Goal: Task Accomplishment & Management: Manage account settings

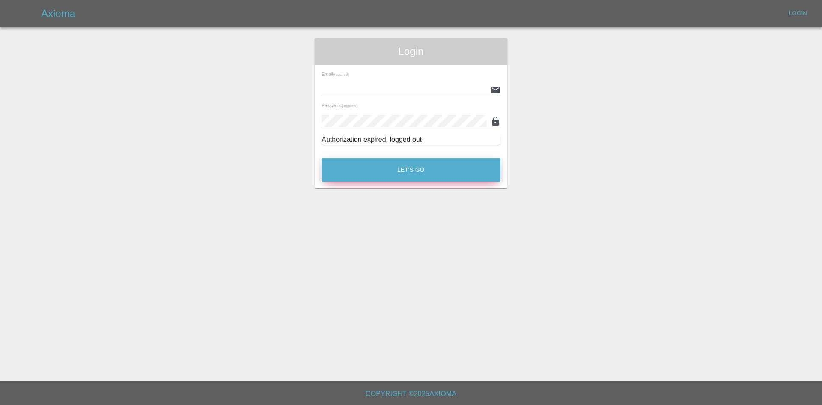
type input "[EMAIL_ADDRESS][DOMAIN_NAME]"
click at [426, 175] on button "Let's Go" at bounding box center [411, 170] width 179 height 24
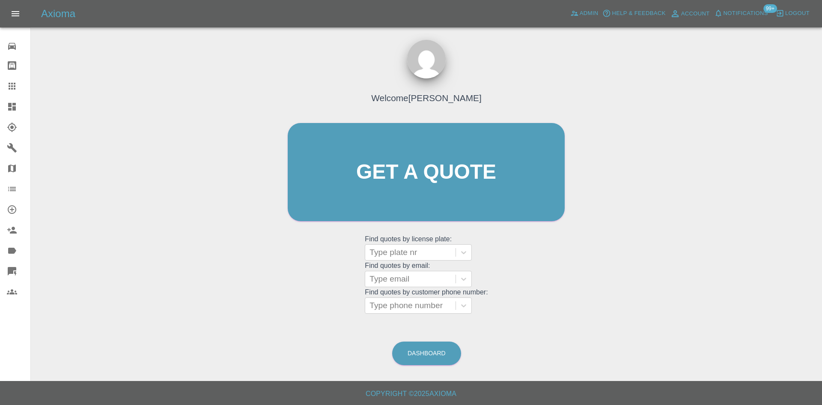
drag, startPoint x: 215, startPoint y: 102, endPoint x: 143, endPoint y: 108, distance: 71.9
click at [205, 104] on div "Welcome Ankur Mehta Get a quote Get a quote Find quotes by license plate: Type …" at bounding box center [427, 213] width 778 height 308
click at [8, 102] on icon at bounding box center [12, 107] width 10 height 10
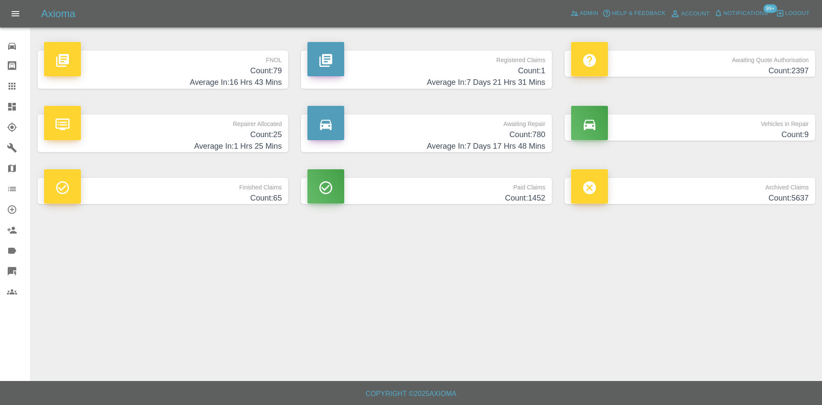
click at [532, 72] on h4 "Count: 1" at bounding box center [427, 71] width 238 height 12
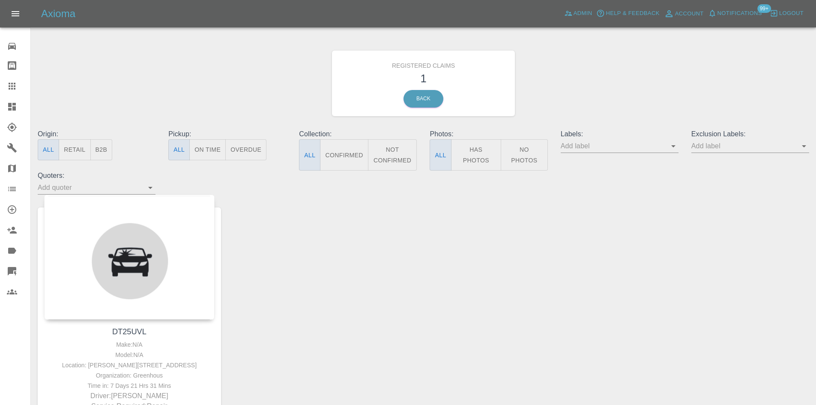
scroll to position [43, 0]
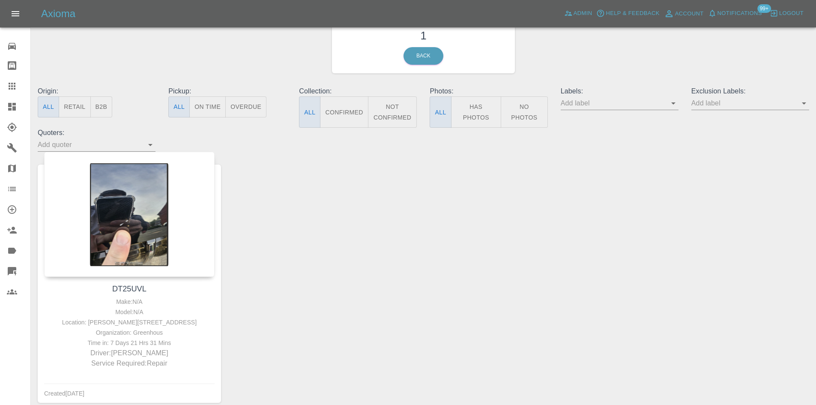
click at [9, 109] on icon at bounding box center [12, 107] width 8 height 8
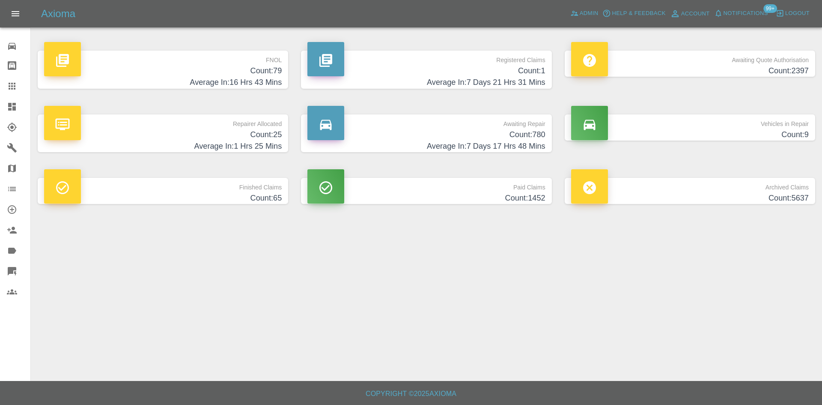
click at [276, 64] on p "FNOL" at bounding box center [163, 58] width 238 height 15
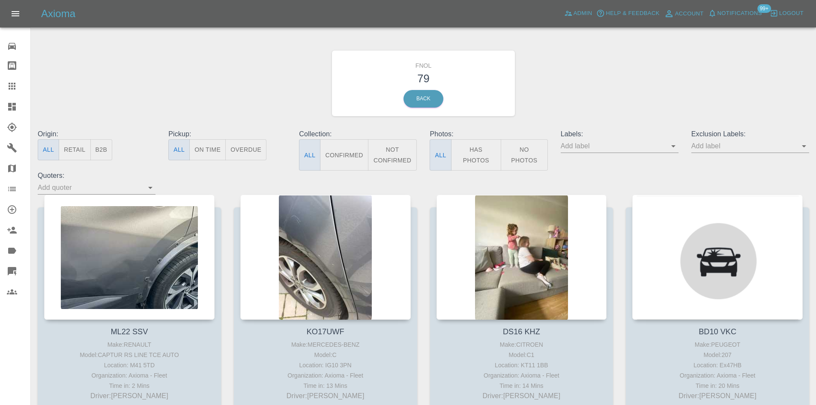
click at [473, 147] on button "Has Photos" at bounding box center [476, 154] width 51 height 31
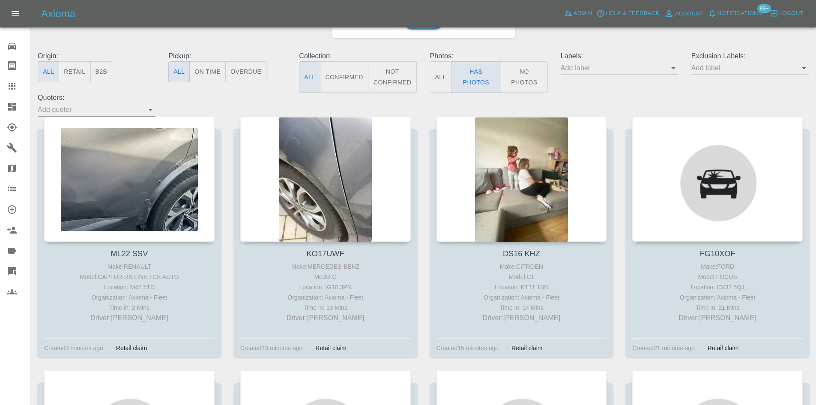
scroll to position [86, 0]
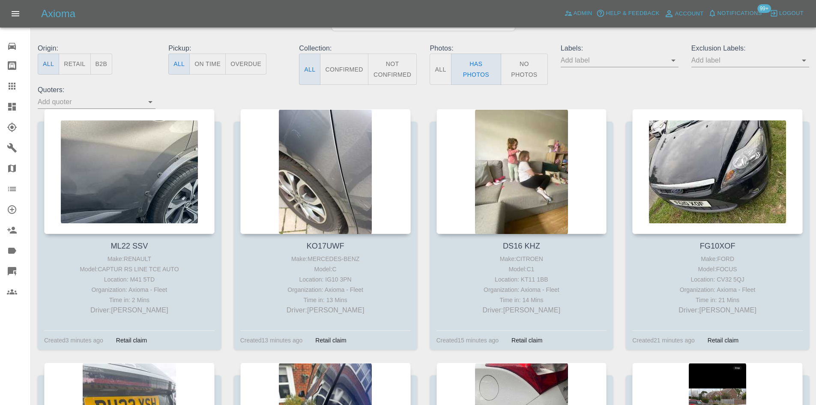
click at [719, 61] on input "text" at bounding box center [743, 60] width 105 height 13
type input "geo"
click at [765, 91] on li "George_Carl_Q" at bounding box center [750, 93] width 63 height 15
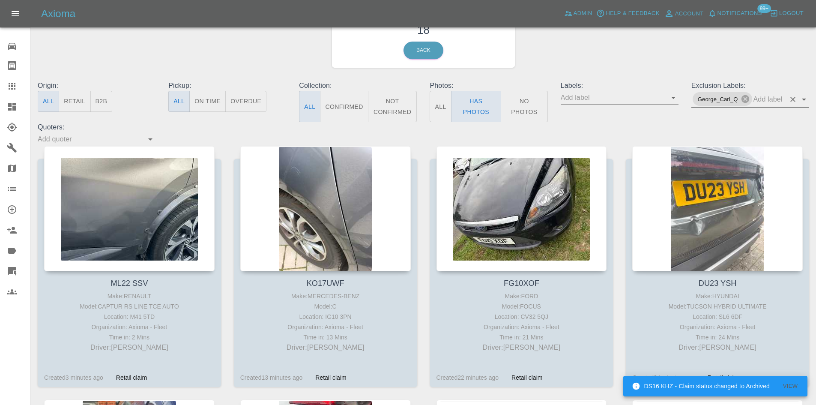
scroll to position [0, 0]
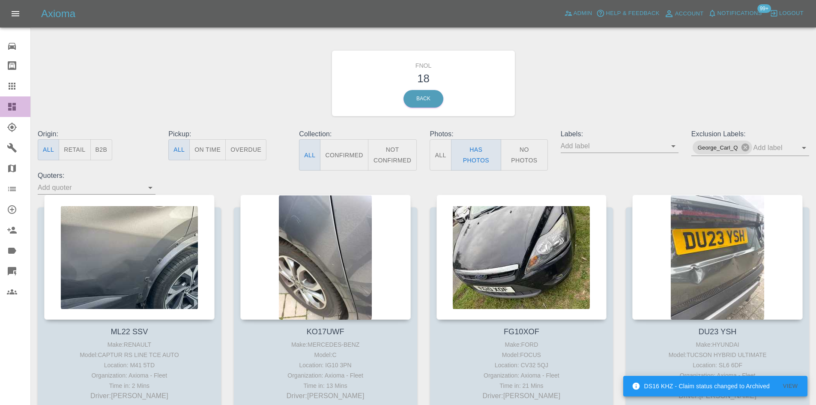
click at [14, 108] on icon at bounding box center [12, 107] width 8 height 8
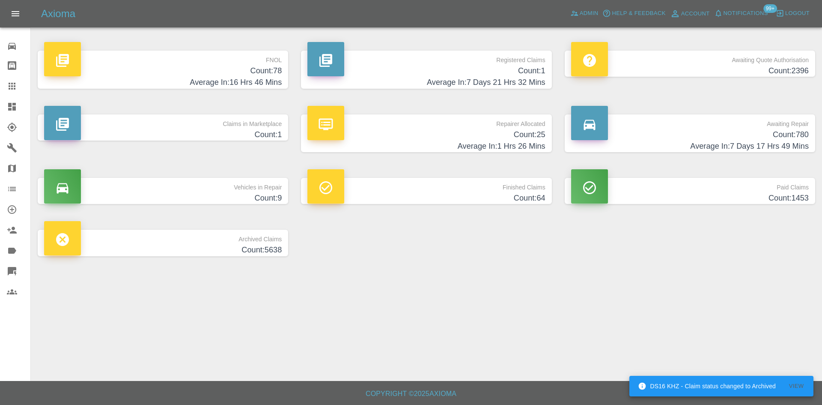
click at [264, 75] on h4 "Count: 78" at bounding box center [163, 71] width 238 height 12
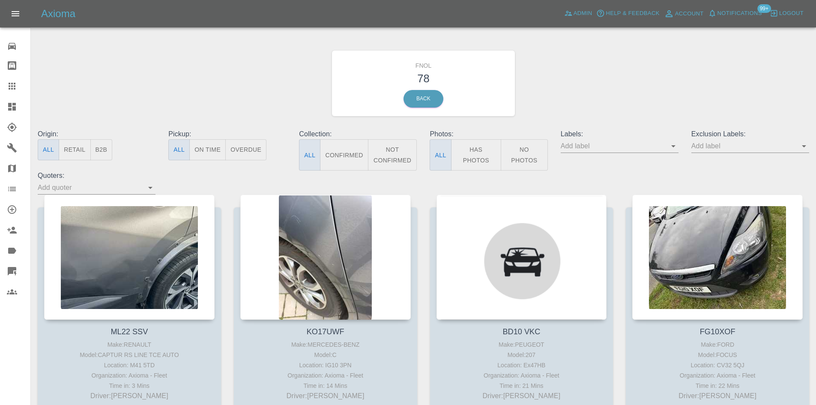
drag, startPoint x: 481, startPoint y: 162, endPoint x: 303, endPoint y: 113, distance: 185.3
click at [480, 162] on button "Has Photos" at bounding box center [476, 154] width 51 height 31
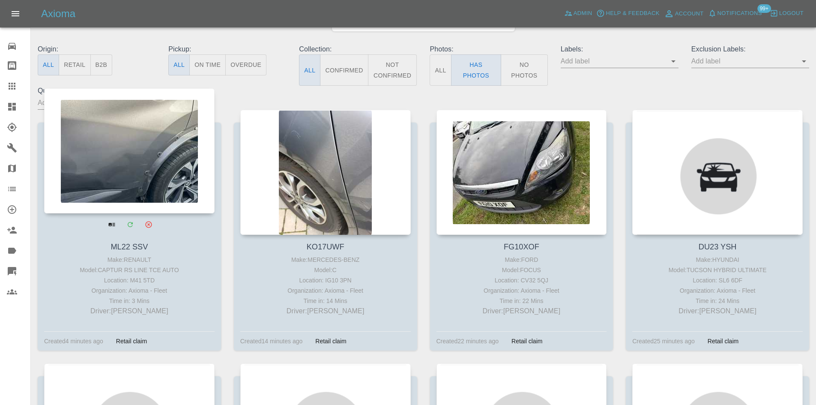
scroll to position [86, 0]
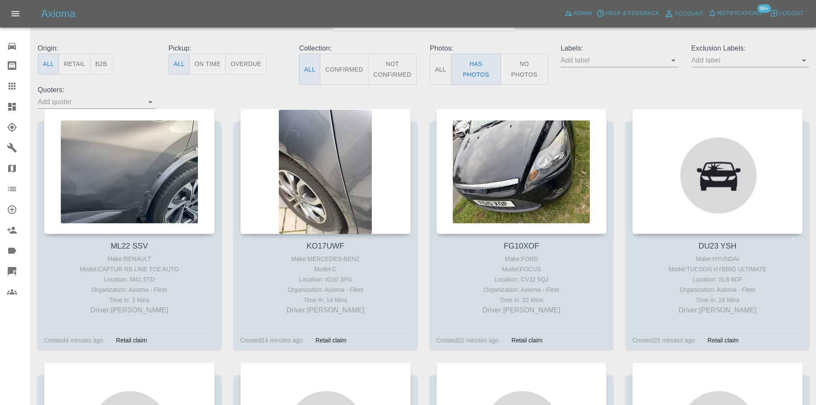
click at [712, 60] on input "text" at bounding box center [743, 60] width 105 height 13
type input "geo"
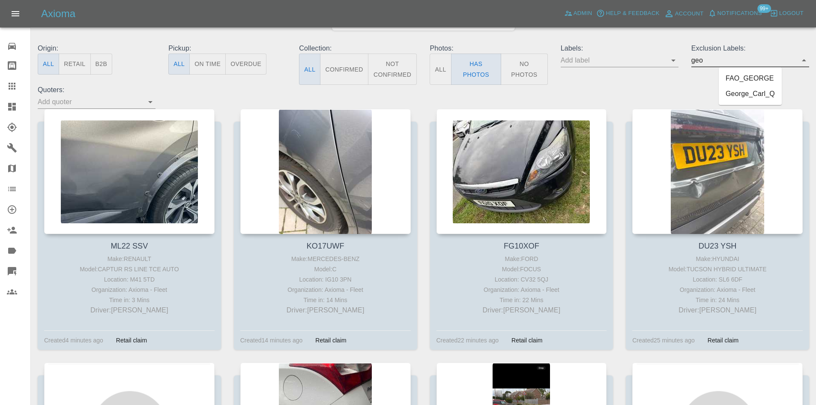
drag, startPoint x: 756, startPoint y: 91, endPoint x: 700, endPoint y: 92, distance: 55.3
click at [755, 92] on li "George_Carl_Q" at bounding box center [750, 93] width 63 height 15
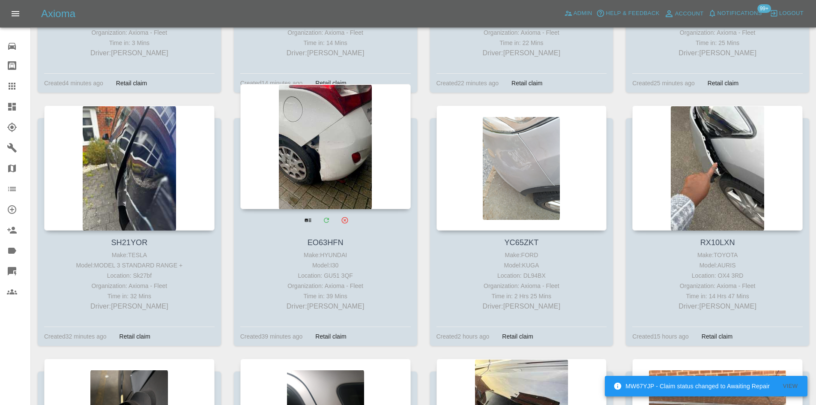
scroll to position [514, 0]
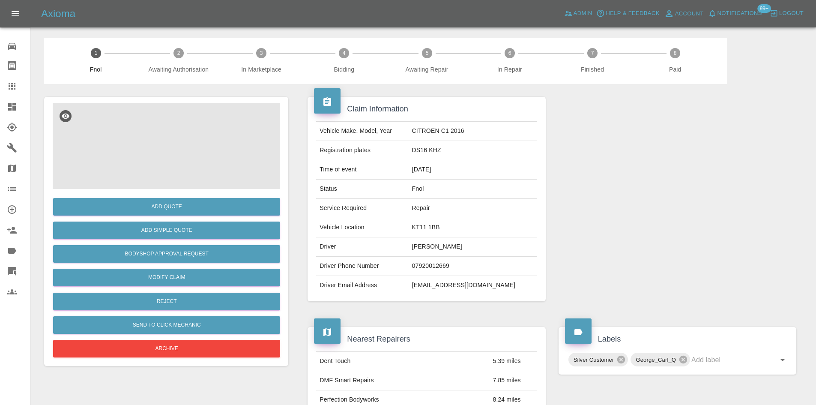
click at [158, 153] on img at bounding box center [166, 146] width 227 height 86
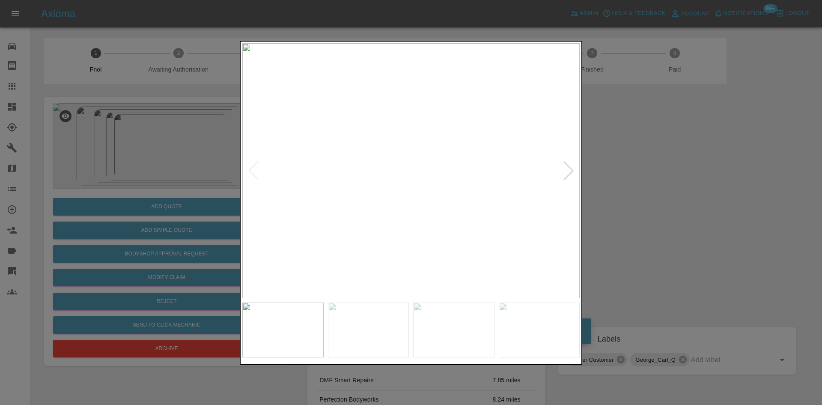
click at [405, 149] on img at bounding box center [411, 170] width 338 height 255
click at [331, 166] on img at bounding box center [392, 222] width 1013 height 765
click at [344, 170] on img at bounding box center [331, 194] width 1013 height 765
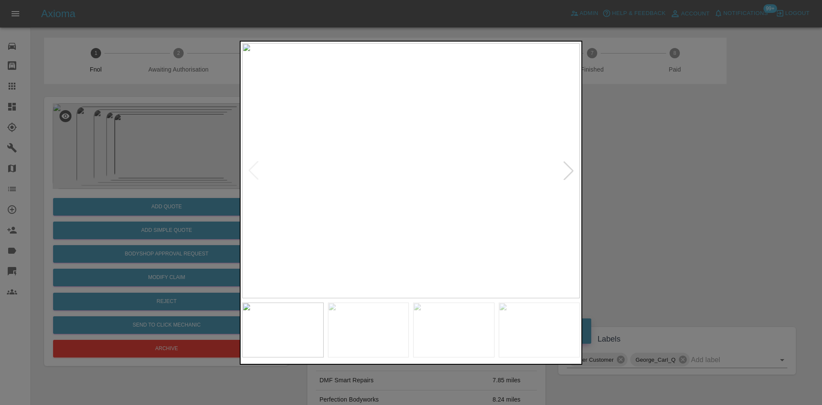
click at [356, 209] on img at bounding box center [411, 170] width 338 height 255
click at [427, 168] on img at bounding box center [411, 170] width 338 height 255
click at [422, 165] on img at bounding box center [411, 170] width 338 height 255
click at [456, 221] on img at bounding box center [382, 192] width 1013 height 765
click at [439, 208] on img at bounding box center [419, 253] width 1013 height 765
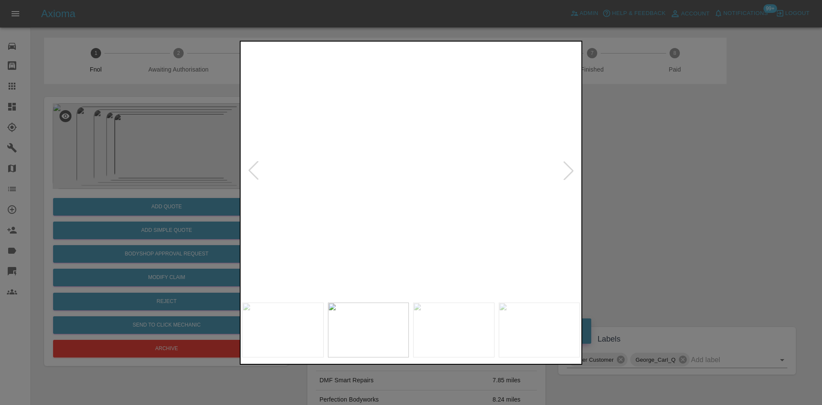
click at [439, 208] on img at bounding box center [419, 253] width 1013 height 765
click at [404, 189] on img at bounding box center [411, 170] width 338 height 255
click at [414, 155] on img at bounding box center [411, 170] width 338 height 255
click at [389, 143] on img at bounding box center [403, 335] width 1013 height 765
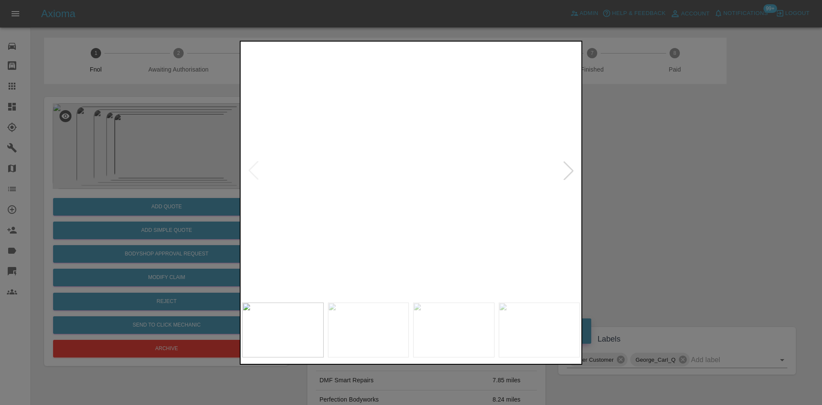
click at [388, 149] on img at bounding box center [319, 137] width 1013 height 765
click at [425, 179] on img at bounding box center [288, 96] width 1013 height 765
click at [425, 179] on img at bounding box center [411, 170] width 338 height 255
click at [379, 182] on img at bounding box center [370, 144] width 1013 height 765
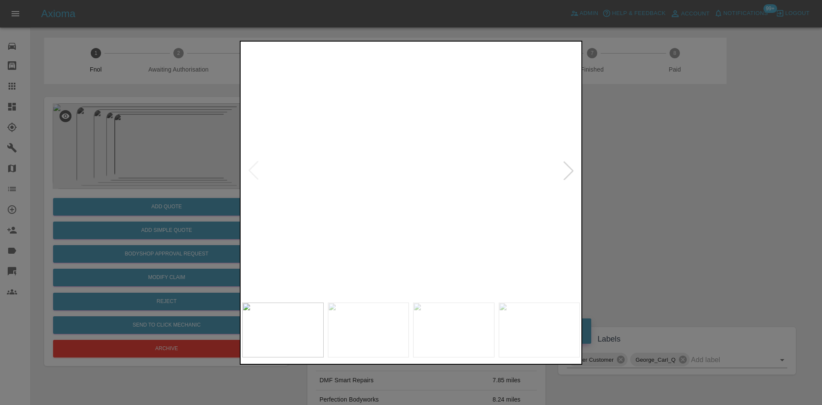
drag, startPoint x: 163, startPoint y: 133, endPoint x: 157, endPoint y: 64, distance: 69.6
click at [162, 133] on div at bounding box center [411, 202] width 822 height 405
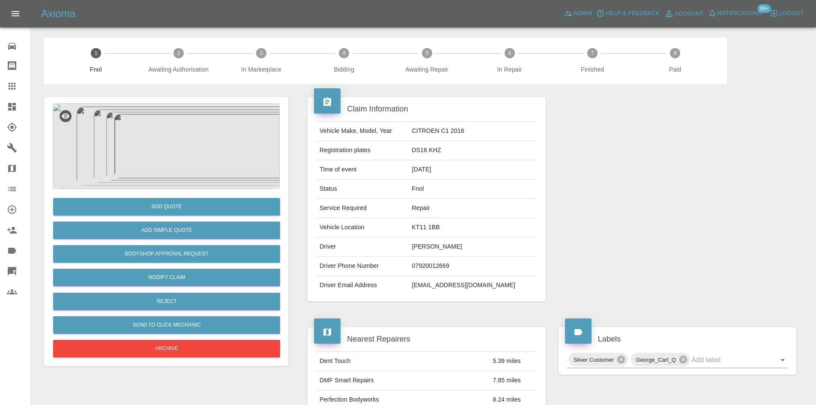
click at [167, 137] on img at bounding box center [166, 146] width 227 height 86
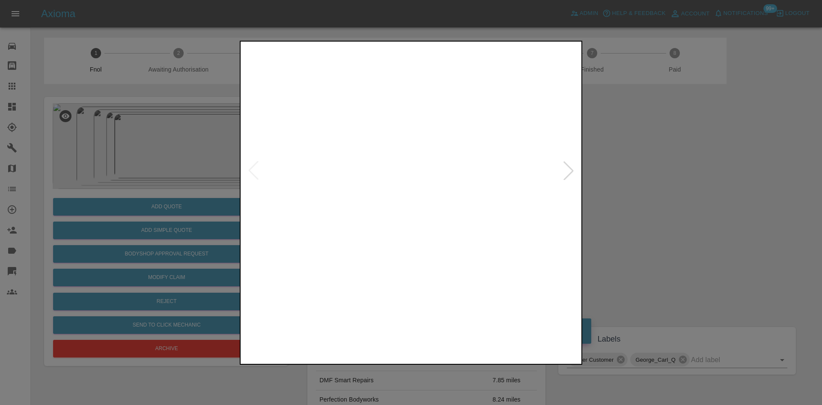
click at [411, 205] on img at bounding box center [411, 170] width 338 height 255
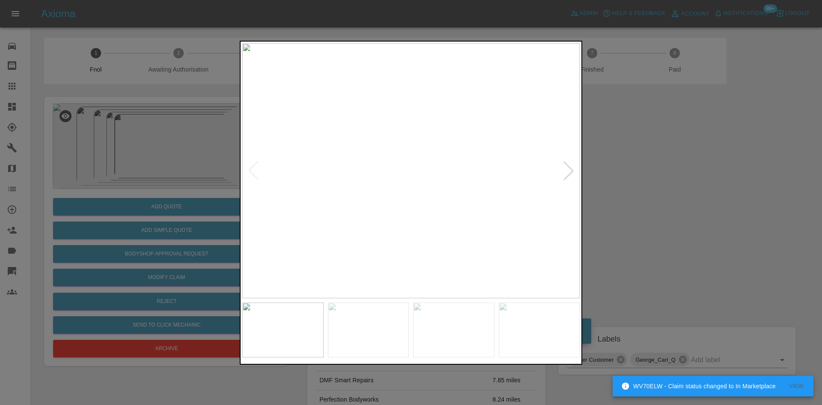
click at [409, 217] on img at bounding box center [411, 170] width 338 height 255
click at [378, 209] on img at bounding box center [411, 170] width 338 height 255
click at [385, 194] on img at bounding box center [411, 170] width 338 height 255
click at [422, 211] on img at bounding box center [411, 170] width 338 height 255
click at [390, 218] on img at bounding box center [411, 170] width 338 height 255
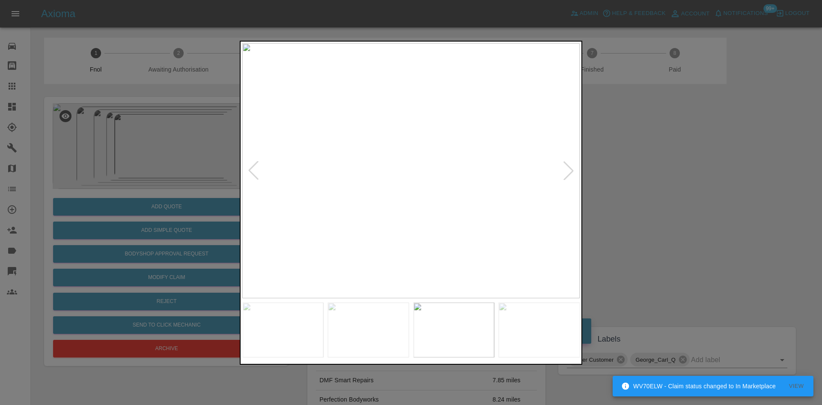
click at [356, 223] on img at bounding box center [411, 170] width 338 height 255
click at [379, 220] on img at bounding box center [411, 170] width 338 height 255
click at [434, 231] on img at bounding box center [411, 170] width 338 height 255
click at [433, 231] on img at bounding box center [411, 170] width 338 height 255
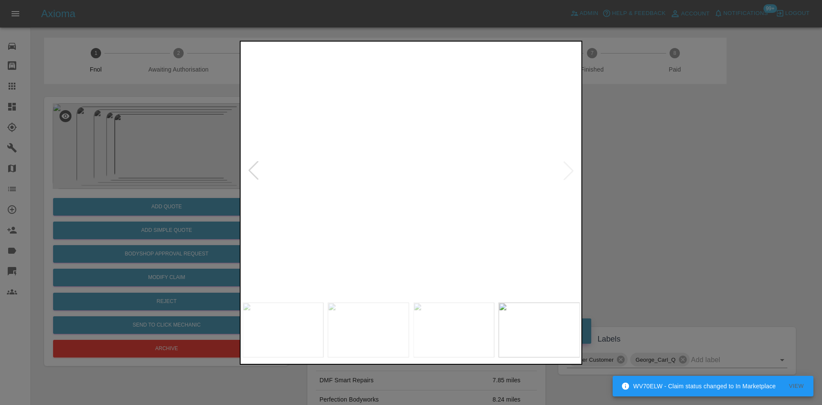
click at [415, 233] on img at bounding box center [393, 170] width 338 height 255
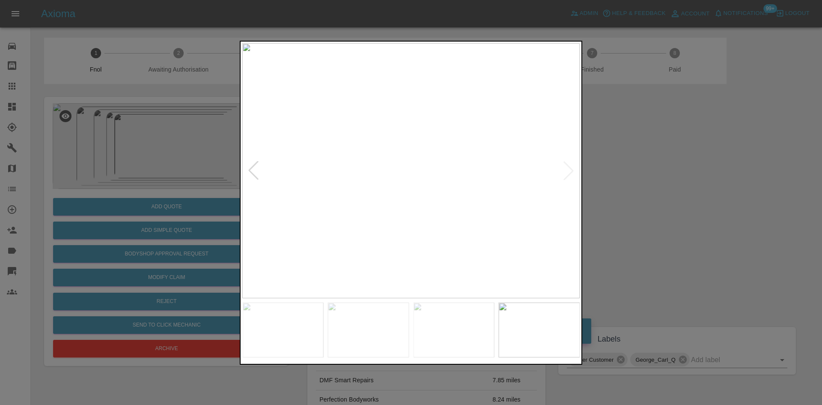
click at [410, 232] on img at bounding box center [411, 170] width 338 height 255
click at [460, 240] on img at bounding box center [411, 170] width 338 height 255
click at [410, 243] on img at bounding box center [411, 170] width 338 height 255
click at [343, 252] on img at bounding box center [411, 170] width 338 height 255
click at [415, 253] on img at bounding box center [411, 170] width 338 height 255
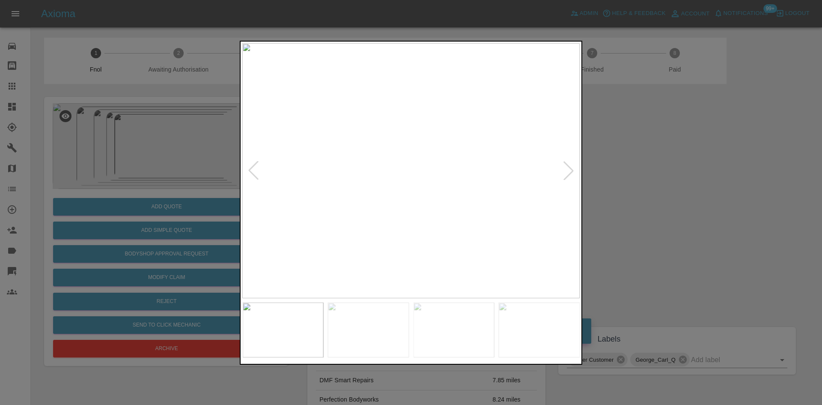
click at [437, 238] on img at bounding box center [411, 170] width 338 height 255
click at [450, 236] on img at bounding box center [411, 170] width 338 height 255
click at [415, 237] on img at bounding box center [411, 170] width 338 height 255
click at [143, 115] on div at bounding box center [411, 202] width 822 height 405
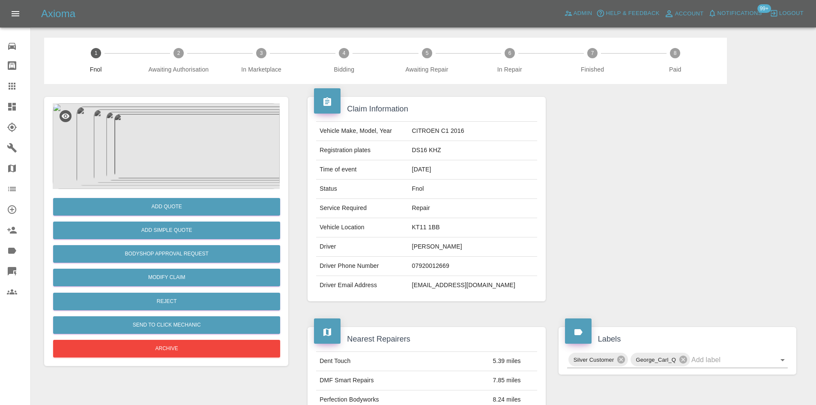
click at [188, 165] on img at bounding box center [166, 146] width 227 height 86
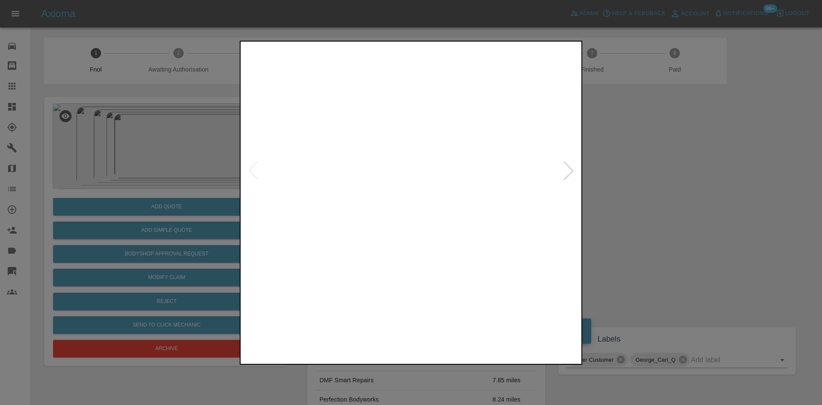
click at [485, 219] on img at bounding box center [411, 170] width 338 height 255
click at [149, 201] on div at bounding box center [411, 202] width 822 height 405
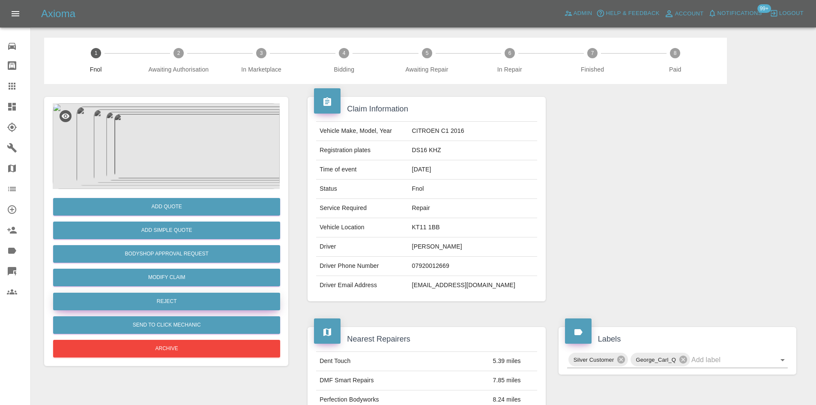
click at [185, 305] on button "Reject" at bounding box center [166, 302] width 227 height 18
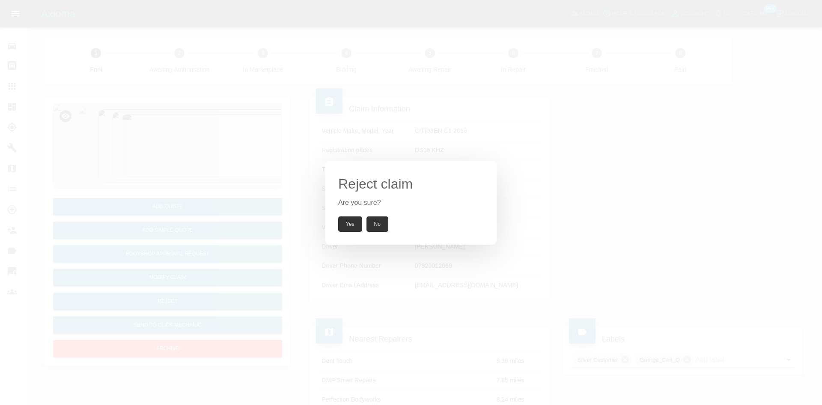
drag, startPoint x: 205, startPoint y: 189, endPoint x: 176, endPoint y: 237, distance: 56.7
click at [205, 190] on div "Reject claim Are you sure? Yes No" at bounding box center [411, 202] width 822 height 405
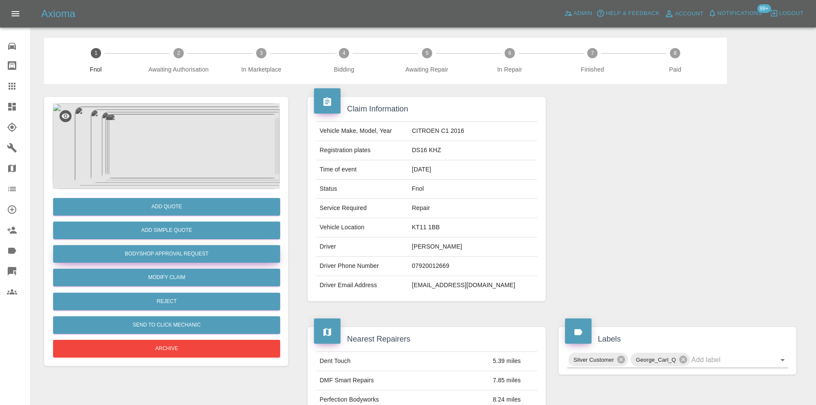
click at [158, 254] on button "Bodyshop Approval Request" at bounding box center [166, 254] width 227 height 18
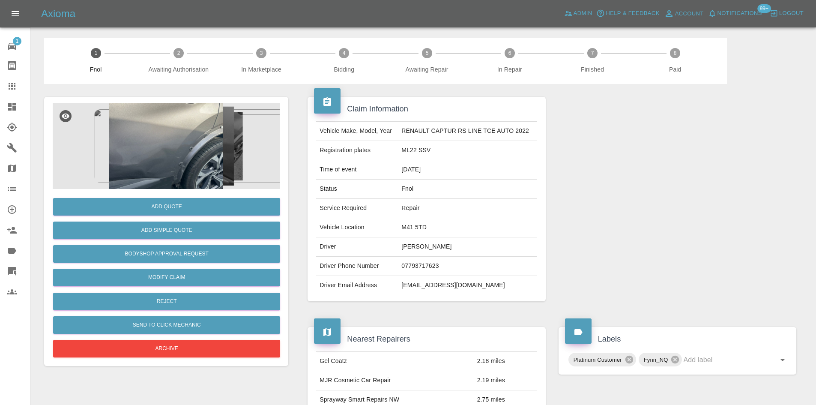
click at [173, 164] on img at bounding box center [166, 146] width 227 height 86
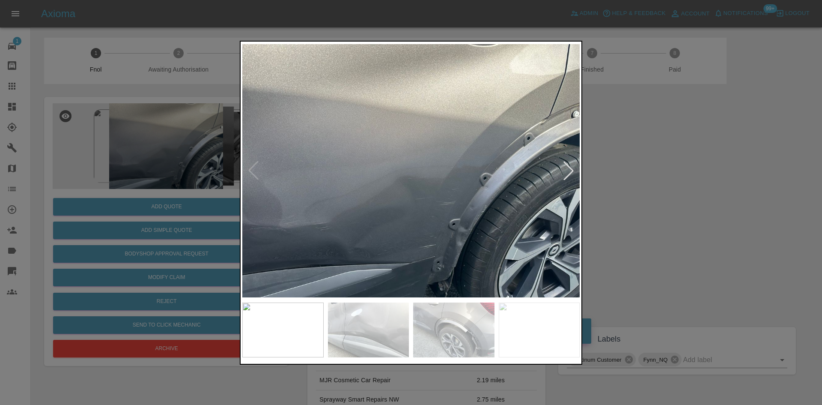
click at [471, 215] on img at bounding box center [411, 170] width 338 height 255
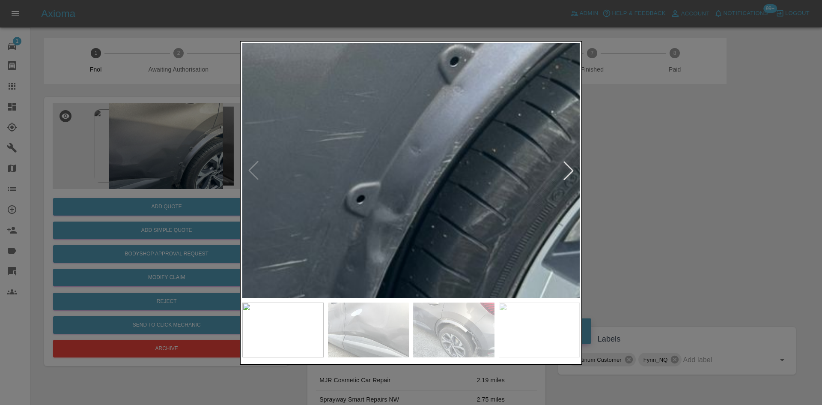
click at [458, 214] on img at bounding box center [232, 38] width 1013 height 765
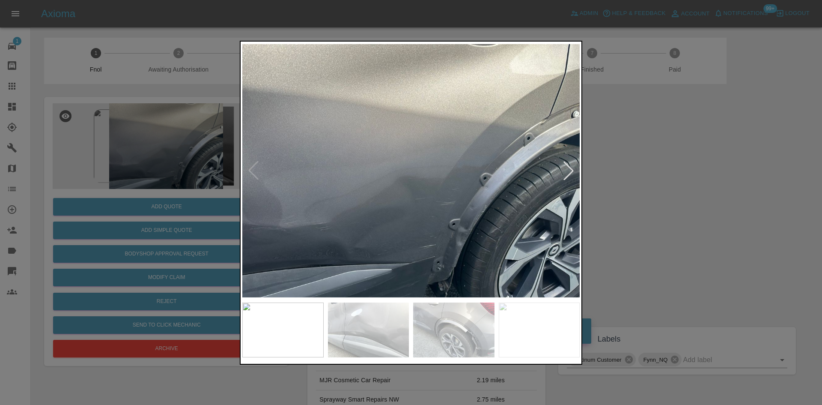
click at [412, 221] on img at bounding box center [411, 170] width 338 height 255
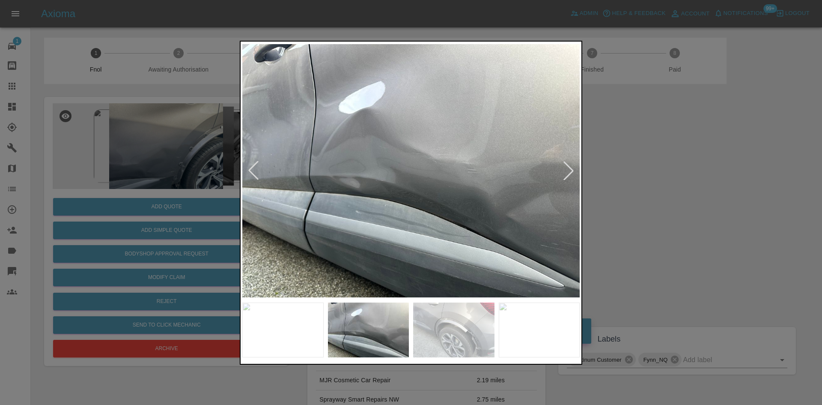
click at [408, 225] on img at bounding box center [411, 170] width 338 height 255
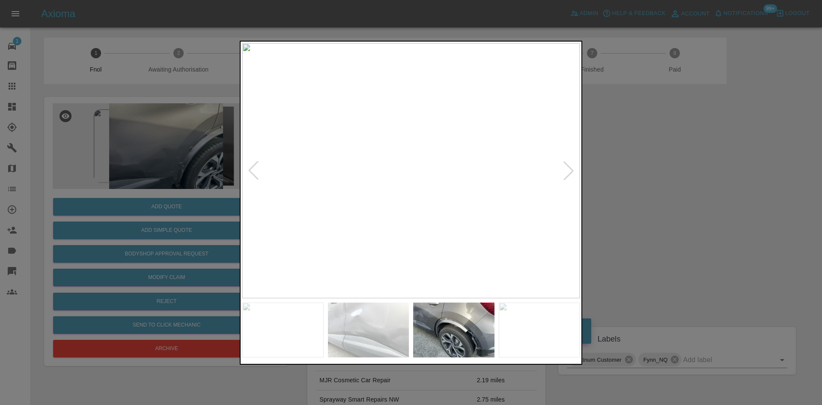
click at [174, 216] on div at bounding box center [411, 202] width 822 height 405
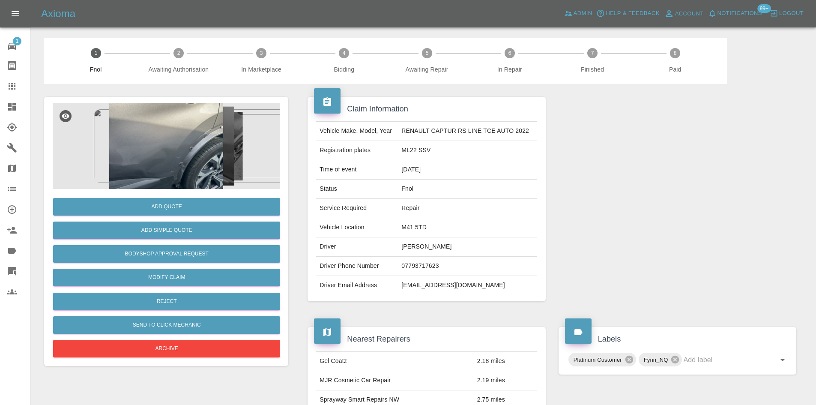
click at [194, 155] on img at bounding box center [166, 146] width 227 height 86
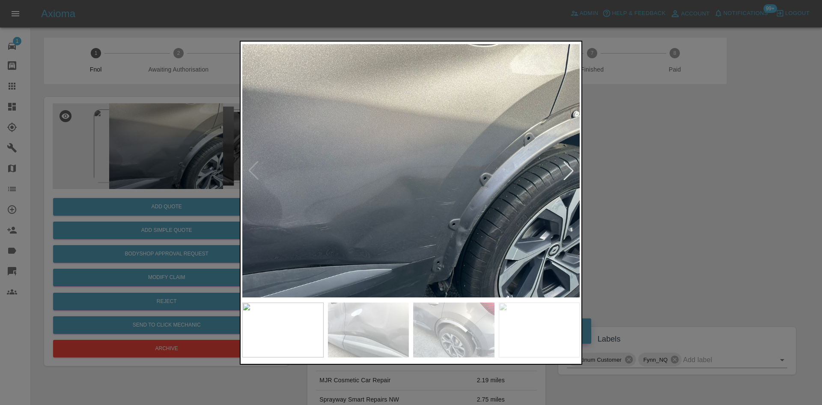
click at [437, 242] on img at bounding box center [411, 170] width 338 height 255
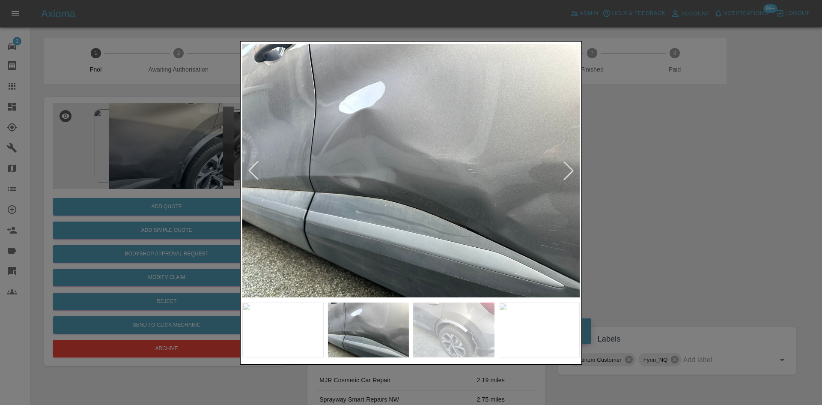
click at [325, 235] on img at bounding box center [411, 170] width 338 height 255
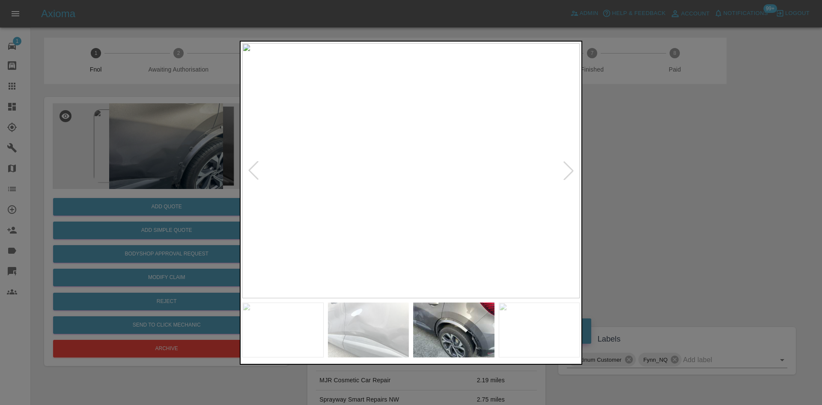
click at [128, 198] on div at bounding box center [411, 202] width 822 height 405
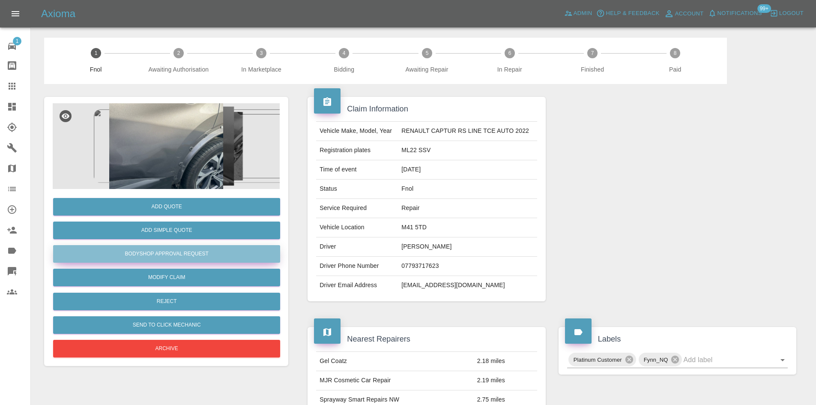
click at [162, 250] on button "Bodyshop Approval Request" at bounding box center [166, 254] width 227 height 18
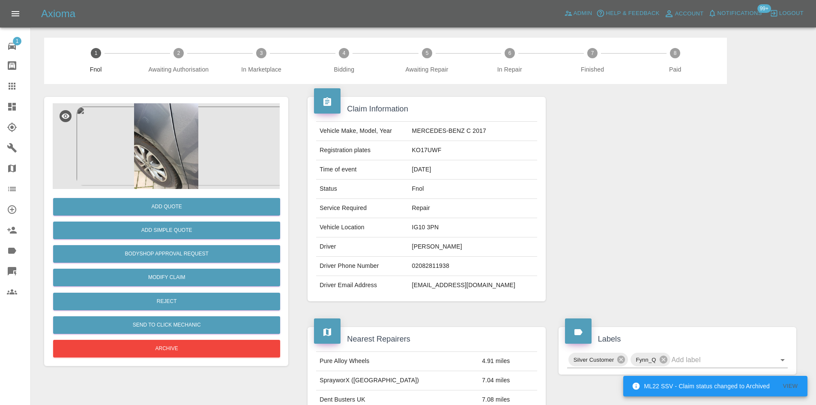
click at [161, 141] on img at bounding box center [166, 146] width 227 height 86
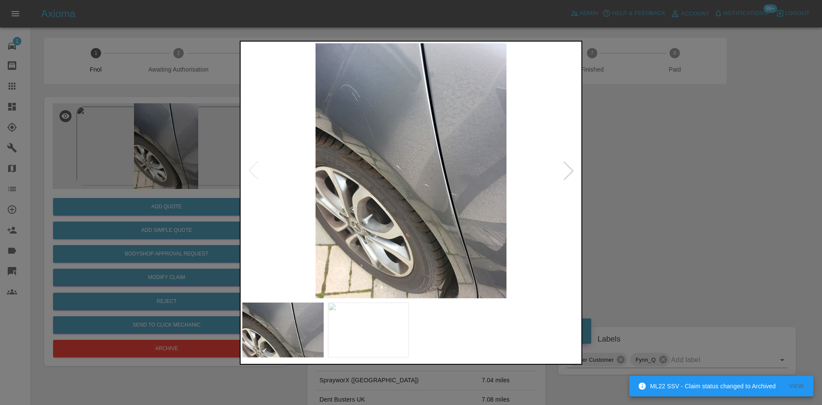
click at [439, 228] on img at bounding box center [411, 170] width 338 height 255
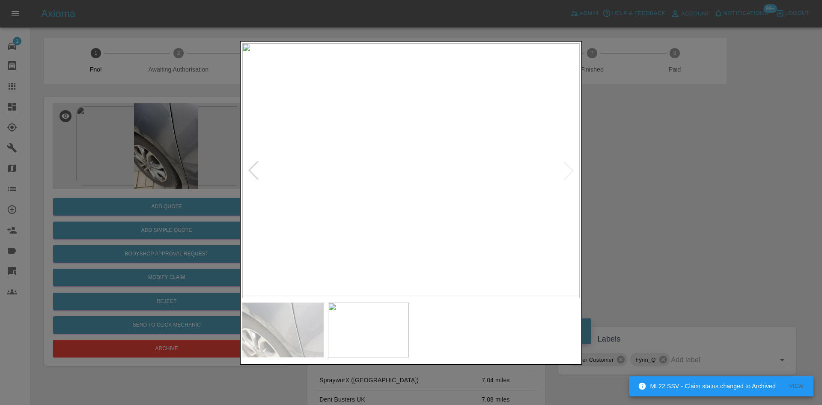
click at [372, 230] on img at bounding box center [411, 170] width 338 height 255
click at [302, 224] on img at bounding box center [411, 170] width 338 height 255
click at [340, 227] on img at bounding box center [411, 170] width 338 height 255
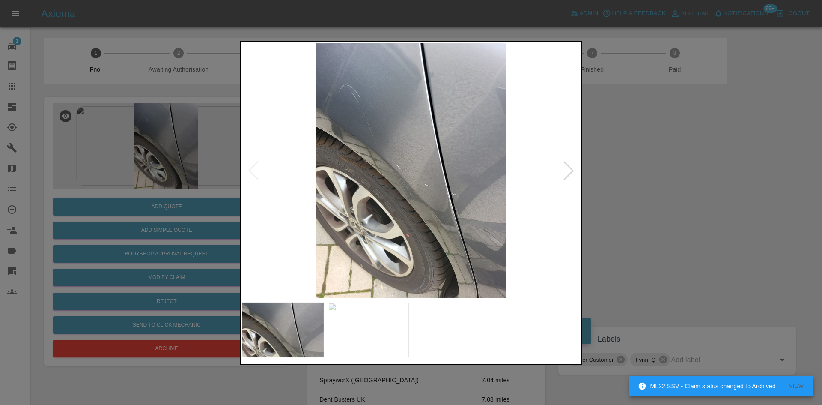
click at [361, 229] on img at bounding box center [411, 170] width 338 height 255
click at [370, 215] on img at bounding box center [411, 170] width 338 height 255
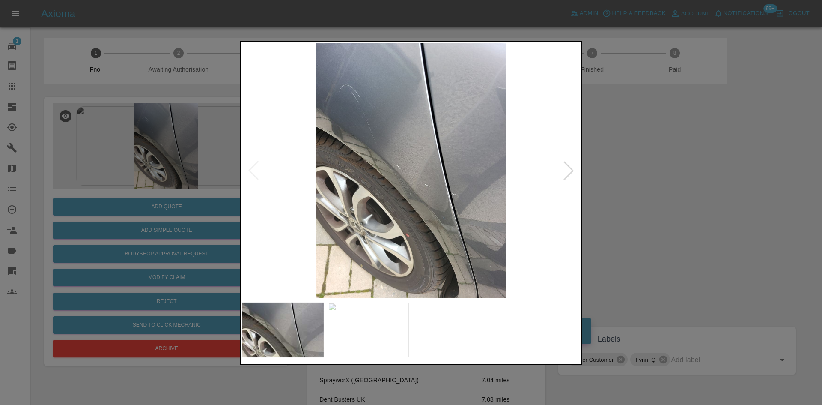
drag, startPoint x: 126, startPoint y: 150, endPoint x: 136, endPoint y: 155, distance: 11.5
click at [126, 150] on div at bounding box center [411, 202] width 822 height 405
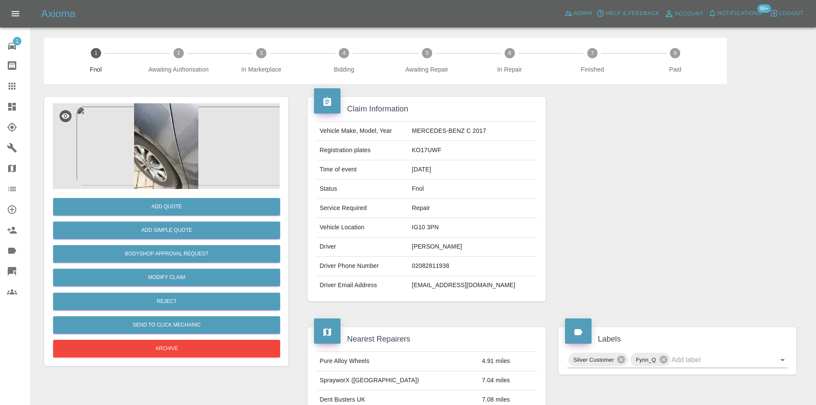
click at [170, 146] on img at bounding box center [166, 146] width 227 height 86
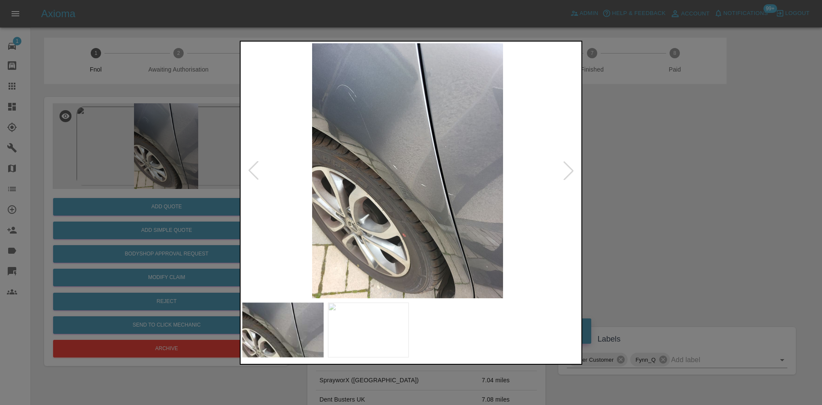
click at [382, 210] on img at bounding box center [408, 170] width 338 height 255
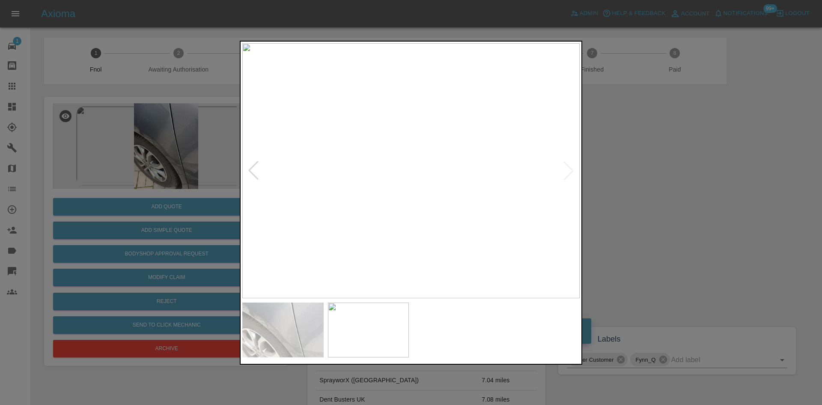
click at [375, 223] on img at bounding box center [411, 170] width 338 height 255
click at [425, 232] on img at bounding box center [395, 170] width 338 height 255
click at [431, 231] on img at bounding box center [411, 170] width 338 height 255
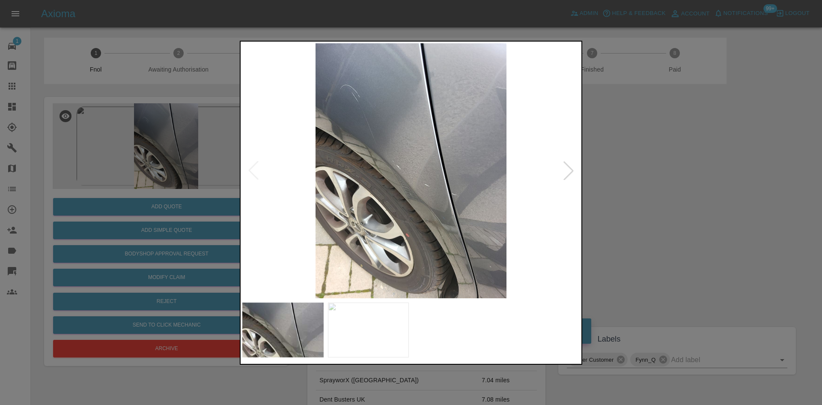
click at [469, 225] on img at bounding box center [411, 170] width 338 height 255
click at [334, 223] on img at bounding box center [411, 170] width 338 height 255
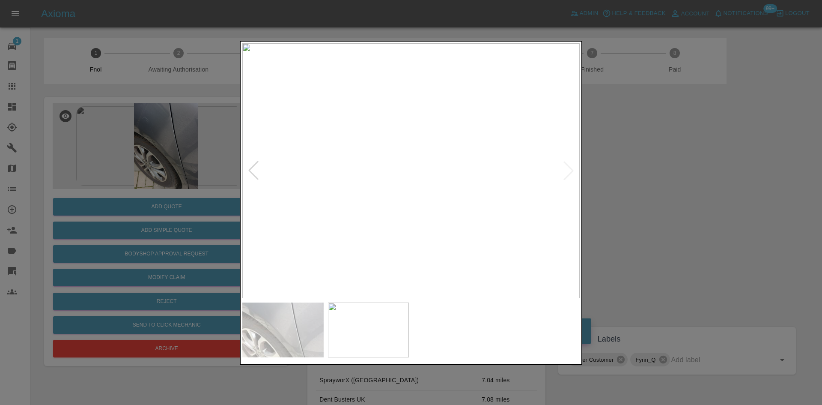
click at [303, 229] on img at bounding box center [411, 170] width 338 height 255
click at [133, 200] on div at bounding box center [411, 202] width 822 height 405
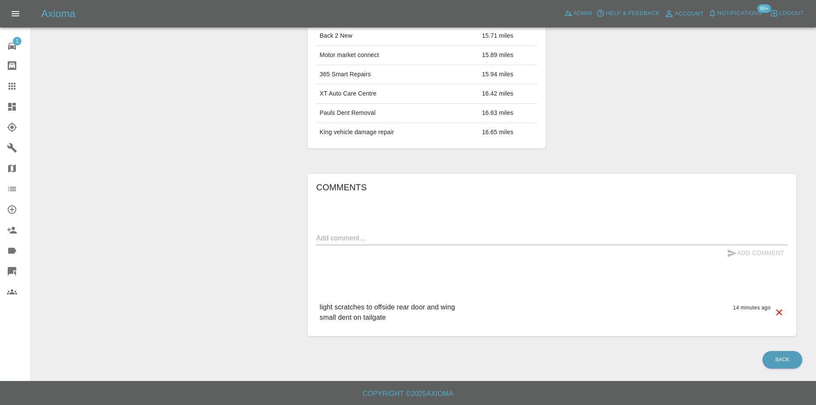
scroll to position [102, 0]
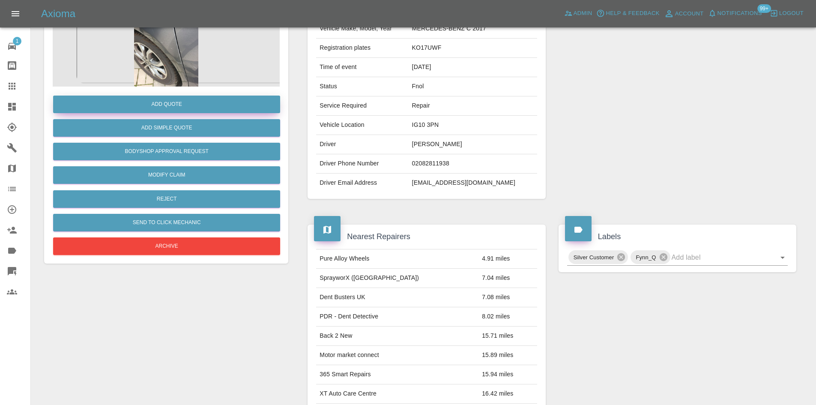
click at [199, 108] on button "Add Quote" at bounding box center [166, 105] width 227 height 18
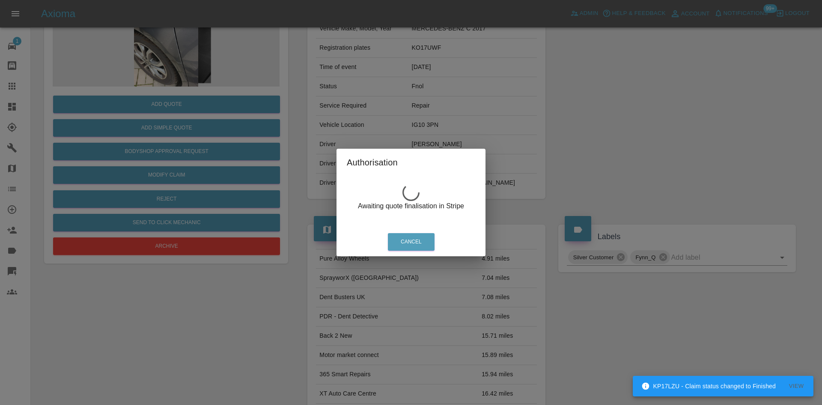
click at [180, 45] on div "Authorisation Awaiting quote finalisation in Stripe Cancel" at bounding box center [411, 202] width 822 height 405
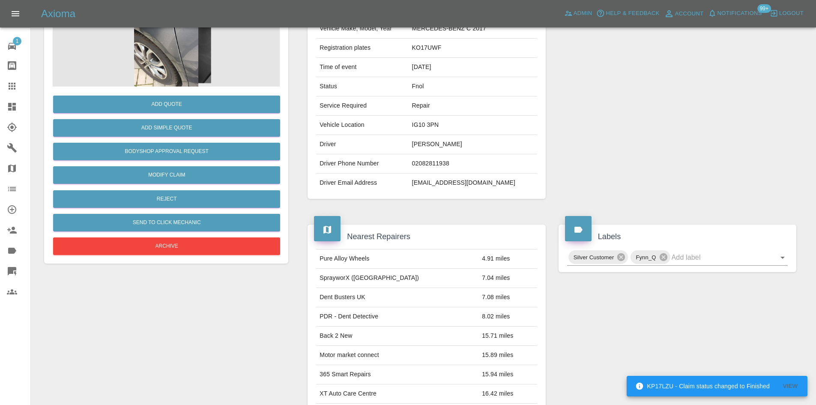
click at [175, 54] on img at bounding box center [166, 44] width 227 height 86
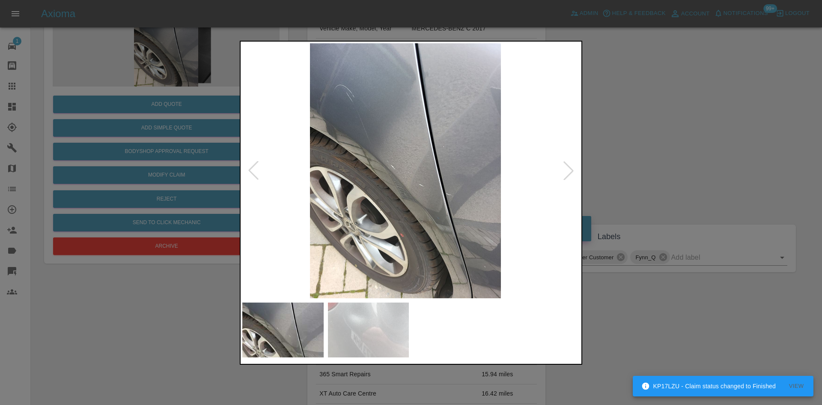
click at [345, 161] on img at bounding box center [406, 170] width 338 height 255
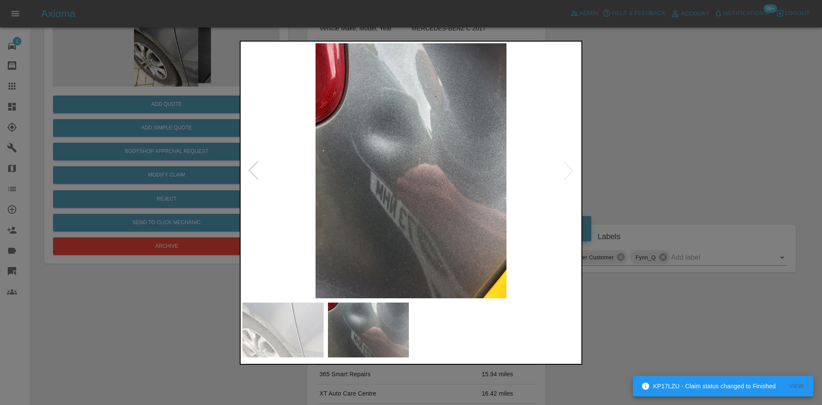
click at [367, 209] on img at bounding box center [411, 170] width 338 height 255
click at [378, 166] on img at bounding box center [411, 170] width 338 height 255
click at [341, 173] on img at bounding box center [411, 170] width 338 height 255
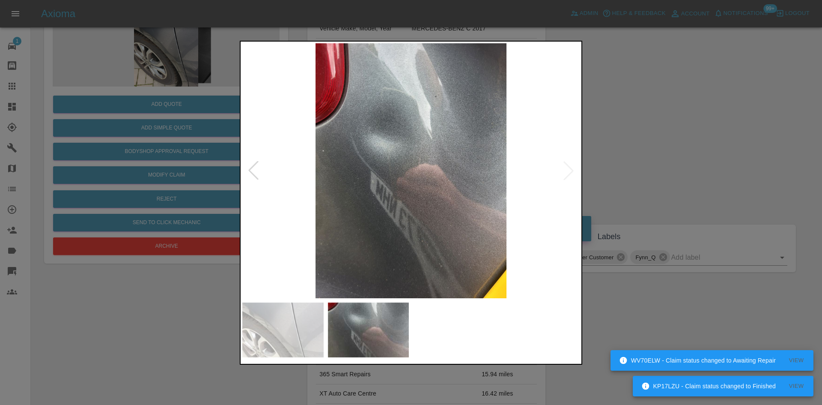
click at [159, 187] on div at bounding box center [411, 202] width 822 height 405
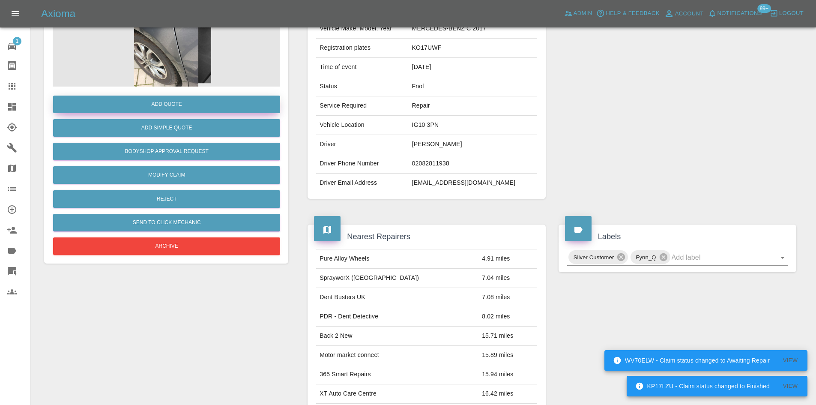
click at [176, 102] on button "Add Quote" at bounding box center [166, 105] width 227 height 18
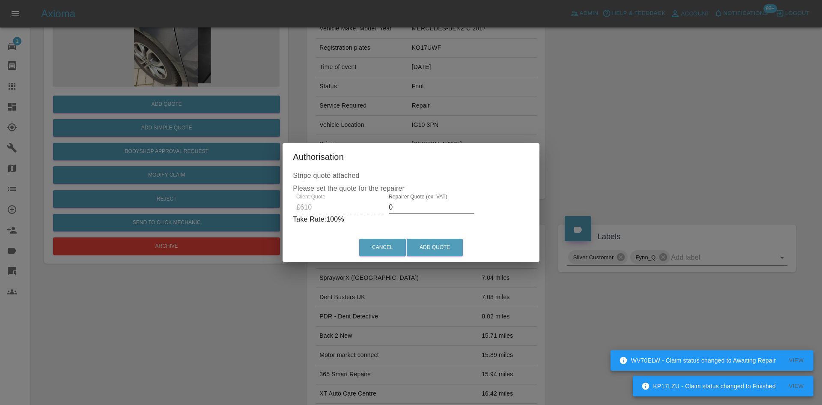
drag, startPoint x: 397, startPoint y: 212, endPoint x: 319, endPoint y: 225, distance: 79.1
click at [345, 221] on div "Client Quote £610 Repairer Quote (ex. VAT) 0 Take Rate: 100 %" at bounding box center [411, 209] width 236 height 31
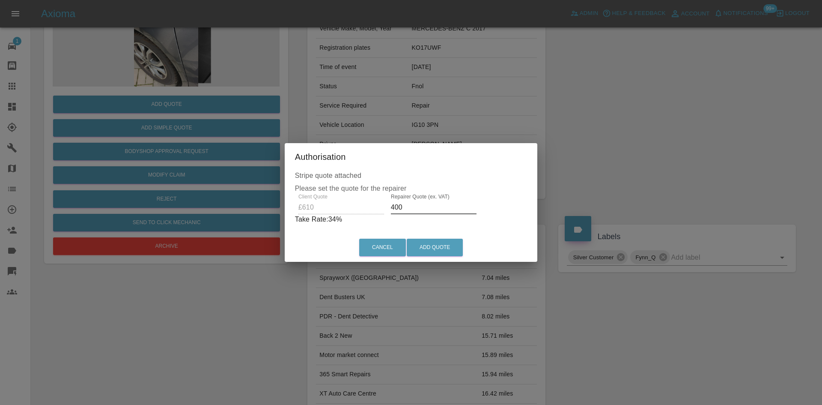
drag, startPoint x: 417, startPoint y: 206, endPoint x: 65, endPoint y: 235, distance: 352.8
click at [129, 227] on div "Authorisation Stripe quote attached Please set the quote for the repairer Clien…" at bounding box center [411, 202] width 822 height 405
type input "375"
click at [418, 247] on button "Add Quote" at bounding box center [435, 248] width 56 height 18
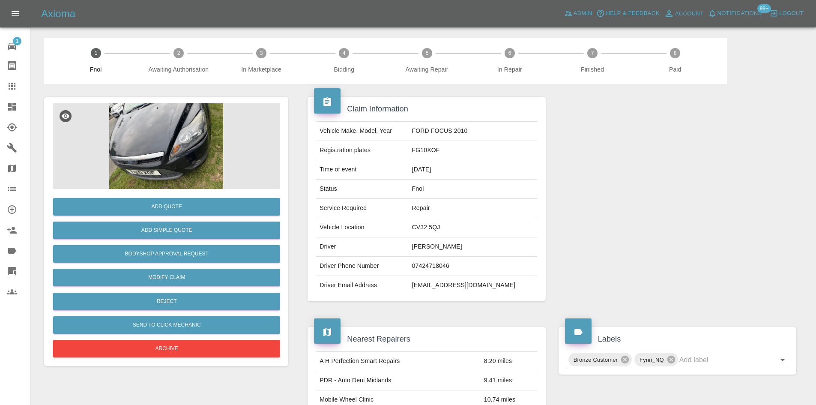
click at [164, 114] on img at bounding box center [166, 146] width 227 height 86
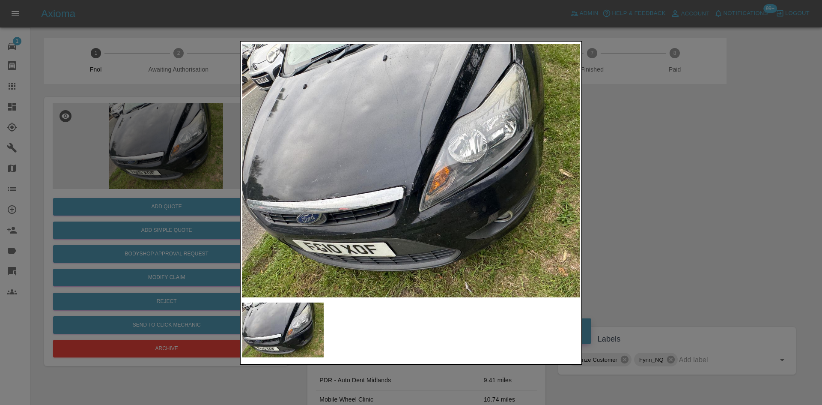
click at [415, 182] on img at bounding box center [411, 170] width 338 height 255
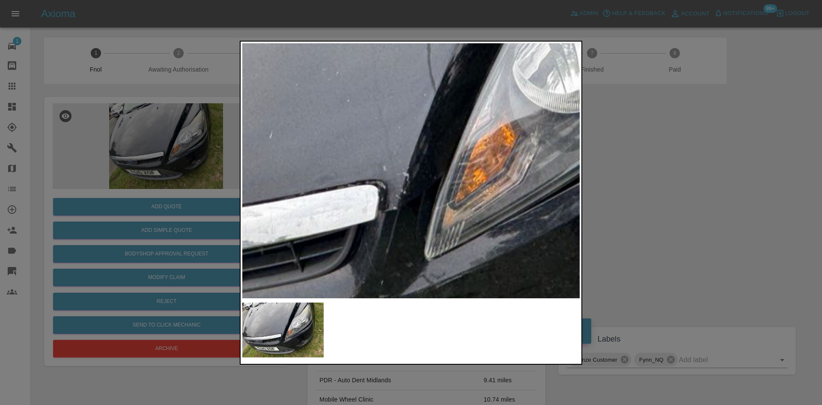
click at [415, 182] on img at bounding box center [401, 135] width 1013 height 765
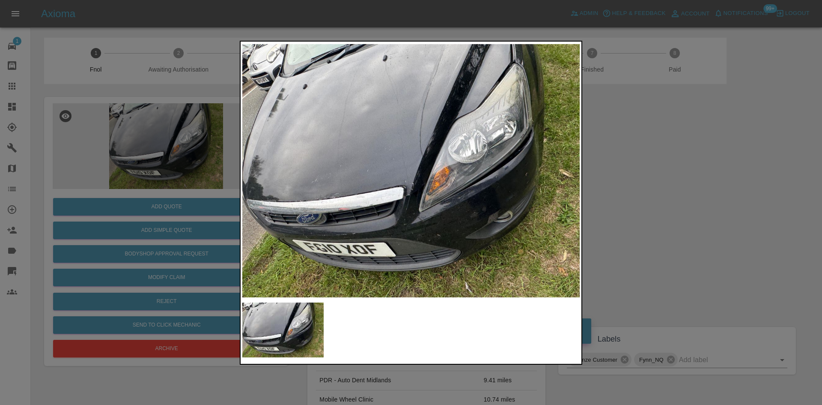
click at [396, 200] on img at bounding box center [411, 170] width 338 height 255
click at [101, 204] on div at bounding box center [411, 202] width 822 height 405
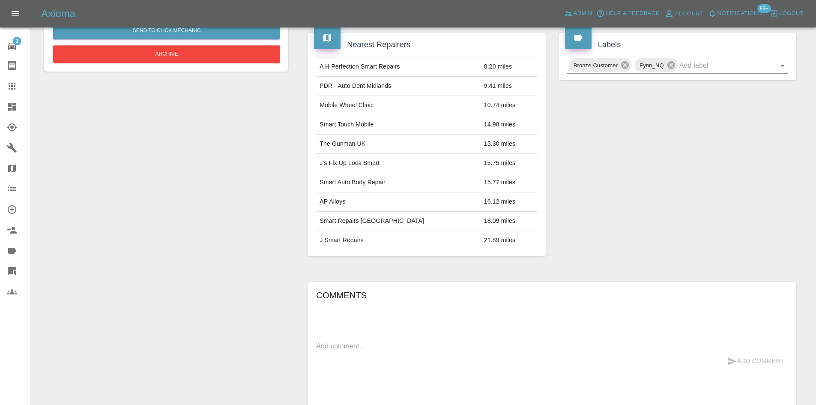
scroll to position [93, 0]
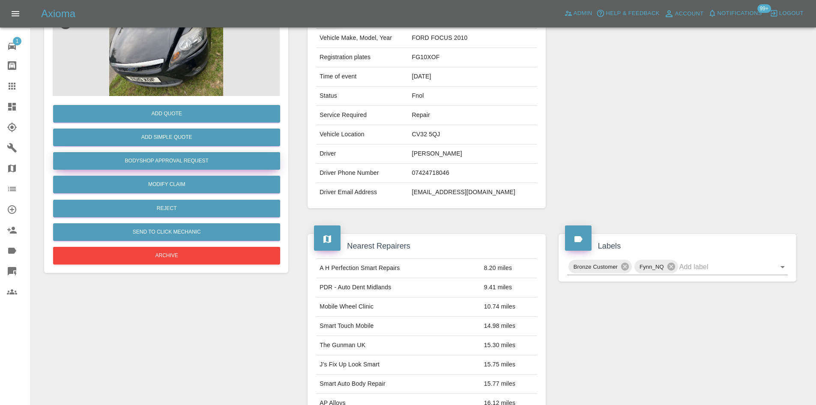
click at [158, 152] on button "Bodyshop Approval Request" at bounding box center [166, 161] width 227 height 18
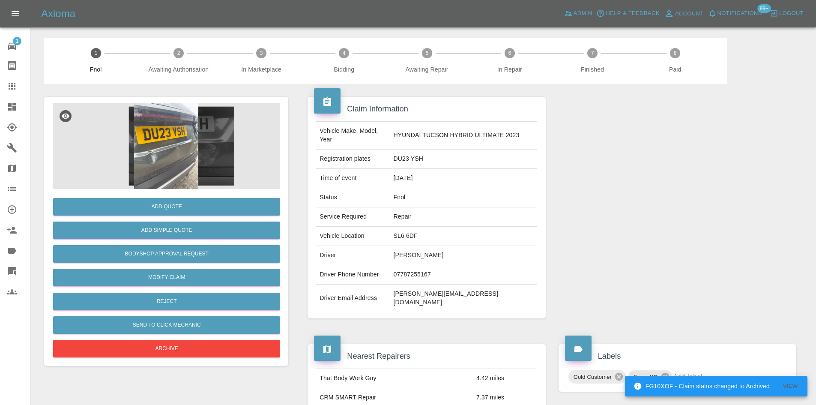
click at [158, 125] on img at bounding box center [166, 146] width 227 height 86
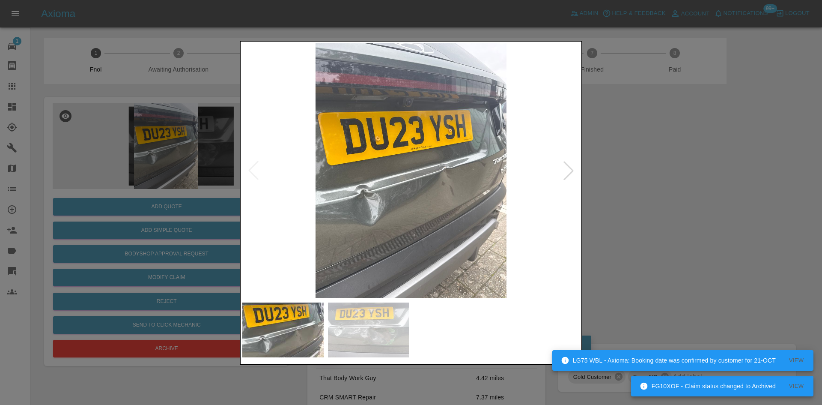
click at [372, 240] on img at bounding box center [411, 170] width 338 height 255
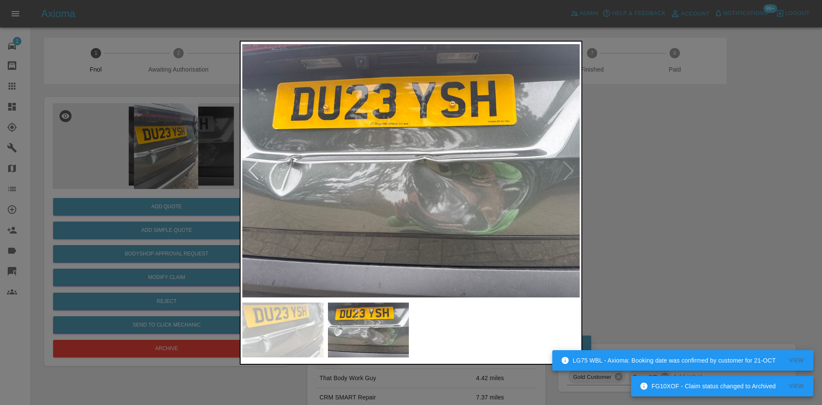
click at [377, 258] on img at bounding box center [411, 170] width 338 height 255
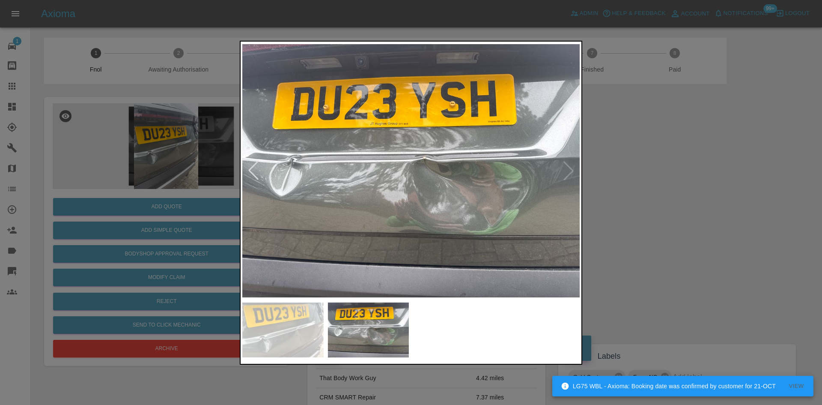
click at [65, 205] on div at bounding box center [411, 202] width 822 height 405
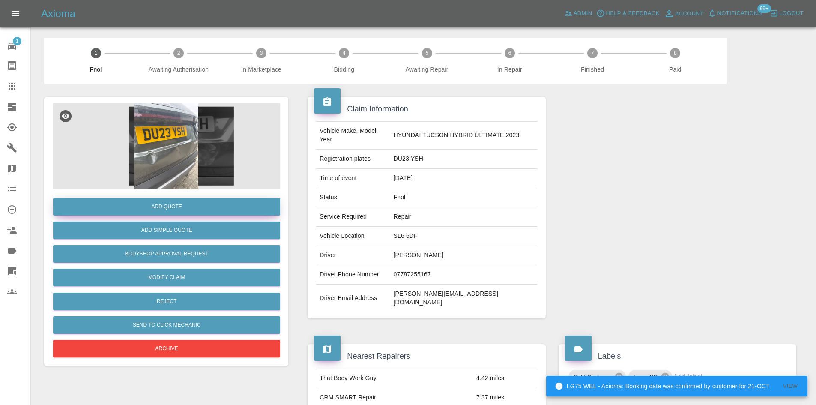
click at [182, 205] on button "Add Quote" at bounding box center [166, 207] width 227 height 18
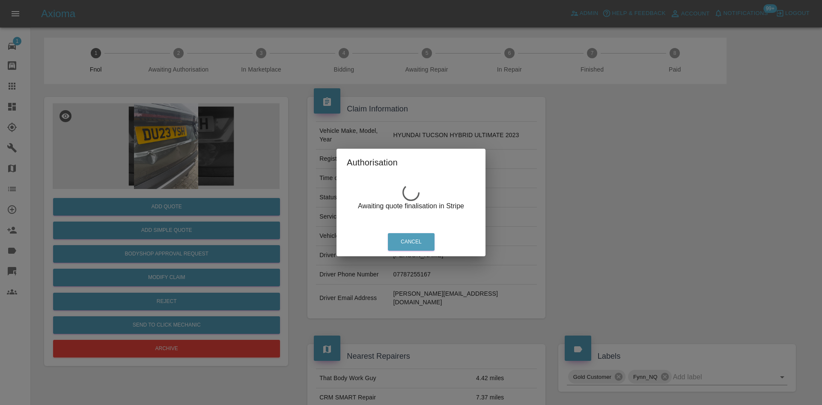
click at [161, 142] on div "Authorisation Awaiting quote finalisation in Stripe Cancel" at bounding box center [411, 202] width 822 height 405
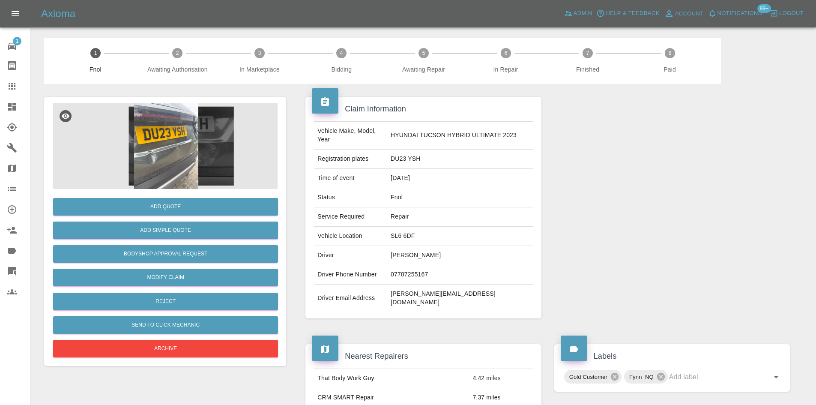
click at [177, 160] on img at bounding box center [166, 146] width 227 height 86
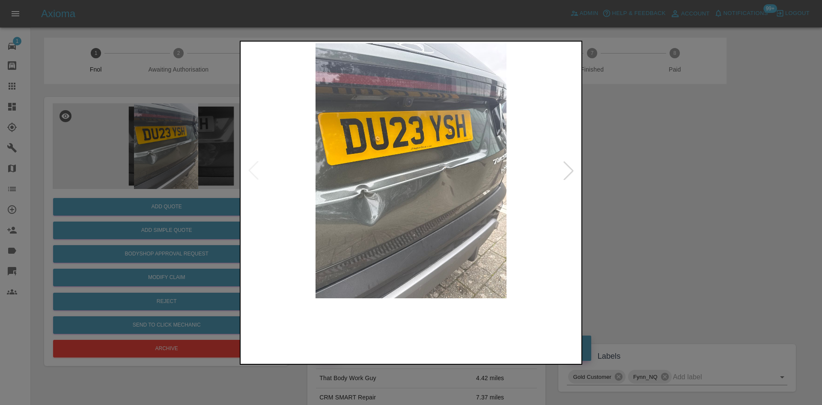
click at [340, 194] on img at bounding box center [411, 170] width 338 height 255
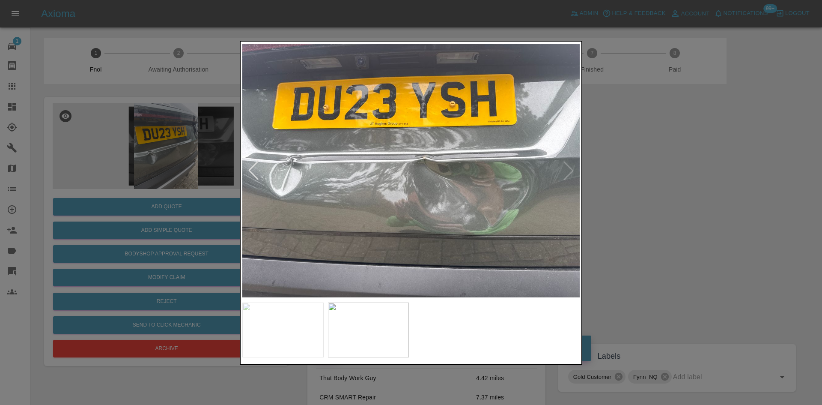
click at [271, 212] on img at bounding box center [411, 170] width 338 height 255
click at [245, 215] on img at bounding box center [411, 170] width 338 height 255
click at [205, 216] on div at bounding box center [411, 202] width 822 height 405
drag, startPoint x: 143, startPoint y: 200, endPoint x: 167, endPoint y: 218, distance: 29.5
click at [144, 200] on div at bounding box center [411, 202] width 822 height 405
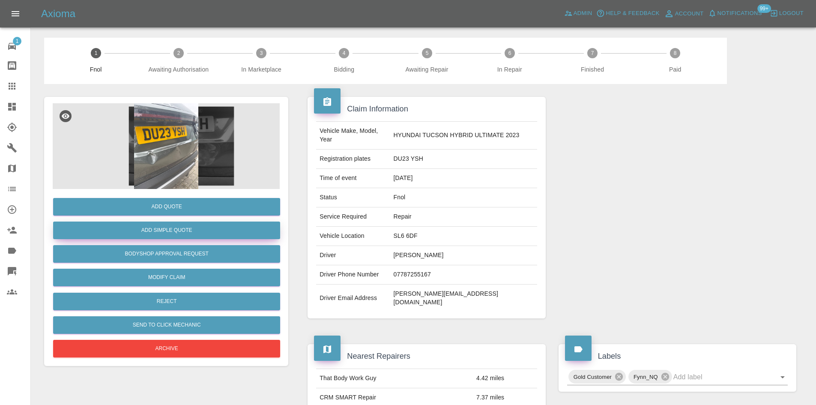
click at [166, 230] on button "Add Simple Quote" at bounding box center [166, 230] width 227 height 18
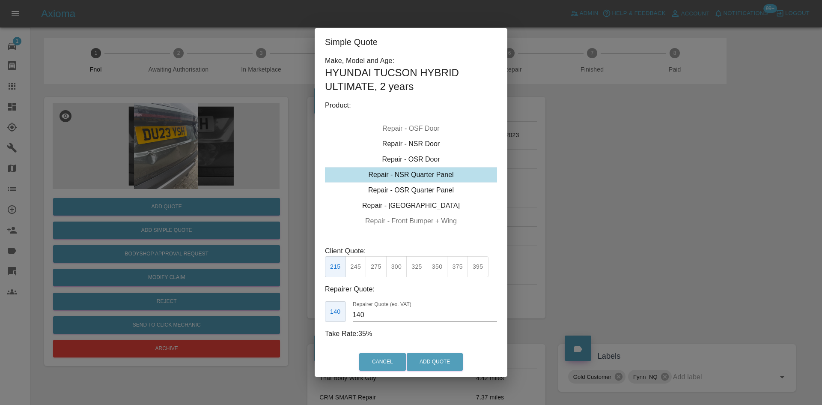
drag, startPoint x: 261, startPoint y: 101, endPoint x: 194, endPoint y: 251, distance: 164.5
click at [260, 105] on div "Simple Quote Make, Model and Age: HYUNDAI TUCSON HYBRID ULTIMATE , 2 years Prod…" at bounding box center [411, 202] width 822 height 405
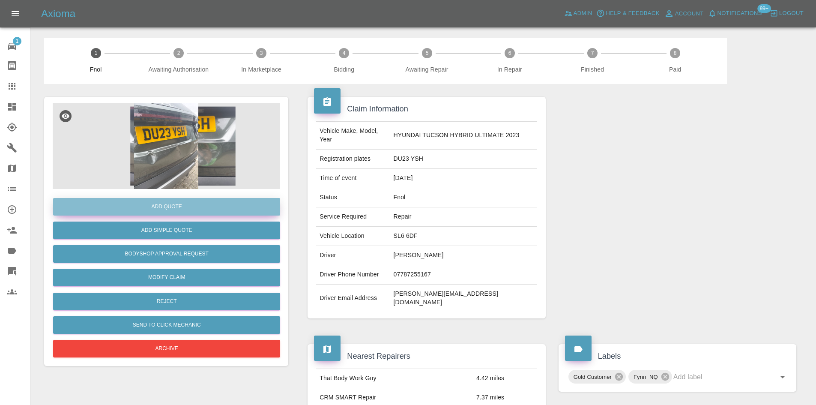
click at [166, 208] on button "Add Quote" at bounding box center [166, 207] width 227 height 18
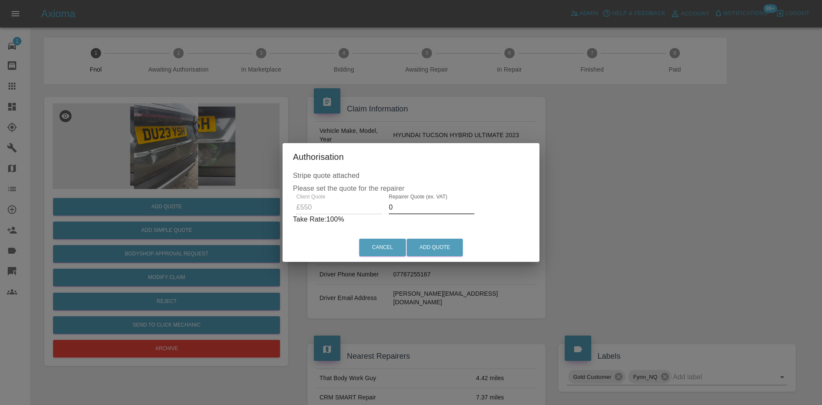
drag, startPoint x: 407, startPoint y: 211, endPoint x: 275, endPoint y: 216, distance: 132.4
click at [309, 219] on div "Client Quote £550 Repairer Quote (ex. VAT) 0 Take Rate: 100 %" at bounding box center [411, 209] width 236 height 31
type input "300"
click at [423, 247] on button "Add Quote" at bounding box center [435, 248] width 56 height 18
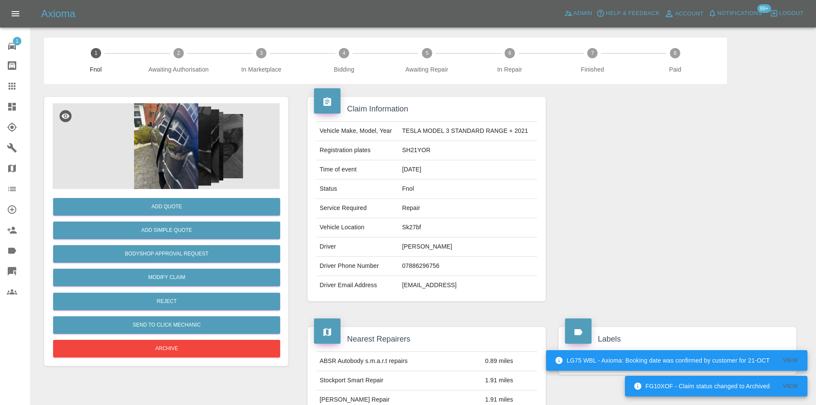
click at [159, 159] on img at bounding box center [166, 146] width 227 height 86
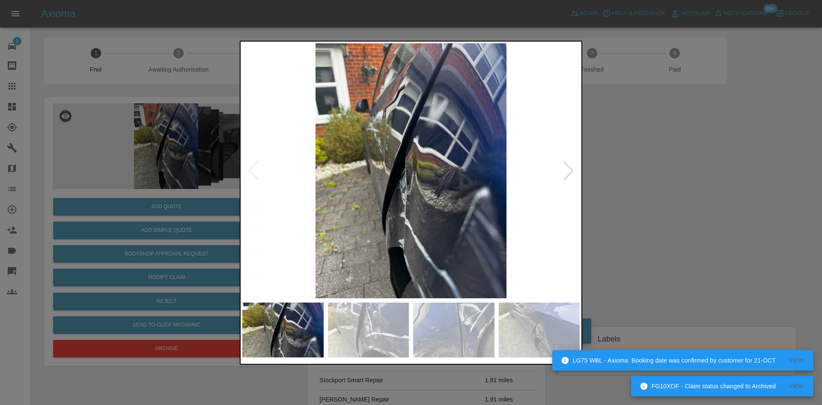
click at [440, 203] on img at bounding box center [411, 170] width 338 height 255
click at [372, 207] on img at bounding box center [411, 170] width 338 height 255
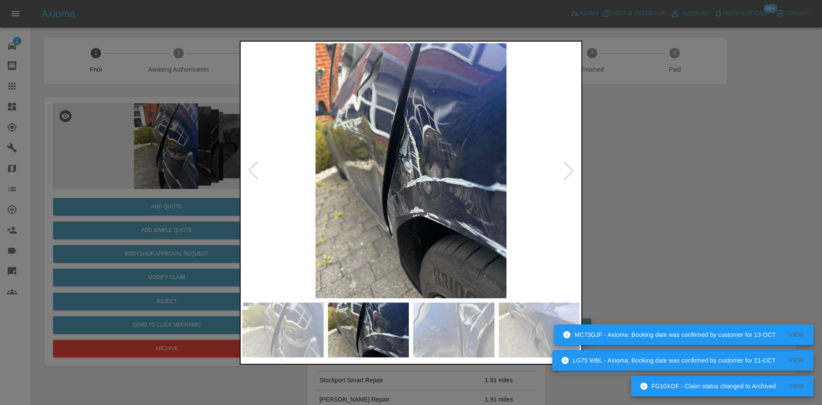
drag, startPoint x: 186, startPoint y: 161, endPoint x: 198, endPoint y: 281, distance: 121.0
click at [185, 164] on div at bounding box center [411, 202] width 822 height 405
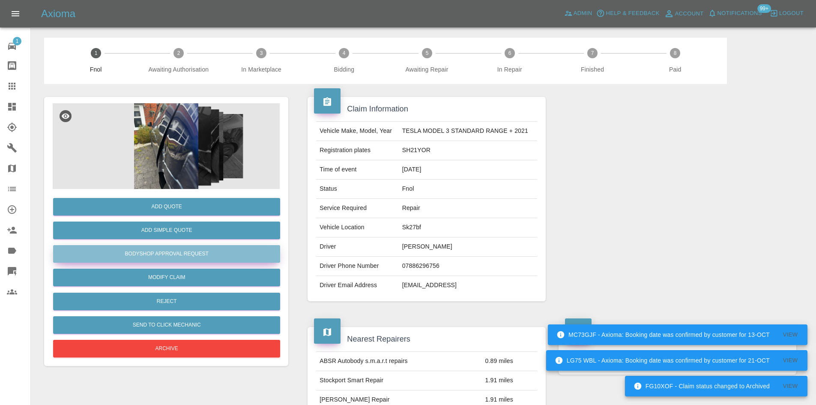
click at [175, 254] on button "Bodyshop Approval Request" at bounding box center [166, 254] width 227 height 18
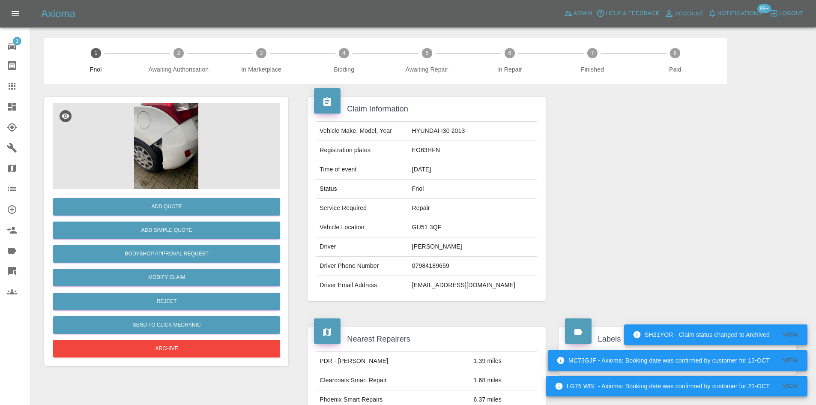
click at [180, 153] on img at bounding box center [166, 146] width 227 height 86
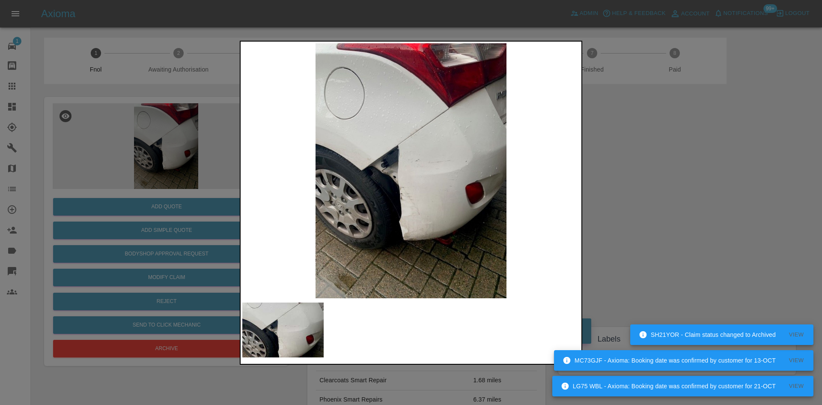
click at [410, 165] on img at bounding box center [411, 170] width 338 height 255
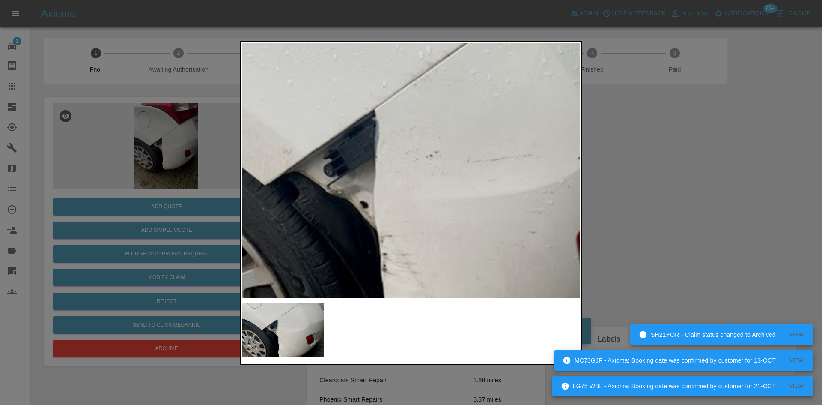
click at [142, 162] on div at bounding box center [411, 202] width 822 height 405
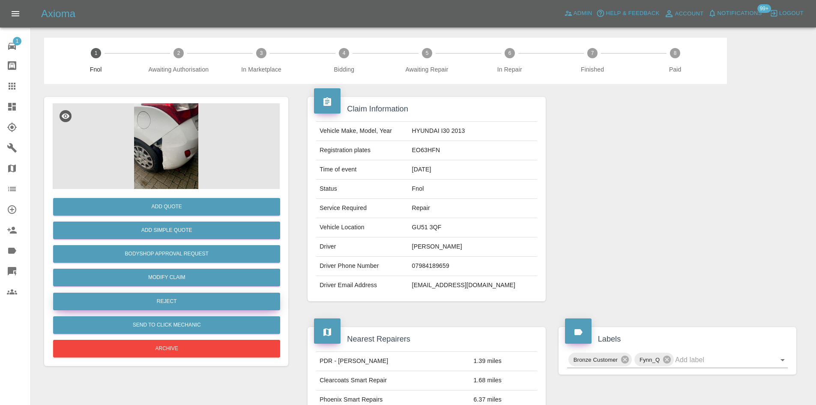
click at [182, 302] on button "Reject" at bounding box center [166, 302] width 227 height 18
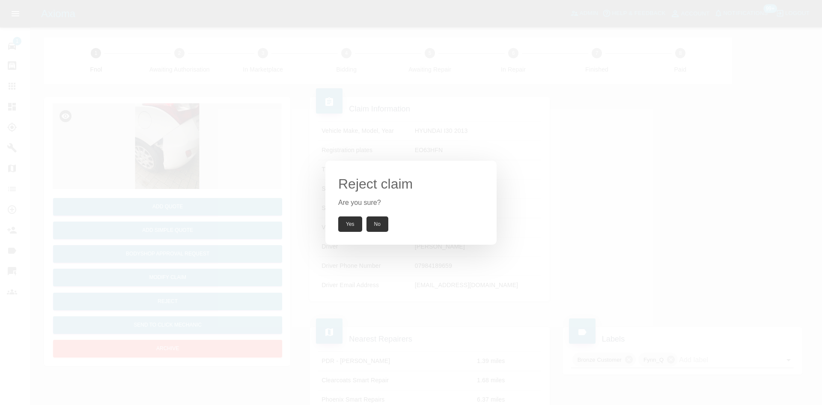
click at [350, 229] on button "Yes" at bounding box center [350, 223] width 24 height 15
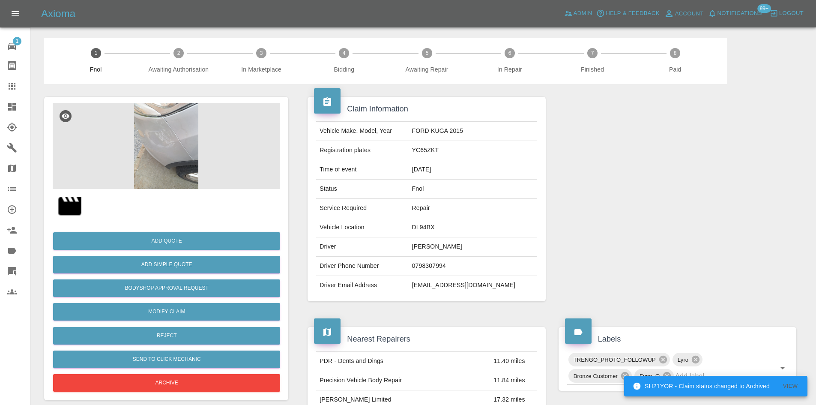
click at [185, 136] on img at bounding box center [166, 146] width 227 height 86
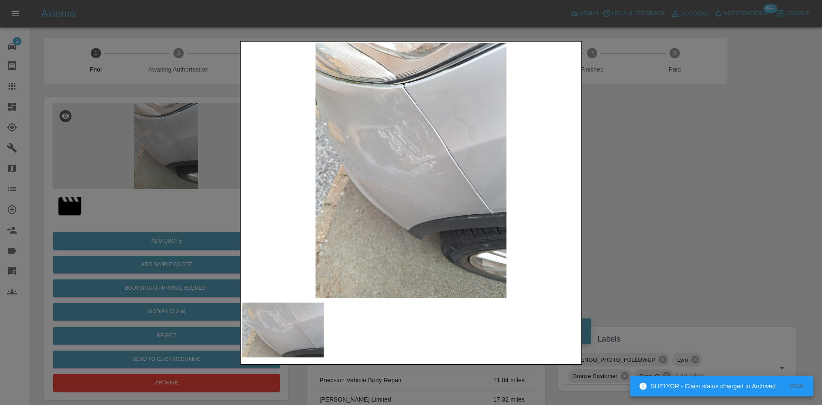
click at [411, 160] on img at bounding box center [411, 170] width 338 height 255
click at [385, 169] on img at bounding box center [411, 170] width 338 height 255
click at [413, 164] on img at bounding box center [411, 170] width 338 height 255
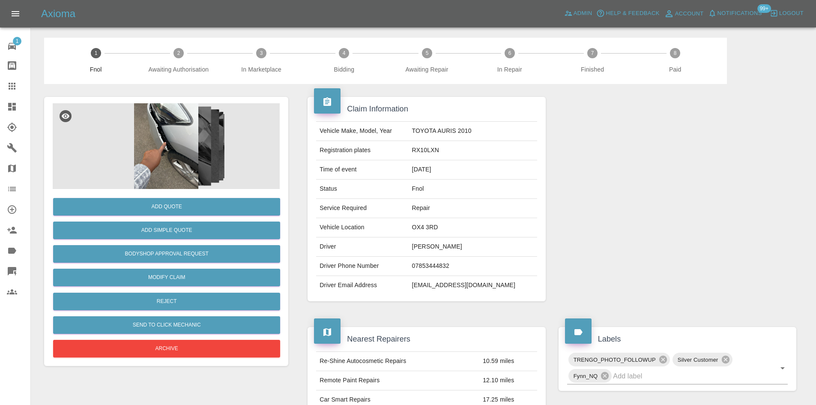
click at [175, 153] on img at bounding box center [166, 146] width 227 height 86
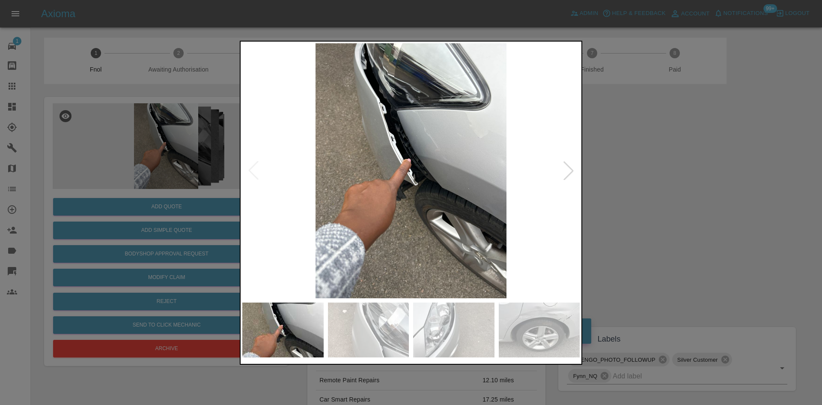
click at [408, 168] on img at bounding box center [411, 170] width 338 height 255
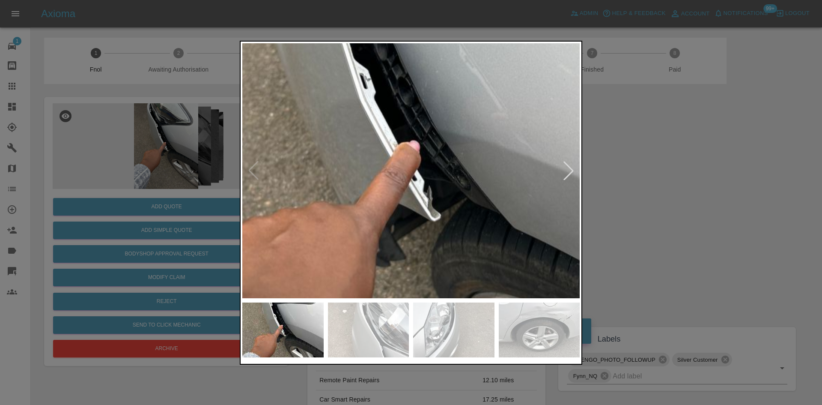
click at [428, 197] on img at bounding box center [420, 176] width 1013 height 765
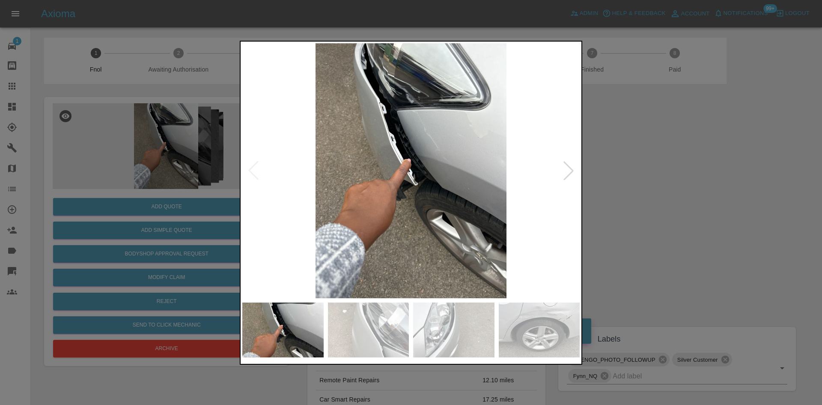
click at [428, 197] on img at bounding box center [411, 170] width 338 height 255
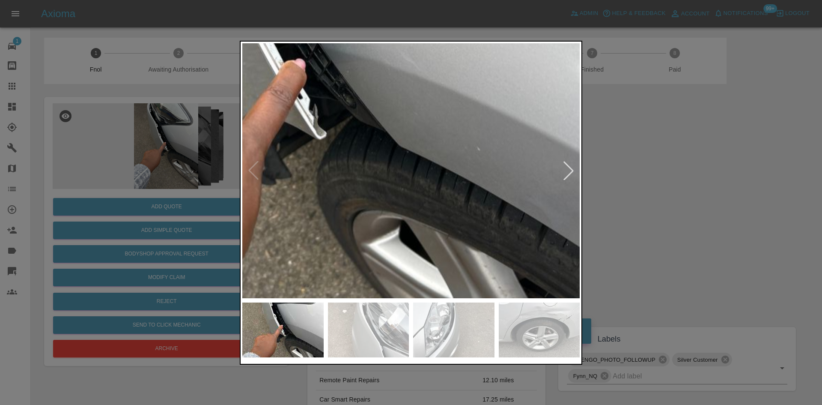
click at [340, 203] on img at bounding box center [306, 95] width 1013 height 765
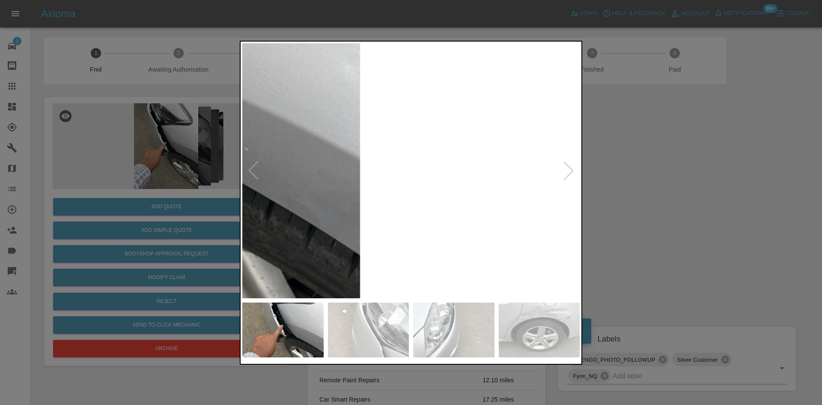
click at [366, 190] on img at bounding box center [73, 95] width 1013 height 765
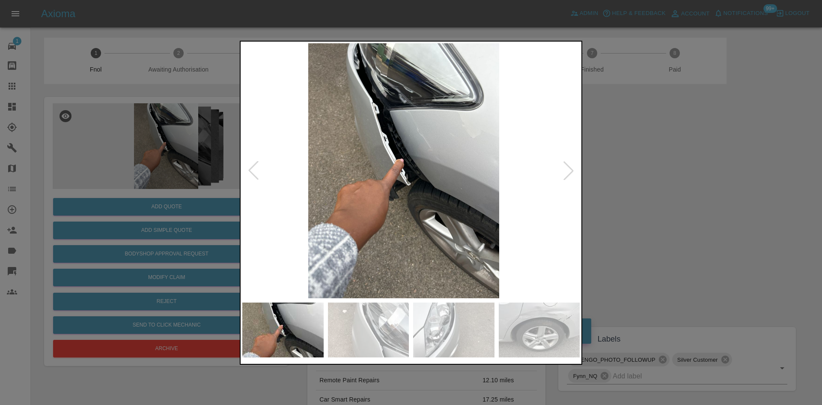
click at [346, 197] on img at bounding box center [404, 170] width 338 height 255
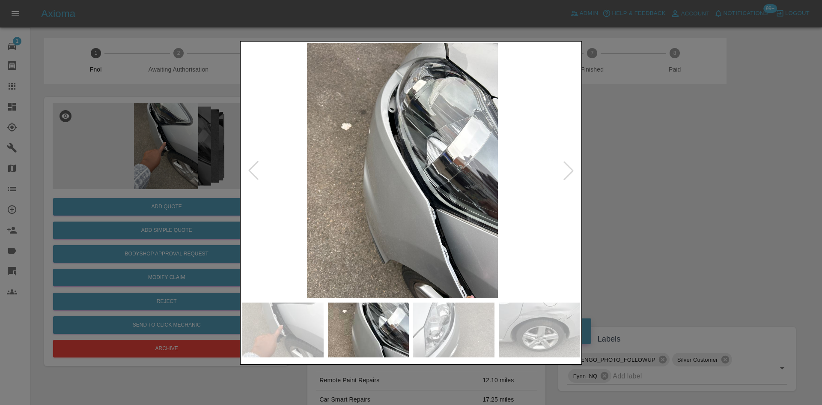
click at [344, 151] on img at bounding box center [403, 170] width 338 height 255
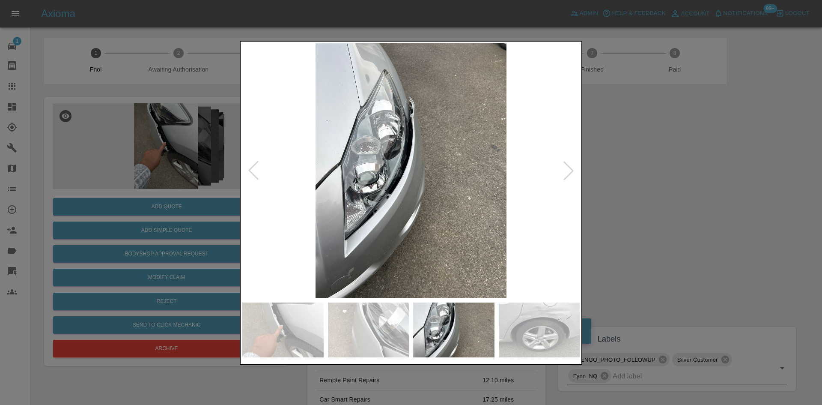
click at [148, 212] on div at bounding box center [411, 202] width 822 height 405
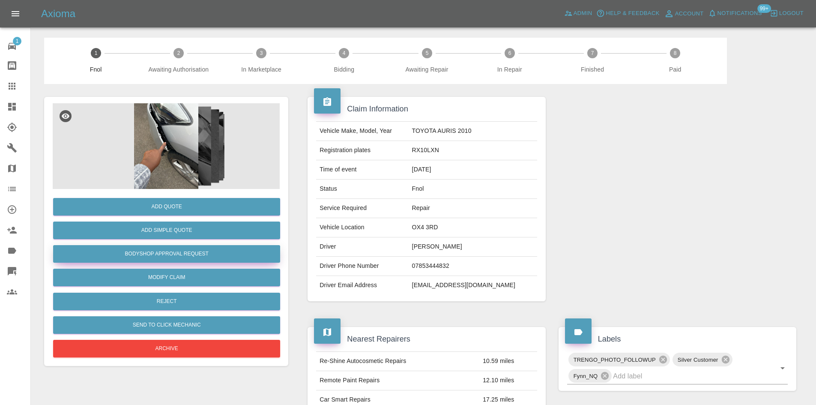
click at [179, 250] on button "Bodyshop Approval Request" at bounding box center [166, 254] width 227 height 18
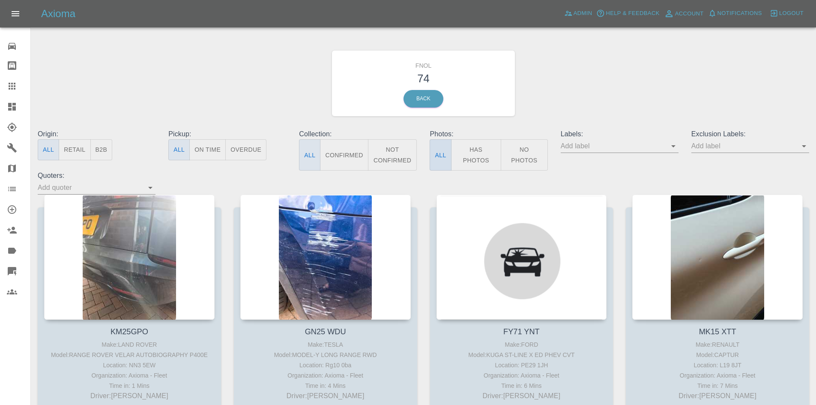
drag, startPoint x: 472, startPoint y: 156, endPoint x: 435, endPoint y: 156, distance: 36.8
click at [472, 156] on button "Has Photos" at bounding box center [476, 154] width 51 height 31
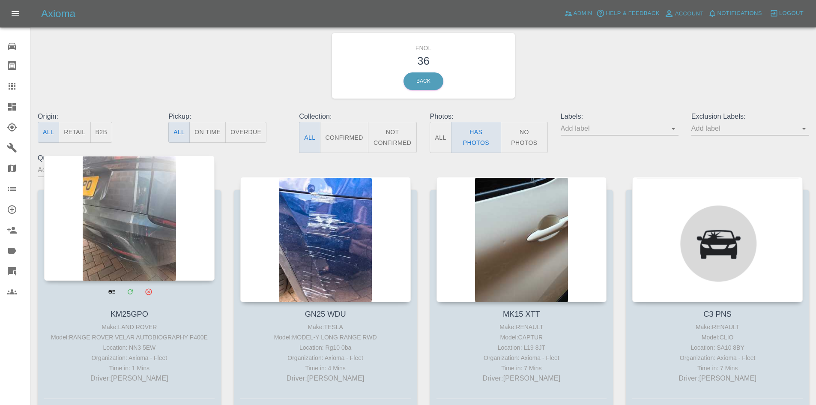
scroll to position [86, 0]
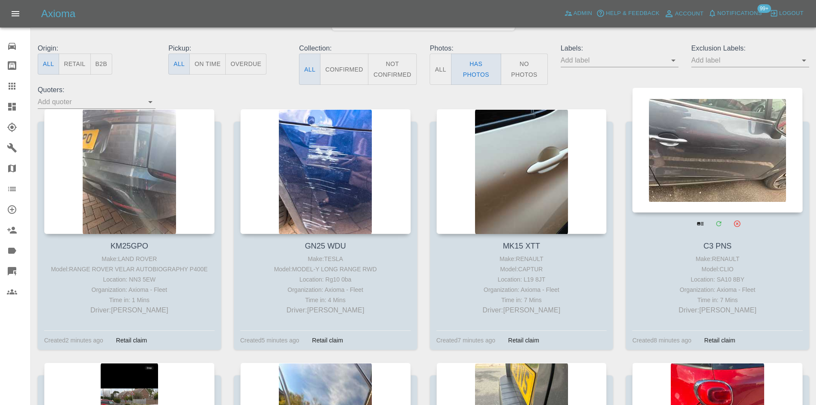
drag, startPoint x: 687, startPoint y: 138, endPoint x: 713, endPoint y: 149, distance: 28.4
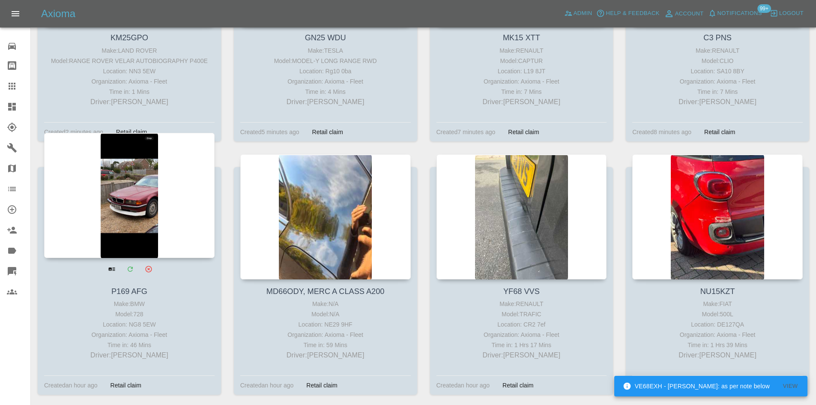
scroll to position [300, 0]
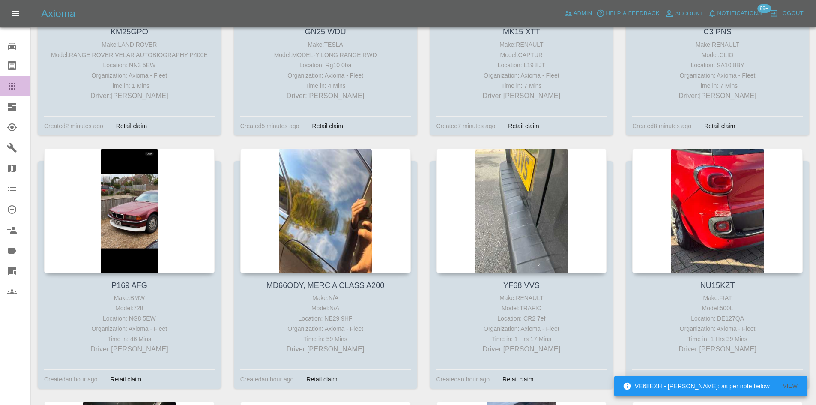
click at [13, 95] on link "Claims" at bounding box center [15, 86] width 30 height 21
click at [10, 106] on icon at bounding box center [12, 107] width 8 height 8
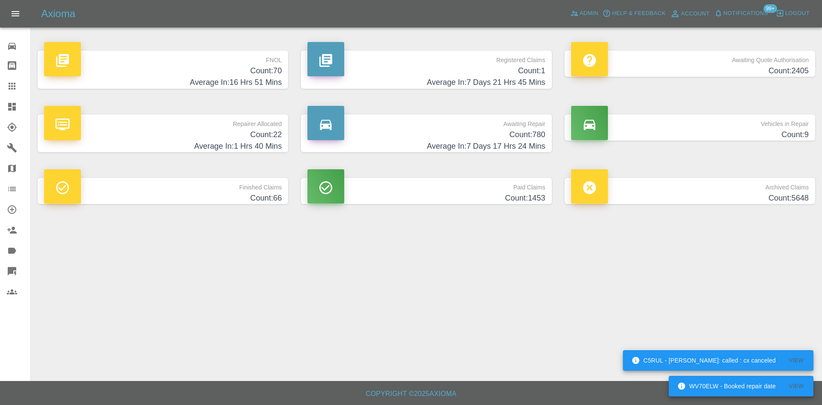
click at [263, 82] on h4 "Average In: 16 Hrs 51 Mins" at bounding box center [163, 83] width 238 height 12
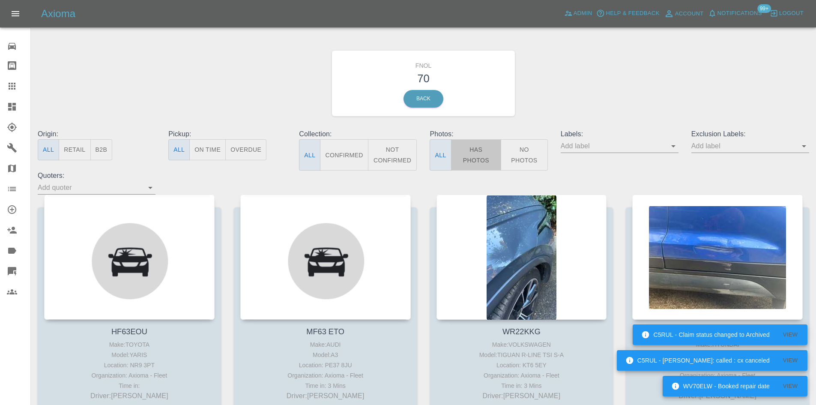
click at [479, 158] on button "Has Photos" at bounding box center [476, 154] width 51 height 31
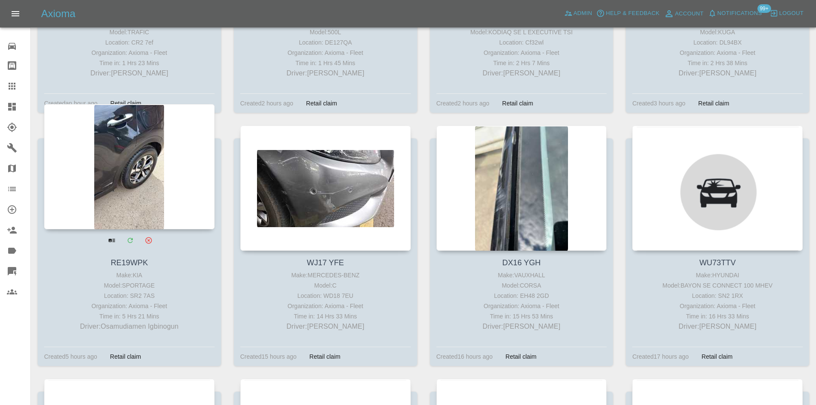
scroll to position [600, 0]
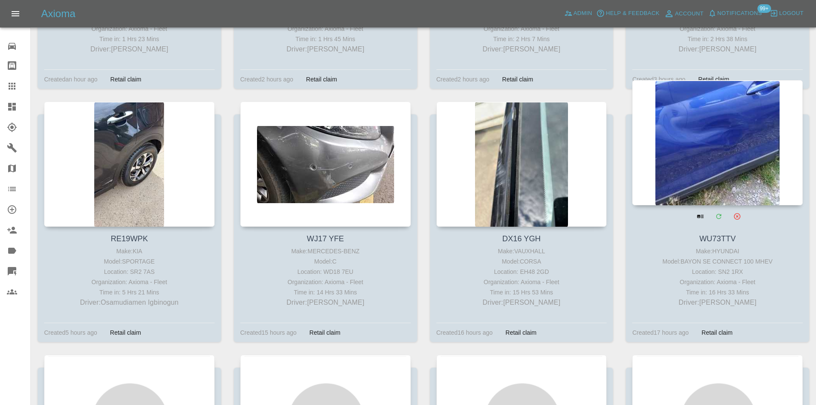
drag, startPoint x: 672, startPoint y: 144, endPoint x: 696, endPoint y: 148, distance: 25.2
click at [696, 148] on div at bounding box center [717, 142] width 170 height 125
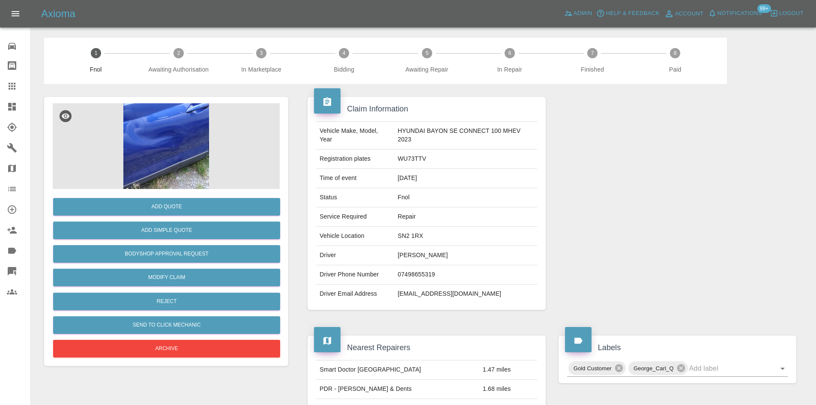
drag, startPoint x: 3, startPoint y: 105, endPoint x: 14, endPoint y: 105, distance: 10.7
click at [5, 105] on link "Dashboard" at bounding box center [15, 106] width 30 height 21
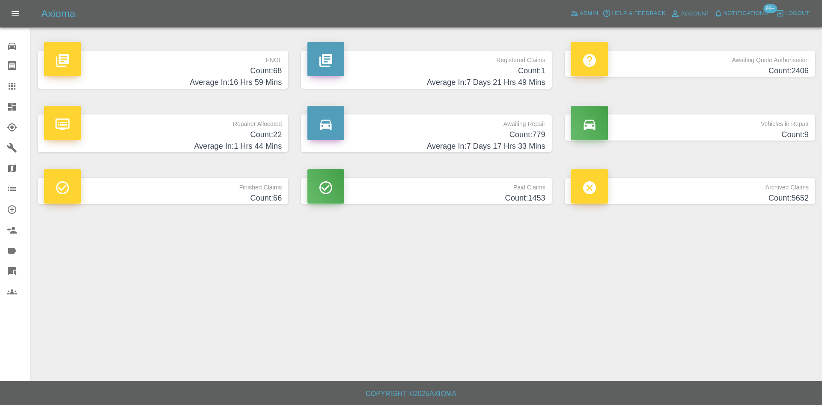
click at [262, 69] on h4 "Count: 68" at bounding box center [163, 71] width 238 height 12
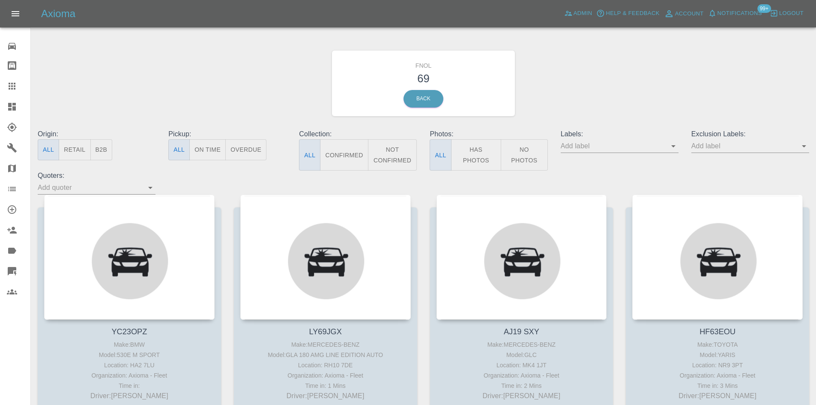
click at [483, 163] on button "Has Photos" at bounding box center [476, 154] width 51 height 31
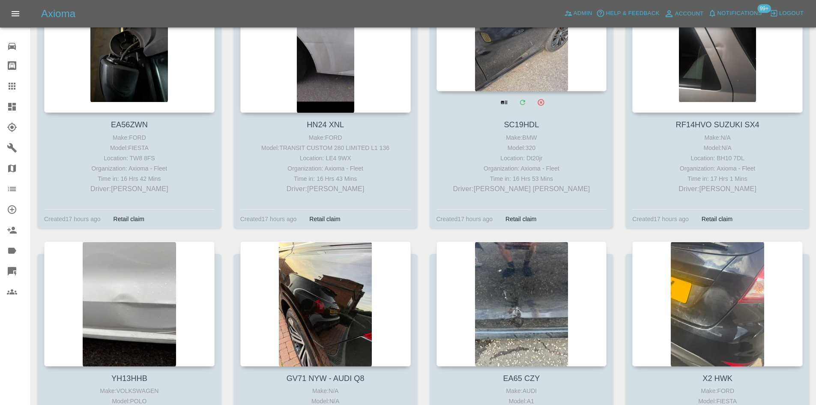
scroll to position [1156, 0]
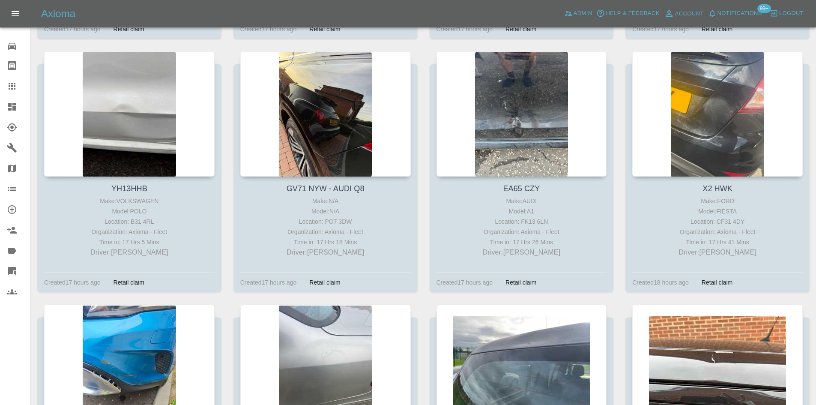
drag, startPoint x: 265, startPoint y: 85, endPoint x: 224, endPoint y: 69, distance: 43.7
click at [228, 69] on div "GV71 NYW - AUDI Q8 Make: N/A Model: N/A Location: PO7 3DW Organization: Axioma …" at bounding box center [325, 177] width 196 height 253
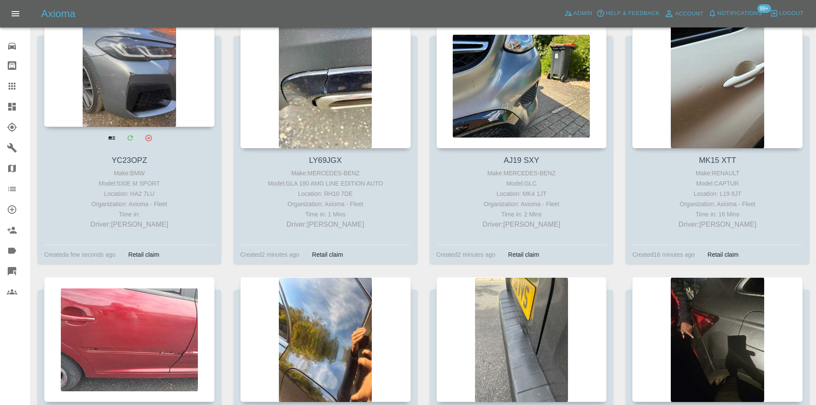
scroll to position [0, 0]
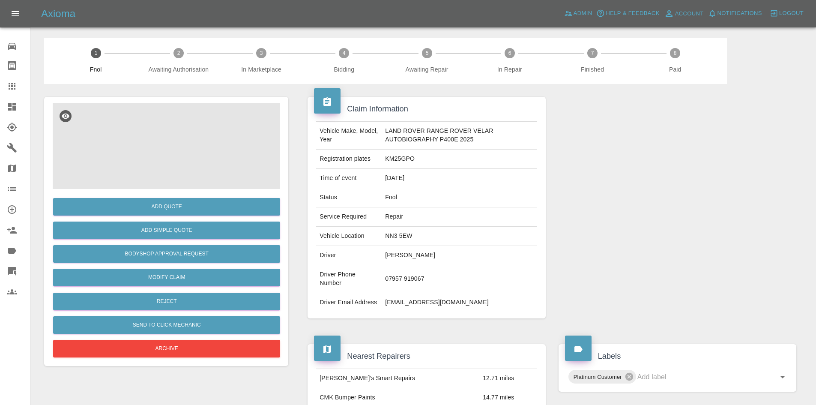
click at [164, 119] on img at bounding box center [166, 146] width 227 height 86
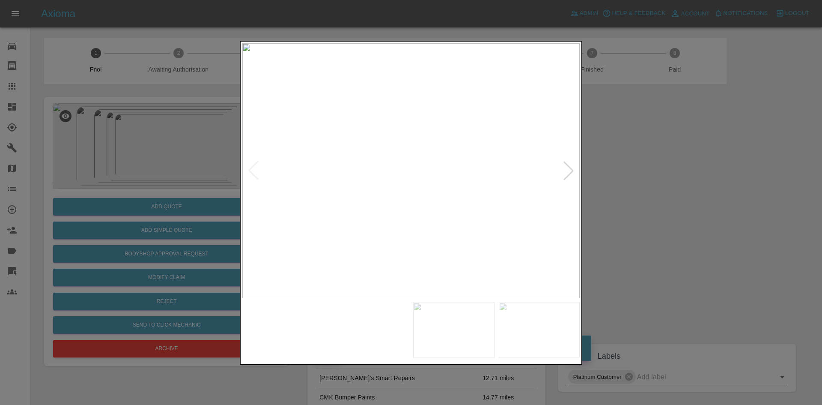
click at [338, 209] on img at bounding box center [411, 170] width 338 height 255
click at [403, 210] on img at bounding box center [411, 170] width 338 height 255
click at [402, 210] on img at bounding box center [411, 170] width 338 height 255
click at [402, 210] on img at bounding box center [438, 50] width 1013 height 765
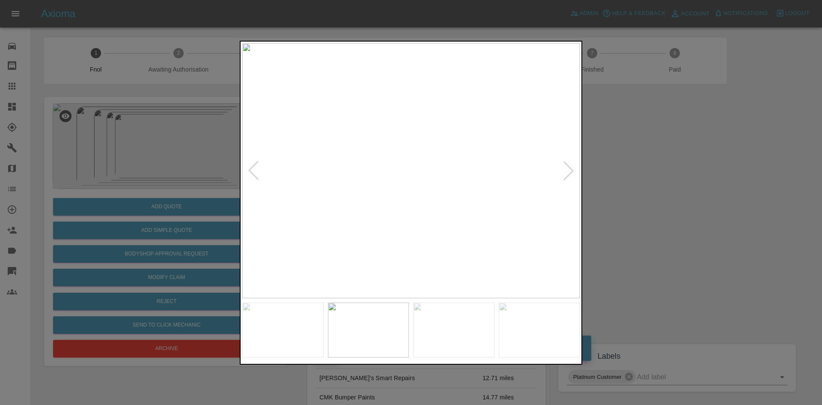
click at [344, 226] on img at bounding box center [411, 170] width 338 height 255
click at [355, 190] on img at bounding box center [411, 170] width 338 height 255
click at [355, 190] on img at bounding box center [581, 111] width 1013 height 765
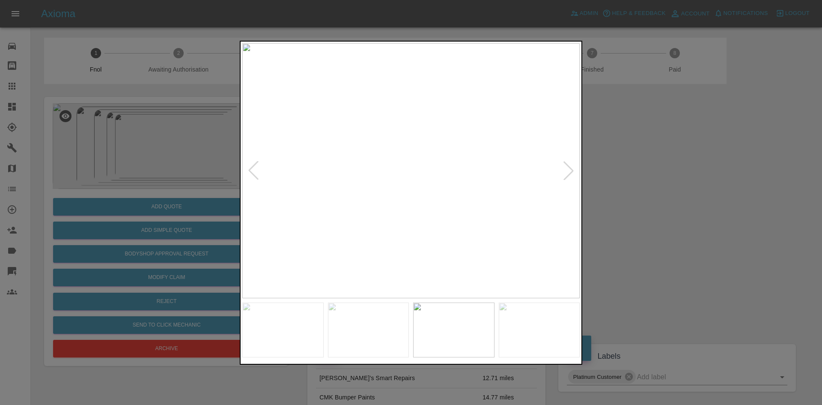
click at [329, 208] on img at bounding box center [411, 170] width 338 height 255
click at [441, 179] on img at bounding box center [411, 170] width 338 height 255
click at [366, 208] on img at bounding box center [322, 146] width 1013 height 765
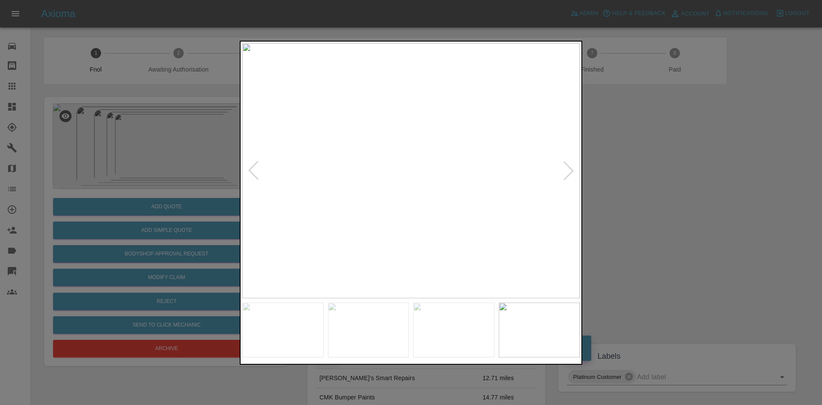
click at [358, 213] on img at bounding box center [411, 170] width 338 height 255
click at [370, 218] on img at bounding box center [411, 170] width 338 height 255
click at [327, 222] on img at bounding box center [411, 170] width 338 height 255
click at [401, 229] on img at bounding box center [411, 170] width 338 height 255
click at [372, 215] on img at bounding box center [411, 170] width 338 height 255
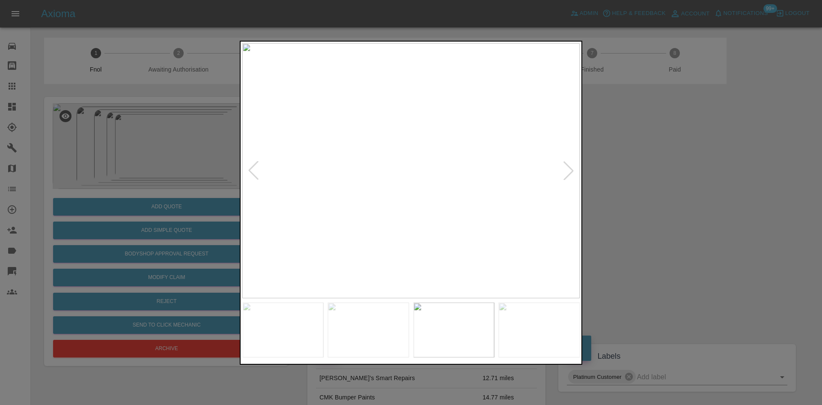
click at [372, 215] on img at bounding box center [411, 170] width 338 height 255
click at [373, 215] on img at bounding box center [529, 36] width 1013 height 765
click at [116, 196] on div at bounding box center [411, 202] width 822 height 405
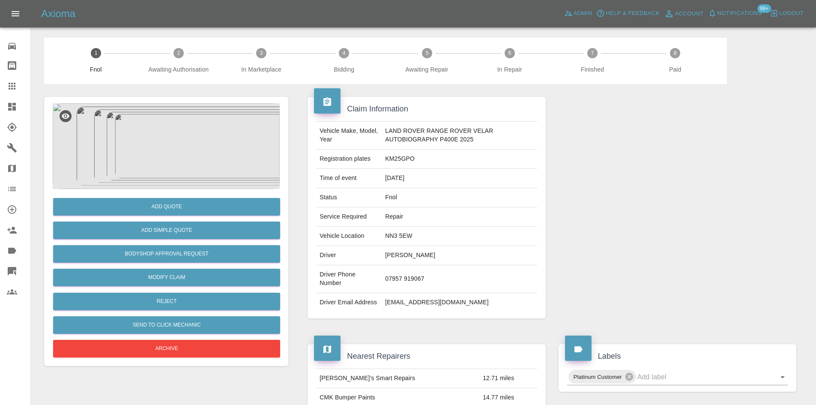
click at [171, 136] on img at bounding box center [166, 146] width 227 height 86
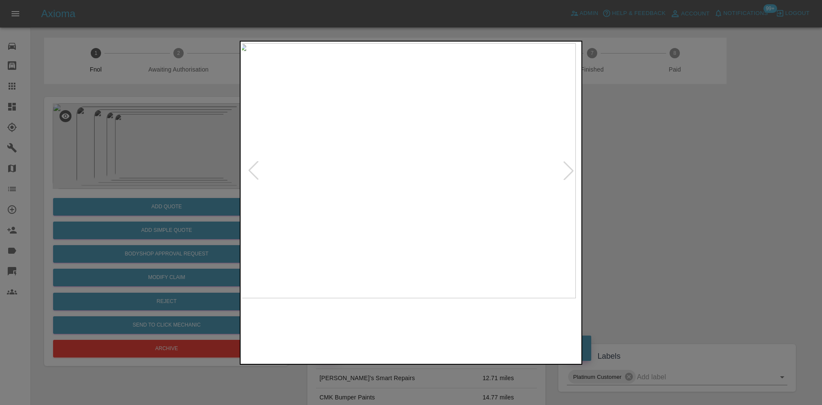
click at [456, 197] on img at bounding box center [408, 170] width 338 height 255
click at [208, 139] on div at bounding box center [411, 202] width 822 height 405
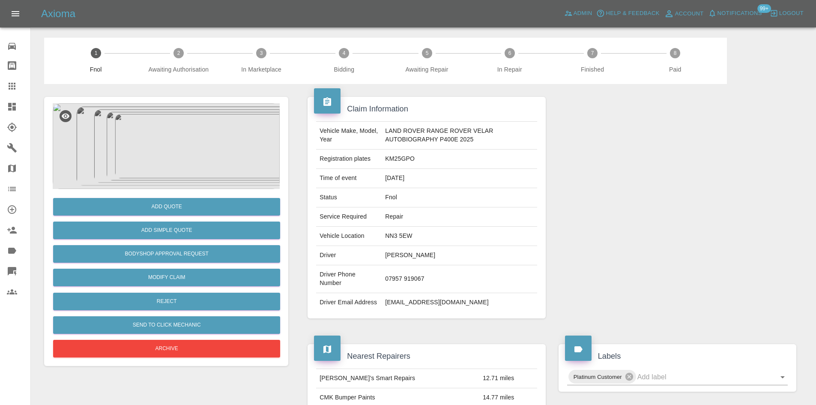
click at [397, 160] on td "KM25GPO" at bounding box center [459, 158] width 155 height 19
copy td "KM25GPO"
click at [16, 88] on icon at bounding box center [12, 86] width 10 height 10
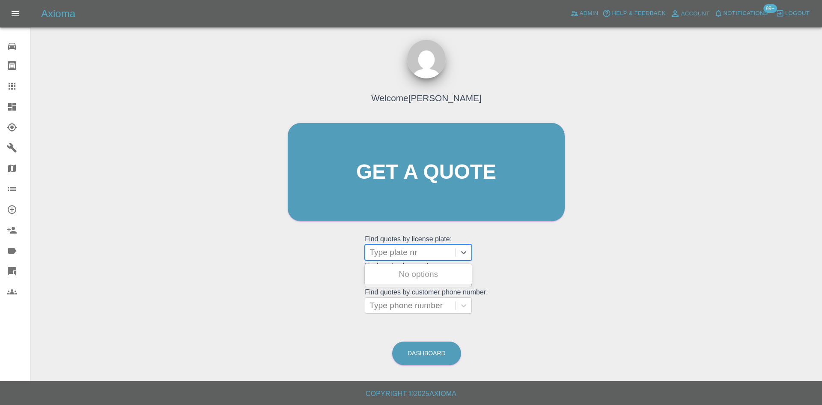
click at [413, 249] on div at bounding box center [411, 252] width 82 height 12
paste input "KM25GPO"
click at [393, 253] on input "KM25GPO" at bounding box center [391, 252] width 42 height 10
type input "KM25GPO"
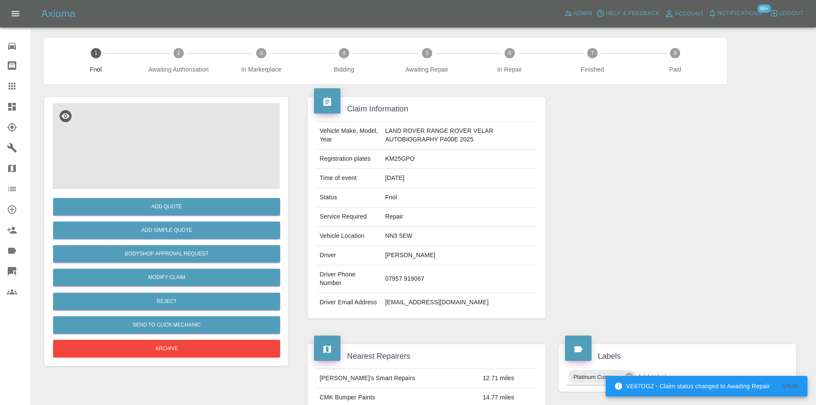
click at [164, 162] on img at bounding box center [166, 146] width 227 height 86
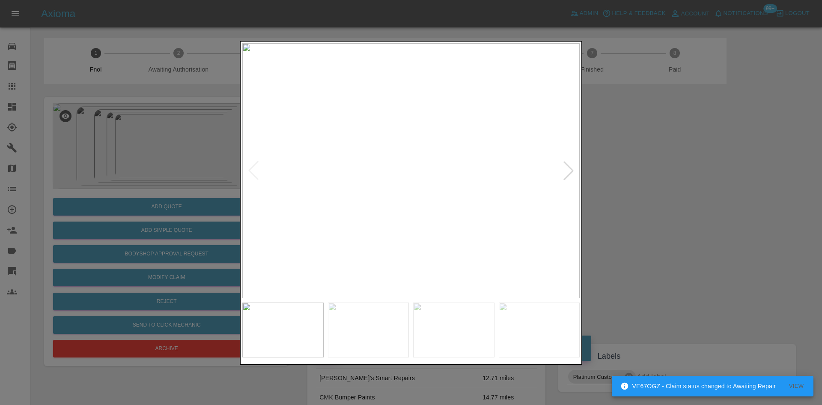
click at [397, 182] on img at bounding box center [411, 170] width 338 height 255
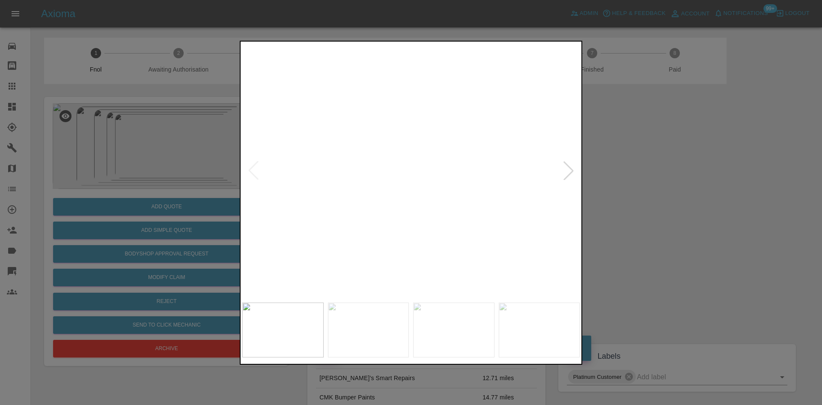
click at [401, 115] on img at bounding box center [458, 67] width 1013 height 765
click at [372, 161] on img at bounding box center [458, 29] width 1013 height 765
click at [402, 173] on img at bounding box center [458, 29] width 1013 height 765
click at [168, 169] on div at bounding box center [411, 202] width 822 height 405
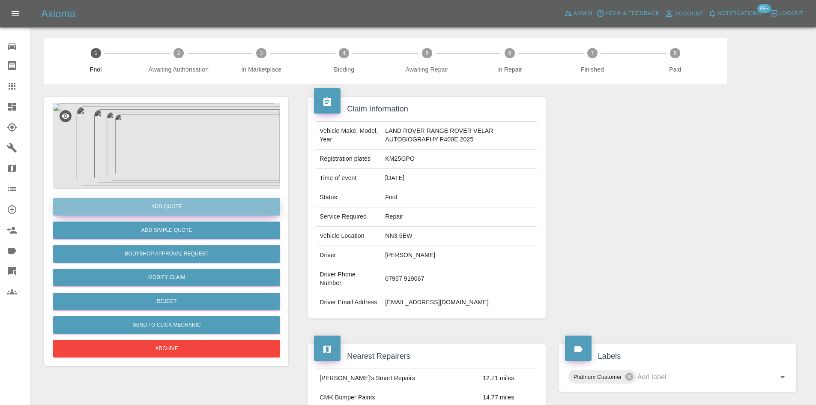
click at [159, 210] on button "Add Quote" at bounding box center [166, 207] width 227 height 18
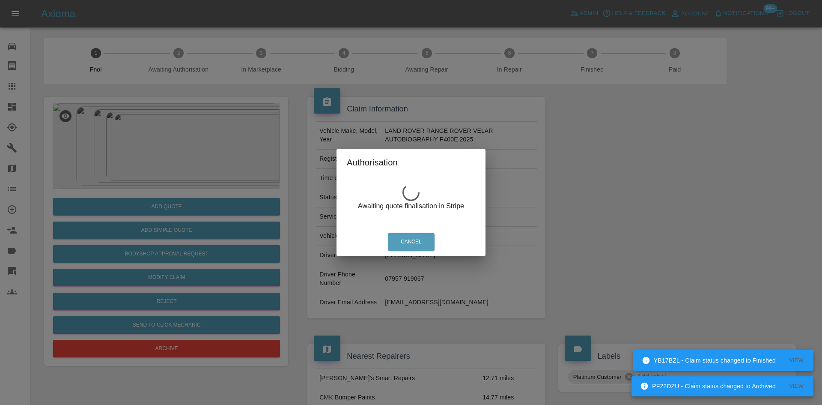
click at [178, 145] on div "Authorisation Awaiting quote finalisation in Stripe Cancel" at bounding box center [411, 202] width 822 height 405
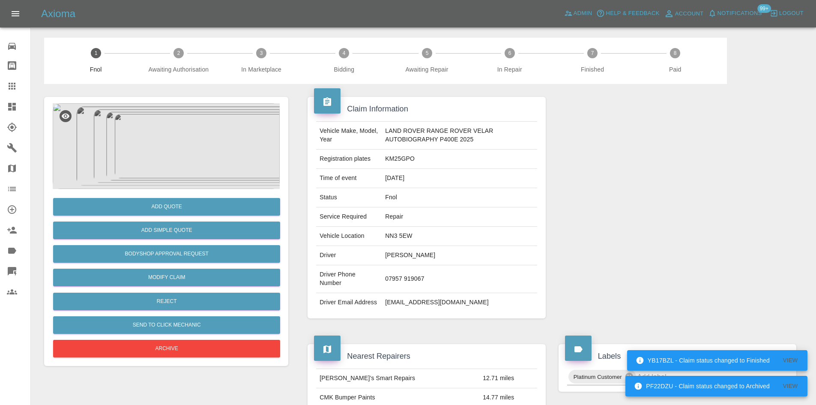
click at [178, 145] on img at bounding box center [166, 146] width 227 height 86
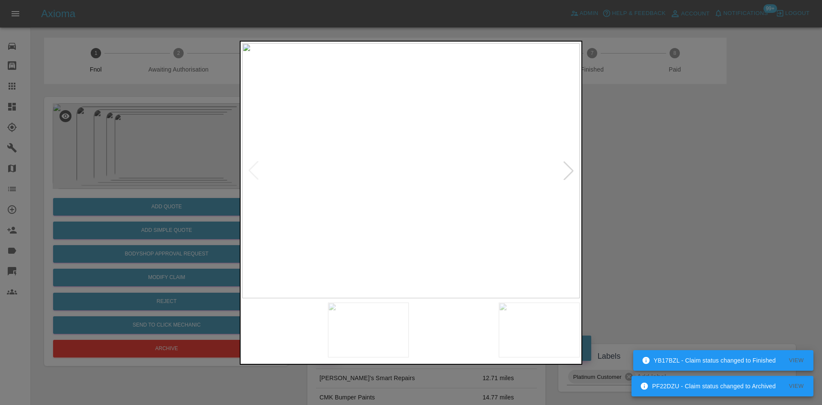
click at [422, 163] on img at bounding box center [411, 170] width 338 height 255
click at [422, 163] on img at bounding box center [378, 192] width 1013 height 765
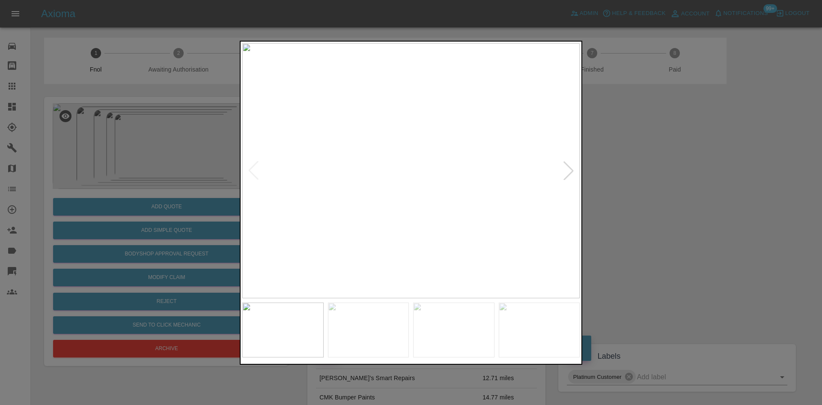
click at [421, 173] on img at bounding box center [411, 170] width 338 height 255
click at [406, 141] on img at bounding box center [381, 162] width 1013 height 765
click at [407, 169] on img at bounding box center [366, 104] width 1013 height 765
click at [389, 149] on img at bounding box center [366, 104] width 1013 height 765
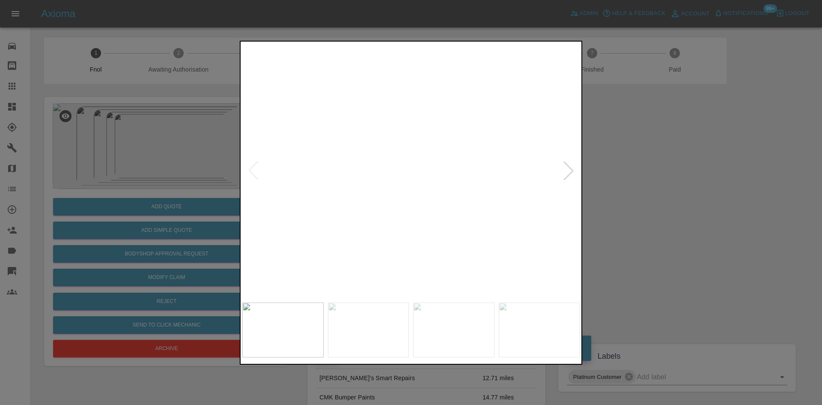
click at [389, 149] on img at bounding box center [366, 105] width 1013 height 765
click at [405, 232] on img at bounding box center [411, 170] width 338 height 255
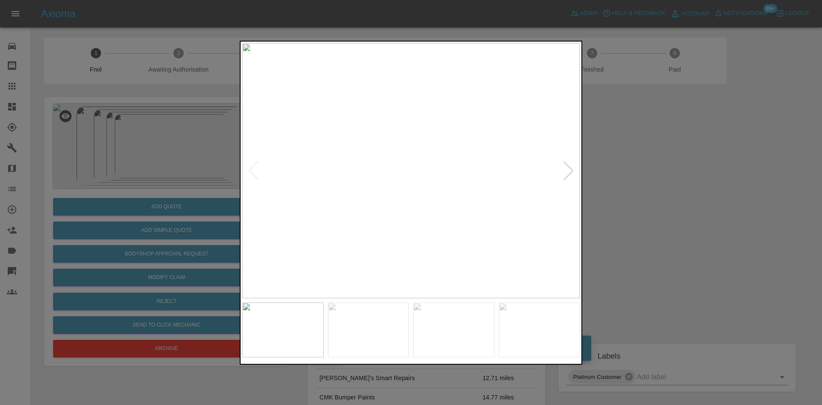
click at [408, 207] on img at bounding box center [411, 170] width 338 height 255
click at [409, 207] on img at bounding box center [411, 170] width 338 height 255
click at [421, 200] on img at bounding box center [419, 61] width 1013 height 765
click at [421, 200] on img at bounding box center [411, 170] width 338 height 255
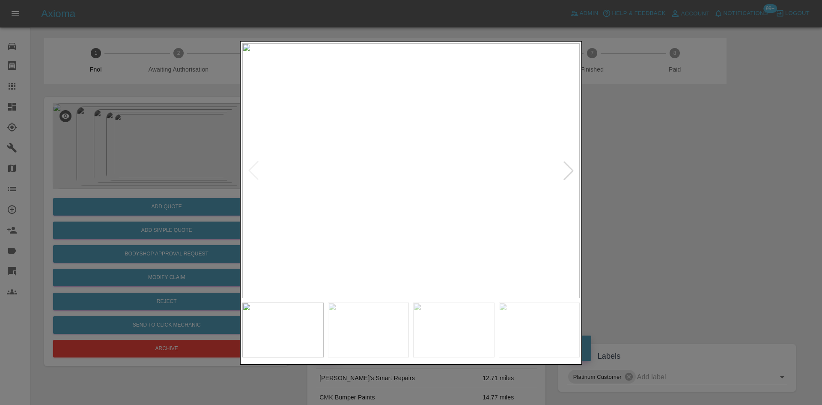
click at [421, 200] on img at bounding box center [411, 170] width 338 height 255
click at [425, 200] on img at bounding box center [383, 83] width 1013 height 765
click at [430, 206] on img at bounding box center [411, 170] width 338 height 255
click at [419, 179] on img at bounding box center [411, 170] width 338 height 255
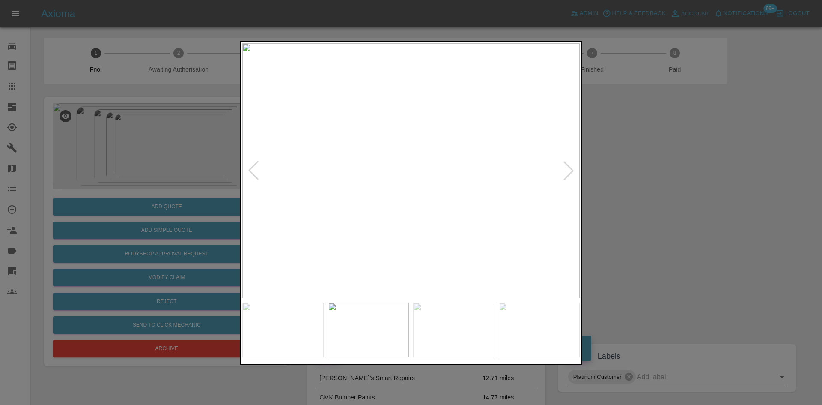
click at [419, 179] on img at bounding box center [411, 170] width 338 height 255
click at [365, 257] on img at bounding box center [359, 234] width 1013 height 765
click at [374, 247] on img at bounding box center [352, 247] width 1013 height 765
click at [333, 234] on img at bounding box center [411, 170] width 338 height 255
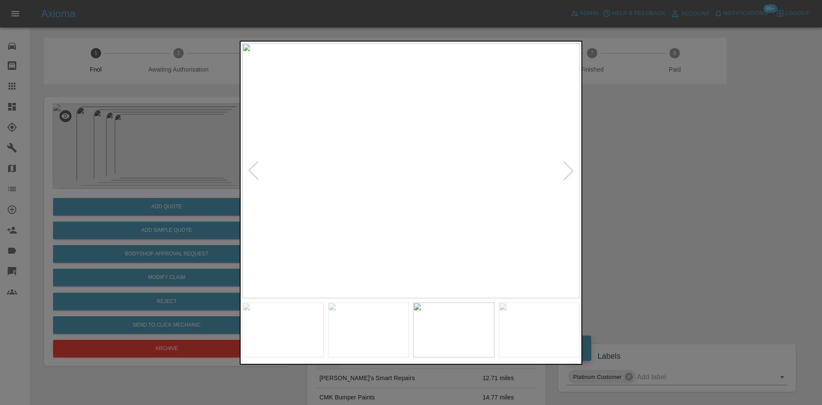
click at [376, 216] on img at bounding box center [411, 170] width 338 height 255
click at [366, 202] on img at bounding box center [411, 170] width 338 height 255
click at [405, 209] on img at bounding box center [411, 170] width 338 height 255
click at [429, 246] on img at bounding box center [411, 170] width 338 height 255
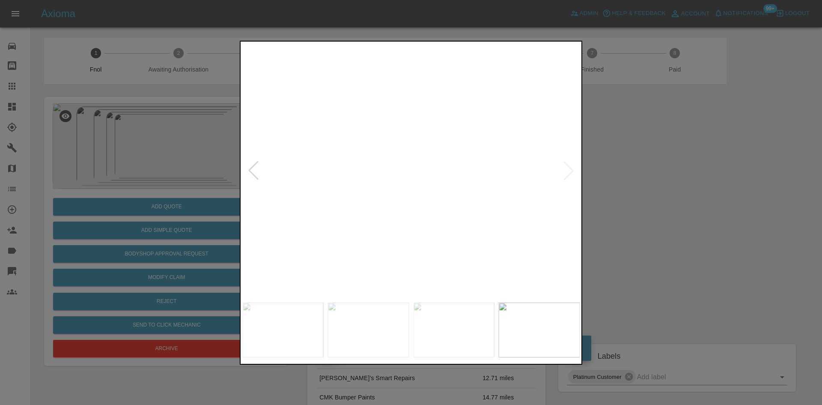
click at [203, 170] on div at bounding box center [411, 202] width 822 height 405
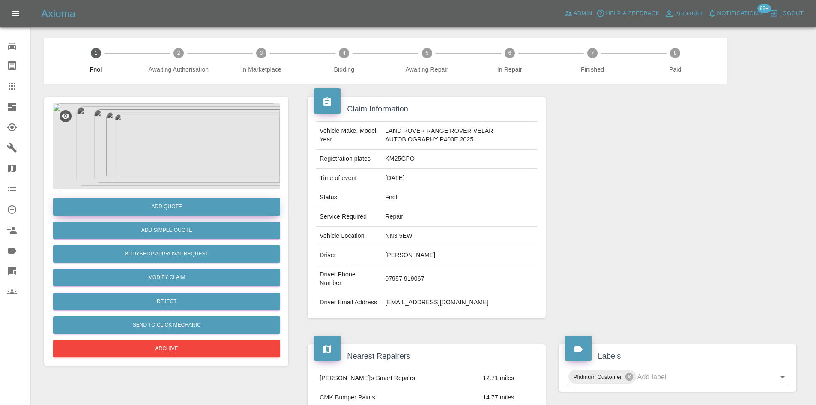
click at [187, 207] on button "Add Quote" at bounding box center [166, 207] width 227 height 18
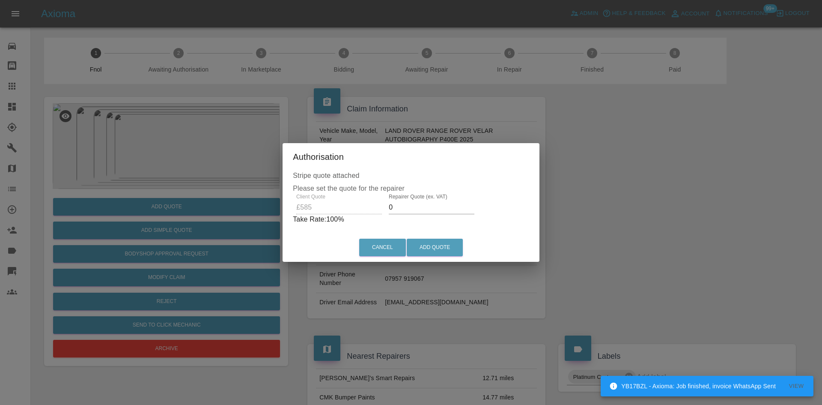
drag, startPoint x: 401, startPoint y: 208, endPoint x: 278, endPoint y: 212, distance: 123.4
click at [284, 212] on div "Stripe quote attached Please set the quote for the repairer Client Quote £585 R…" at bounding box center [411, 201] width 257 height 63
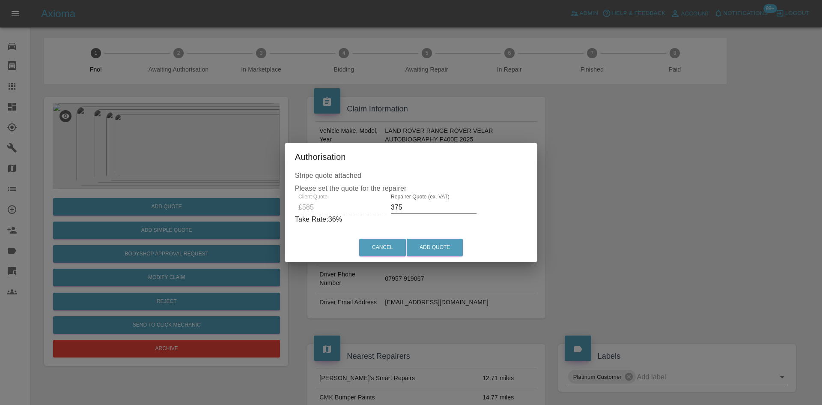
drag, startPoint x: 405, startPoint y: 209, endPoint x: 289, endPoint y: 235, distance: 119.0
click at [335, 224] on div "Stripe quote attached Please set the quote for the repairer Client Quote £585 R…" at bounding box center [411, 201] width 253 height 63
type input "365"
click at [434, 238] on div "Cancel Add Quote" at bounding box center [411, 247] width 253 height 29
click at [429, 241] on button "Add Quote" at bounding box center [435, 248] width 56 height 18
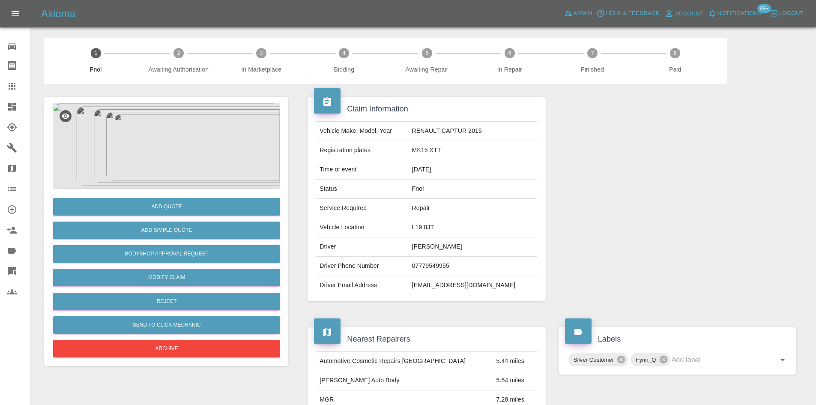
click at [203, 152] on img at bounding box center [166, 146] width 227 height 86
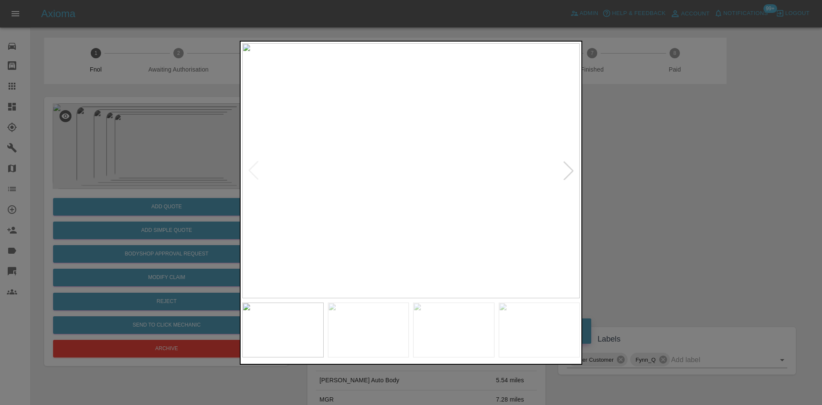
click at [376, 227] on img at bounding box center [411, 170] width 338 height 255
click at [319, 242] on img at bounding box center [411, 170] width 338 height 255
click at [310, 245] on img at bounding box center [411, 170] width 338 height 255
click at [288, 253] on img at bounding box center [341, 170] width 338 height 255
click at [296, 254] on img at bounding box center [411, 170] width 338 height 255
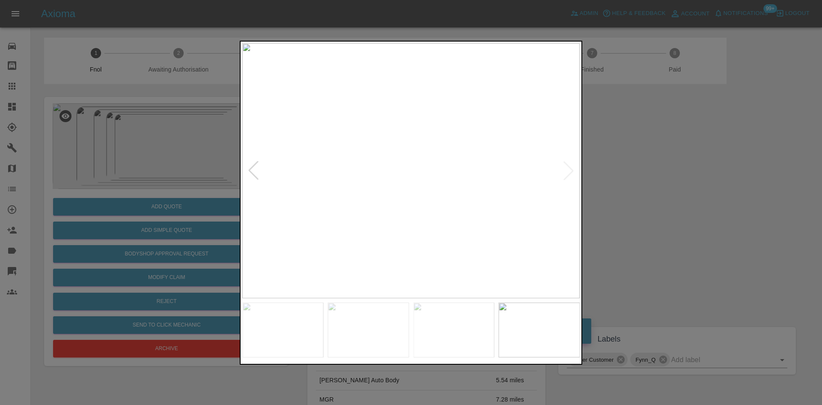
click at [292, 231] on img at bounding box center [411, 170] width 338 height 255
click at [97, 150] on div at bounding box center [411, 202] width 822 height 405
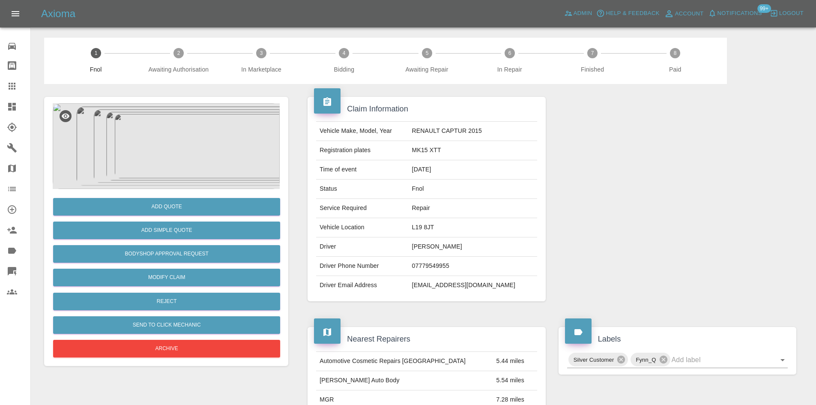
click at [142, 163] on img at bounding box center [166, 146] width 227 height 86
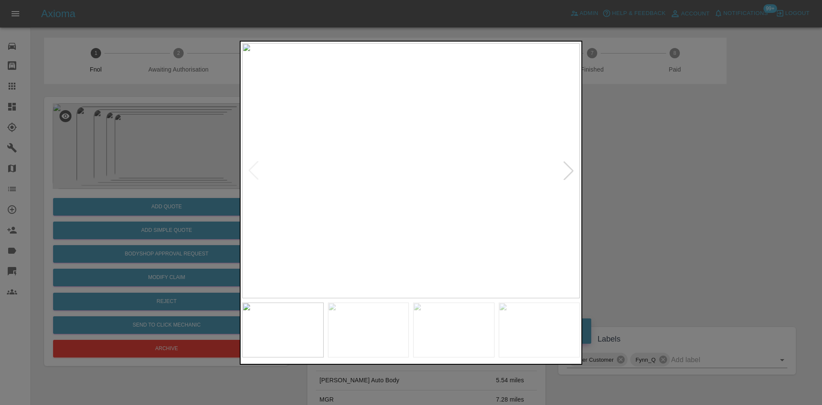
click at [428, 228] on img at bounding box center [411, 170] width 338 height 255
click at [390, 232] on img at bounding box center [408, 170] width 338 height 255
click at [398, 235] on img at bounding box center [411, 170] width 338 height 255
click at [384, 232] on img at bounding box center [411, 170] width 338 height 255
click at [360, 223] on img at bounding box center [411, 170] width 338 height 255
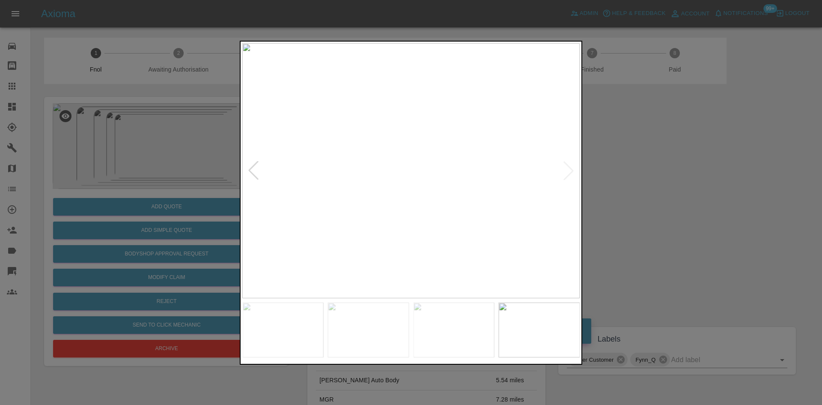
click at [488, 215] on img at bounding box center [411, 170] width 338 height 255
click at [474, 214] on img at bounding box center [415, 170] width 338 height 255
click at [439, 207] on img at bounding box center [411, 170] width 338 height 255
click at [409, 206] on img at bounding box center [419, 170] width 338 height 255
click at [422, 206] on img at bounding box center [411, 170] width 338 height 255
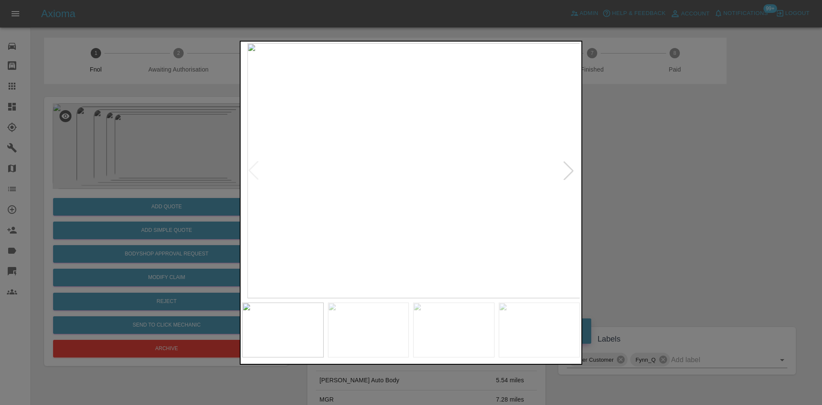
click at [469, 208] on img at bounding box center [417, 170] width 338 height 255
click at [460, 206] on img at bounding box center [411, 170] width 338 height 255
click at [386, 212] on img at bounding box center [363, 170] width 338 height 255
click at [191, 156] on div at bounding box center [411, 202] width 822 height 405
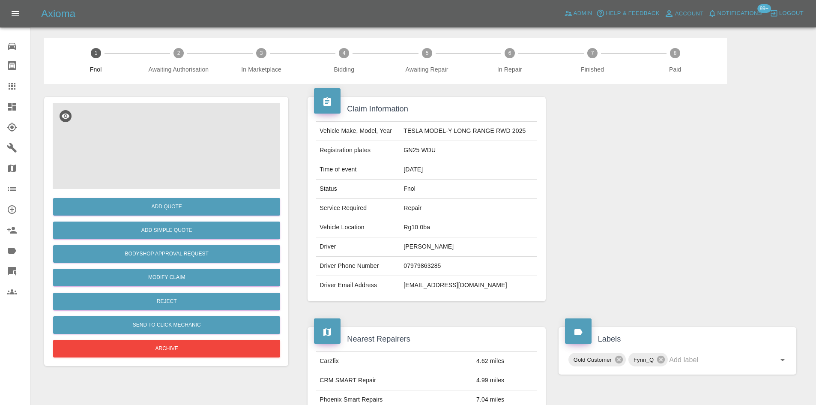
click at [133, 185] on img at bounding box center [166, 146] width 227 height 86
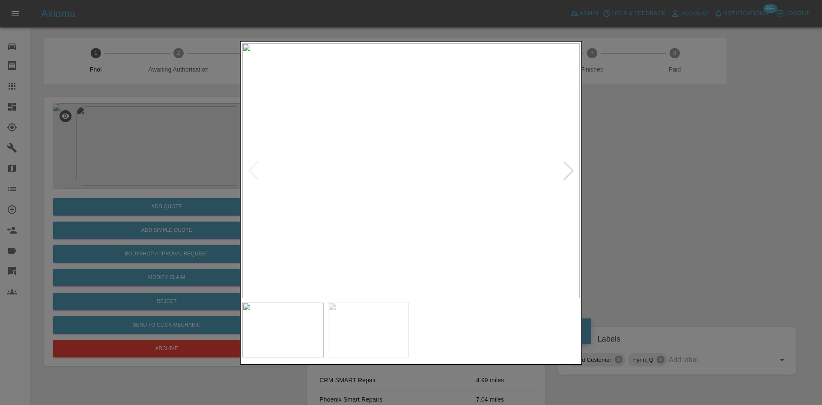
click at [454, 161] on img at bounding box center [411, 170] width 338 height 255
click at [369, 185] on img at bounding box center [411, 170] width 338 height 255
click at [187, 222] on div at bounding box center [411, 202] width 822 height 405
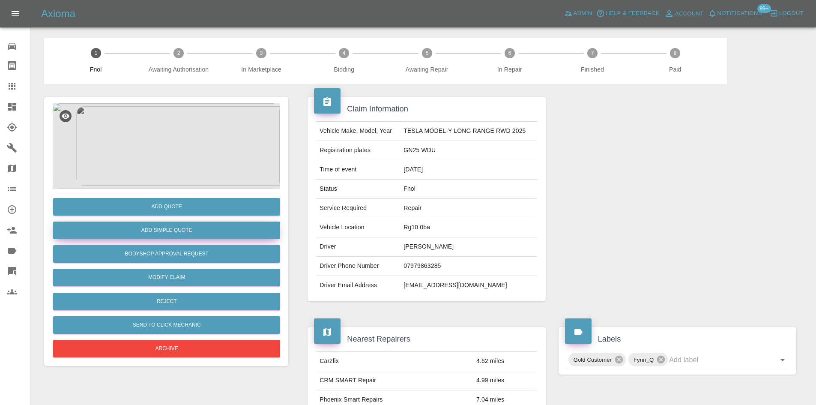
click at [173, 229] on button "Add Simple Quote" at bounding box center [166, 230] width 227 height 18
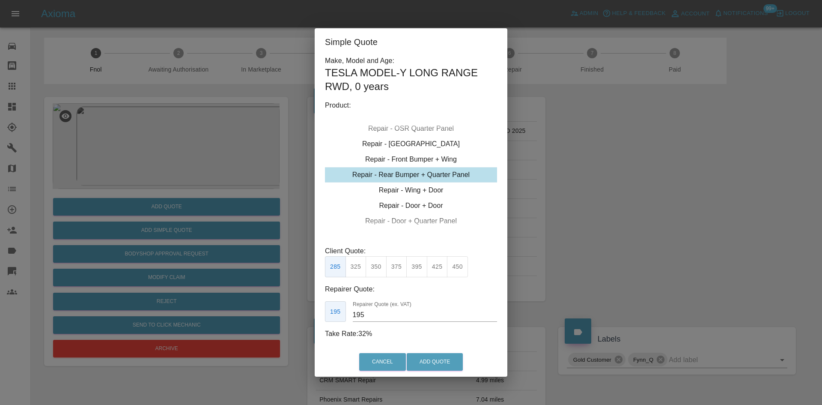
click at [423, 173] on div "Repair - Rear Bumper + Quarter Panel" at bounding box center [411, 174] width 172 height 15
click at [368, 267] on button "350" at bounding box center [376, 266] width 21 height 21
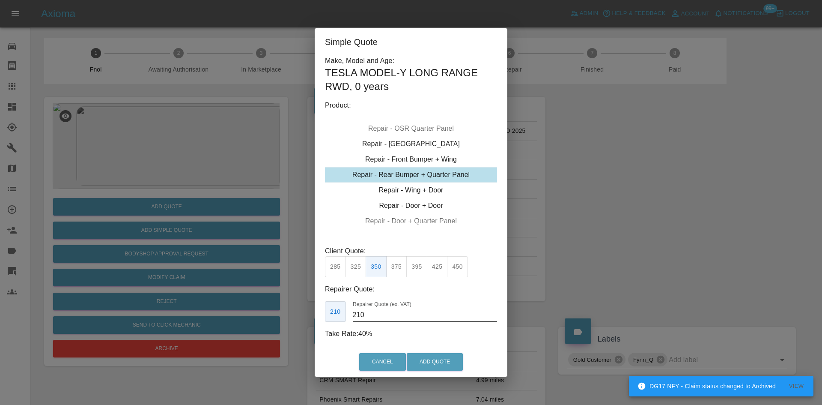
drag, startPoint x: 373, startPoint y: 311, endPoint x: 266, endPoint y: 316, distance: 106.3
click at [319, 317] on div "Make, Model and Age: TESLA MODEL-Y LONG RANGE RWD , 0 years Product: Repair - F…" at bounding box center [411, 202] width 193 height 292
click at [359, 320] on input "195" at bounding box center [425, 315] width 144 height 14
click at [369, 318] on input "195" at bounding box center [425, 315] width 144 height 14
click at [323, 323] on div "Make, Model and Age: TESLA MODEL-Y LONG RANGE RWD , 0 years Product: Repair - F…" at bounding box center [411, 202] width 193 height 292
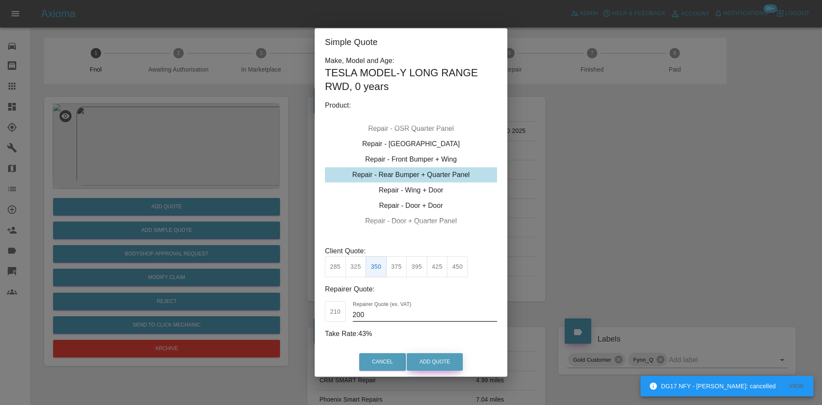
type input "200"
click at [438, 358] on button "Add Quote" at bounding box center [435, 362] width 56 height 18
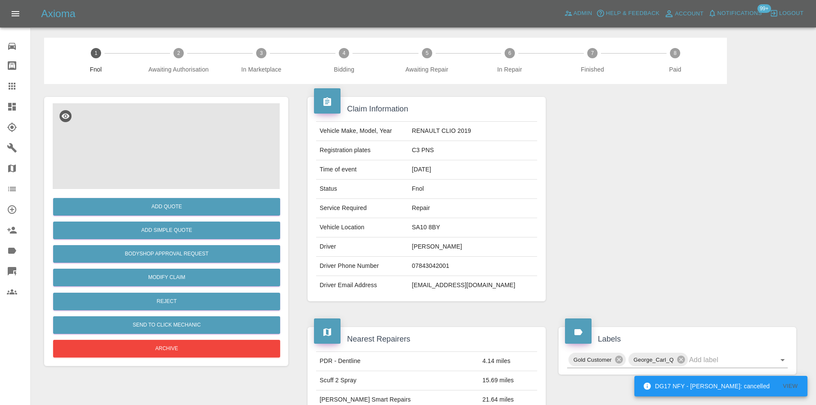
click at [176, 149] on img at bounding box center [166, 146] width 227 height 86
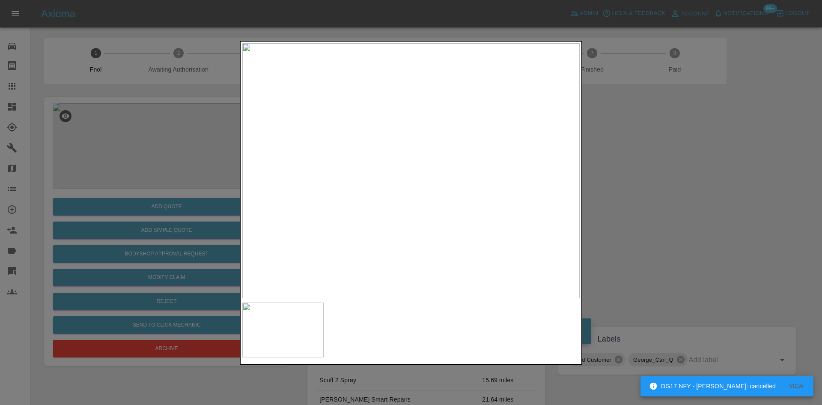
click at [338, 227] on img at bounding box center [411, 170] width 338 height 255
click at [408, 202] on img at bounding box center [411, 170] width 338 height 255
click at [451, 164] on img at bounding box center [411, 170] width 338 height 255
click at [511, 170] on img at bounding box center [382, 158] width 1013 height 765
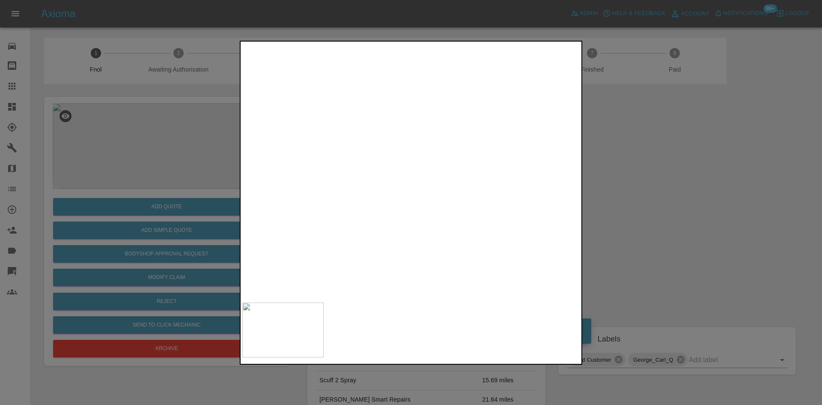
click at [450, 162] on img at bounding box center [395, 75] width 1013 height 765
click at [601, 219] on div at bounding box center [411, 202] width 822 height 405
click at [523, 237] on img at bounding box center [784, 0] width 1013 height 765
click at [331, 256] on img at bounding box center [745, 0] width 1013 height 765
click at [445, 302] on div at bounding box center [411, 203] width 343 height 324
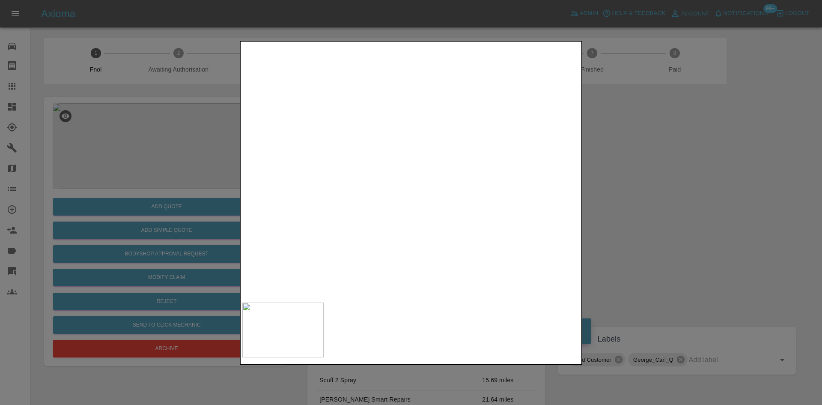
click at [425, 208] on img at bounding box center [524, 193] width 1013 height 765
click at [169, 220] on div at bounding box center [411, 202] width 822 height 405
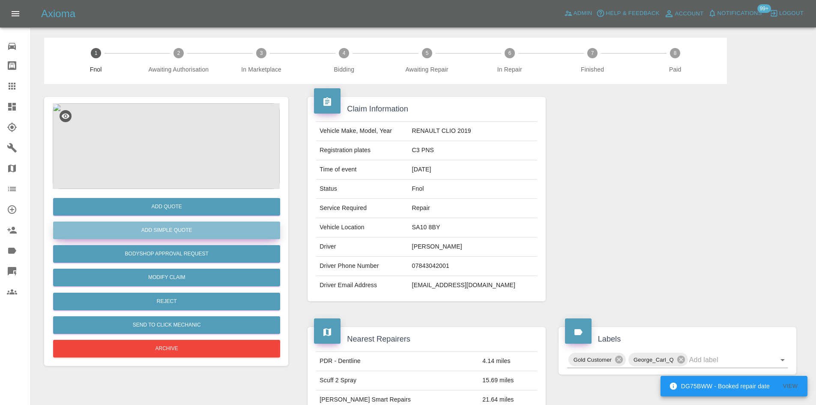
click at [150, 224] on button "Add Simple Quote" at bounding box center [166, 230] width 227 height 18
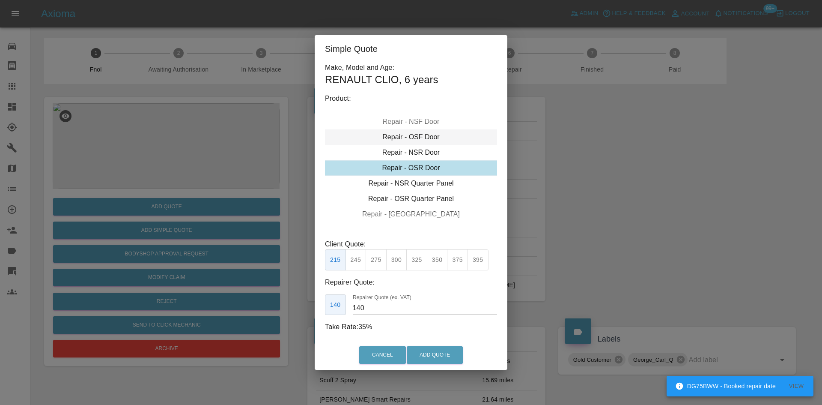
click at [424, 129] on div "Repair - OSF Door" at bounding box center [411, 136] width 172 height 15
drag, startPoint x: 415, startPoint y: 262, endPoint x: 407, endPoint y: 279, distance: 18.6
click at [416, 264] on button "325" at bounding box center [416, 259] width 21 height 21
click at [340, 317] on div "Make, Model and Age: RENAULT CLIO , 6 years Product: Repair - Front Bumper Corn…" at bounding box center [411, 197] width 172 height 269
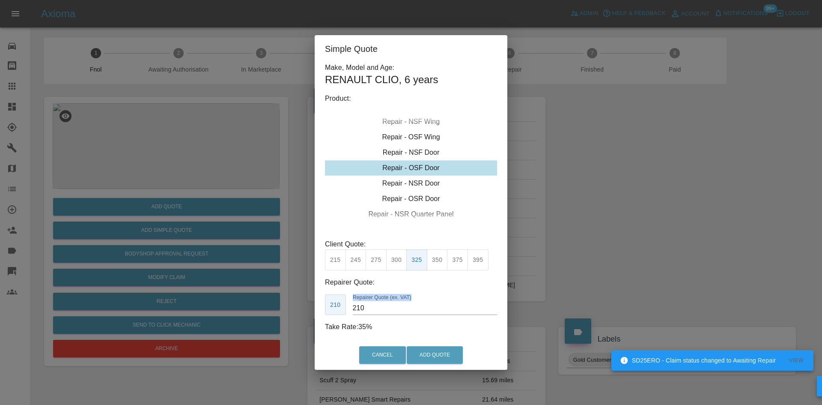
click at [374, 306] on input "210" at bounding box center [425, 308] width 144 height 14
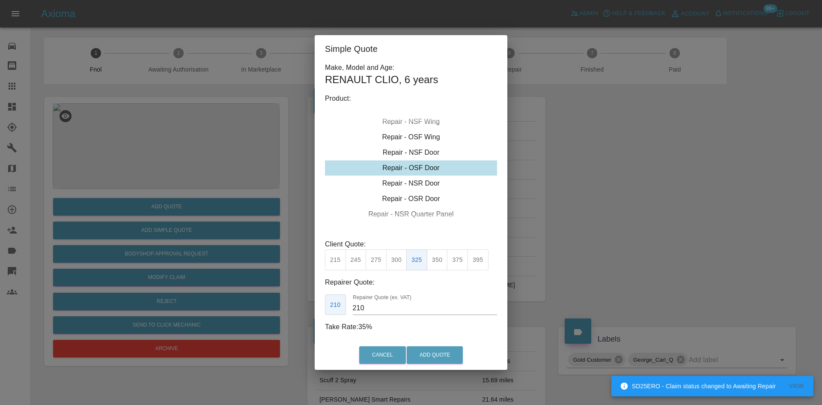
drag, startPoint x: 468, startPoint y: 290, endPoint x: 415, endPoint y: 304, distance: 54.3
click at [468, 290] on div "Repairer Quote: 210 Repairer Quote (ex. VAT) 210" at bounding box center [411, 296] width 172 height 38
drag, startPoint x: 391, startPoint y: 308, endPoint x: 270, endPoint y: 300, distance: 120.6
click at [278, 302] on div "Simple Quote Make, Model and Age: RENAULT CLIO , 6 years Product: Repair - Fron…" at bounding box center [411, 202] width 822 height 405
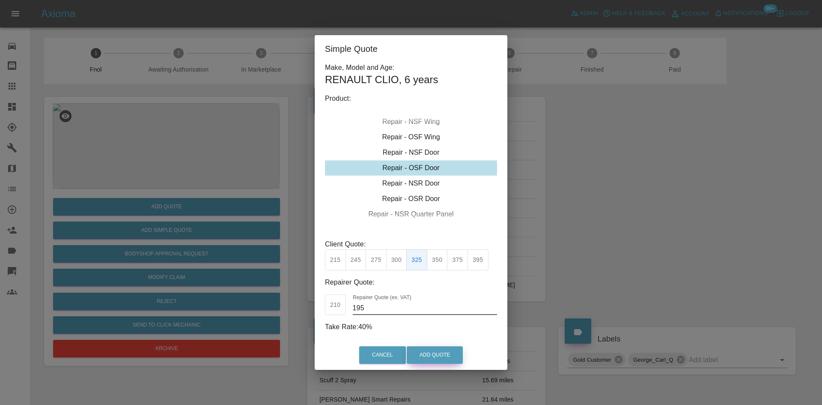
type input "195"
click at [437, 356] on button "Add Quote" at bounding box center [435, 355] width 56 height 18
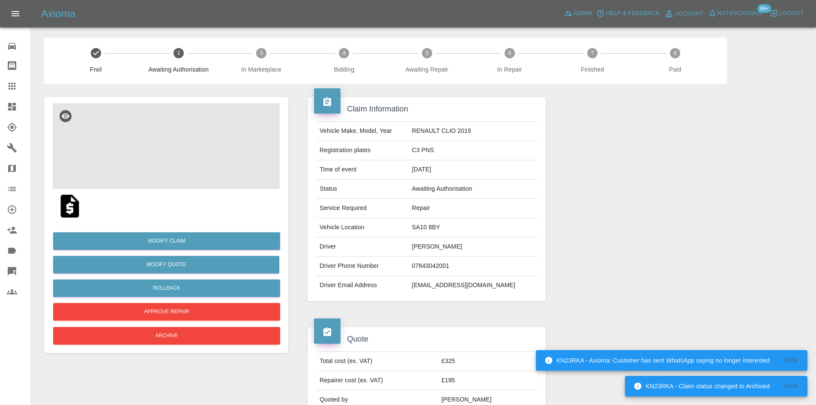
click at [187, 141] on img at bounding box center [166, 146] width 227 height 86
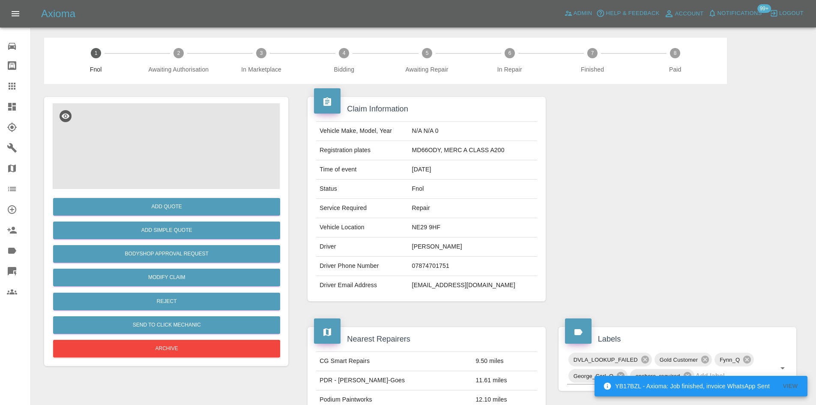
click at [179, 163] on img at bounding box center [166, 146] width 227 height 86
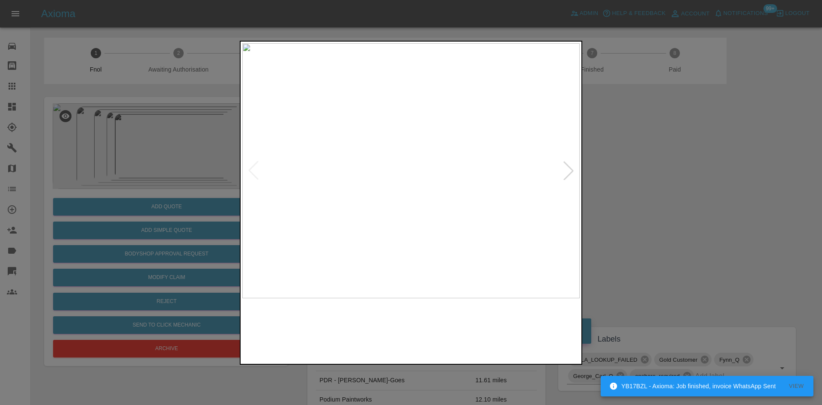
click at [386, 198] on img at bounding box center [411, 170] width 338 height 255
click at [277, 214] on img at bounding box center [411, 170] width 338 height 255
click at [299, 238] on img at bounding box center [411, 170] width 338 height 255
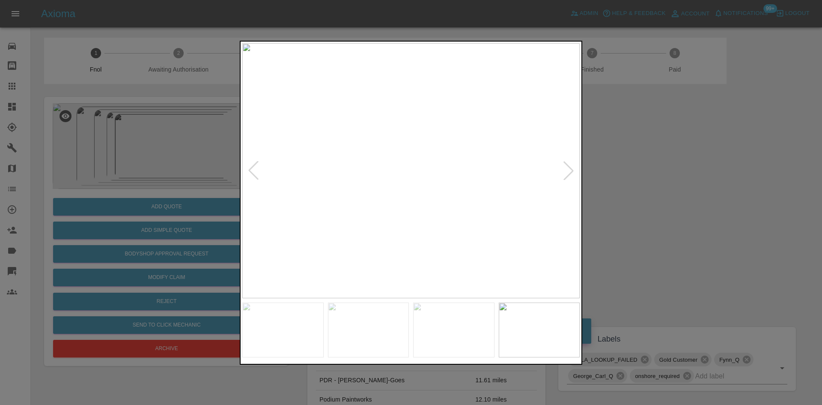
click at [321, 152] on img at bounding box center [411, 170] width 338 height 255
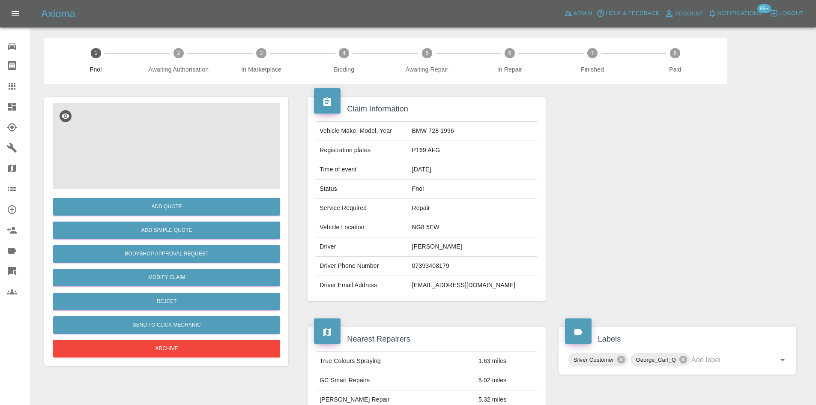
click at [178, 138] on img at bounding box center [166, 146] width 227 height 86
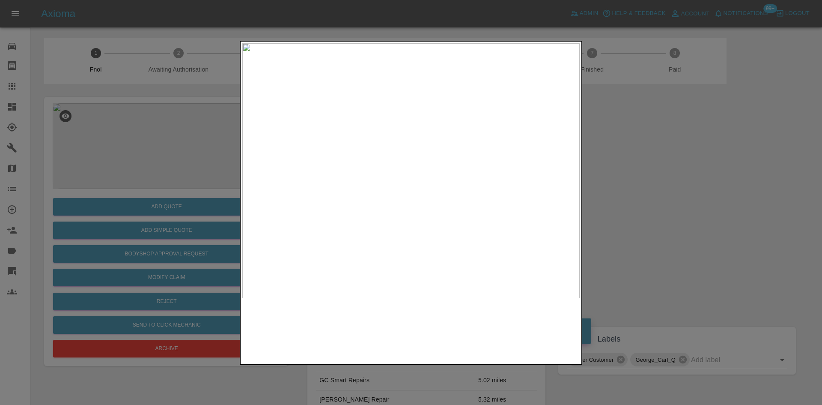
click at [422, 189] on img at bounding box center [411, 170] width 338 height 255
click at [422, 189] on img at bounding box center [378, 113] width 1013 height 765
click at [175, 167] on div at bounding box center [411, 202] width 822 height 405
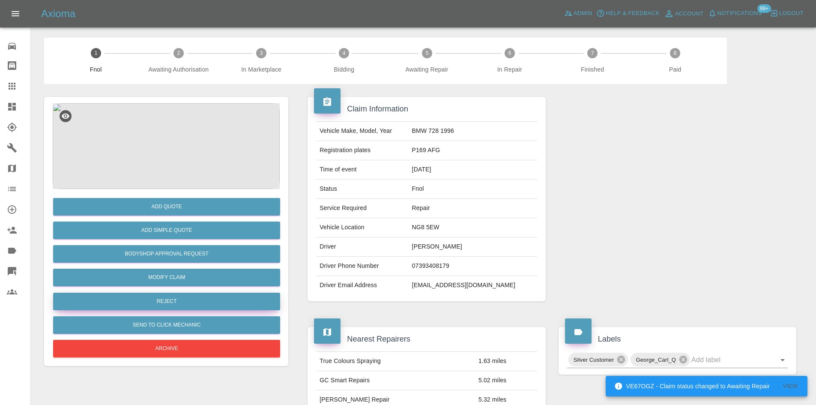
click at [173, 297] on button "Reject" at bounding box center [166, 302] width 227 height 18
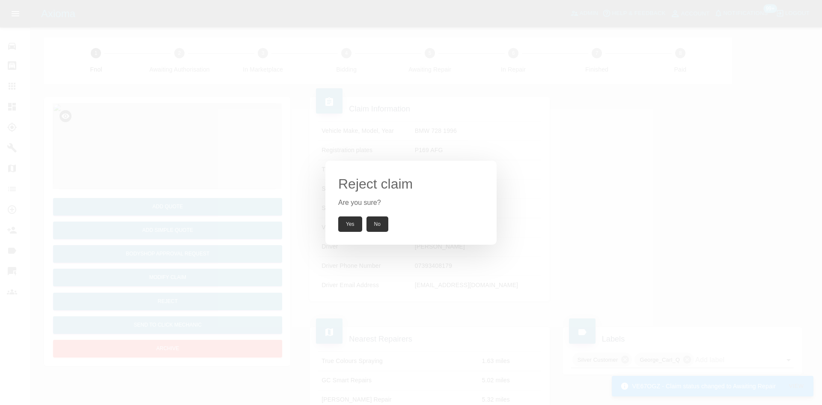
click at [339, 222] on button "Yes" at bounding box center [350, 223] width 24 height 15
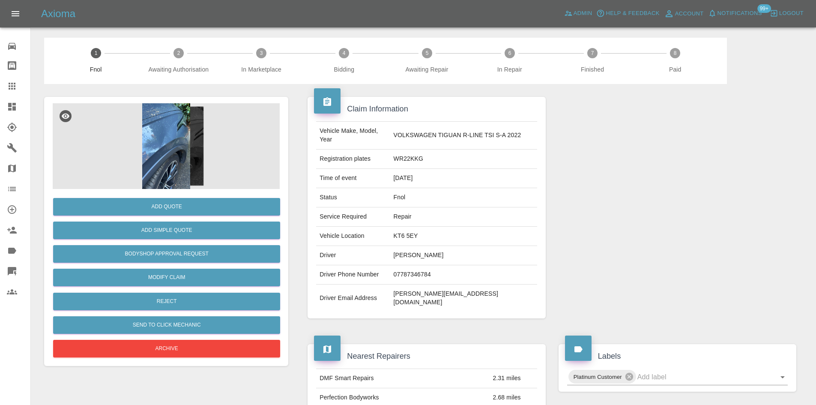
click at [168, 151] on img at bounding box center [166, 146] width 227 height 86
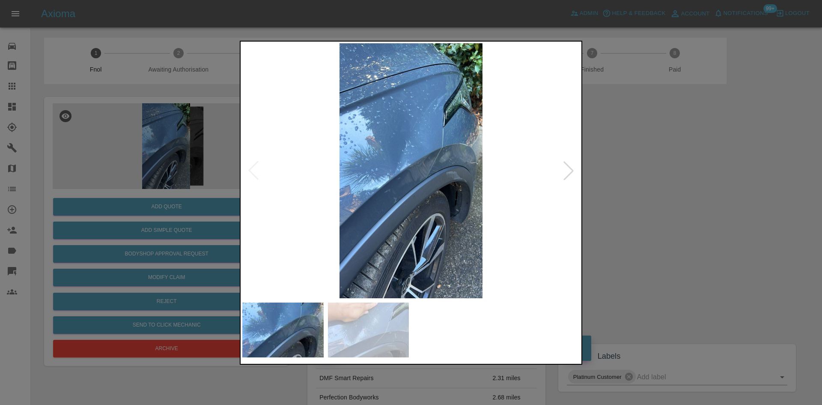
click at [370, 243] on img at bounding box center [411, 170] width 338 height 255
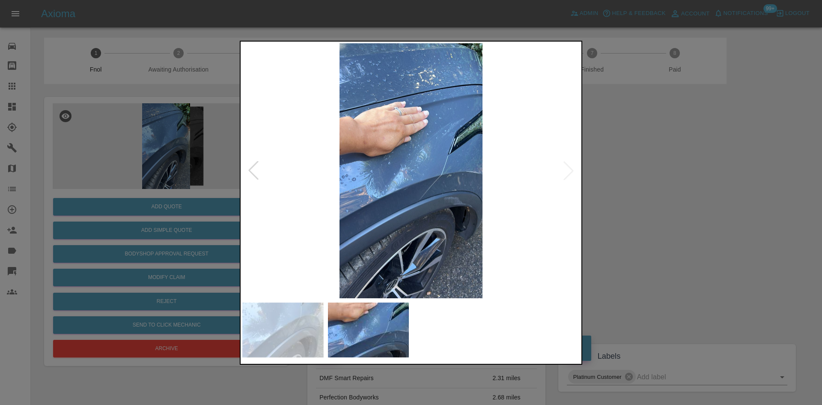
click at [334, 249] on img at bounding box center [411, 170] width 338 height 255
click at [391, 195] on img at bounding box center [411, 170] width 338 height 255
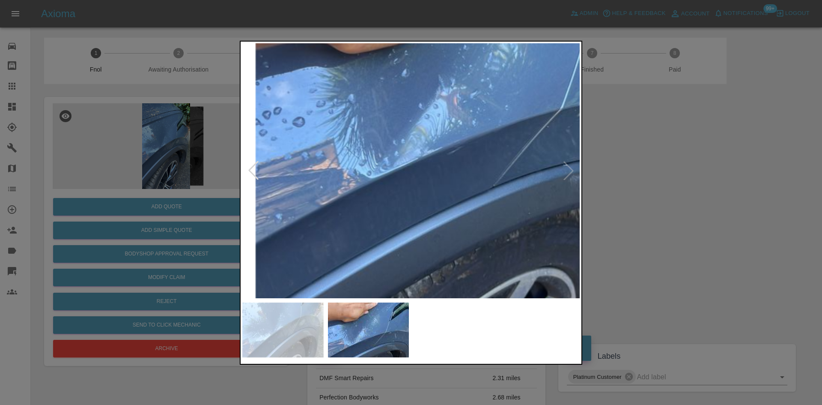
click at [120, 222] on div at bounding box center [411, 202] width 822 height 405
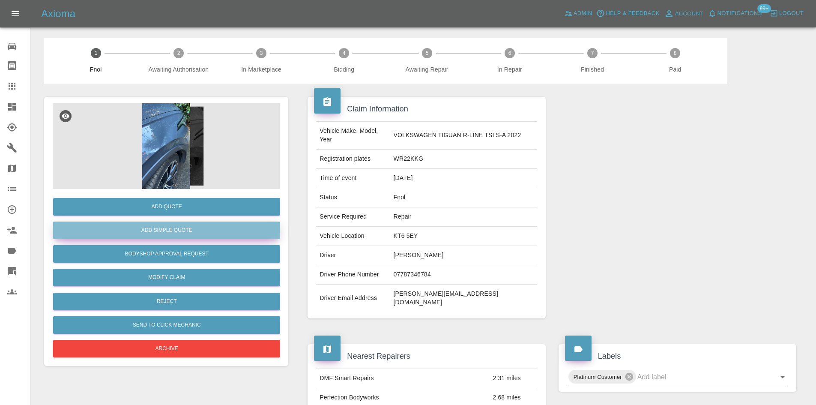
click at [163, 229] on button "Add Simple Quote" at bounding box center [166, 230] width 227 height 18
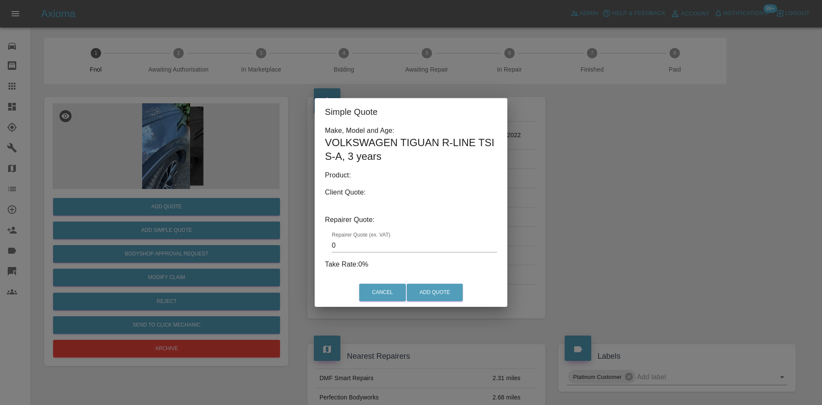
type input "140"
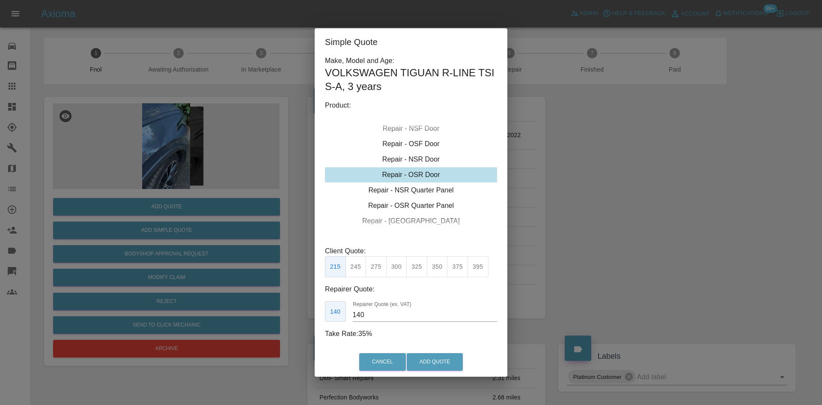
click at [227, 125] on div "Simple Quote Make, Model and Age: VOLKSWAGEN TIGUAN R-LINE TSI S-A , 3 years Pr…" at bounding box center [411, 202] width 822 height 405
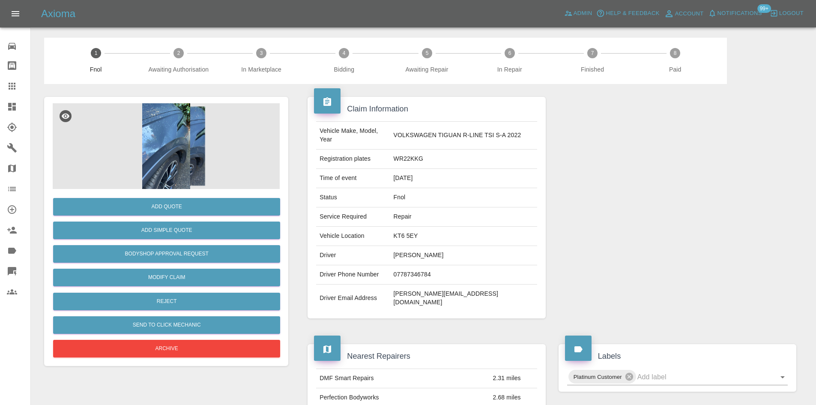
click at [190, 138] on img at bounding box center [166, 146] width 227 height 86
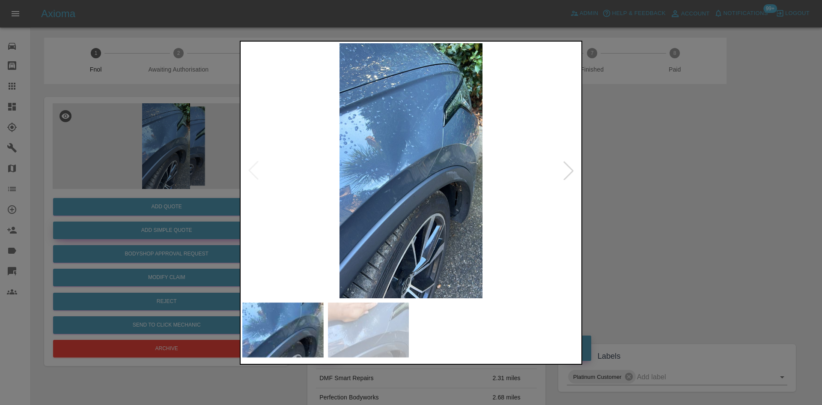
drag, startPoint x: 183, startPoint y: 238, endPoint x: 183, endPoint y: 233, distance: 5.6
click at [183, 237] on div at bounding box center [411, 202] width 822 height 405
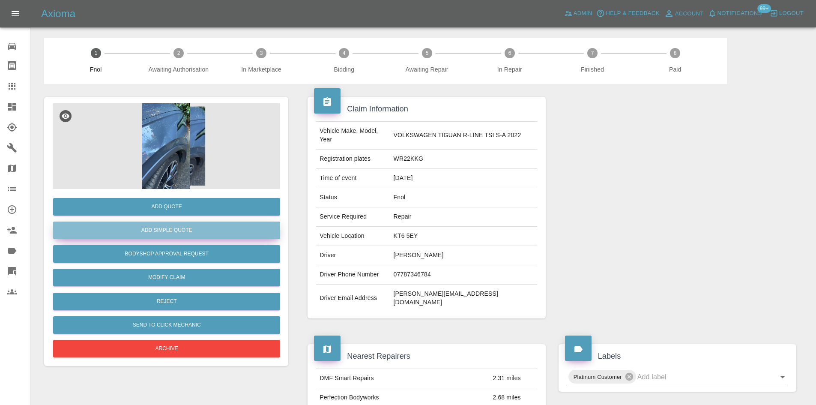
click at [183, 233] on button "Add Simple Quote" at bounding box center [166, 230] width 227 height 18
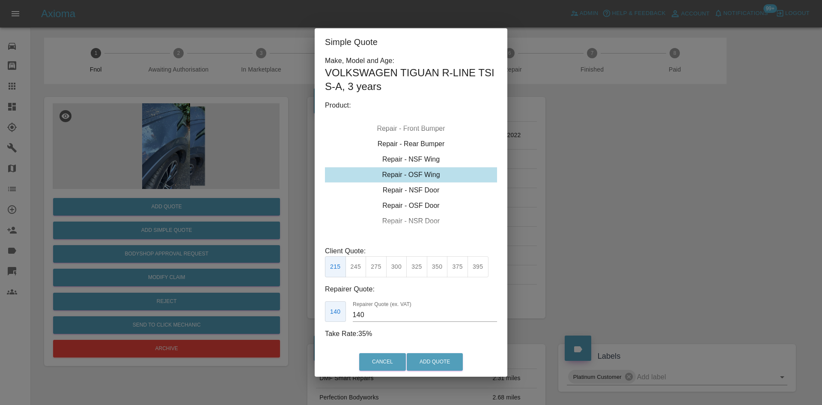
click at [412, 174] on div "Repair - OSF Wing" at bounding box center [411, 174] width 172 height 15
click at [433, 269] on button "350" at bounding box center [437, 266] width 21 height 21
drag, startPoint x: 373, startPoint y: 317, endPoint x: 290, endPoint y: 309, distance: 82.6
click at [312, 318] on div "Simple Quote Make, Model and Age: VOLKSWAGEN TIGUAN R-LINE TSI S-A , 3 years Pr…" at bounding box center [411, 202] width 822 height 405
type input "140"
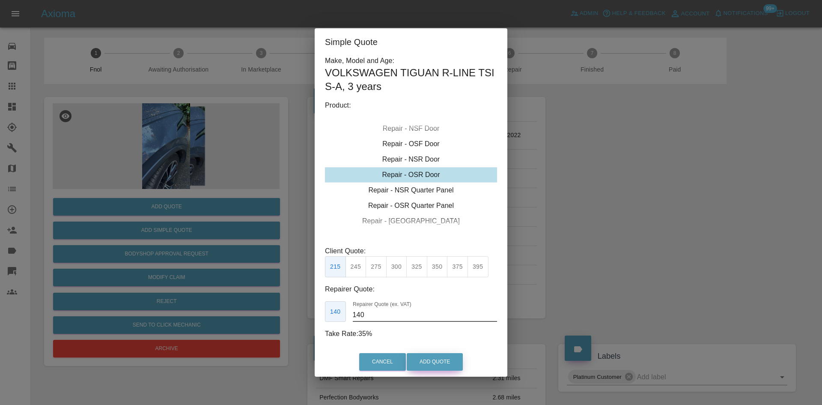
click at [440, 364] on button "Add Quote" at bounding box center [435, 362] width 56 height 18
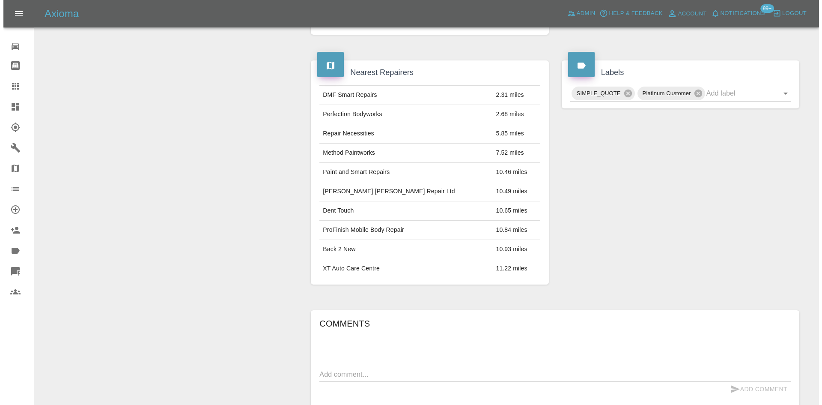
scroll to position [532, 0]
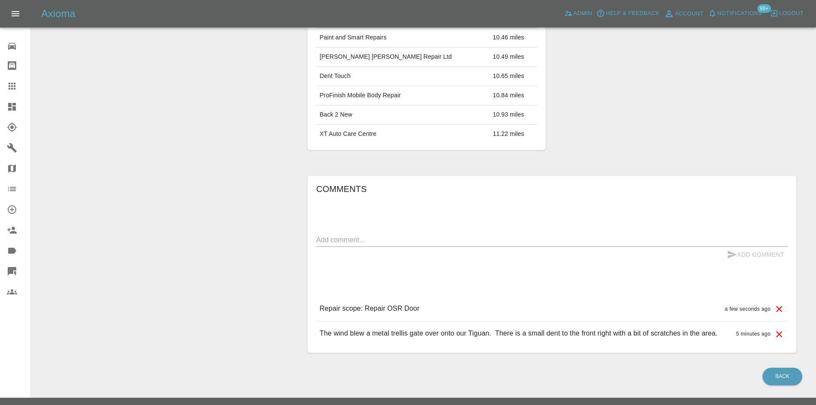
click at [781, 304] on icon at bounding box center [779, 309] width 10 height 10
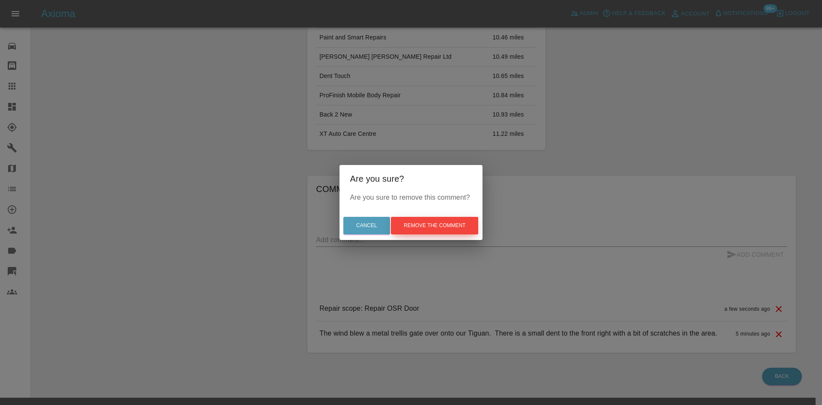
drag, startPoint x: 444, startPoint y: 225, endPoint x: 320, endPoint y: 259, distance: 128.6
click at [443, 225] on button "Remove the comment" at bounding box center [434, 226] width 87 height 18
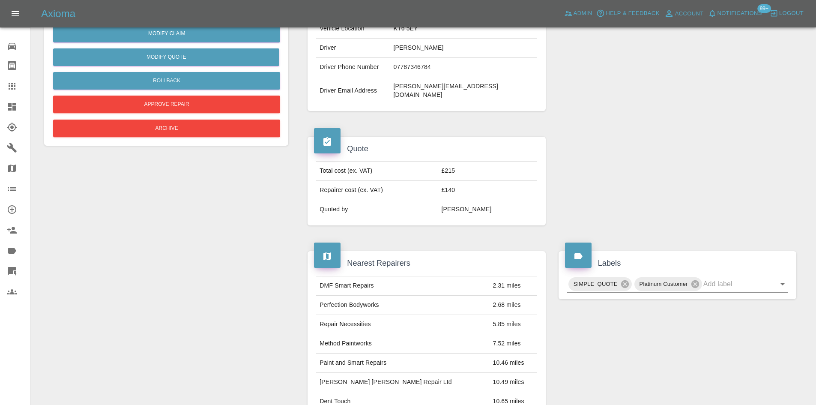
scroll to position [0, 0]
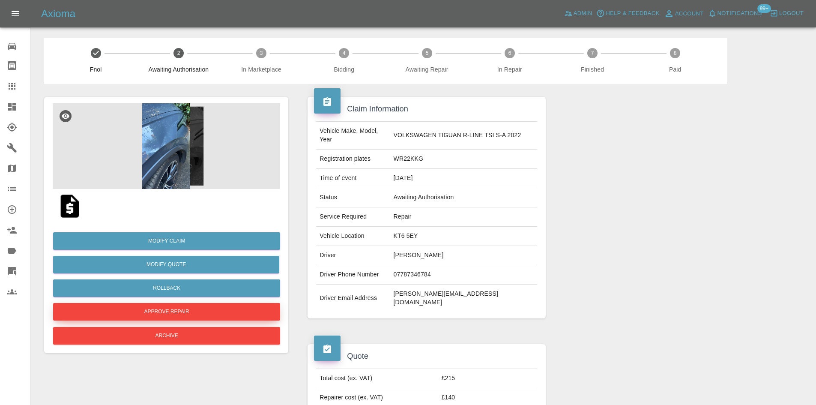
click at [172, 311] on button "Approve Repair" at bounding box center [166, 312] width 227 height 18
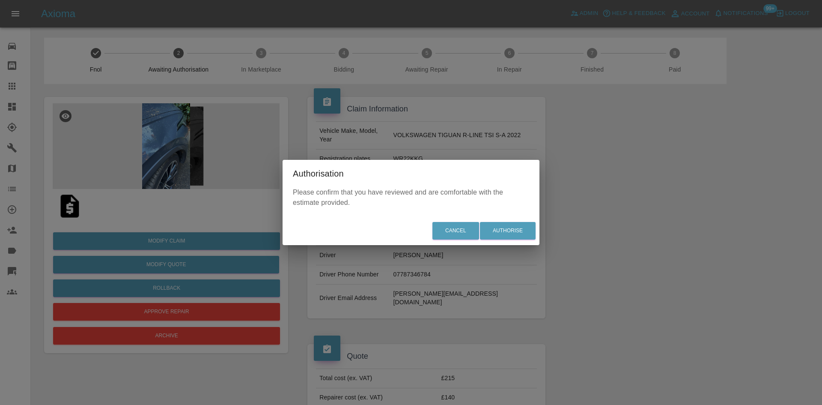
drag, startPoint x: 130, startPoint y: 196, endPoint x: 202, endPoint y: 190, distance: 72.2
click at [153, 196] on div "Authorisation Please confirm that you have reviewed and are comfortable with th…" at bounding box center [411, 202] width 822 height 405
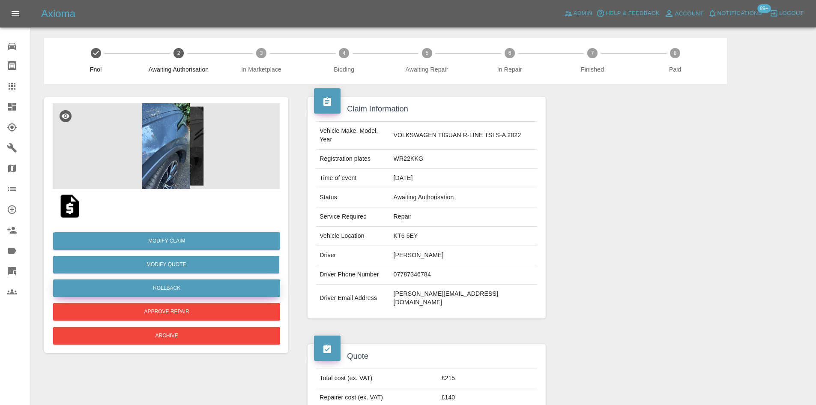
click at [174, 289] on button "Rollback" at bounding box center [166, 288] width 227 height 18
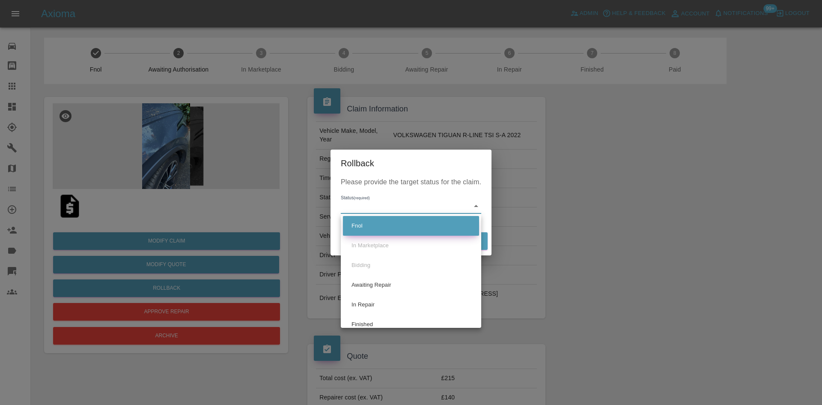
click at [385, 226] on li "Fnol" at bounding box center [411, 226] width 136 height 20
type input "fnol"
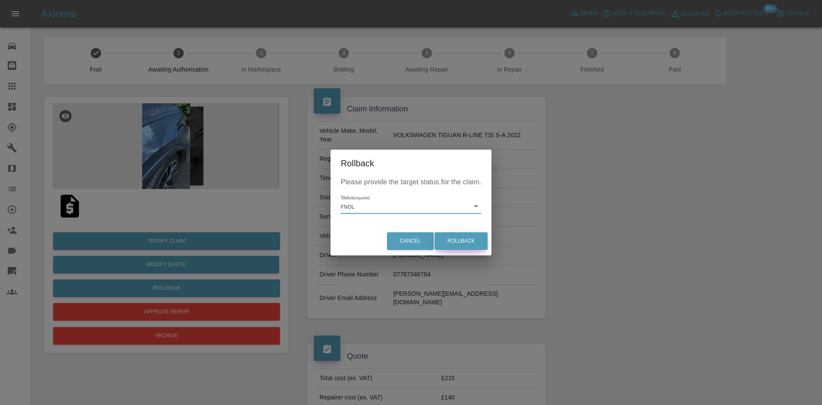
click at [455, 237] on button "Rollback" at bounding box center [461, 241] width 53 height 18
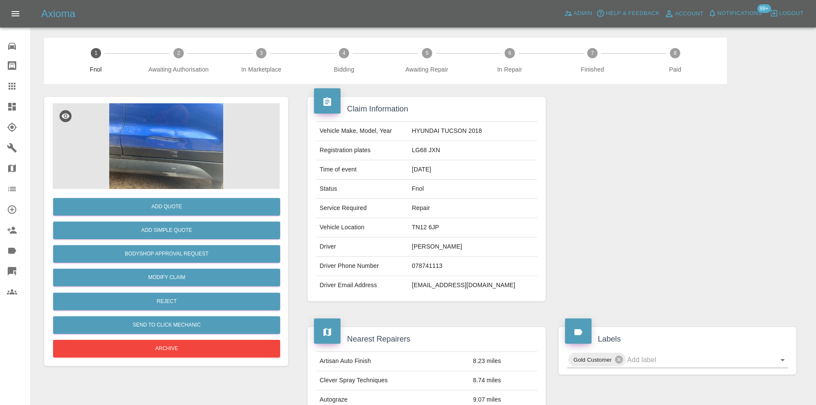
click at [184, 126] on img at bounding box center [166, 146] width 227 height 86
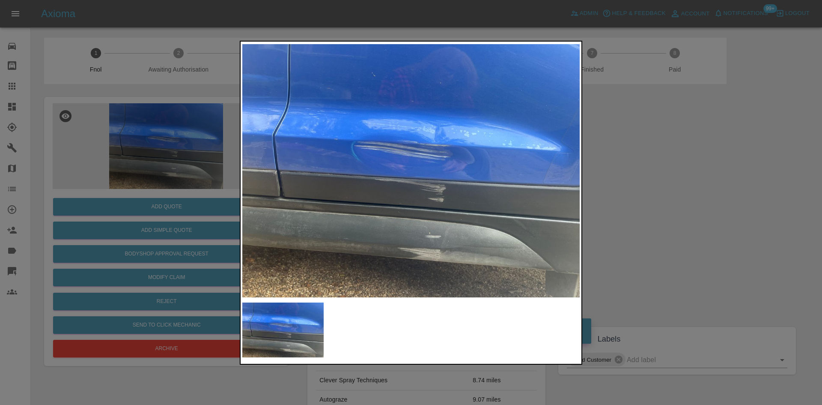
click at [433, 222] on img at bounding box center [411, 170] width 338 height 255
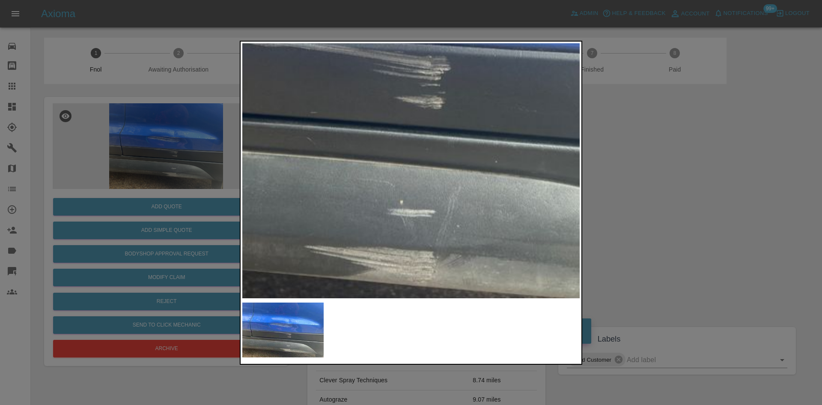
click at [433, 223] on img at bounding box center [345, 14] width 1013 height 765
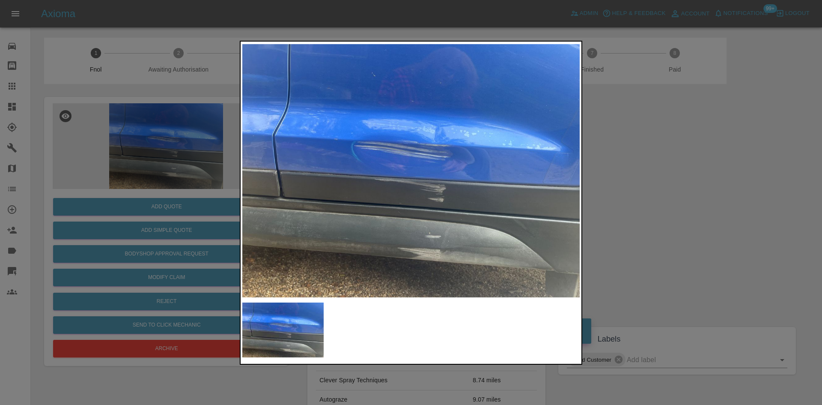
click at [373, 235] on img at bounding box center [411, 170] width 338 height 255
click at [192, 122] on div at bounding box center [411, 202] width 822 height 405
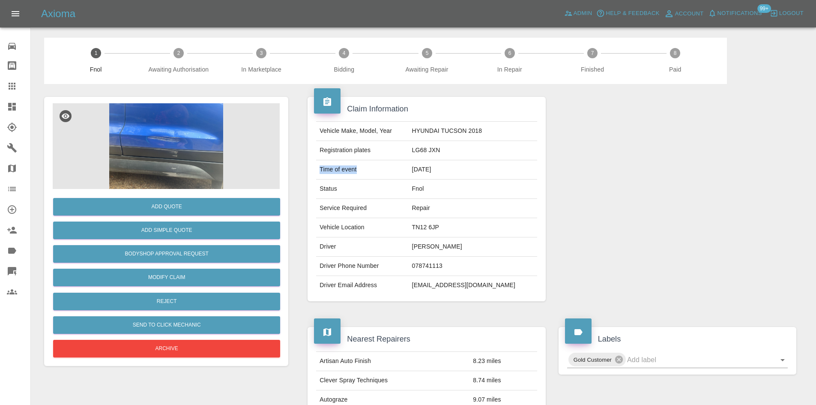
drag, startPoint x: 344, startPoint y: 164, endPoint x: 246, endPoint y: 175, distance: 97.9
click at [305, 164] on div "Claim Information Vehicle Make, Model, Year HYUNDAI TUCSON 2018 Registration pl…" at bounding box center [426, 199] width 251 height 230
click at [136, 149] on img at bounding box center [166, 146] width 227 height 86
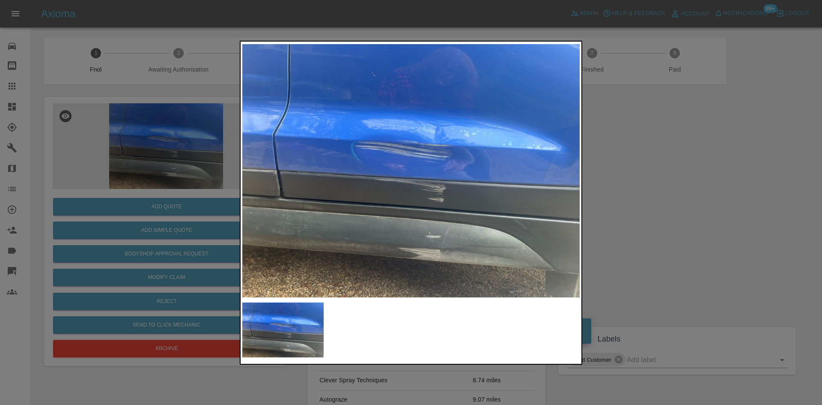
click at [439, 173] on img at bounding box center [411, 170] width 338 height 255
click at [355, 208] on img at bounding box center [411, 170] width 338 height 255
drag, startPoint x: 158, startPoint y: 182, endPoint x: 188, endPoint y: 194, distance: 32.4
click at [159, 182] on div at bounding box center [411, 202] width 822 height 405
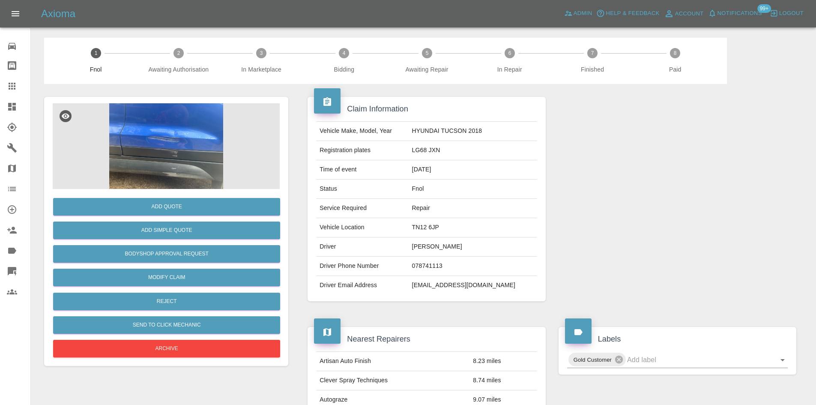
click at [156, 197] on div "Add Quote" at bounding box center [166, 207] width 227 height 22
click at [159, 205] on button "Add Quote" at bounding box center [166, 207] width 227 height 18
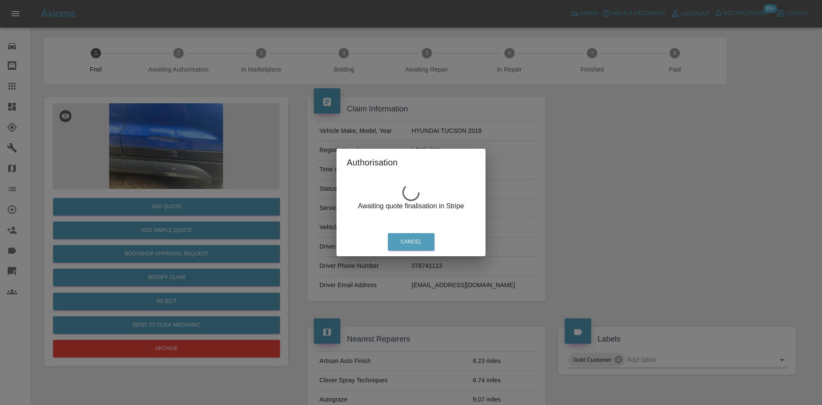
click at [189, 155] on div "Authorisation Awaiting quote finalisation in Stripe Cancel" at bounding box center [411, 202] width 822 height 405
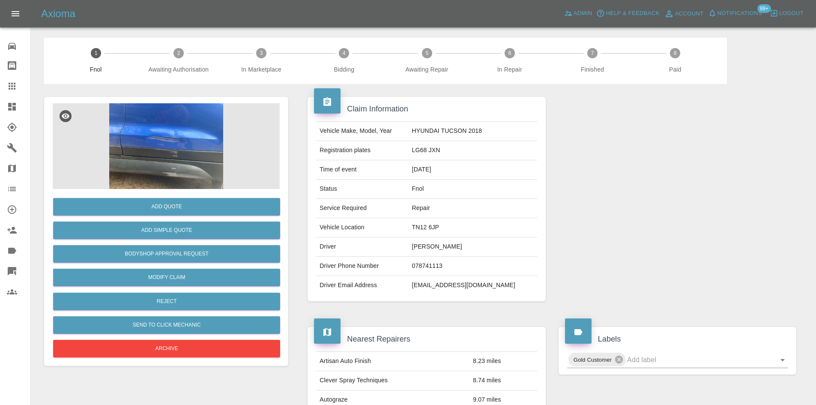
click at [180, 133] on img at bounding box center [166, 146] width 227 height 86
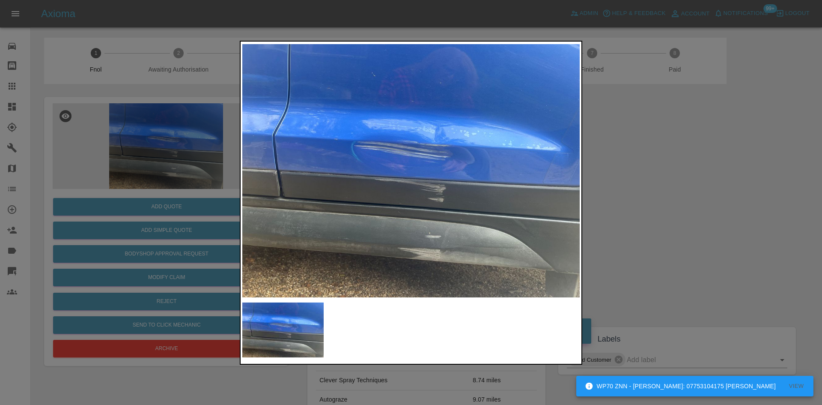
click at [155, 151] on div at bounding box center [411, 202] width 822 height 405
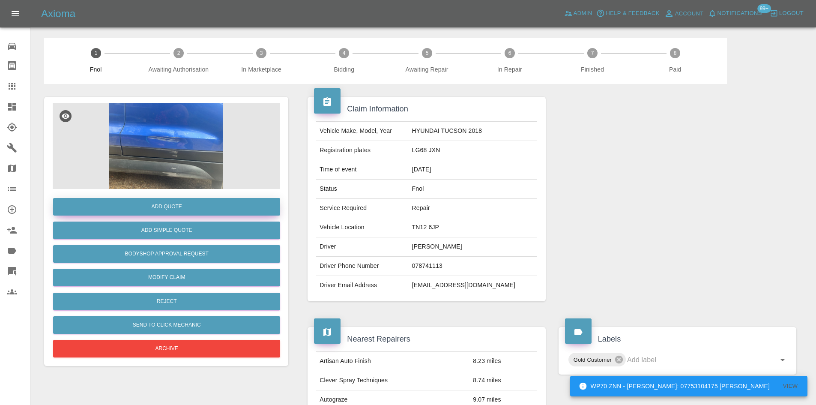
drag, startPoint x: 186, startPoint y: 197, endPoint x: 189, endPoint y: 202, distance: 5.7
click at [187, 199] on div "Add Quote" at bounding box center [166, 207] width 227 height 22
click at [190, 202] on button "Add Quote" at bounding box center [166, 207] width 227 height 18
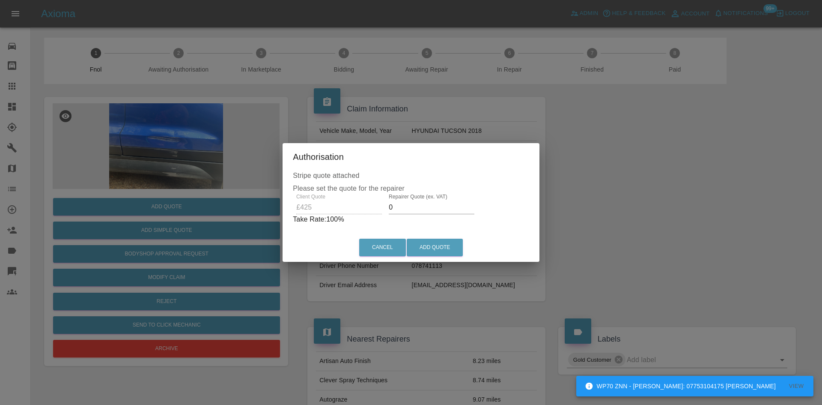
click at [373, 210] on div "Client Quote £425 Repairer Quote (ex. VAT) 0 Take Rate: 100 %" at bounding box center [411, 209] width 236 height 31
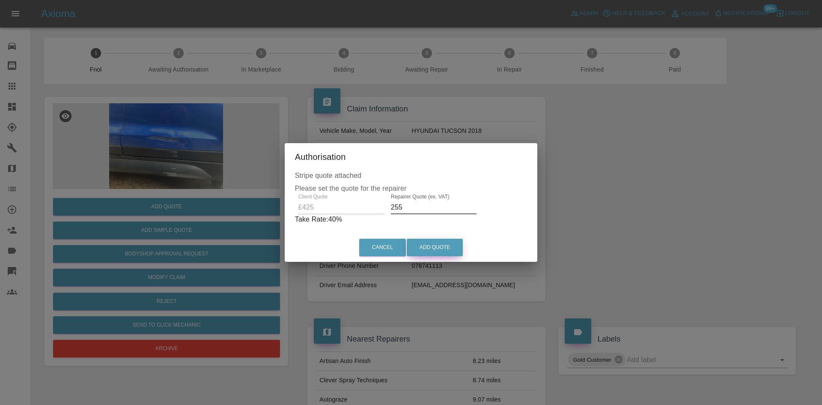
type input "255"
click at [425, 251] on button "Add Quote" at bounding box center [435, 248] width 56 height 18
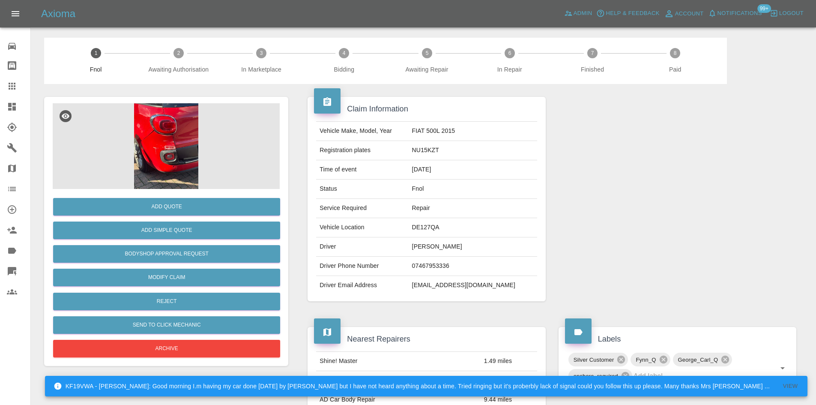
click at [190, 148] on img at bounding box center [166, 146] width 227 height 86
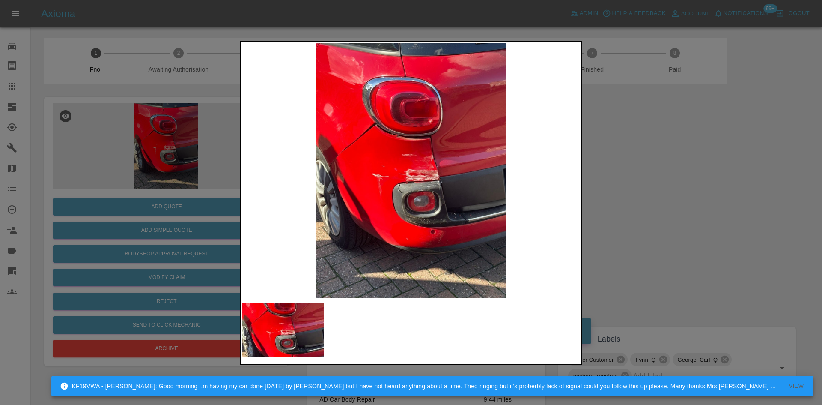
click at [431, 179] on img at bounding box center [411, 170] width 338 height 255
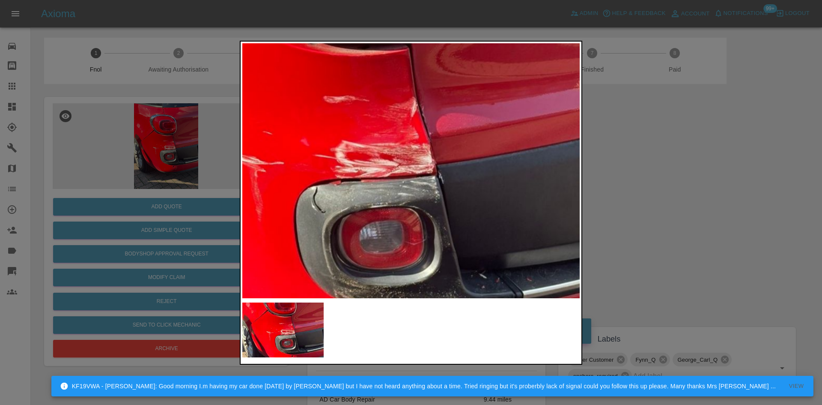
click at [429, 180] on img at bounding box center [351, 146] width 1013 height 765
click at [428, 180] on img at bounding box center [351, 146] width 1013 height 765
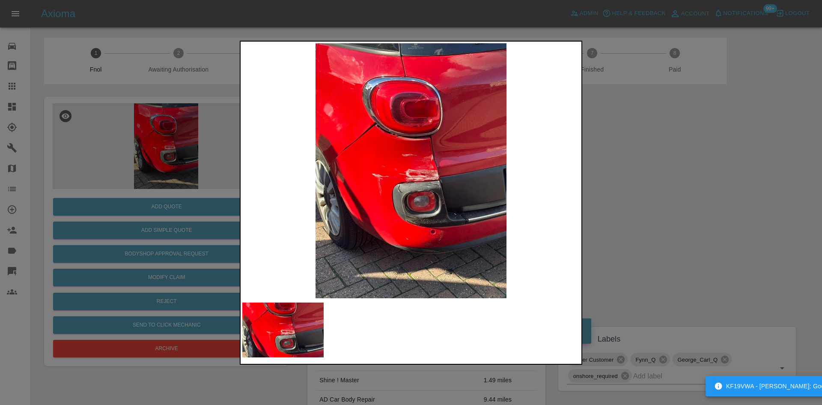
click at [399, 195] on img at bounding box center [411, 170] width 338 height 255
click at [409, 153] on img at bounding box center [411, 170] width 338 height 255
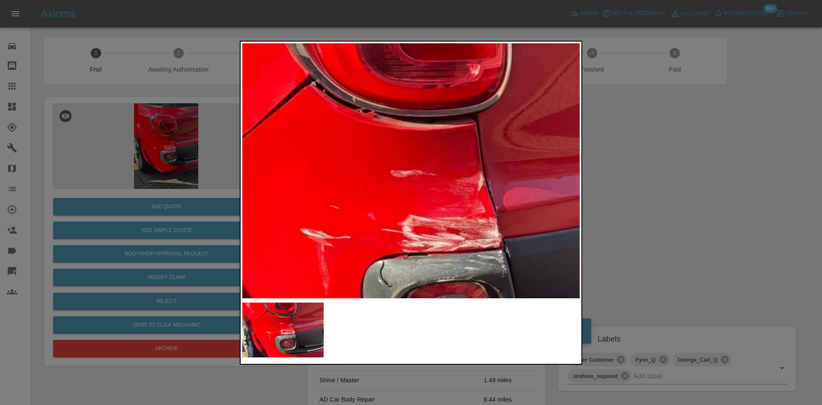
click at [338, 93] on img at bounding box center [417, 220] width 1013 height 765
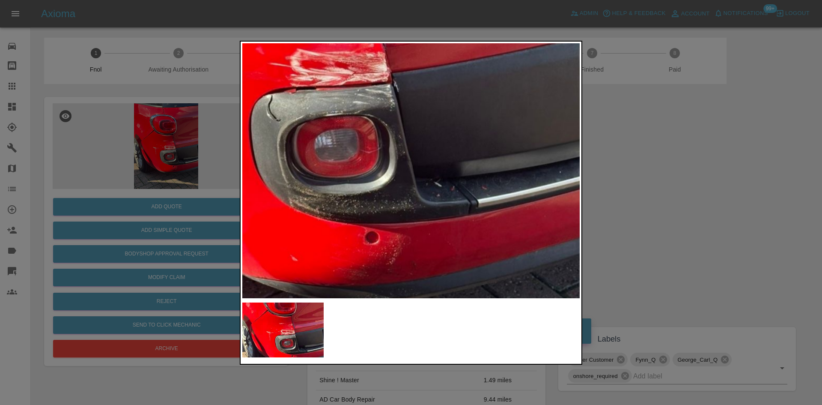
click at [376, 144] on img at bounding box center [306, 54] width 1013 height 765
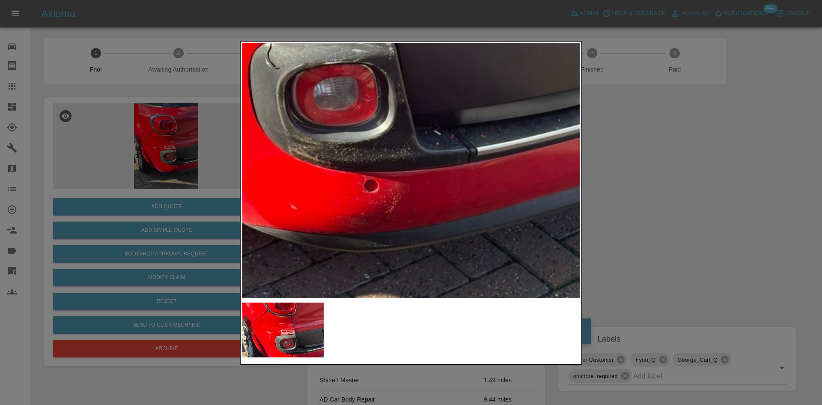
click at [369, 179] on img at bounding box center [305, 2] width 1013 height 765
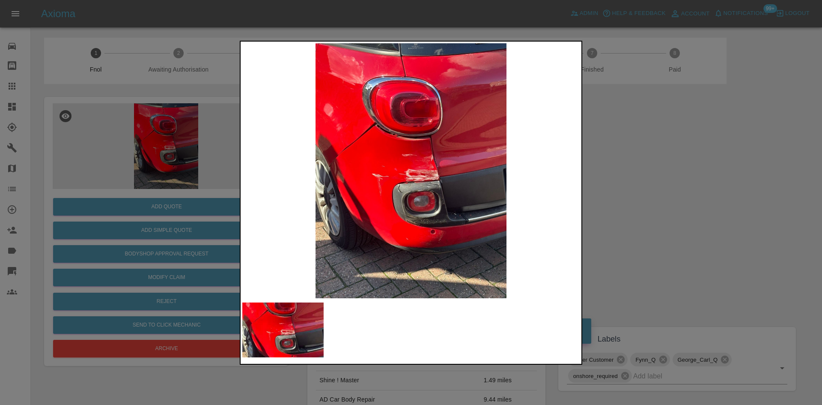
click at [147, 183] on div at bounding box center [411, 202] width 822 height 405
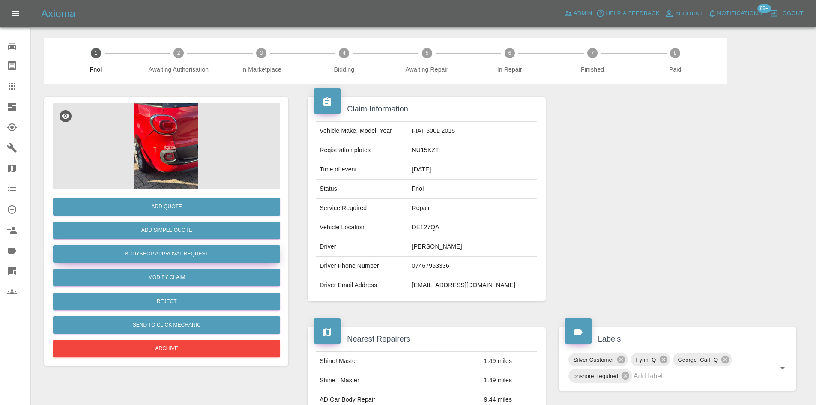
click at [174, 251] on button "Bodyshop Approval Request" at bounding box center [166, 254] width 227 height 18
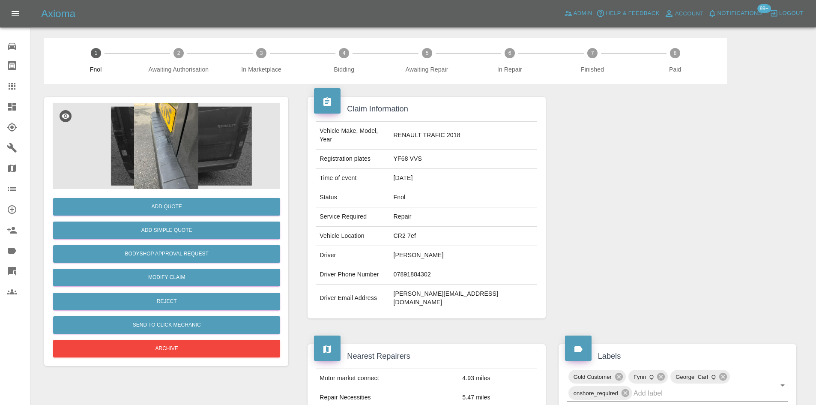
click at [164, 123] on img at bounding box center [166, 146] width 227 height 86
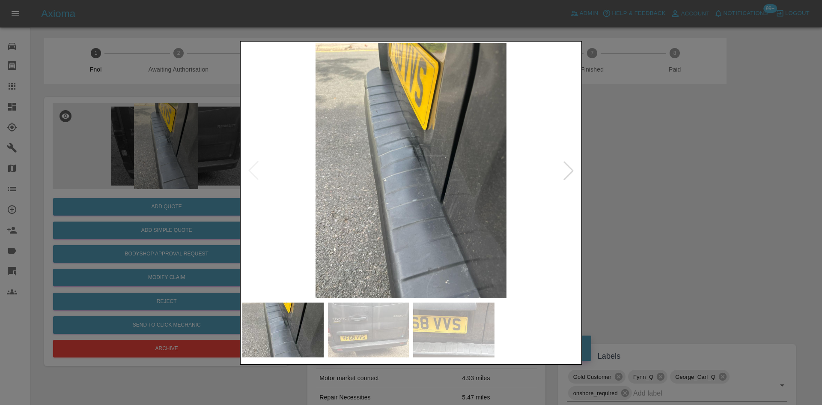
click at [208, 206] on div at bounding box center [411, 202] width 822 height 405
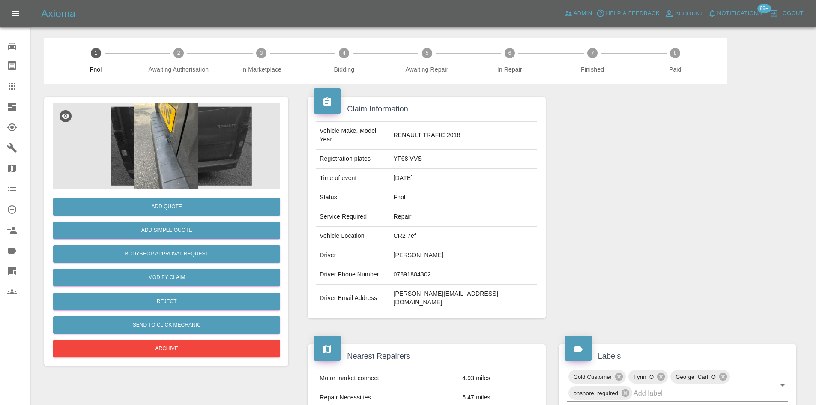
click at [199, 161] on img at bounding box center [166, 146] width 227 height 86
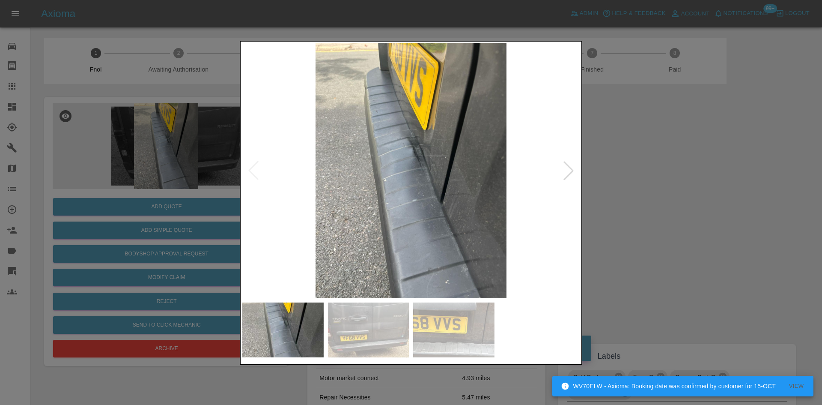
click at [443, 220] on img at bounding box center [411, 170] width 338 height 255
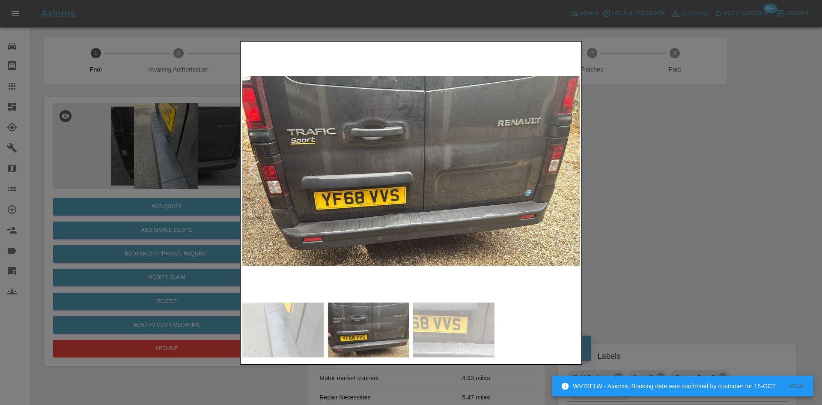
click at [362, 217] on img at bounding box center [411, 170] width 338 height 255
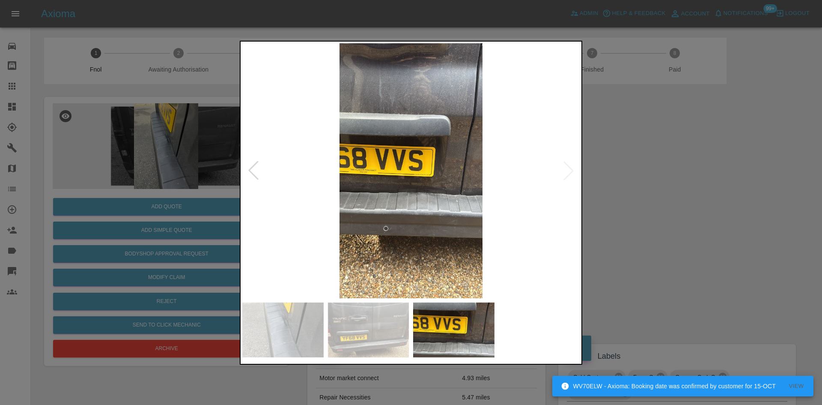
click at [382, 215] on img at bounding box center [411, 170] width 338 height 255
drag, startPoint x: 146, startPoint y: 126, endPoint x: 292, endPoint y: 3, distance: 190.6
click at [152, 127] on div at bounding box center [411, 202] width 822 height 405
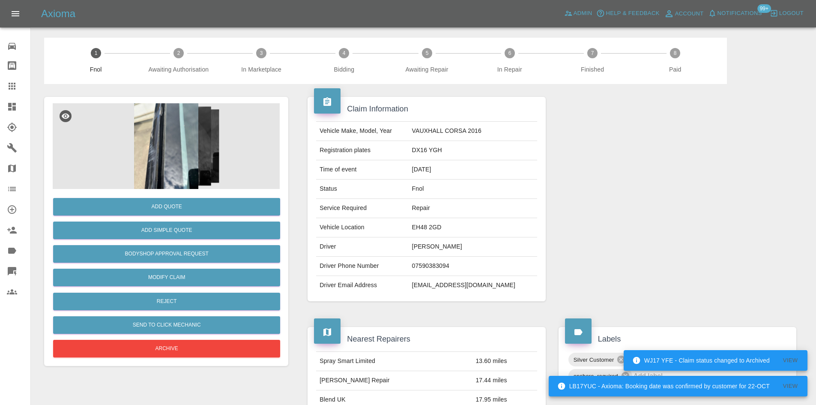
click at [164, 143] on img at bounding box center [166, 146] width 227 height 86
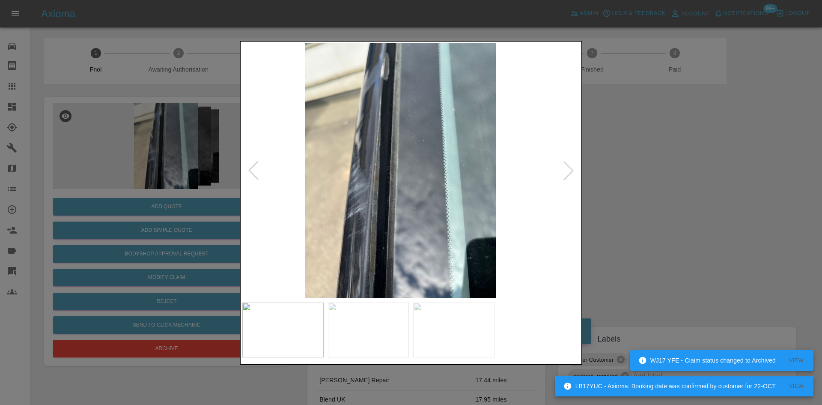
click at [407, 213] on img at bounding box center [401, 170] width 338 height 255
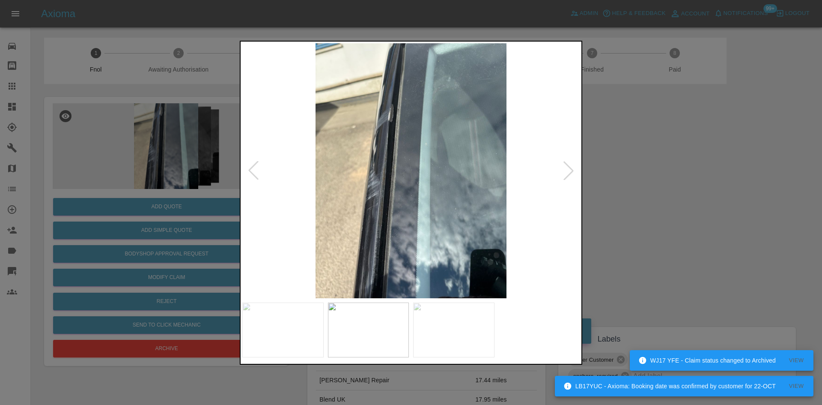
click at [397, 216] on img at bounding box center [411, 170] width 338 height 255
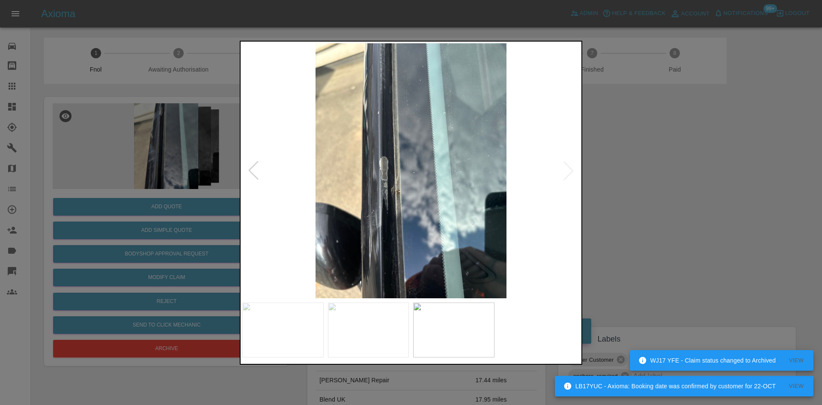
click at [389, 217] on img at bounding box center [411, 170] width 338 height 255
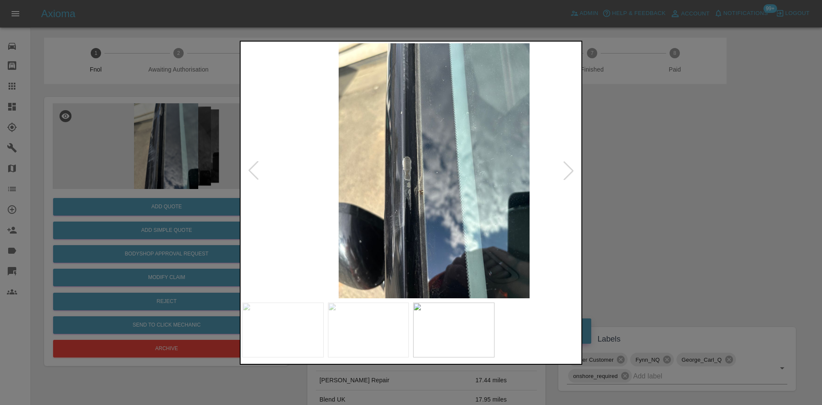
click at [430, 206] on img at bounding box center [435, 170] width 338 height 255
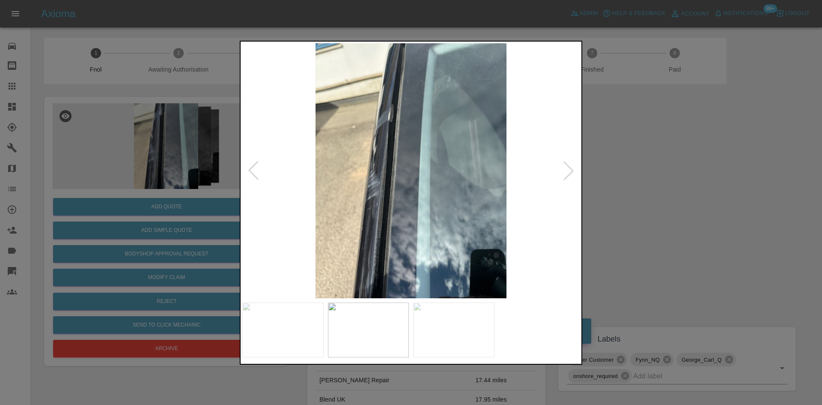
click at [517, 178] on img at bounding box center [411, 170] width 338 height 255
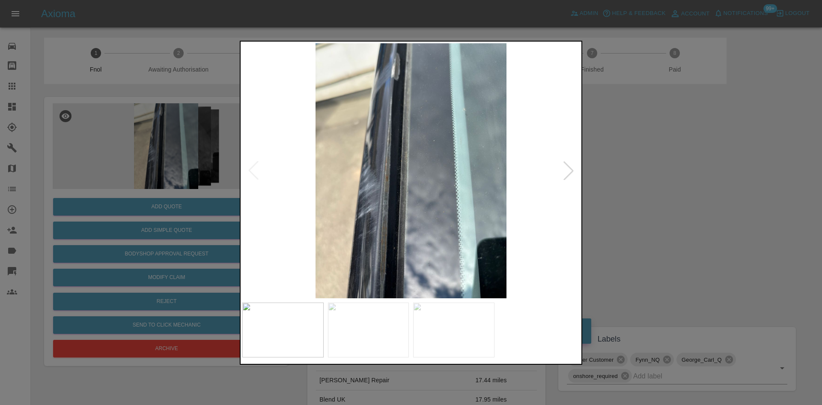
click at [527, 169] on img at bounding box center [411, 170] width 338 height 255
click at [162, 165] on div at bounding box center [411, 202] width 822 height 405
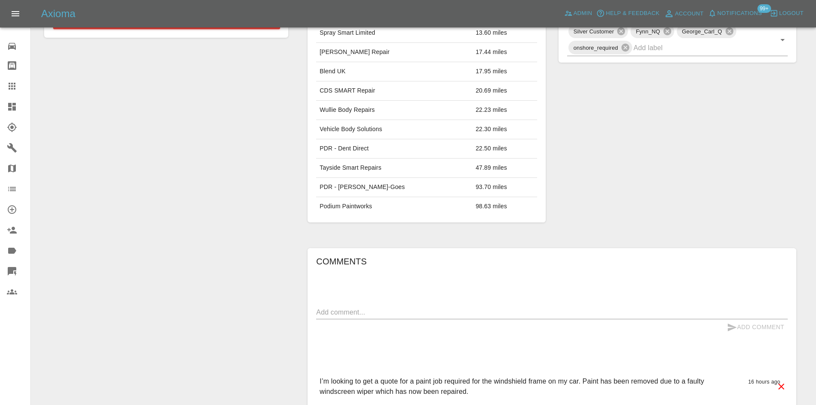
scroll to position [231, 0]
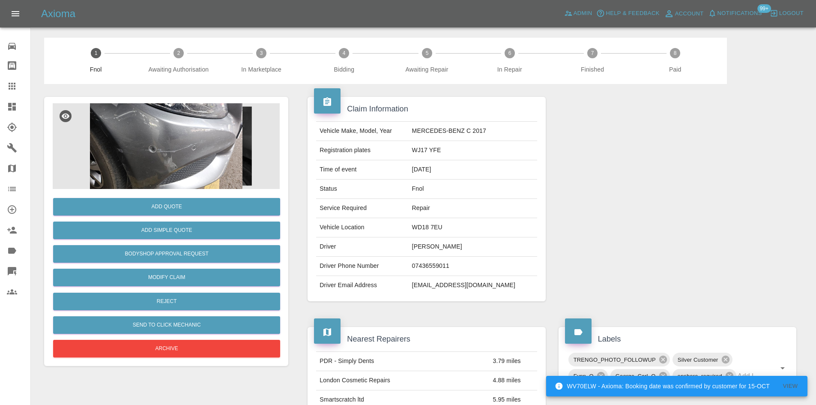
click at [158, 152] on img at bounding box center [166, 146] width 227 height 86
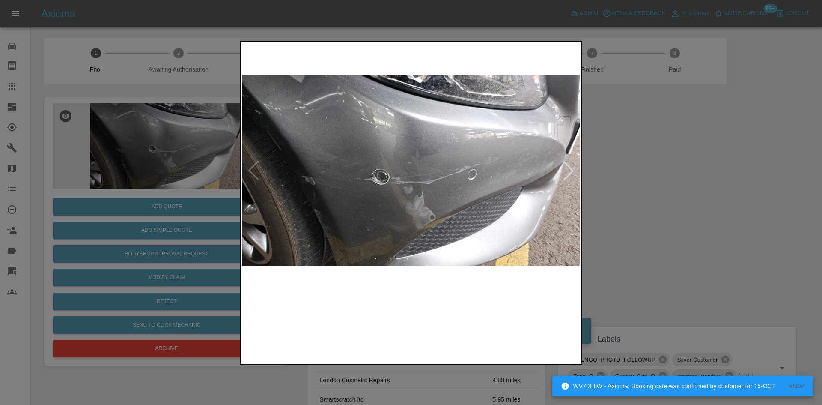
click at [440, 182] on img at bounding box center [411, 170] width 338 height 255
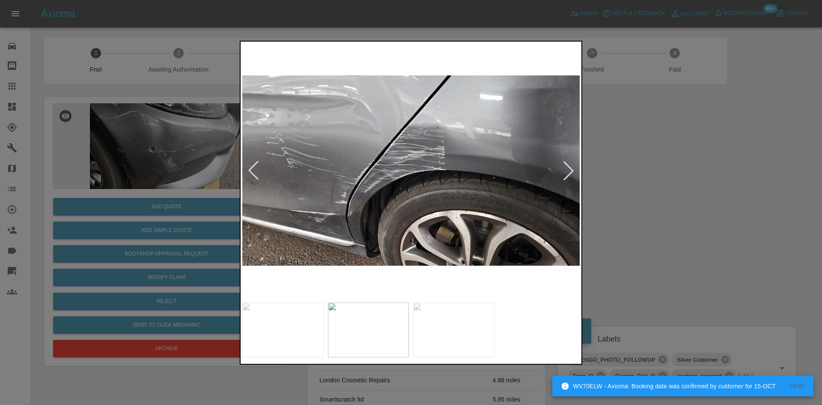
click at [301, 195] on img at bounding box center [411, 170] width 338 height 255
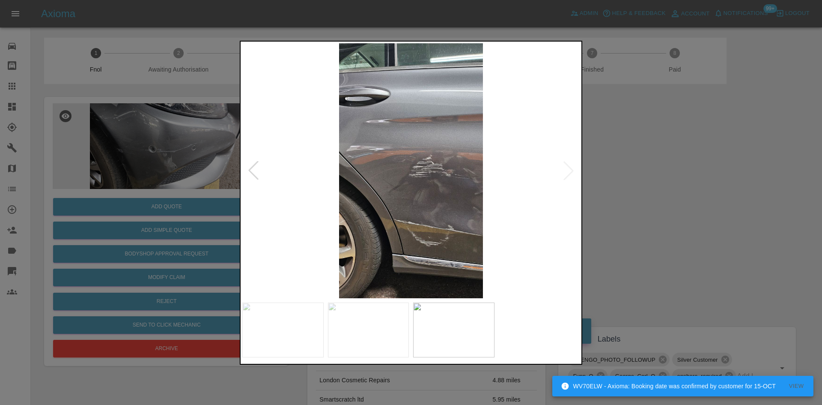
click at [295, 194] on img at bounding box center [411, 170] width 338 height 255
drag, startPoint x: 165, startPoint y: 146, endPoint x: 174, endPoint y: 265, distance: 118.6
click at [165, 148] on div at bounding box center [411, 202] width 822 height 405
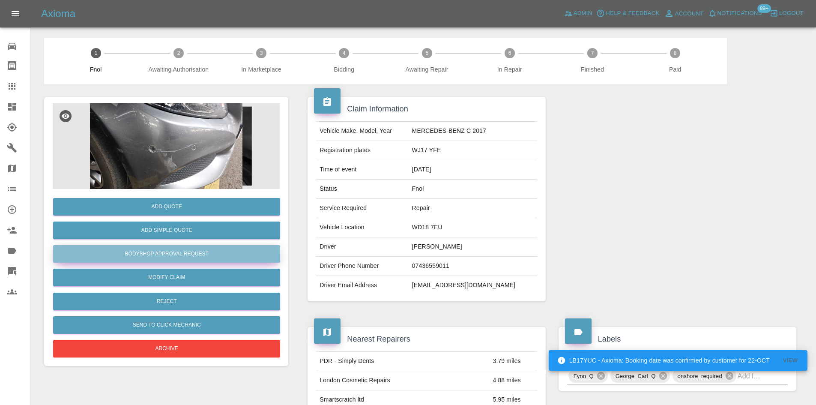
click at [157, 256] on button "Bodyshop Approval Request" at bounding box center [166, 254] width 227 height 18
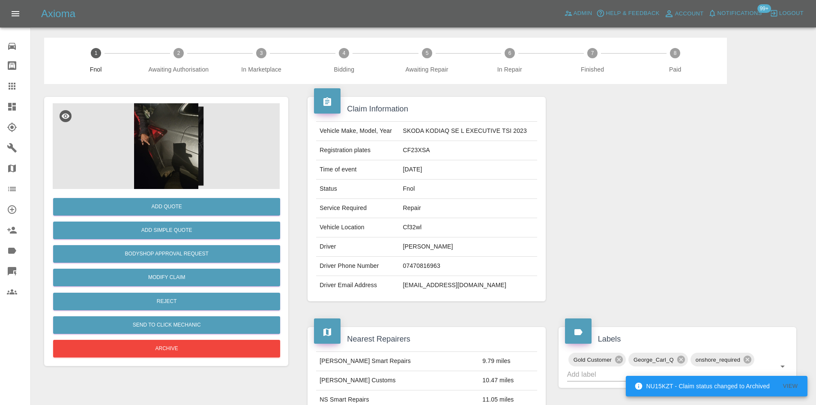
click at [175, 140] on img at bounding box center [166, 146] width 227 height 86
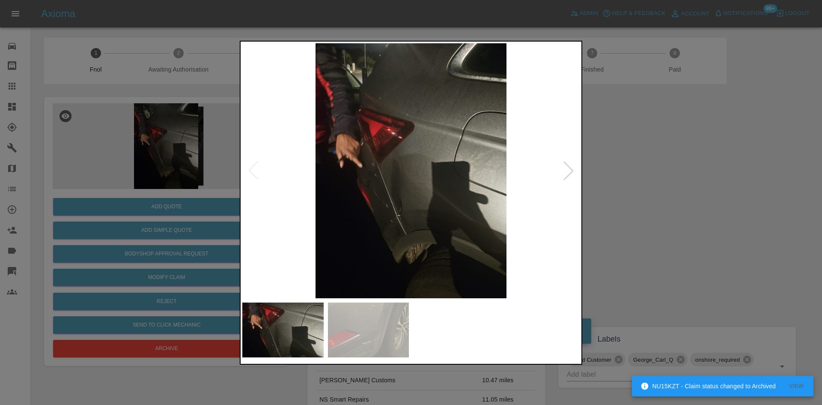
click at [389, 222] on img at bounding box center [411, 170] width 338 height 255
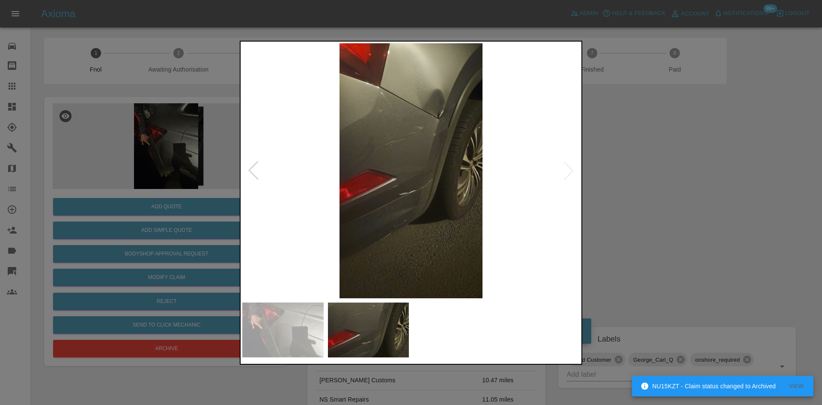
click at [351, 224] on img at bounding box center [411, 170] width 338 height 255
click at [461, 122] on img at bounding box center [411, 170] width 338 height 255
click at [453, 119] on img at bounding box center [411, 170] width 338 height 255
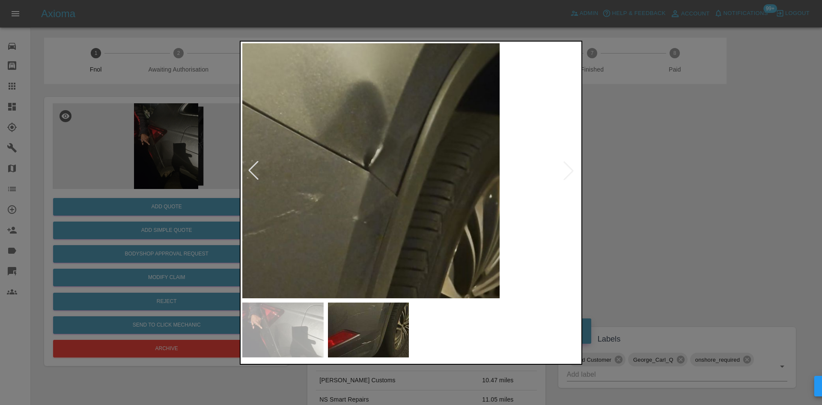
click at [362, 178] on img at bounding box center [285, 325] width 1013 height 765
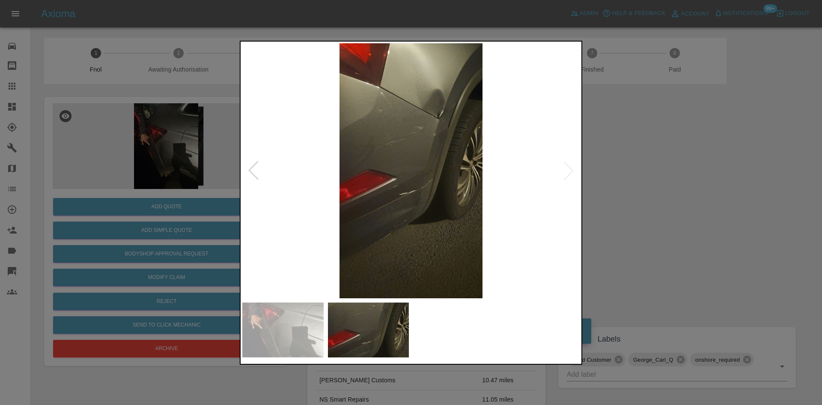
click at [399, 199] on img at bounding box center [411, 170] width 338 height 255
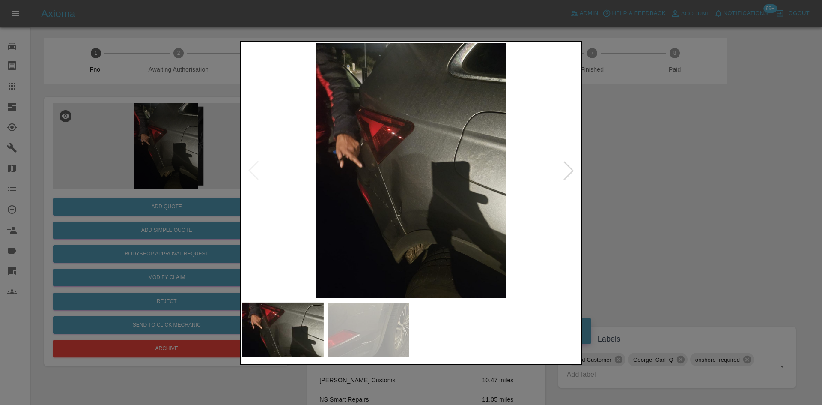
click at [388, 185] on img at bounding box center [411, 170] width 338 height 255
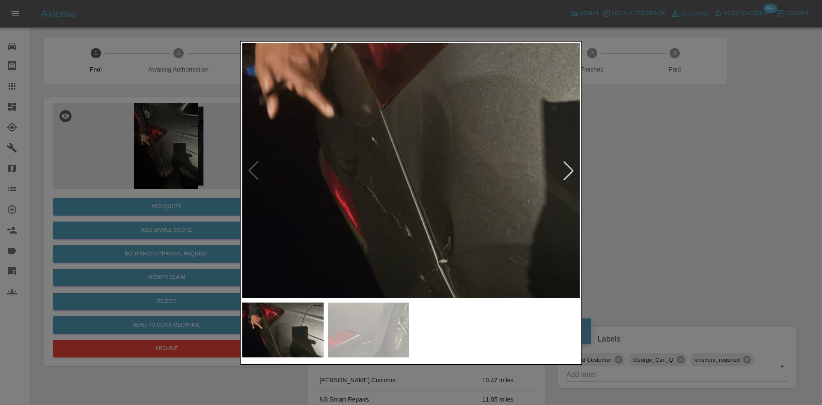
click at [393, 224] on img at bounding box center [480, 126] width 1013 height 765
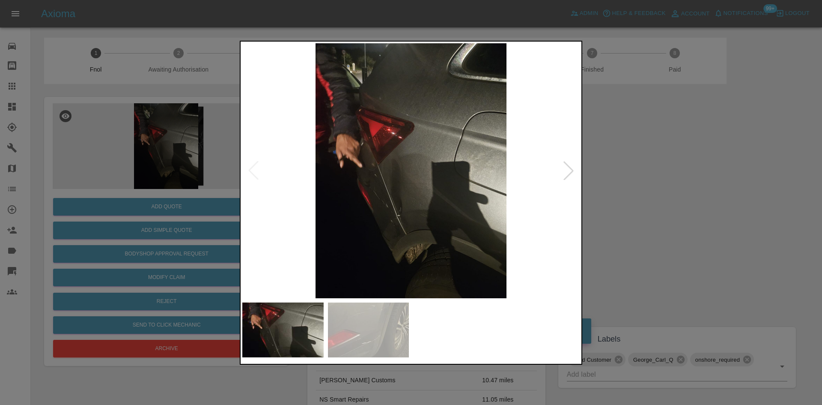
click at [399, 230] on img at bounding box center [411, 170] width 338 height 255
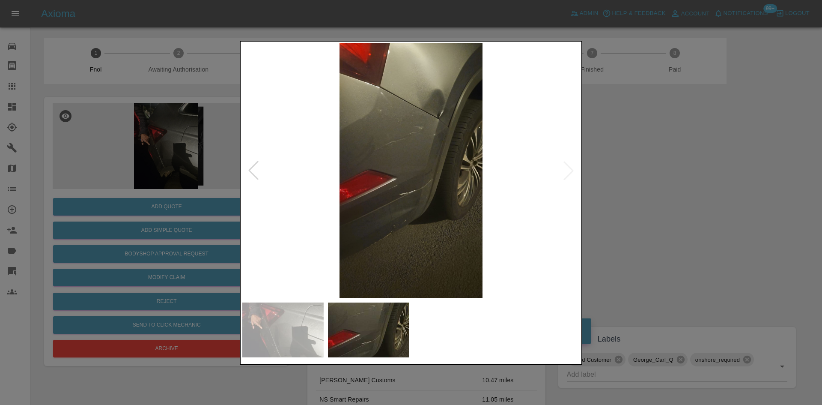
click at [424, 181] on img at bounding box center [411, 170] width 338 height 255
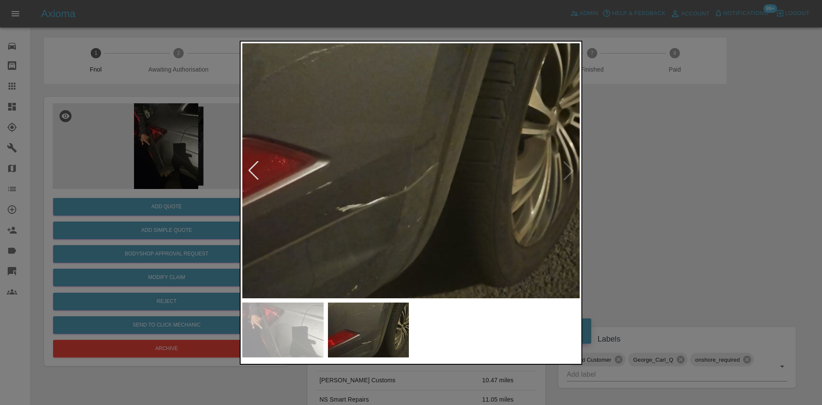
click at [454, 174] on img at bounding box center [372, 138] width 1013 height 765
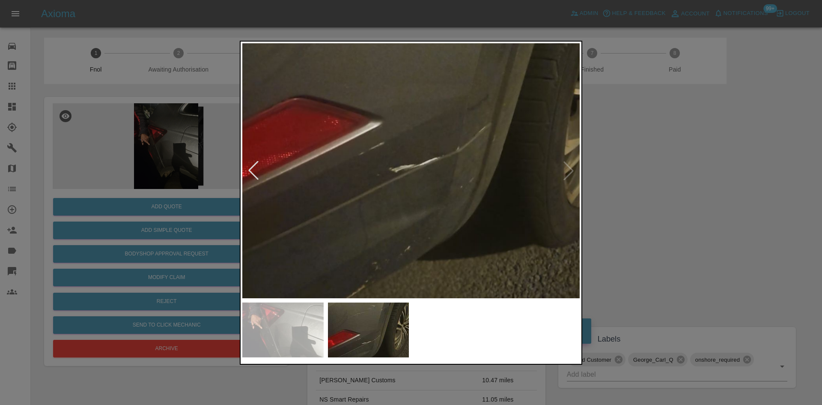
click at [436, 168] on img at bounding box center [425, 98] width 1013 height 765
click at [435, 168] on img at bounding box center [425, 98] width 1013 height 765
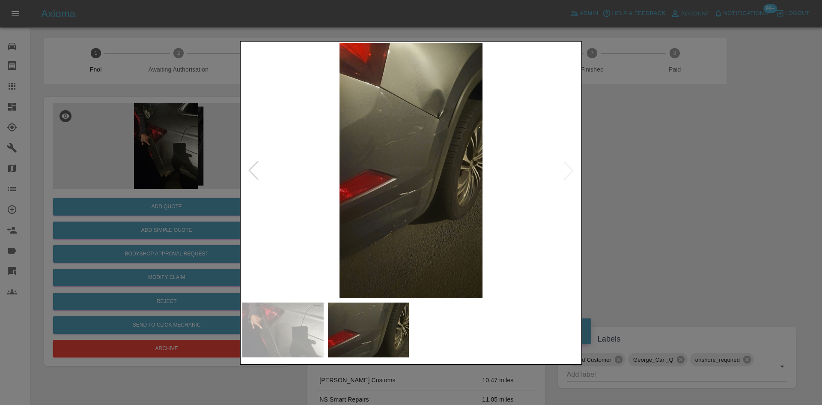
click at [111, 130] on div at bounding box center [411, 202] width 822 height 405
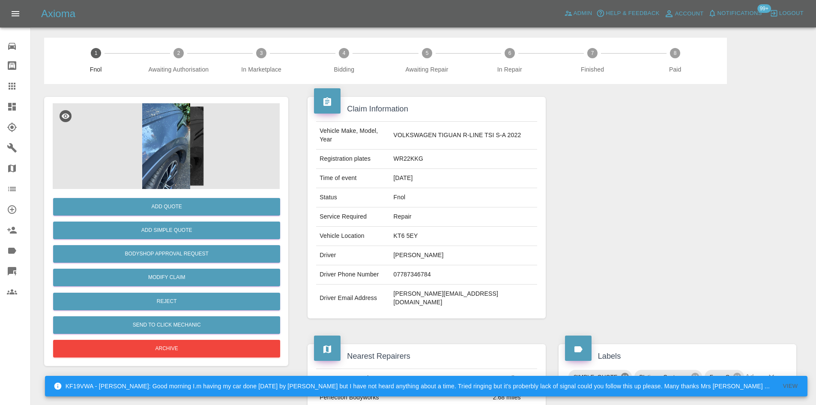
click at [626, 372] on icon at bounding box center [624, 376] width 9 height 9
click at [162, 134] on img at bounding box center [166, 146] width 227 height 86
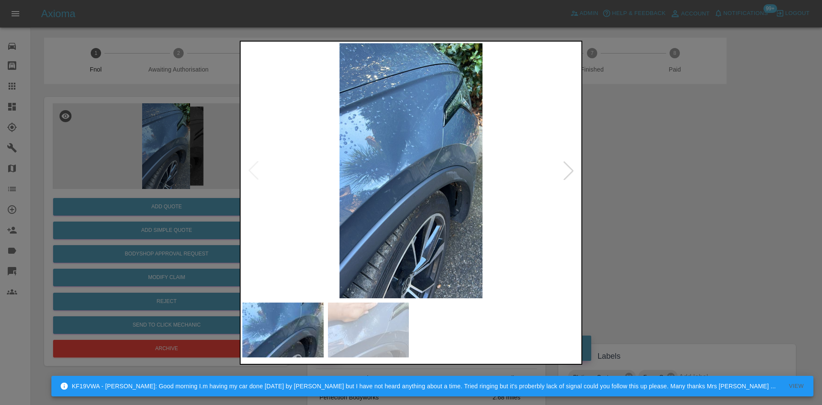
click at [186, 245] on div at bounding box center [411, 202] width 822 height 405
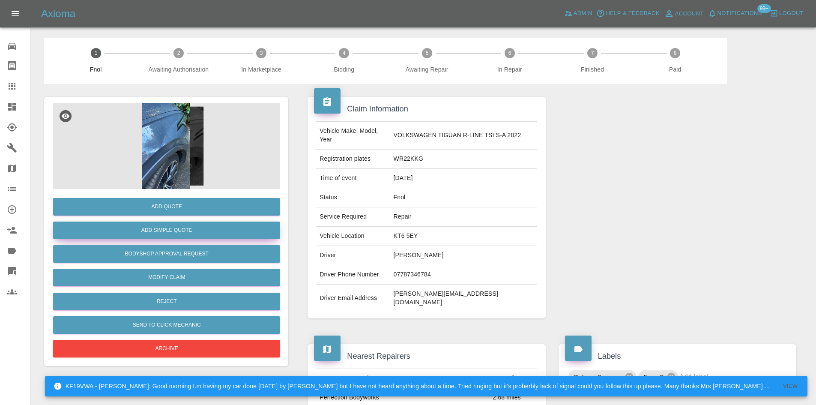
click at [186, 230] on button "Add Simple Quote" at bounding box center [166, 230] width 227 height 18
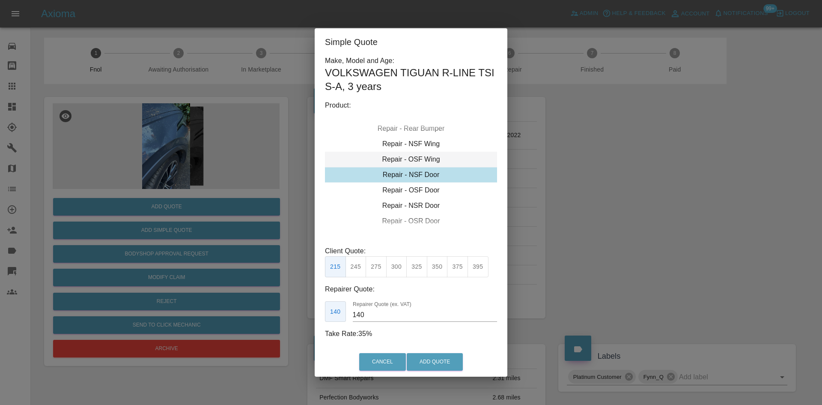
click at [414, 159] on div "Repair - OSF Wing" at bounding box center [411, 159] width 172 height 15
click at [442, 272] on button "350" at bounding box center [437, 266] width 21 height 21
drag, startPoint x: 372, startPoint y: 315, endPoint x: 243, endPoint y: 285, distance: 132.0
click at [277, 298] on div "Simple Quote Make, Model and Age: VOLKSWAGEN TIGUAN R-LINE TSI S-A , 3 years Pr…" at bounding box center [411, 202] width 822 height 405
type input "220"
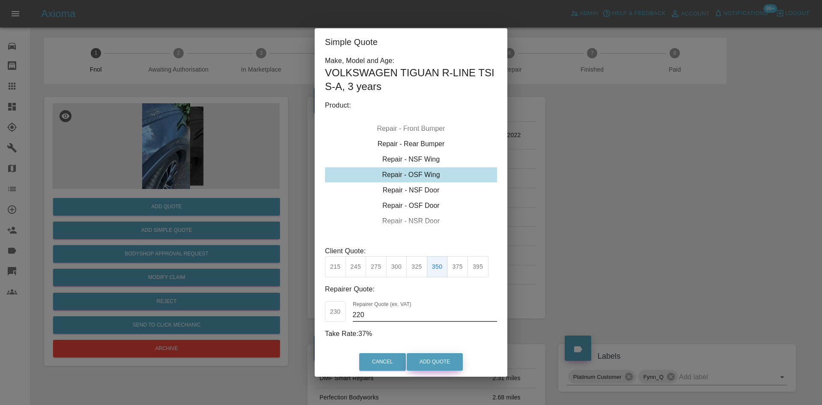
drag, startPoint x: 444, startPoint y: 368, endPoint x: 439, endPoint y: 366, distance: 4.8
click at [443, 368] on button "Add Quote" at bounding box center [435, 362] width 56 height 18
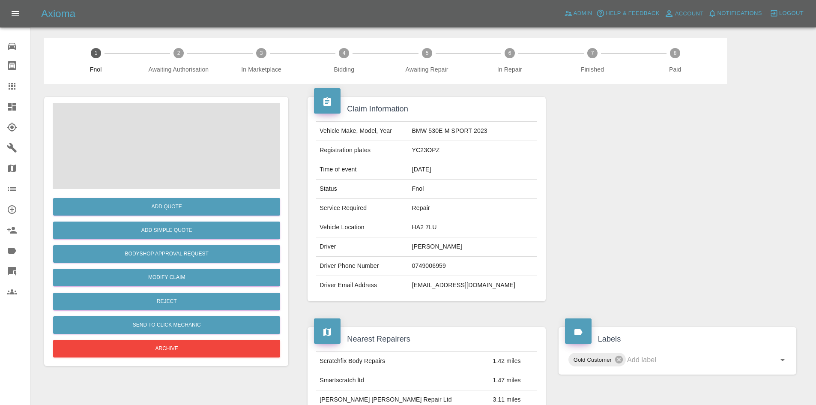
click at [180, 136] on span at bounding box center [166, 146] width 227 height 86
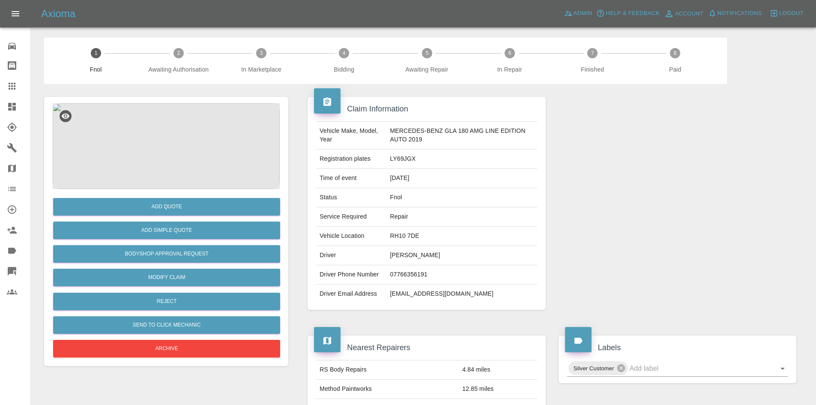
click at [182, 152] on img at bounding box center [166, 146] width 227 height 86
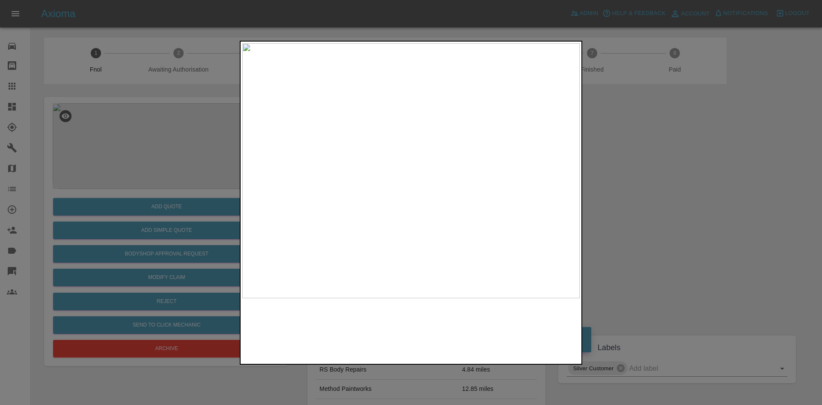
click at [428, 177] on img at bounding box center [411, 170] width 338 height 255
click at [425, 177] on img at bounding box center [361, 149] width 1013 height 765
click at [334, 201] on img at bounding box center [411, 170] width 338 height 255
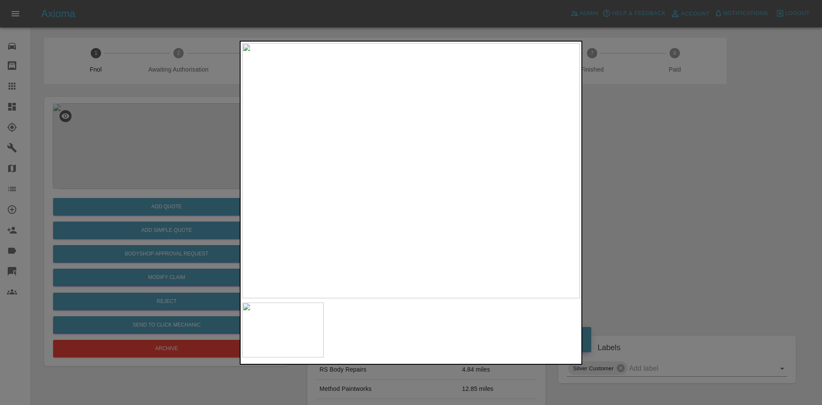
click at [342, 230] on img at bounding box center [411, 170] width 338 height 255
drag, startPoint x: 61, startPoint y: 189, endPoint x: 212, endPoint y: 266, distance: 168.8
click at [75, 190] on div at bounding box center [411, 202] width 822 height 405
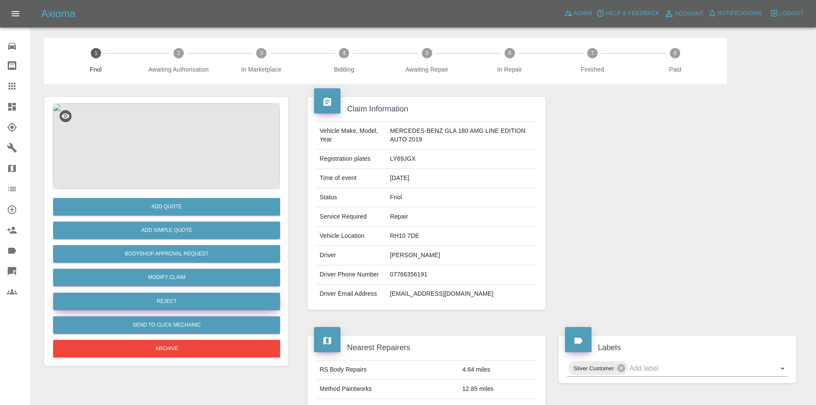
click at [182, 297] on button "Reject" at bounding box center [166, 302] width 227 height 18
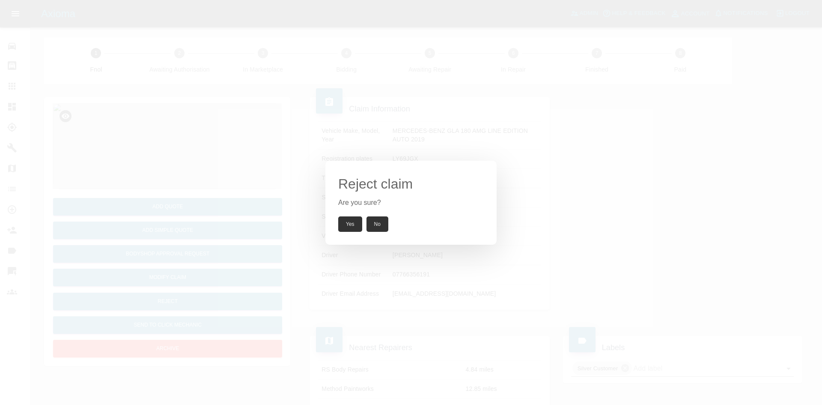
click at [350, 225] on button "Yes" at bounding box center [350, 223] width 24 height 15
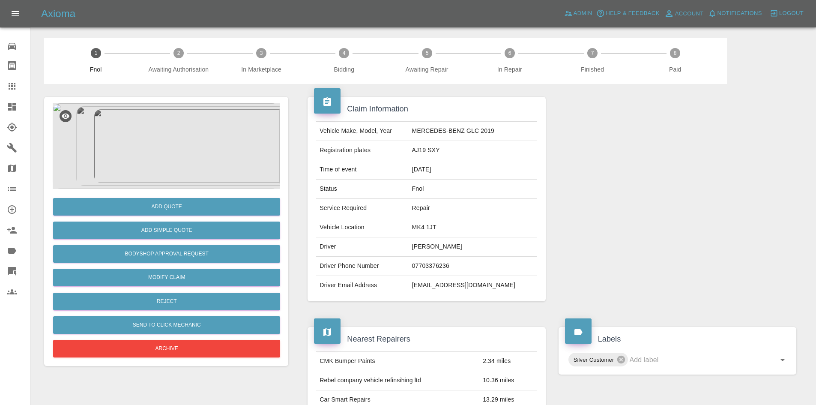
click at [166, 124] on img at bounding box center [166, 146] width 227 height 86
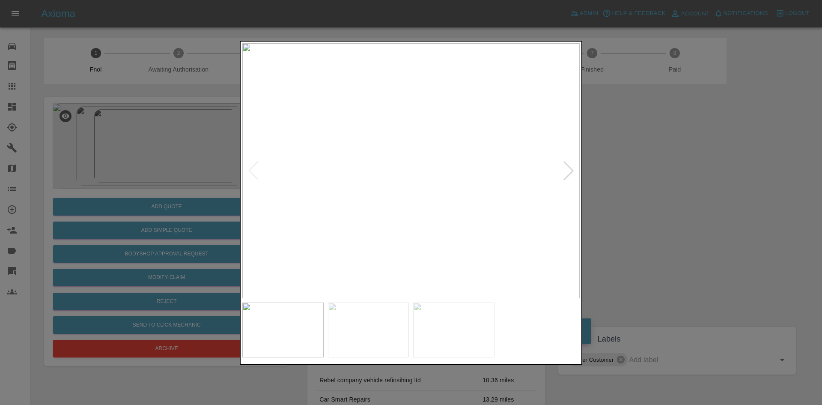
click at [342, 227] on img at bounding box center [411, 170] width 338 height 255
click at [322, 235] on img at bounding box center [411, 170] width 338 height 255
click at [344, 212] on img at bounding box center [411, 170] width 338 height 255
click at [500, 185] on img at bounding box center [411, 170] width 338 height 255
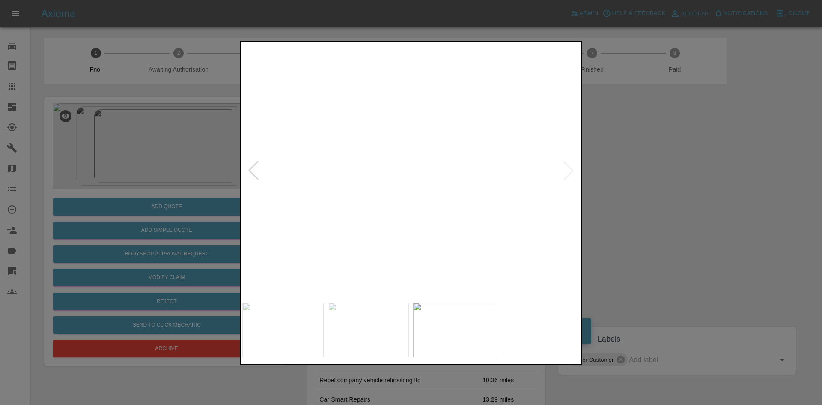
click at [318, 343] on div at bounding box center [411, 203] width 343 height 324
click at [371, 143] on img at bounding box center [79, 331] width 1013 height 765
click at [339, 139] on img at bounding box center [83, 209] width 1013 height 765
click at [347, 153] on img at bounding box center [102, 170] width 1013 height 765
click at [377, 184] on img at bounding box center [140, 93] width 1013 height 765
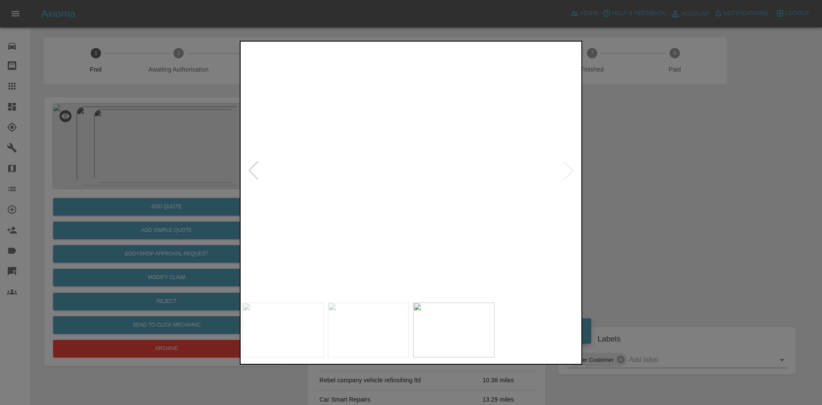
click at [360, 172] on img at bounding box center [243, -1] width 1013 height 765
click at [457, 222] on img at bounding box center [661, 149] width 1013 height 765
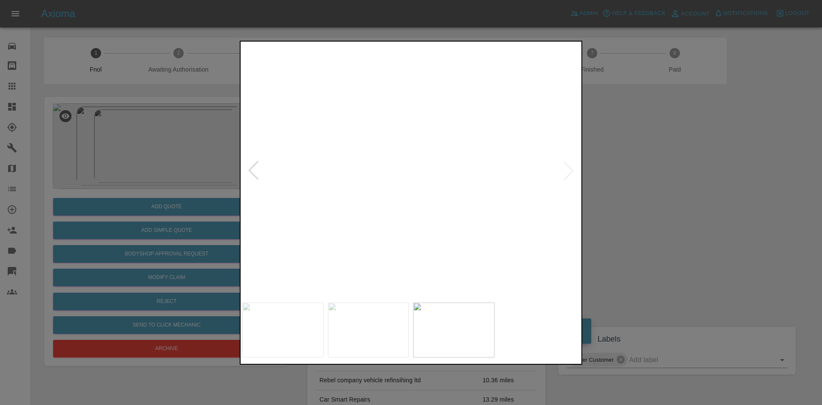
click at [453, 218] on img at bounding box center [675, 169] width 1013 height 765
click at [463, 101] on img at bounding box center [704, 259] width 1013 height 765
click at [484, 192] on img at bounding box center [748, 161] width 1013 height 765
click at [487, 259] on img at bounding box center [748, 263] width 1013 height 765
click at [439, 314] on div at bounding box center [411, 203] width 343 height 324
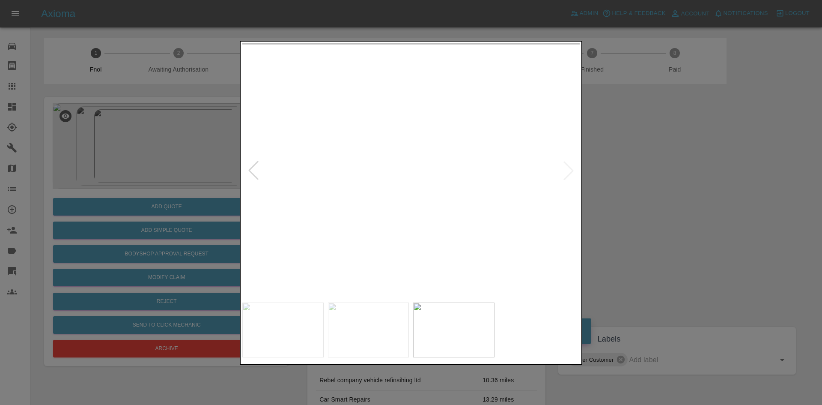
click at [289, 306] on div at bounding box center [411, 203] width 343 height 324
click at [491, 278] on img at bounding box center [333, 392] width 1013 height 765
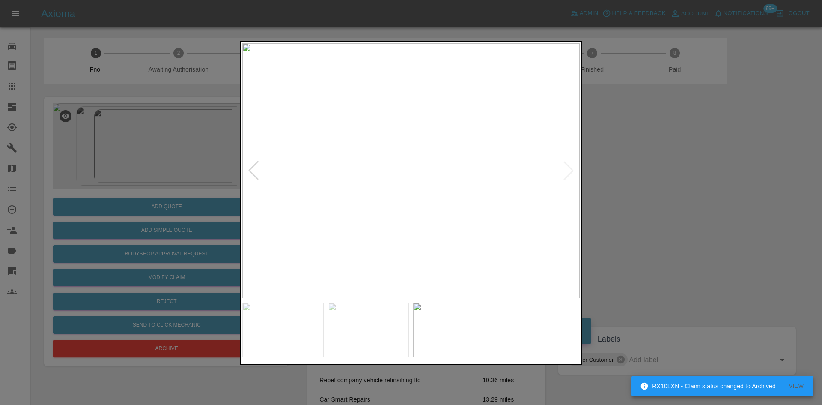
click at [401, 215] on img at bounding box center [411, 170] width 338 height 255
click at [404, 230] on img at bounding box center [513, 86] width 1013 height 765
click at [337, 214] on img at bounding box center [352, 25] width 1013 height 765
click at [380, 224] on img at bounding box center [306, 17] width 1013 height 765
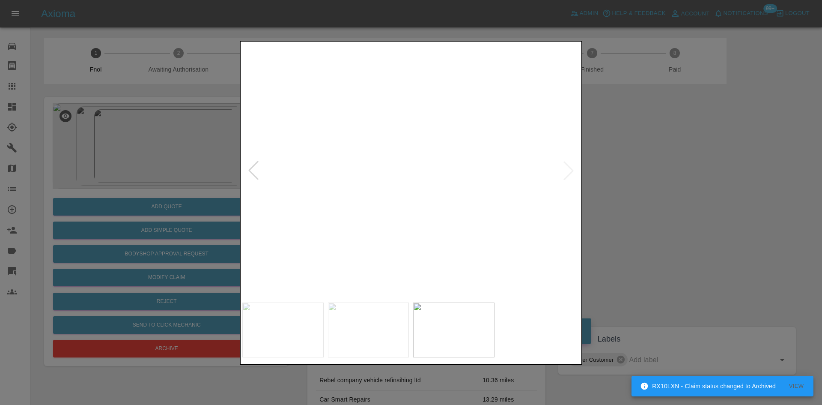
click at [375, 262] on img at bounding box center [258, 18] width 1013 height 765
click at [369, 250] on img at bounding box center [215, 203] width 1013 height 765
click at [369, 217] on img at bounding box center [215, 218] width 1013 height 765
click at [369, 217] on img at bounding box center [411, 170] width 338 height 255
click at [356, 232] on img at bounding box center [537, 30] width 1013 height 765
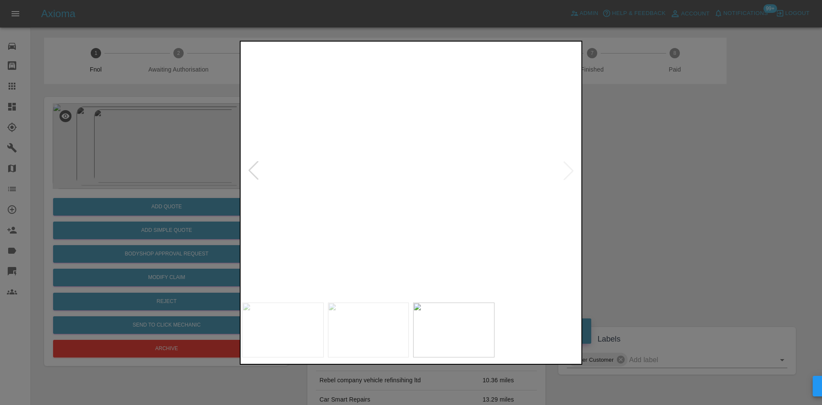
click at [356, 232] on img at bounding box center [537, 30] width 1013 height 765
click at [128, 228] on div at bounding box center [411, 202] width 822 height 405
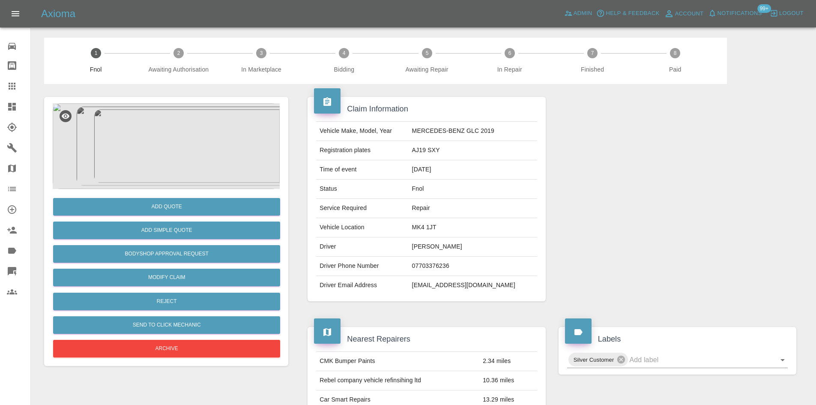
click at [182, 134] on img at bounding box center [166, 146] width 227 height 86
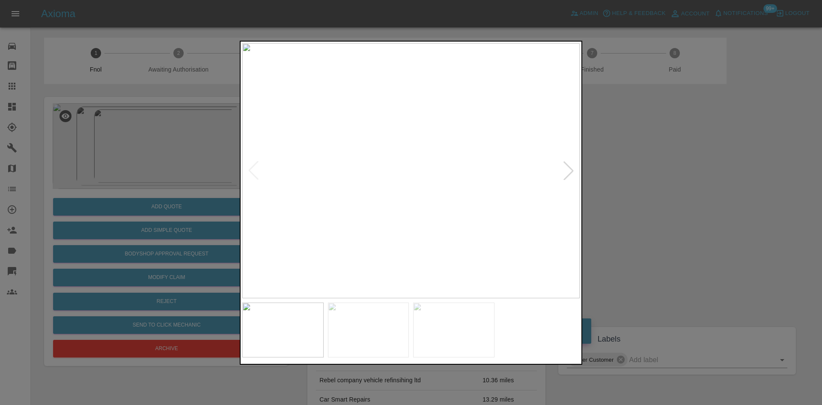
click at [404, 179] on img at bounding box center [411, 170] width 338 height 255
click at [402, 194] on img at bounding box center [411, 170] width 338 height 255
click at [393, 189] on img at bounding box center [396, 170] width 338 height 255
click at [473, 161] on img at bounding box center [411, 170] width 338 height 255
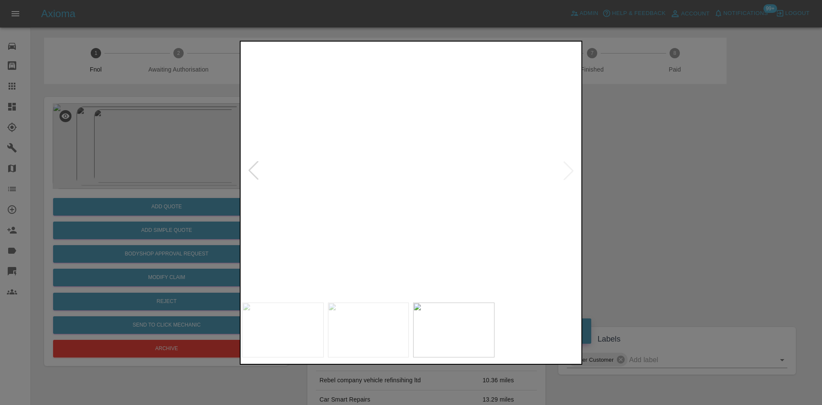
click at [505, 187] on img at bounding box center [241, 337] width 1013 height 765
click at [518, 183] on img at bounding box center [305, 274] width 1013 height 765
click at [489, 186] on img at bounding box center [524, 245] width 1013 height 765
click at [390, 166] on img at bounding box center [591, 213] width 1013 height 765
click at [397, 182] on img at bounding box center [531, 84] width 1013 height 765
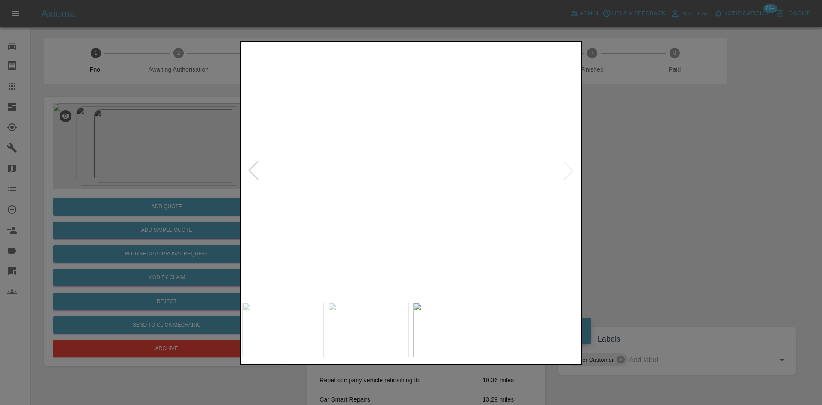
click at [387, 251] on img at bounding box center [411, 170] width 338 height 255
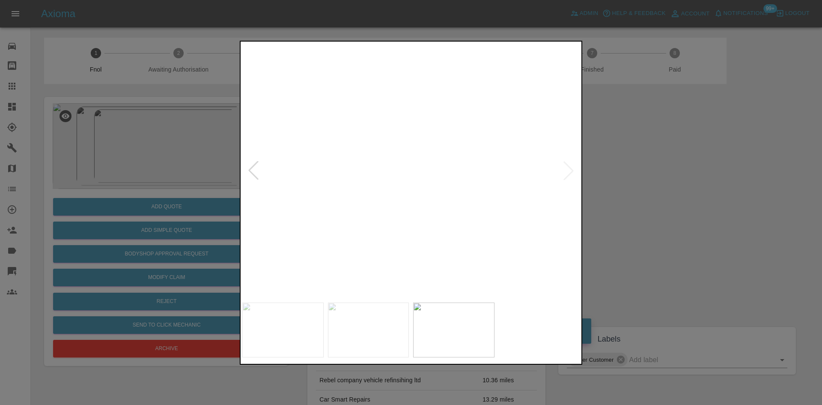
click at [146, 226] on div at bounding box center [411, 202] width 822 height 405
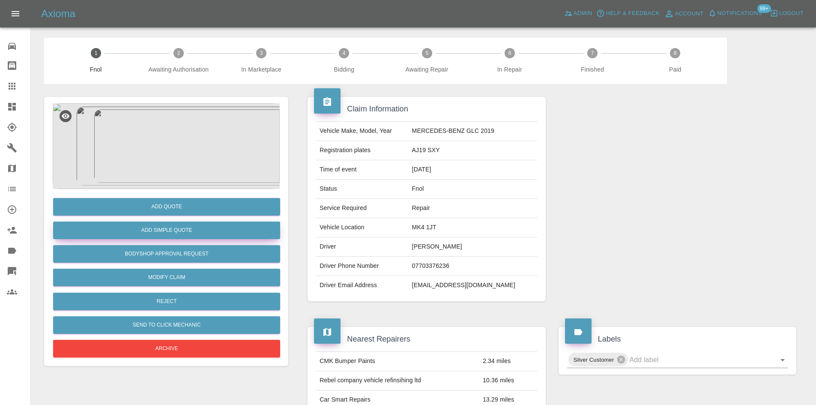
click at [168, 225] on button "Add Simple Quote" at bounding box center [166, 230] width 227 height 18
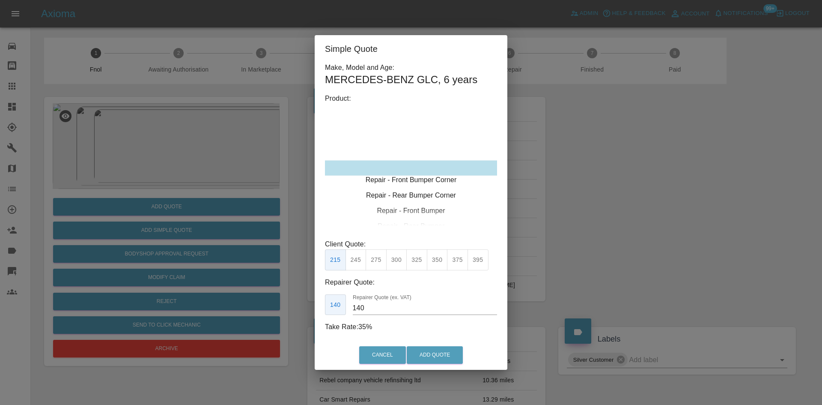
type input "120"
drag, startPoint x: 414, startPoint y: 167, endPoint x: 405, endPoint y: 204, distance: 38.3
click at [413, 167] on div "Repair - Front Bumper Corner" at bounding box center [411, 167] width 172 height 15
click at [155, 106] on div "Simple Quote Make, Model and Age: MERCEDES-BENZ GLC , 6 years Product: Repair -…" at bounding box center [411, 202] width 822 height 405
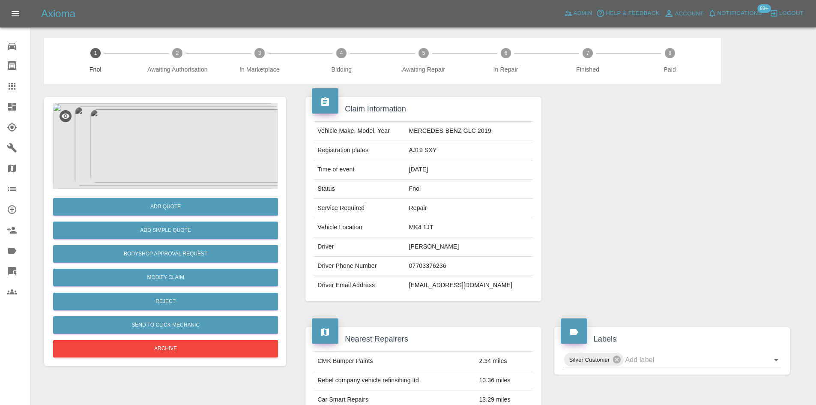
click at [137, 164] on img at bounding box center [165, 146] width 225 height 86
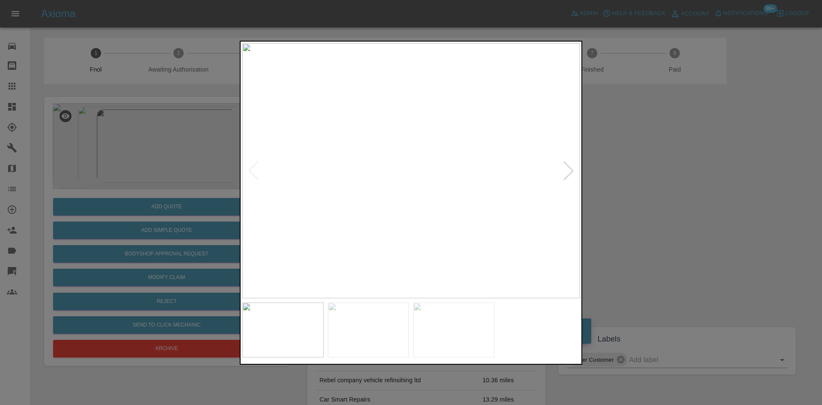
click at [356, 229] on img at bounding box center [411, 170] width 338 height 255
drag, startPoint x: 158, startPoint y: 173, endPoint x: 160, endPoint y: 198, distance: 24.5
click at [160, 178] on div at bounding box center [411, 202] width 822 height 405
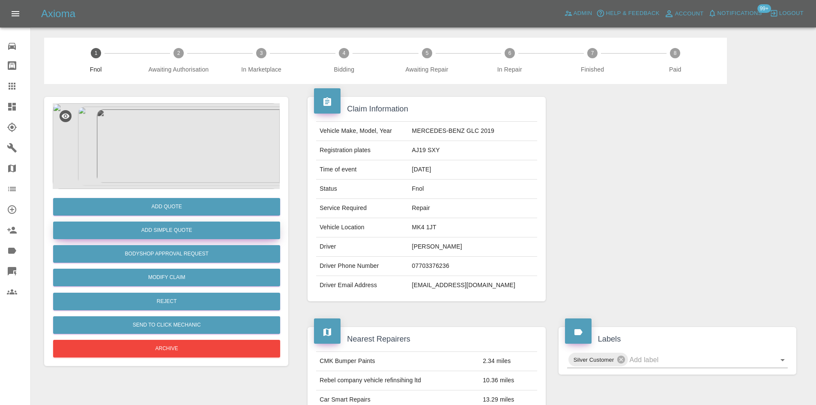
click at [160, 234] on button "Add Simple Quote" at bounding box center [166, 230] width 227 height 18
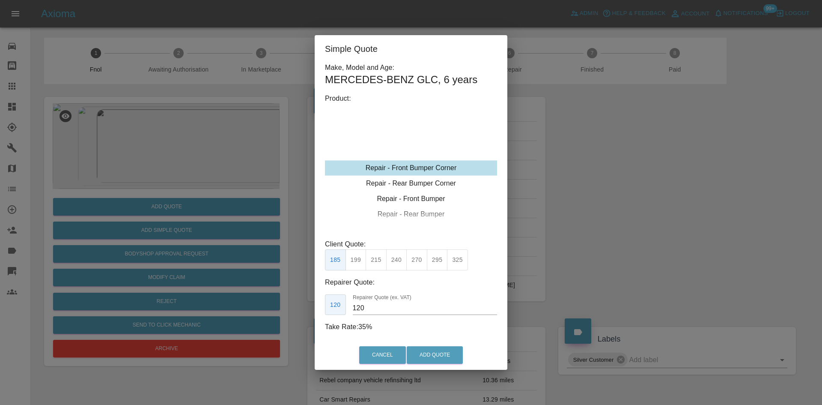
click at [421, 163] on div "Repair - Front Bumper Corner" at bounding box center [411, 167] width 172 height 15
click at [396, 263] on button "240" at bounding box center [396, 259] width 21 height 21
drag, startPoint x: 370, startPoint y: 307, endPoint x: 341, endPoint y: 307, distance: 29.6
click at [350, 308] on div "150 Repairer Quote (ex. VAT) 150" at bounding box center [411, 304] width 172 height 21
type input "135"
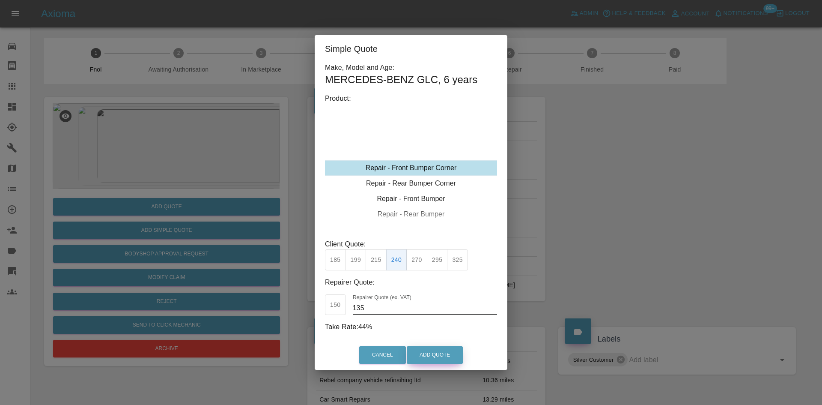
click at [442, 354] on button "Add Quote" at bounding box center [435, 355] width 56 height 18
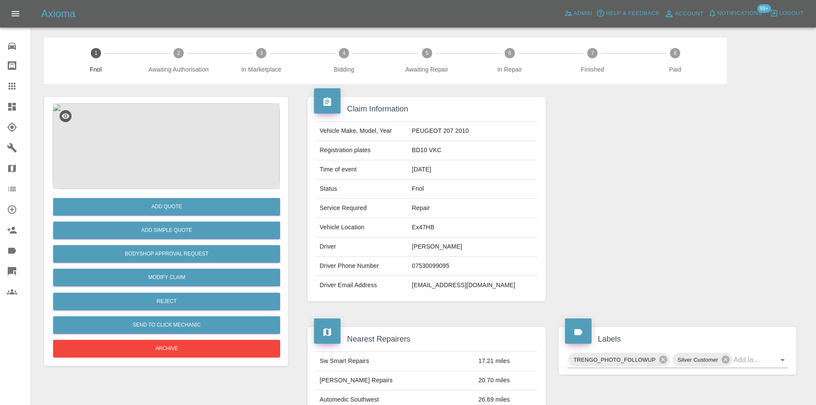
click at [145, 127] on img at bounding box center [166, 146] width 227 height 86
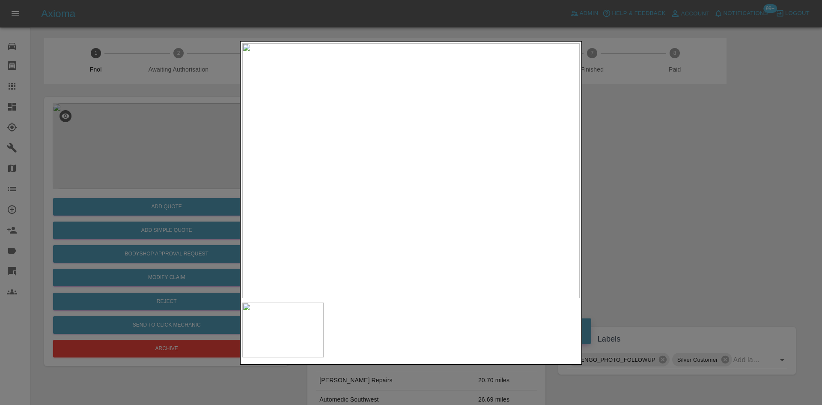
click at [330, 190] on img at bounding box center [411, 170] width 338 height 255
click at [239, 191] on div at bounding box center [411, 202] width 822 height 405
drag, startPoint x: 88, startPoint y: 175, endPoint x: 204, endPoint y: 188, distance: 116.4
click at [96, 175] on div at bounding box center [411, 202] width 822 height 405
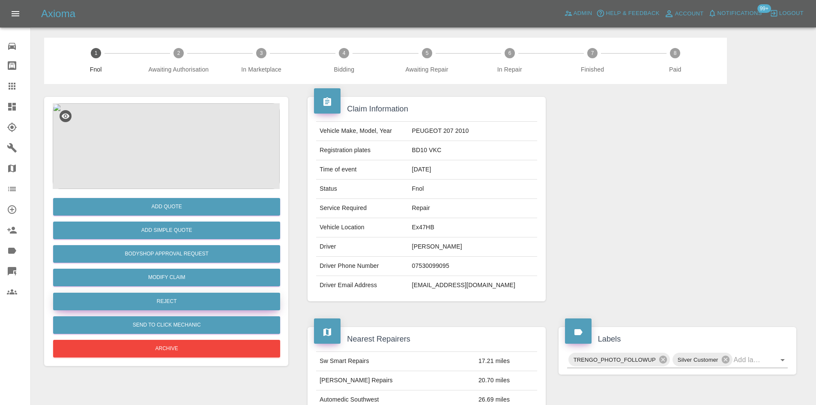
click at [179, 300] on button "Reject" at bounding box center [166, 302] width 227 height 18
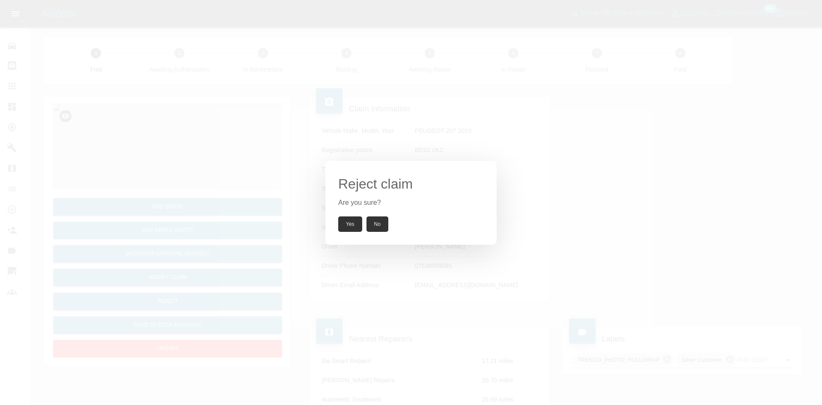
click at [347, 219] on button "Yes" at bounding box center [350, 223] width 24 height 15
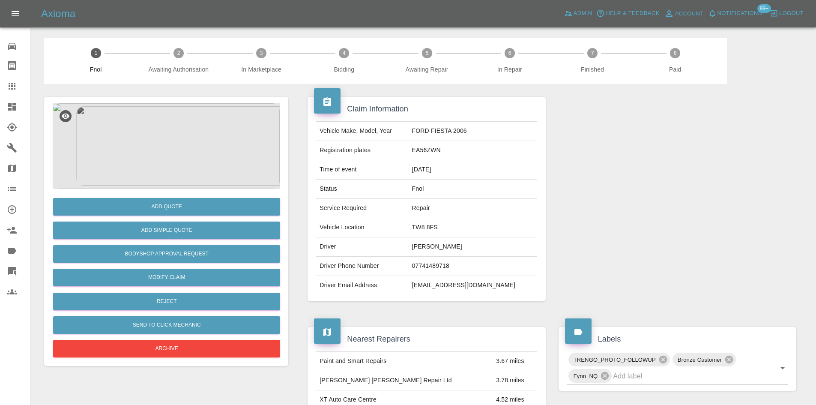
click at [189, 152] on img at bounding box center [166, 146] width 227 height 86
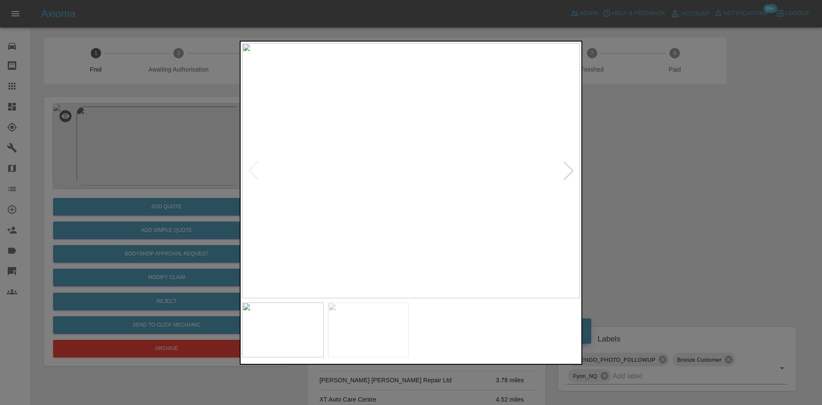
drag, startPoint x: 86, startPoint y: 145, endPoint x: 114, endPoint y: 176, distance: 41.2
click at [97, 151] on div at bounding box center [411, 202] width 822 height 405
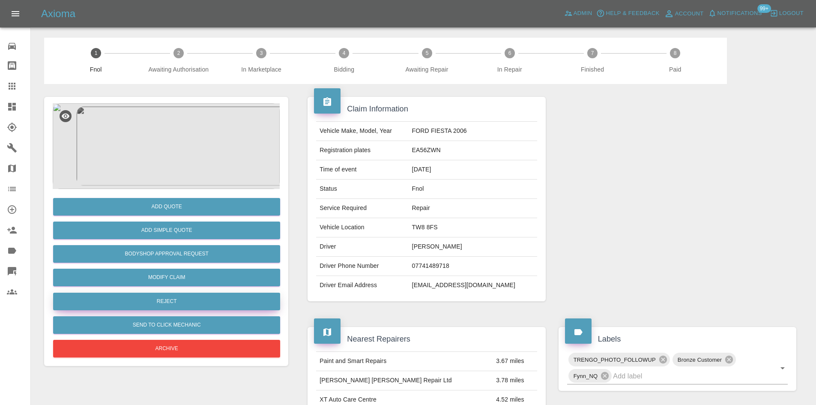
click at [178, 304] on button "Reject" at bounding box center [166, 302] width 227 height 18
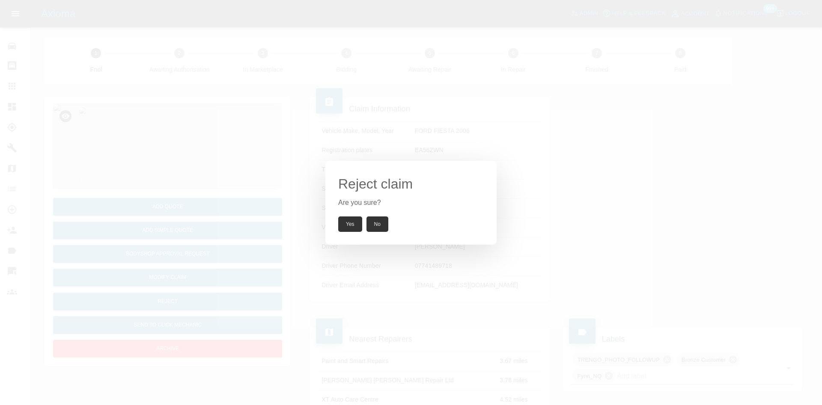
click at [171, 136] on div "Reject claim Are you sure? Yes No" at bounding box center [411, 202] width 822 height 405
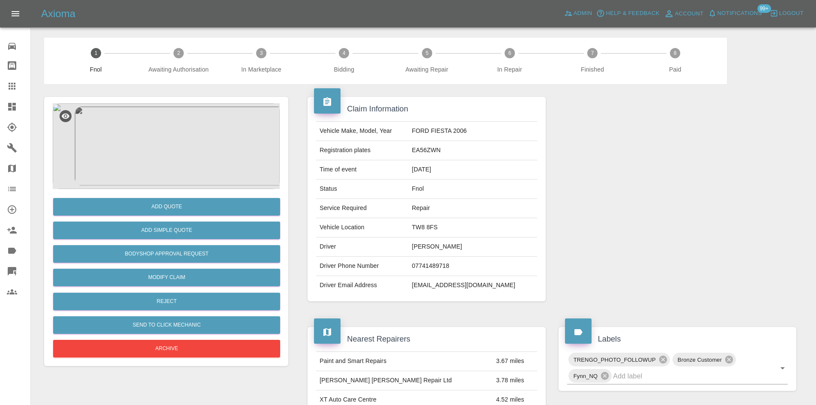
click at [183, 136] on img at bounding box center [166, 146] width 227 height 86
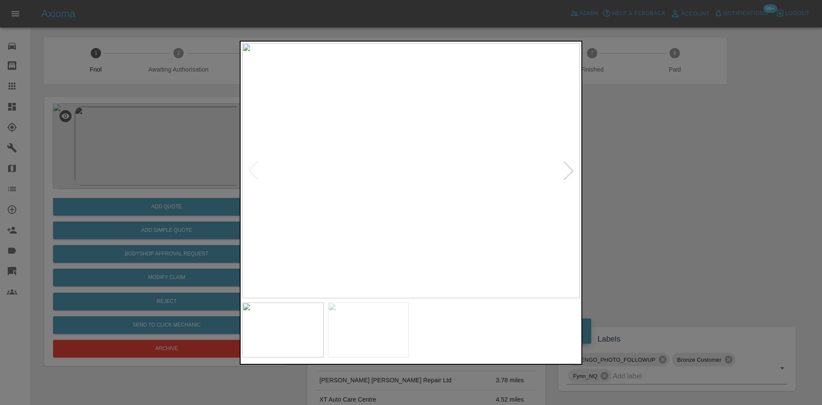
click at [341, 203] on img at bounding box center [411, 170] width 338 height 255
click at [305, 218] on img at bounding box center [411, 170] width 338 height 255
drag, startPoint x: 81, startPoint y: 206, endPoint x: 143, endPoint y: 296, distance: 109.6
click at [81, 215] on div at bounding box center [411, 202] width 822 height 405
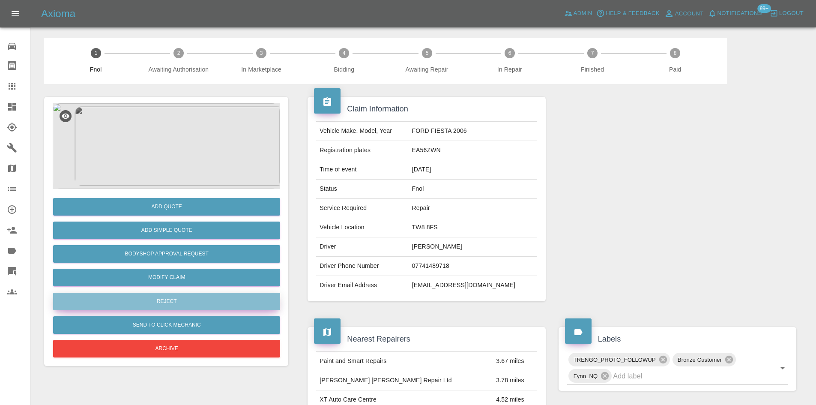
click at [178, 300] on button "Reject" at bounding box center [166, 302] width 227 height 18
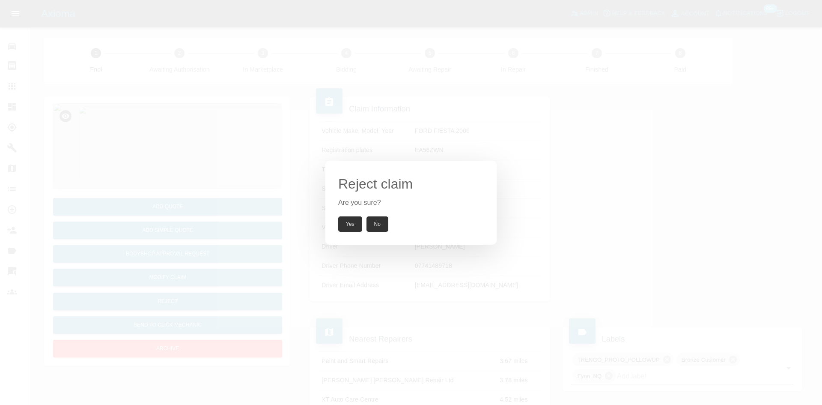
click at [352, 230] on button "Yes" at bounding box center [350, 223] width 24 height 15
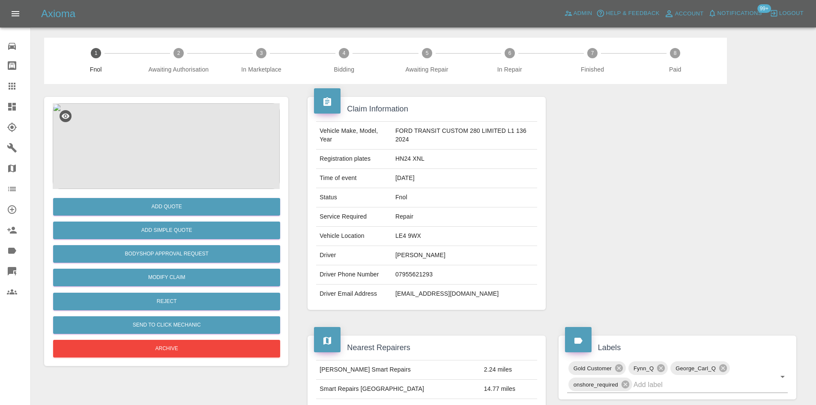
click at [173, 168] on img at bounding box center [166, 146] width 227 height 86
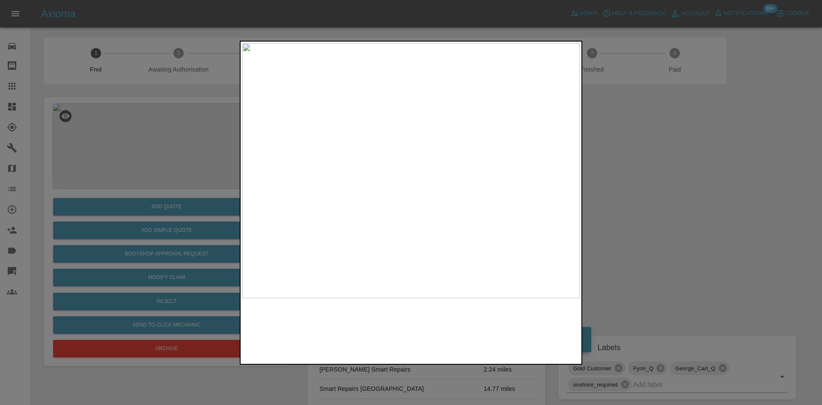
click at [376, 179] on img at bounding box center [411, 170] width 338 height 255
click at [341, 200] on img at bounding box center [411, 170] width 338 height 255
click at [266, 195] on img at bounding box center [411, 170] width 338 height 255
click at [155, 167] on div at bounding box center [411, 202] width 822 height 405
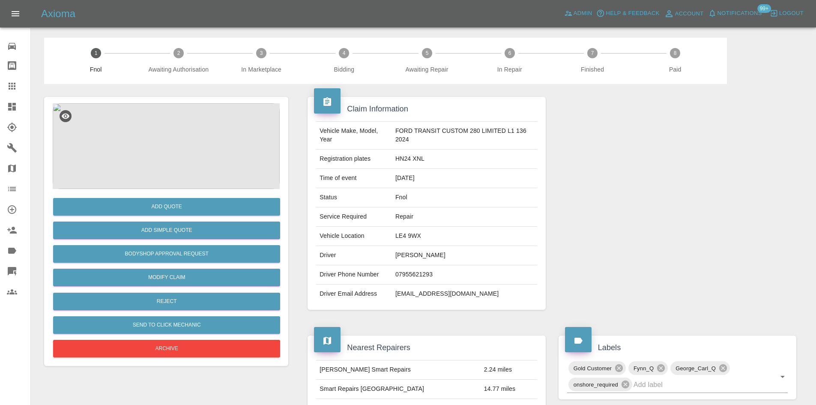
click at [165, 131] on img at bounding box center [166, 146] width 227 height 86
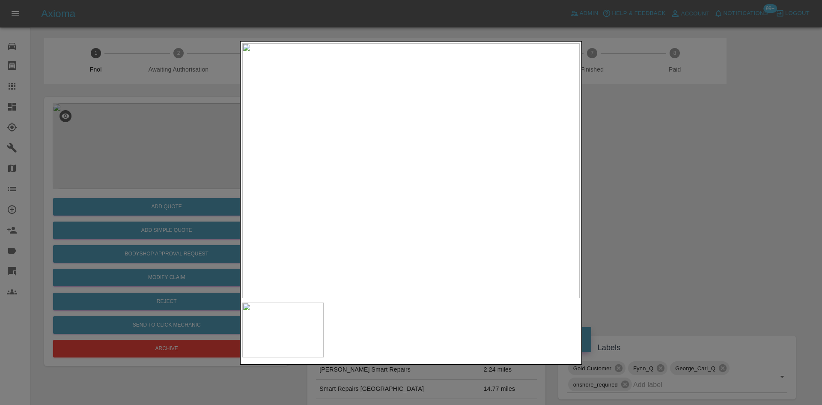
click at [411, 200] on img at bounding box center [411, 170] width 338 height 255
click at [410, 263] on img at bounding box center [410, 135] width 1013 height 765
click at [410, 259] on img at bounding box center [410, 215] width 1013 height 765
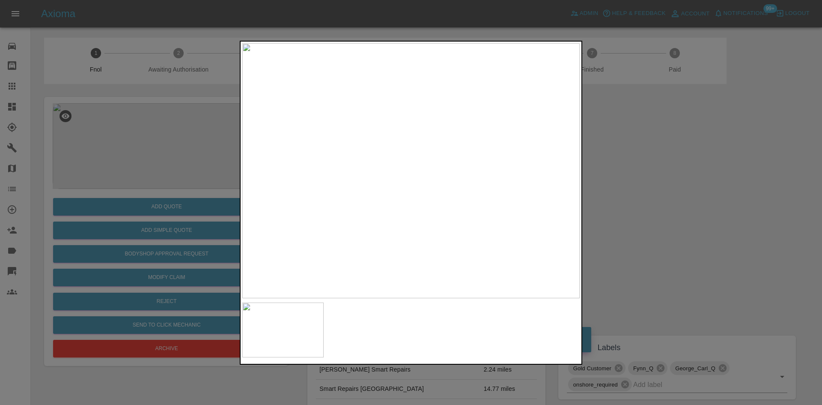
click at [382, 174] on img at bounding box center [411, 170] width 338 height 255
click at [181, 136] on div at bounding box center [411, 202] width 822 height 405
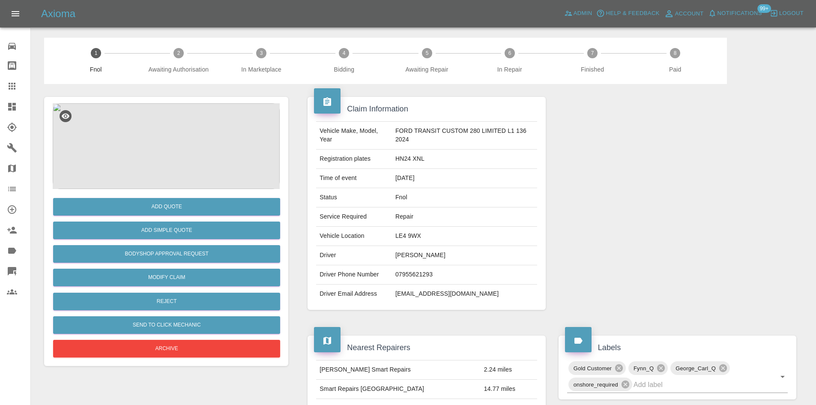
click at [204, 164] on img at bounding box center [166, 146] width 227 height 86
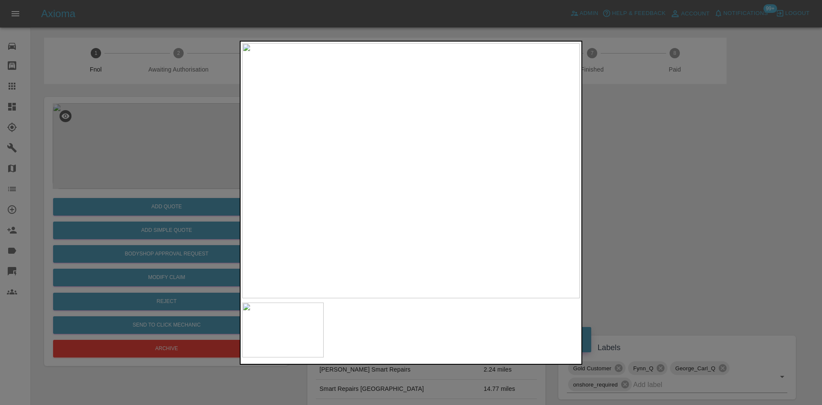
click at [161, 237] on div at bounding box center [411, 202] width 822 height 405
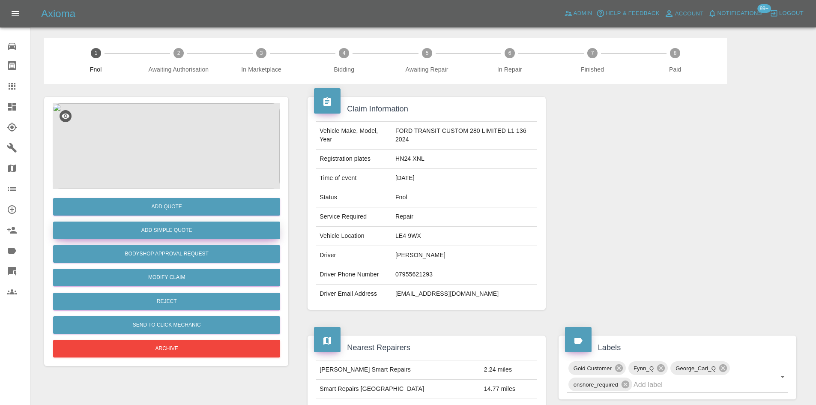
click at [162, 234] on button "Add Simple Quote" at bounding box center [166, 230] width 227 height 18
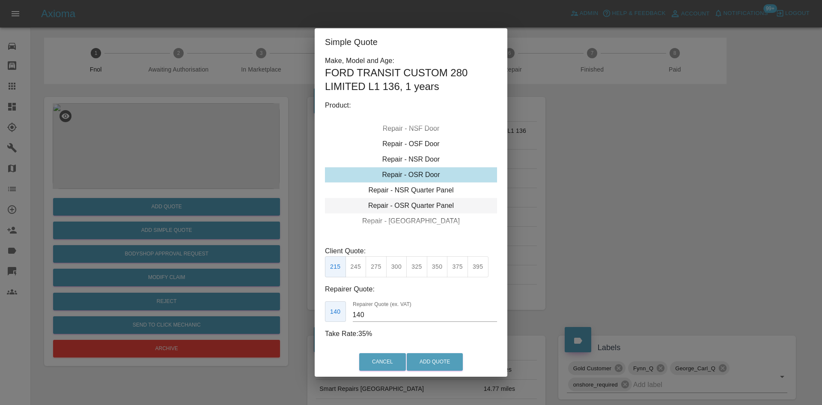
click at [418, 203] on div "Repair - OSR Quarter Panel" at bounding box center [411, 205] width 172 height 15
click at [438, 269] on button "350" at bounding box center [437, 266] width 21 height 21
click at [462, 274] on button "375" at bounding box center [457, 266] width 21 height 21
drag, startPoint x: 371, startPoint y: 312, endPoint x: 297, endPoint y: 313, distance: 73.7
click at [312, 313] on div "Simple Quote Make, Model and Age: FORD TRANSIT CUSTOM 280 LIMITED L1 136 , 1 ye…" at bounding box center [411, 202] width 822 height 405
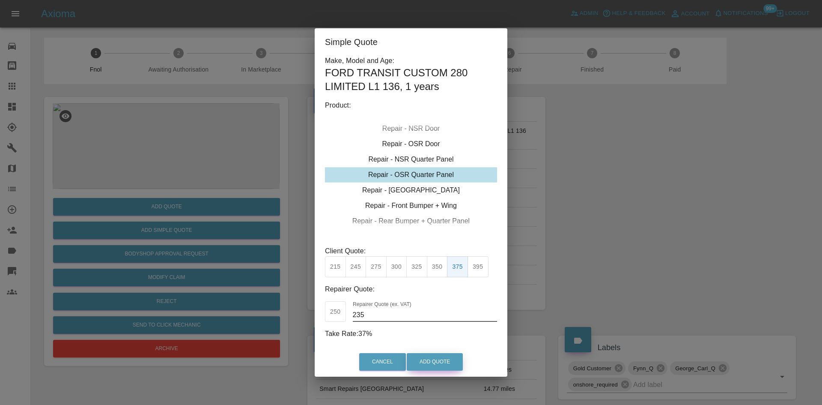
type input "235"
click at [441, 365] on button "Add Quote" at bounding box center [435, 362] width 56 height 18
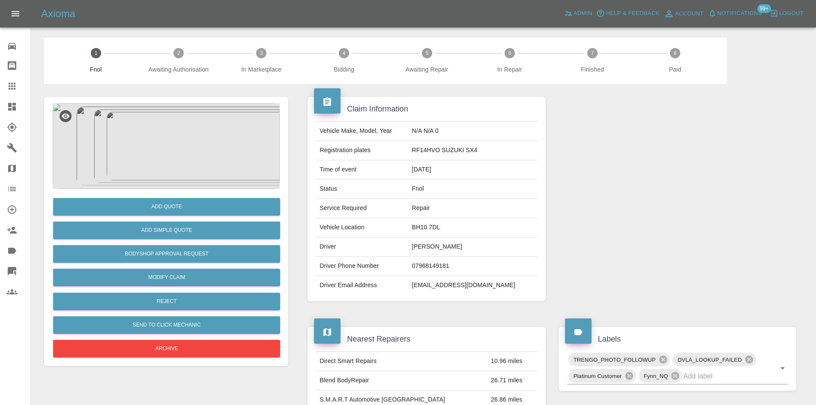
click at [190, 115] on img at bounding box center [166, 146] width 227 height 86
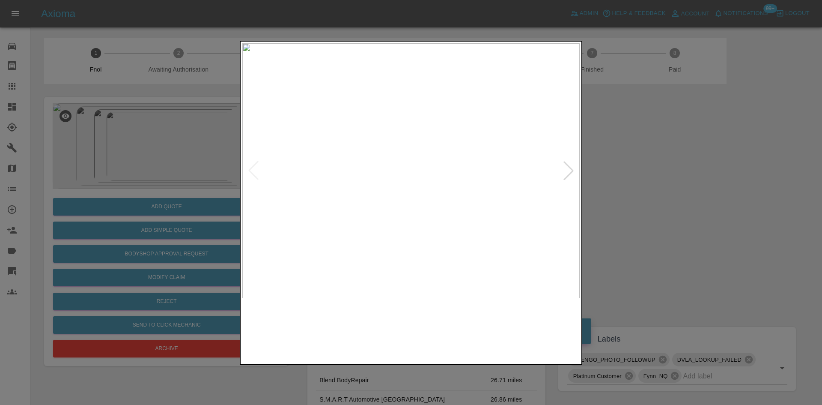
click at [371, 178] on img at bounding box center [411, 170] width 338 height 255
click at [326, 198] on img at bounding box center [411, 170] width 338 height 255
click at [305, 194] on img at bounding box center [411, 170] width 338 height 255
click at [288, 191] on img at bounding box center [411, 170] width 338 height 255
click at [393, 148] on img at bounding box center [411, 170] width 338 height 255
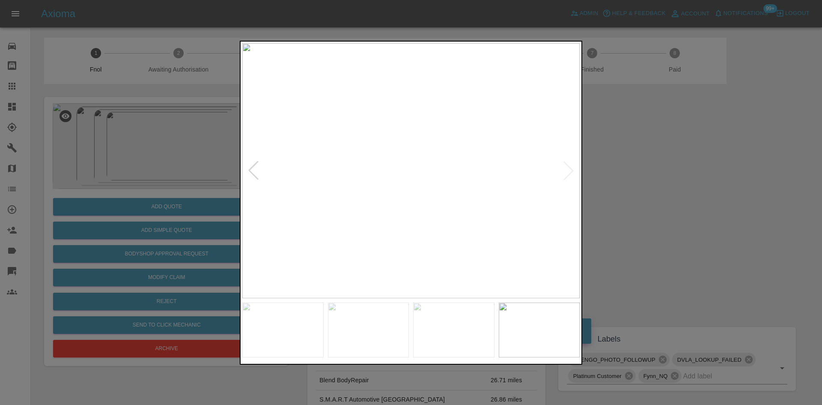
click at [393, 148] on img at bounding box center [411, 170] width 338 height 255
click at [409, 193] on img at bounding box center [441, 263] width 1013 height 765
click at [164, 190] on div at bounding box center [411, 202] width 822 height 405
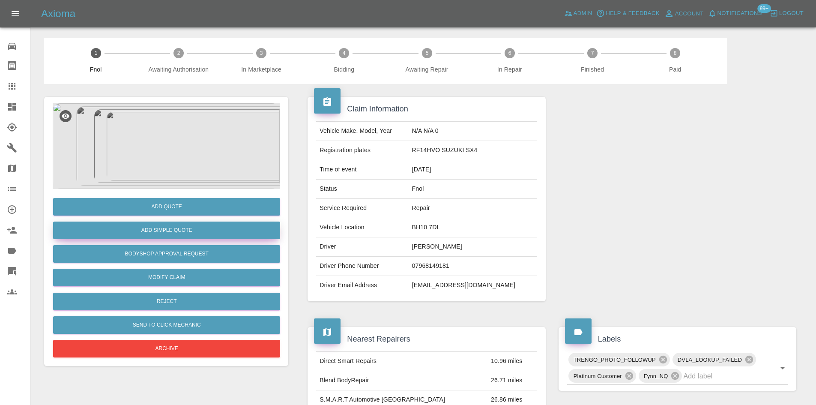
click at [144, 233] on button "Add Simple Quote" at bounding box center [166, 230] width 227 height 18
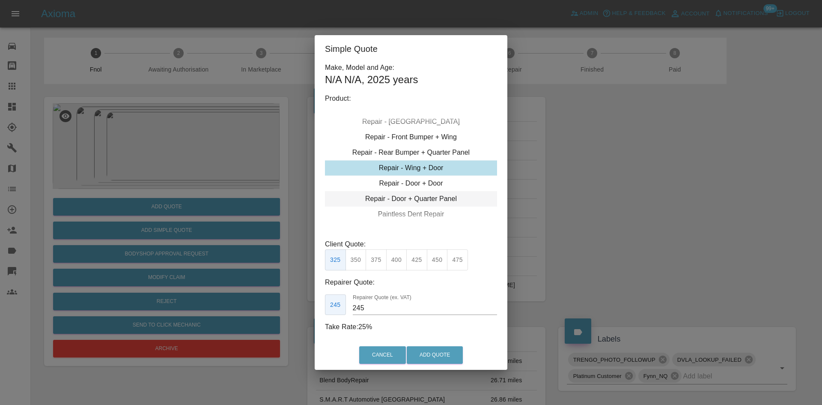
click at [419, 200] on div "Repair - Door + Quarter Panel" at bounding box center [411, 198] width 172 height 15
click at [434, 265] on button "450" at bounding box center [437, 259] width 21 height 21
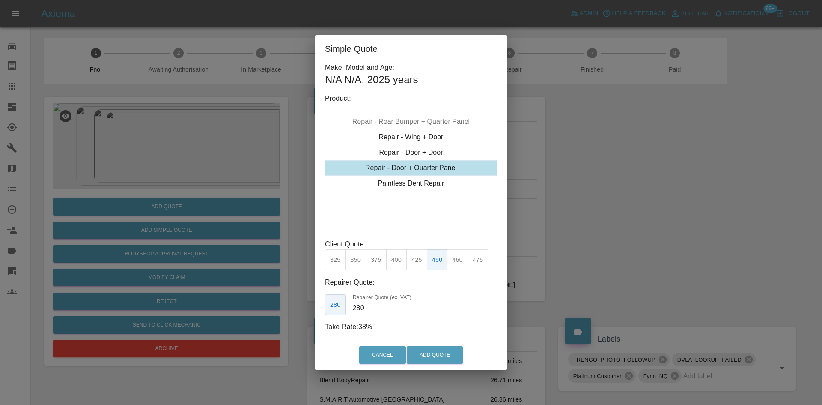
drag, startPoint x: 384, startPoint y: 306, endPoint x: 290, endPoint y: 311, distance: 94.4
click at [310, 311] on div "Simple Quote Make, Model and Age: N/A N/A , 2025 years Product: Repair - Front …" at bounding box center [411, 202] width 822 height 405
click at [420, 257] on button "425" at bounding box center [416, 259] width 21 height 21
click at [430, 258] on button "450" at bounding box center [437, 259] width 21 height 21
drag, startPoint x: 386, startPoint y: 304, endPoint x: 323, endPoint y: 284, distance: 66.0
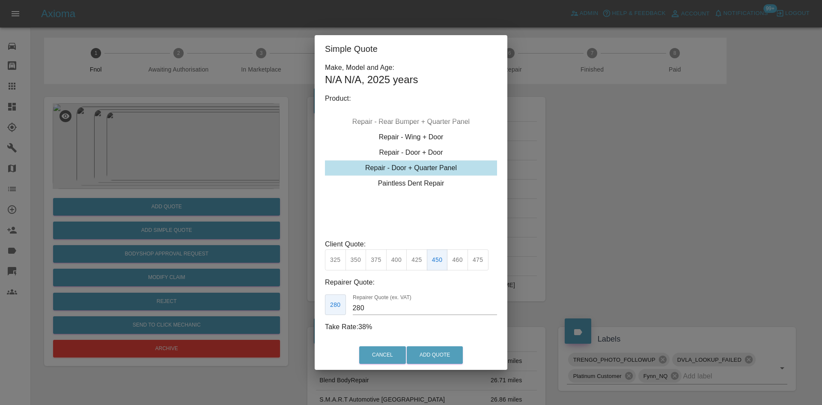
click at [339, 299] on div "280 Repairer Quote (ex. VAT) 280" at bounding box center [411, 304] width 172 height 21
type input "260"
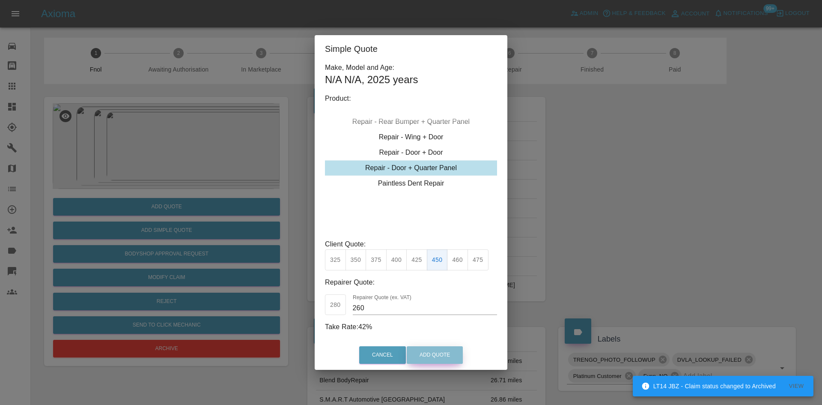
click at [428, 354] on button "Add Quote" at bounding box center [435, 355] width 56 height 18
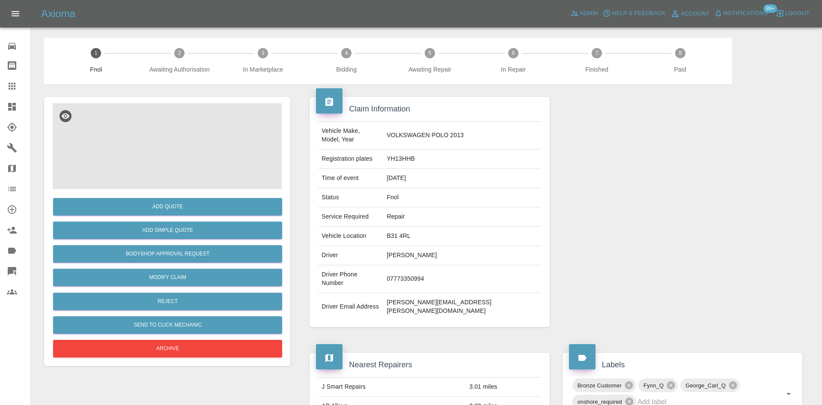
click at [179, 150] on img at bounding box center [166, 146] width 227 height 86
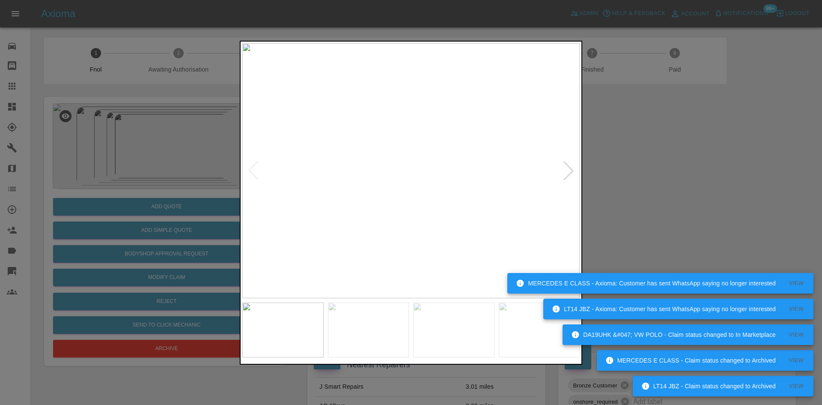
click at [397, 235] on img at bounding box center [411, 170] width 338 height 255
click at [371, 223] on img at bounding box center [411, 170] width 338 height 255
click at [338, 211] on img at bounding box center [411, 170] width 338 height 255
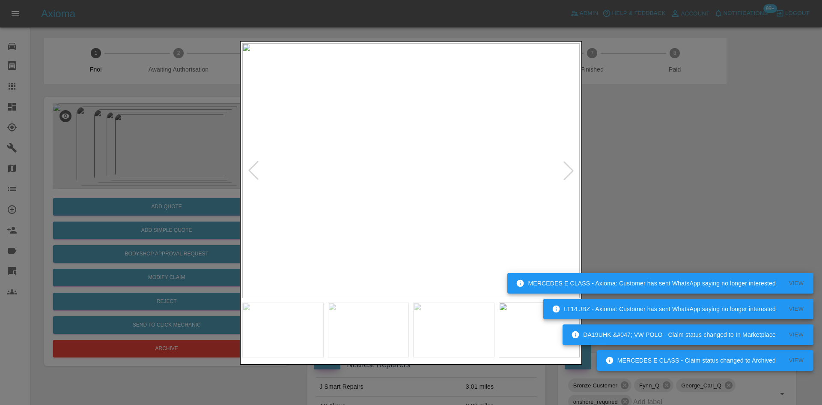
click at [287, 210] on img at bounding box center [411, 170] width 338 height 255
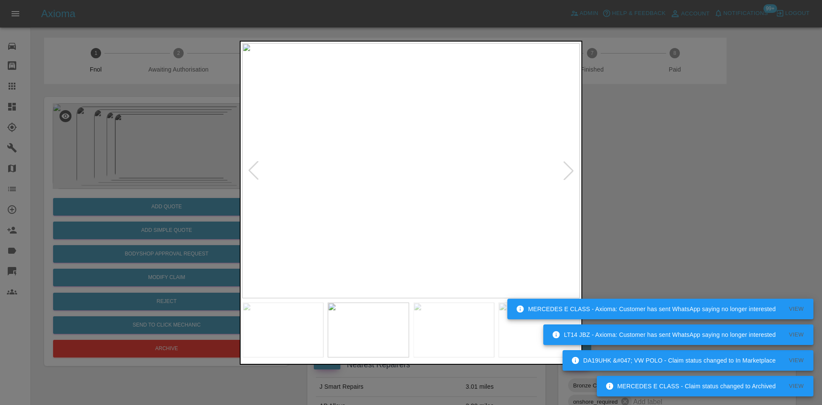
click at [428, 179] on img at bounding box center [411, 170] width 338 height 255
click at [411, 140] on img at bounding box center [361, 143] width 1013 height 765
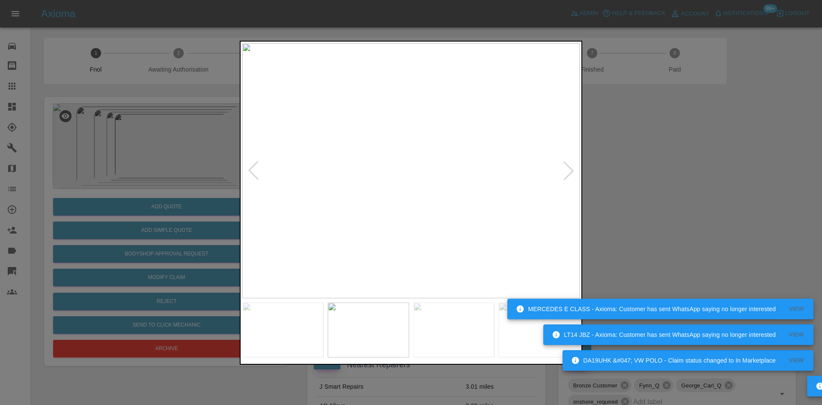
click at [392, 155] on img at bounding box center [411, 170] width 338 height 255
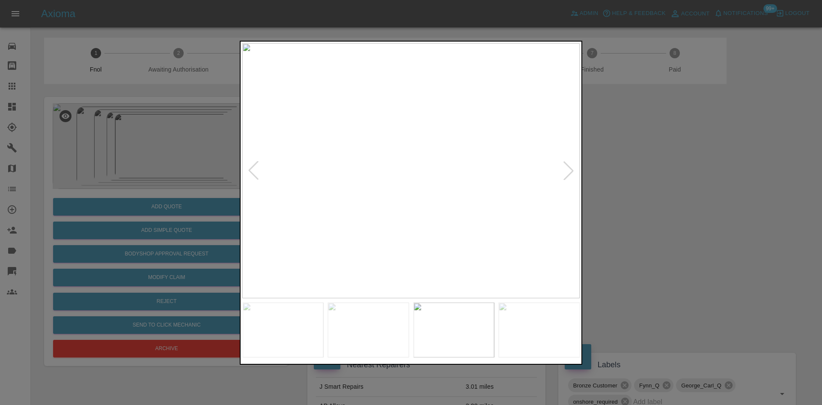
click at [352, 194] on img at bounding box center [411, 170] width 338 height 255
click at [312, 206] on img at bounding box center [411, 170] width 338 height 255
drag, startPoint x: 83, startPoint y: 146, endPoint x: 93, endPoint y: 158, distance: 16.2
click at [85, 146] on div at bounding box center [411, 202] width 822 height 405
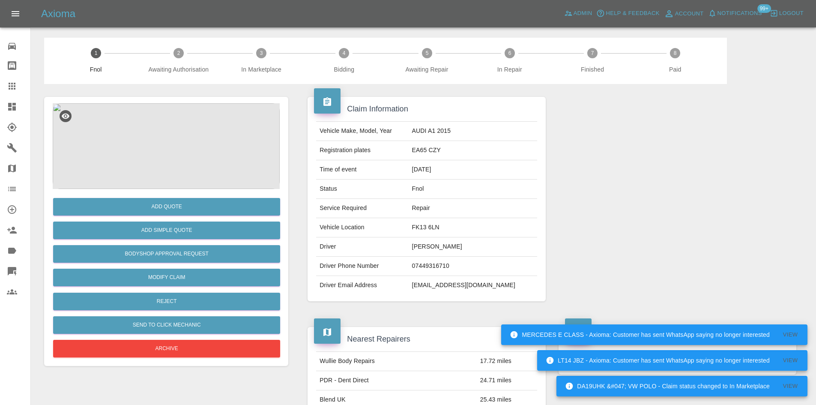
click at [169, 147] on img at bounding box center [166, 146] width 227 height 86
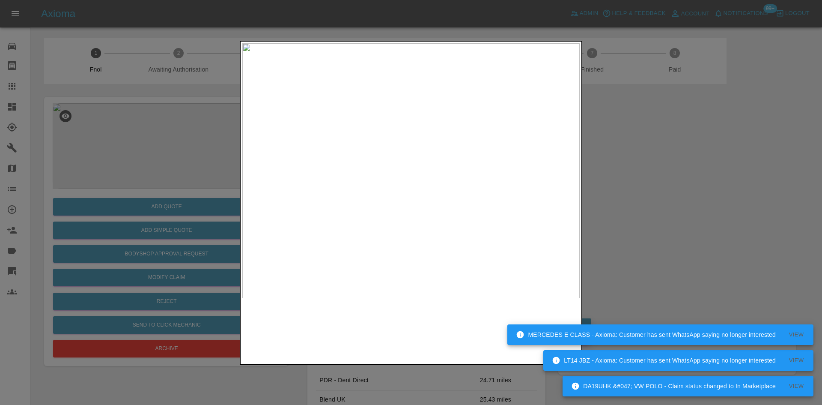
click at [439, 222] on img at bounding box center [411, 170] width 338 height 255
click at [401, 222] on img at bounding box center [411, 170] width 338 height 255
click at [399, 203] on img at bounding box center [411, 170] width 338 height 255
click at [104, 164] on div at bounding box center [411, 202] width 822 height 405
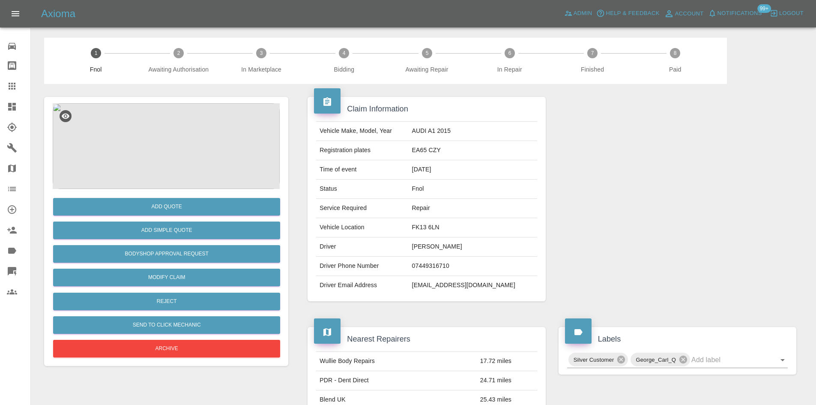
click at [170, 160] on img at bounding box center [166, 146] width 227 height 86
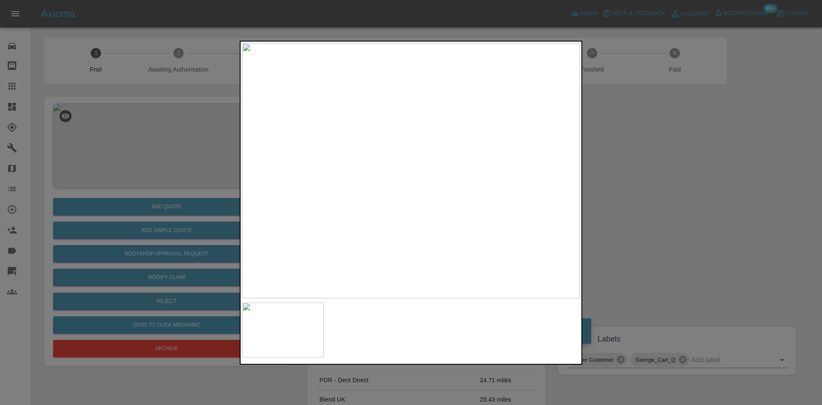
click at [363, 219] on img at bounding box center [411, 170] width 338 height 255
click at [368, 221] on img at bounding box center [411, 170] width 338 height 255
click at [143, 144] on div at bounding box center [411, 202] width 822 height 405
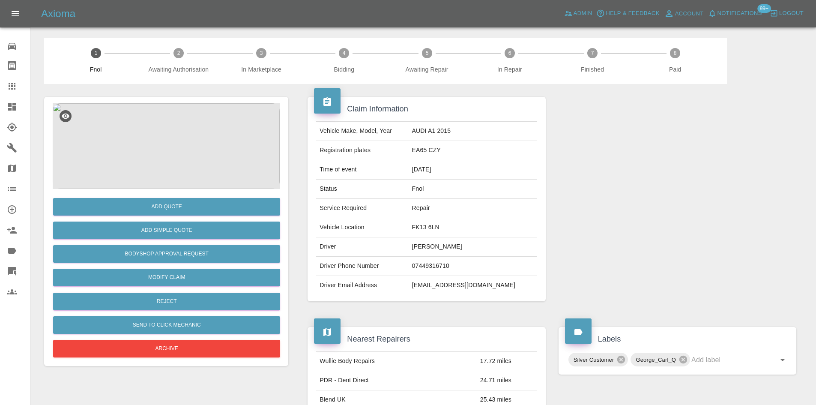
click at [154, 159] on img at bounding box center [166, 146] width 227 height 86
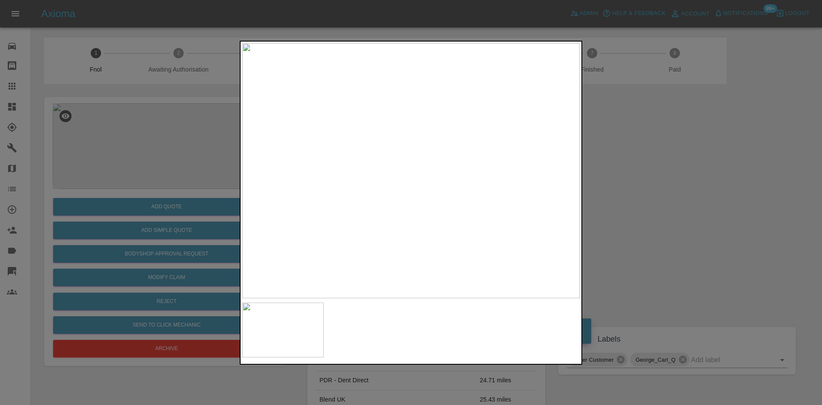
click at [408, 193] on img at bounding box center [411, 170] width 338 height 255
click at [408, 193] on img at bounding box center [420, 102] width 1013 height 765
click at [368, 189] on img at bounding box center [411, 170] width 338 height 255
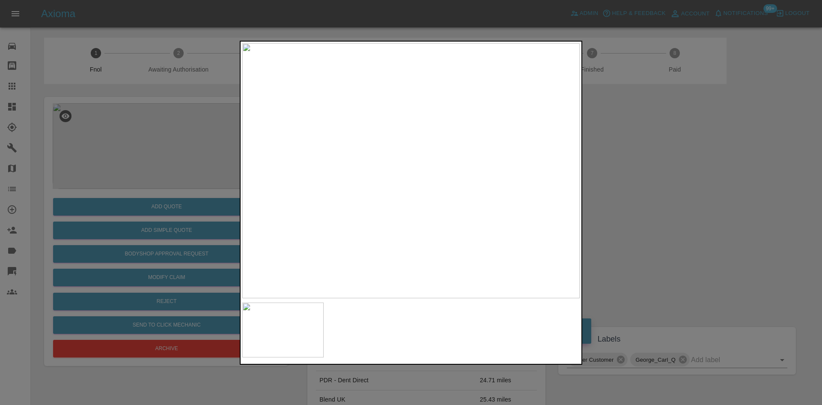
click at [330, 183] on img at bounding box center [411, 170] width 338 height 255
click at [375, 161] on img at bounding box center [411, 170] width 338 height 255
click at [320, 230] on img at bounding box center [447, 279] width 1013 height 765
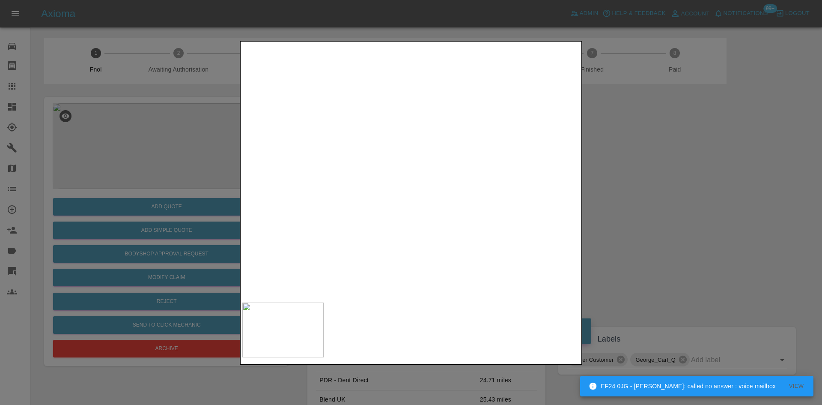
click at [334, 163] on img at bounding box center [406, 267] width 1013 height 765
click at [320, 173] on img at bounding box center [435, 170] width 1013 height 765
click at [324, 166] on img at bounding box center [372, 119] width 1013 height 765
click at [370, 261] on img at bounding box center [369, 62] width 1013 height 765
click at [341, 212] on img at bounding box center [413, 188] width 1013 height 765
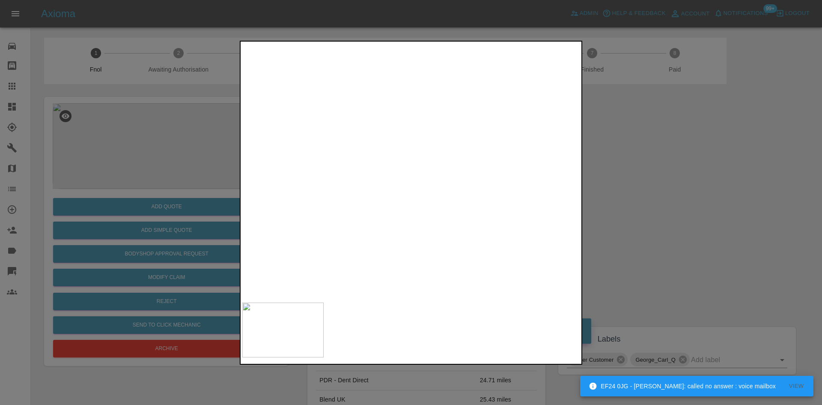
click at [326, 117] on img at bounding box center [496, 361] width 1013 height 765
click at [337, 129] on img at bounding box center [449, 205] width 1013 height 765
click at [343, 171] on img at bounding box center [437, 173] width 1013 height 765
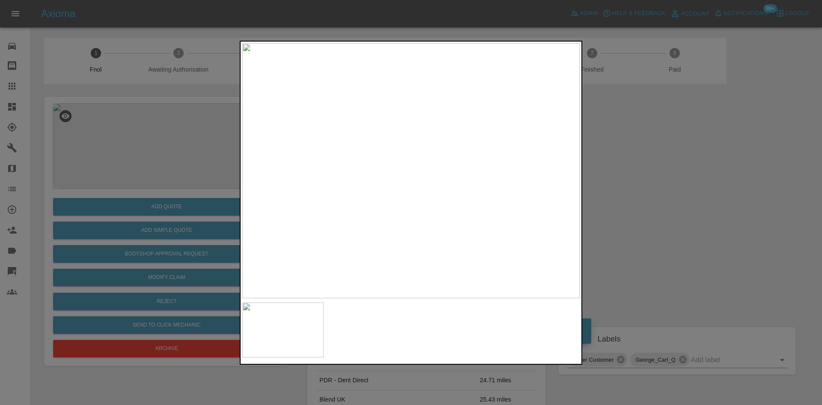
click at [407, 239] on img at bounding box center [411, 170] width 338 height 255
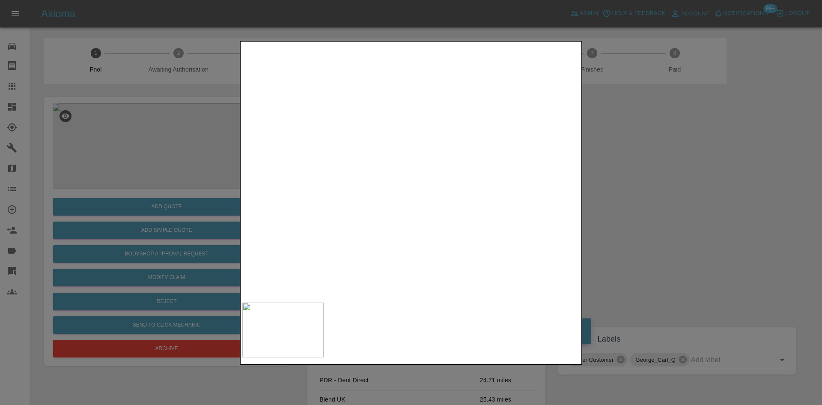
click at [495, 285] on img at bounding box center [409, 73] width 1013 height 765
click at [319, 146] on img at bounding box center [409, 86] width 1013 height 765
drag, startPoint x: 155, startPoint y: 237, endPoint x: 167, endPoint y: 233, distance: 12.7
click at [156, 237] on div at bounding box center [411, 202] width 822 height 405
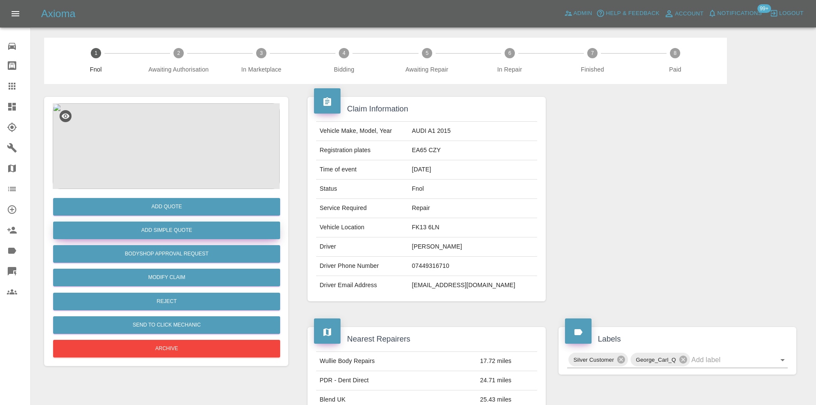
click at [167, 233] on button "Add Simple Quote" at bounding box center [166, 230] width 227 height 18
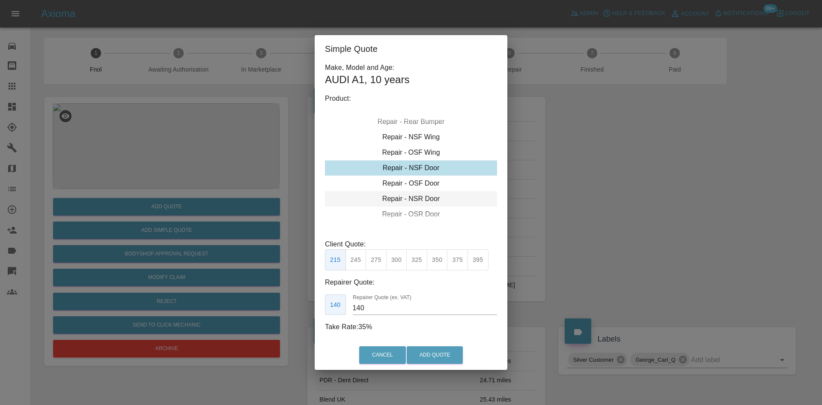
click at [405, 194] on div "Repair - NSR Door" at bounding box center [411, 198] width 172 height 15
click at [415, 263] on button "325" at bounding box center [416, 259] width 21 height 21
drag, startPoint x: 367, startPoint y: 310, endPoint x: 306, endPoint y: 304, distance: 61.5
click at [319, 307] on div "Make, Model and Age: AUDI A1 , 10 years Product: Repair - Front Bumper Corner R…" at bounding box center [411, 202] width 193 height 278
type input "195"
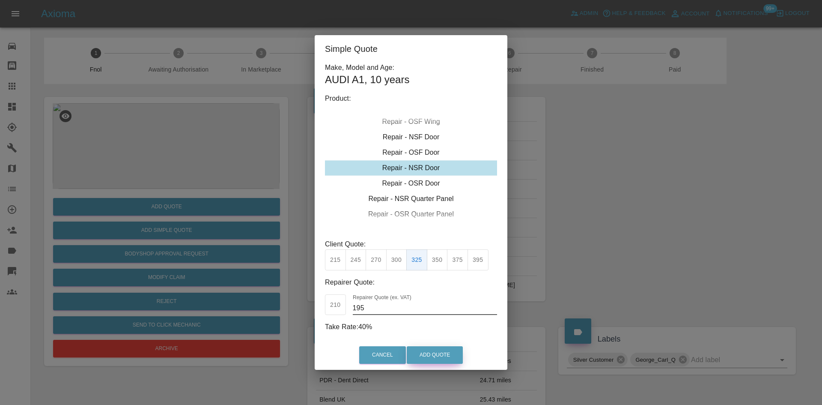
click at [433, 361] on button "Add Quote" at bounding box center [435, 355] width 56 height 18
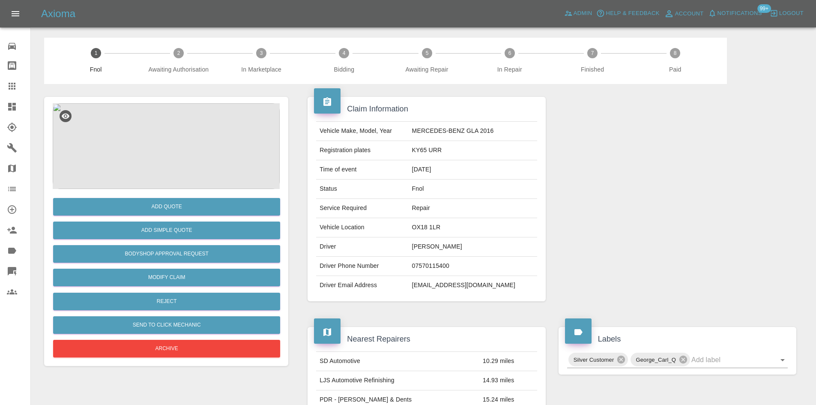
click at [176, 133] on img at bounding box center [166, 146] width 227 height 86
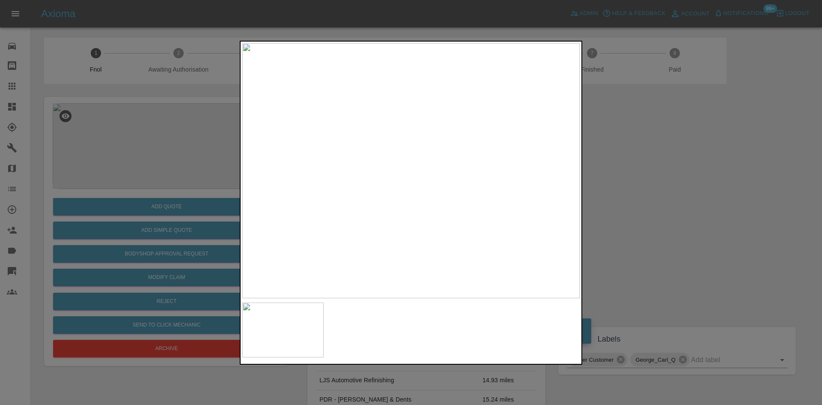
click at [374, 181] on img at bounding box center [411, 170] width 338 height 255
click at [399, 140] on img at bounding box center [531, 121] width 1013 height 765
click at [369, 196] on img at bounding box center [514, 108] width 1013 height 765
click at [343, 226] on img at bounding box center [501, 128] width 1013 height 765
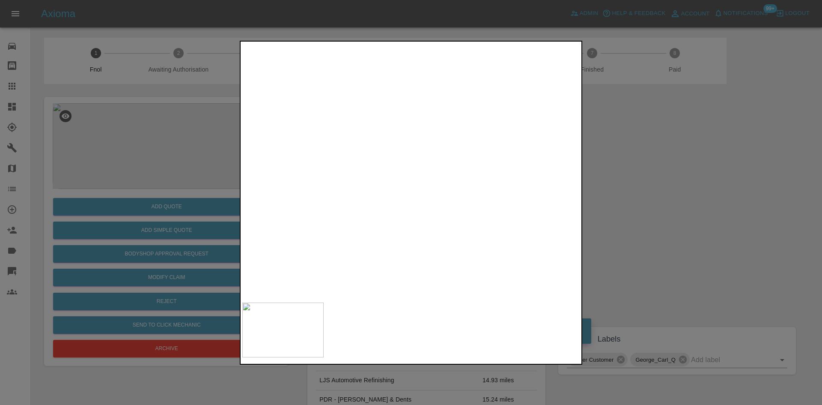
click at [292, 260] on img at bounding box center [362, 242] width 1013 height 765
click at [308, 206] on img at bounding box center [362, 249] width 1013 height 765
click at [412, 243] on img at bounding box center [192, 239] width 1013 height 765
click at [477, 146] on img at bounding box center [330, 343] width 1013 height 765
click at [439, 125] on img at bounding box center [430, 177] width 1013 height 765
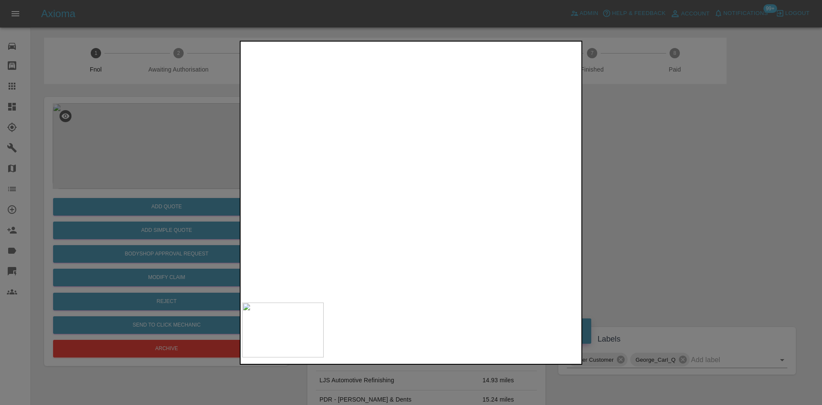
click at [447, 179] on img at bounding box center [464, 124] width 1013 height 765
click at [371, 185] on img at bounding box center [464, 124] width 1013 height 765
click at [120, 162] on div at bounding box center [411, 202] width 822 height 405
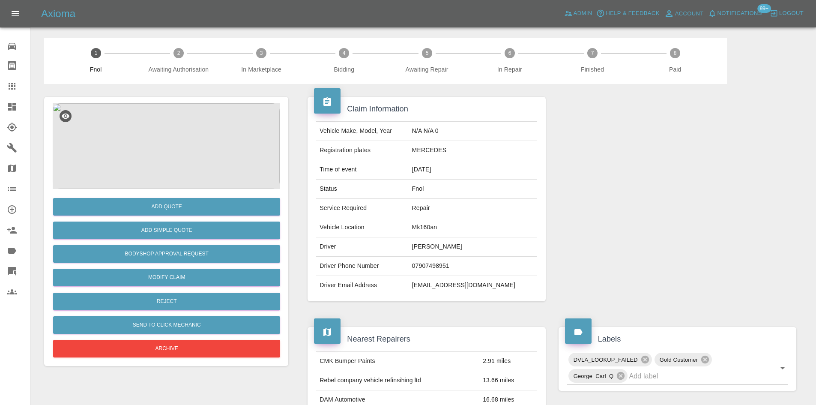
click at [171, 148] on img at bounding box center [166, 146] width 227 height 86
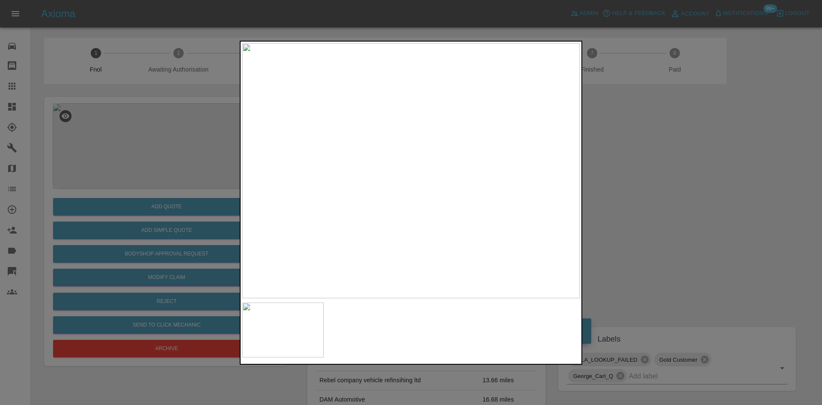
click at [403, 214] on img at bounding box center [411, 170] width 338 height 255
click at [391, 198] on img at bounding box center [411, 170] width 338 height 255
click at [407, 155] on img at bounding box center [411, 170] width 338 height 255
click at [369, 12] on div at bounding box center [411, 202] width 822 height 405
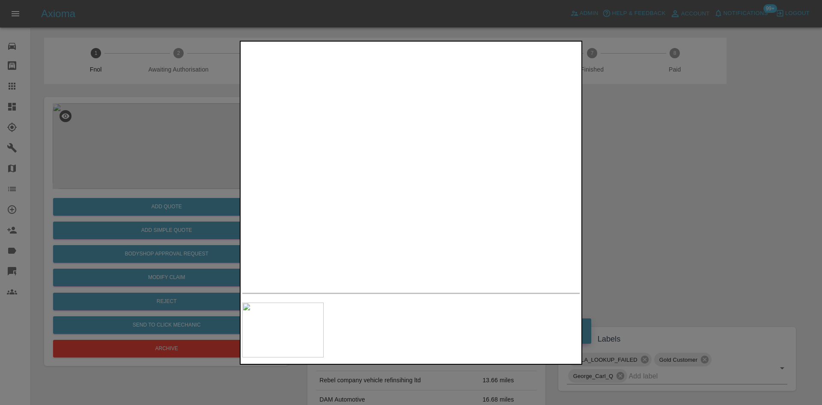
click at [88, 138] on div at bounding box center [411, 202] width 822 height 405
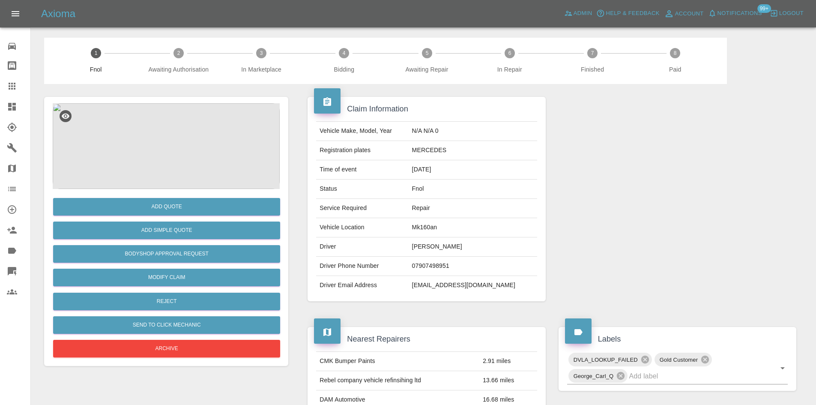
click at [166, 135] on img at bounding box center [166, 146] width 227 height 86
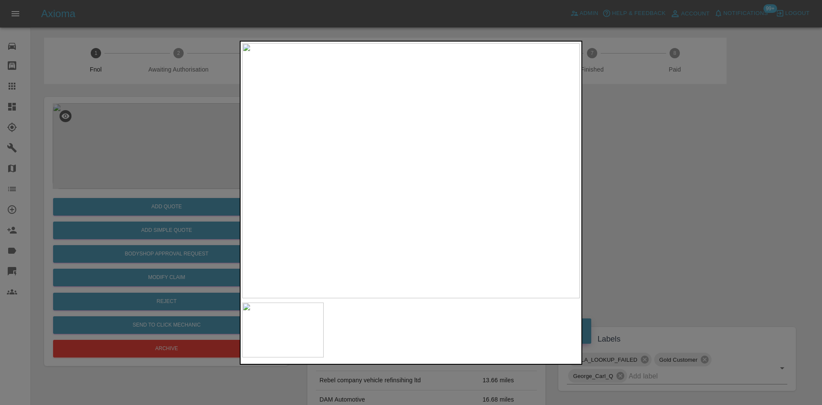
click at [422, 148] on img at bounding box center [411, 170] width 338 height 255
click at [187, 232] on div at bounding box center [411, 202] width 822 height 405
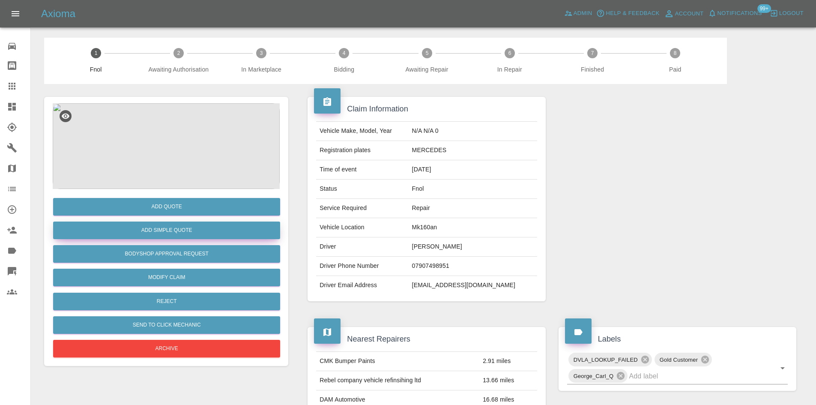
click at [176, 233] on button "Add Simple Quote" at bounding box center [166, 230] width 227 height 18
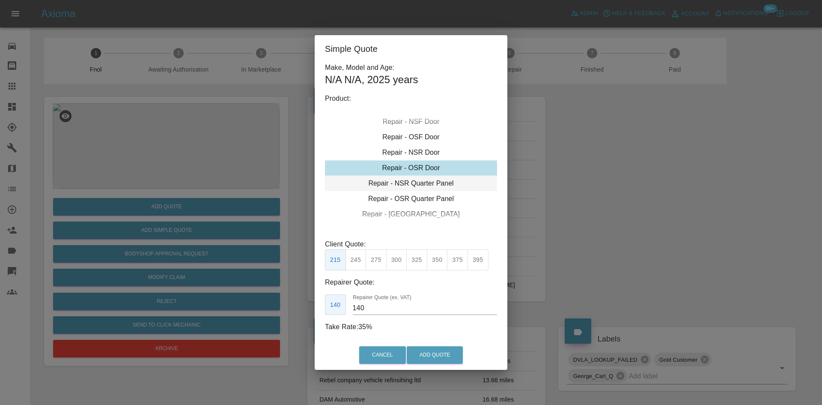
click at [406, 187] on div "Repair - NSR Quarter Panel" at bounding box center [411, 183] width 172 height 15
click at [376, 260] on button "275" at bounding box center [376, 259] width 21 height 21
drag, startPoint x: 369, startPoint y: 309, endPoint x: 277, endPoint y: 305, distance: 92.6
click at [296, 305] on div "Simple Quote Make, Model and Age: N/A N/A , 2025 years Product: Repair - Front …" at bounding box center [411, 202] width 822 height 405
type input "160"
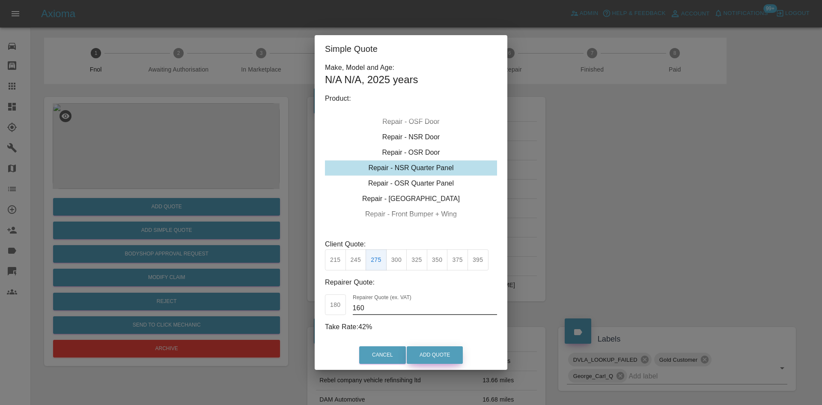
drag, startPoint x: 433, startPoint y: 356, endPoint x: 458, endPoint y: 369, distance: 28.0
click at [434, 356] on button "Add Quote" at bounding box center [435, 355] width 56 height 18
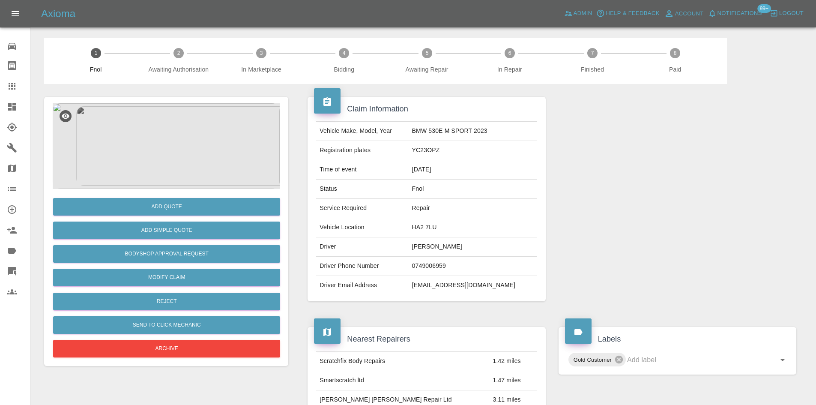
click at [164, 140] on img at bounding box center [166, 146] width 227 height 86
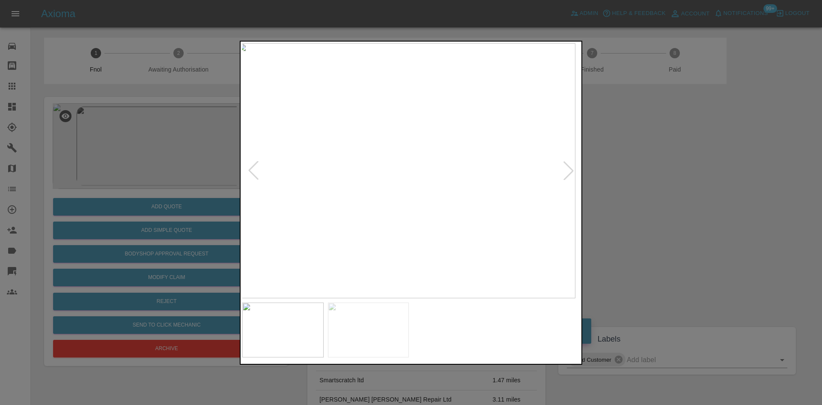
click at [405, 209] on img at bounding box center [407, 170] width 338 height 255
click at [294, 222] on img at bounding box center [411, 170] width 338 height 255
click at [412, 224] on img at bounding box center [455, 170] width 338 height 255
click at [424, 214] on img at bounding box center [411, 170] width 338 height 255
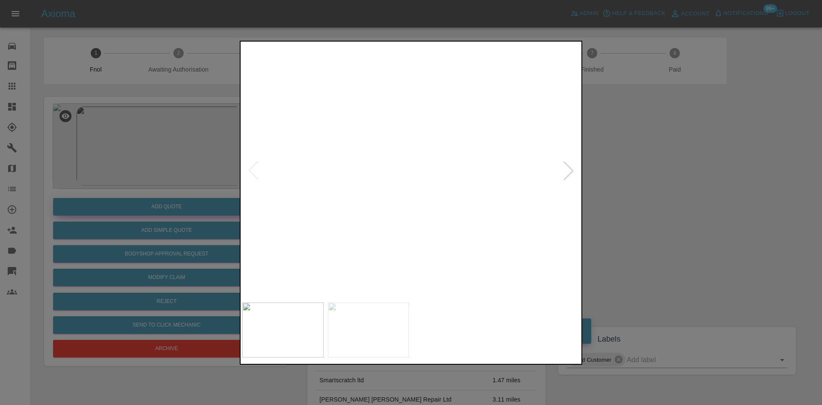
drag, startPoint x: 196, startPoint y: 170, endPoint x: 165, endPoint y: 206, distance: 47.7
click at [195, 172] on div at bounding box center [411, 202] width 822 height 405
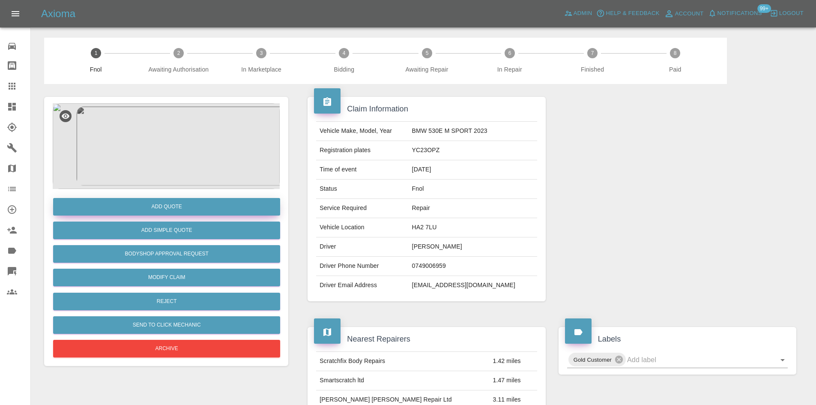
click at [164, 209] on button "Add Quote" at bounding box center [166, 207] width 227 height 18
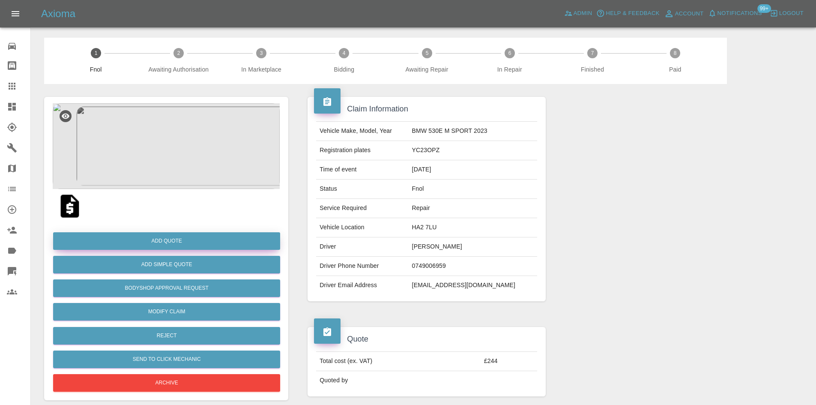
click at [193, 248] on button "Add Quote" at bounding box center [166, 241] width 227 height 18
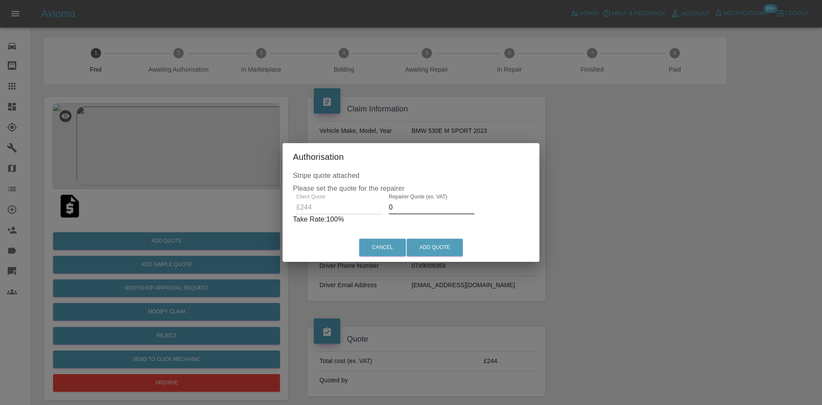
drag, startPoint x: 375, startPoint y: 215, endPoint x: 358, endPoint y: 218, distance: 16.9
click at [361, 218] on div "Client Quote £244 Repairer Quote (ex. VAT) 0 Take Rate: 100 %" at bounding box center [411, 209] width 236 height 31
type input "150"
click at [438, 249] on button "Add Quote" at bounding box center [435, 248] width 56 height 18
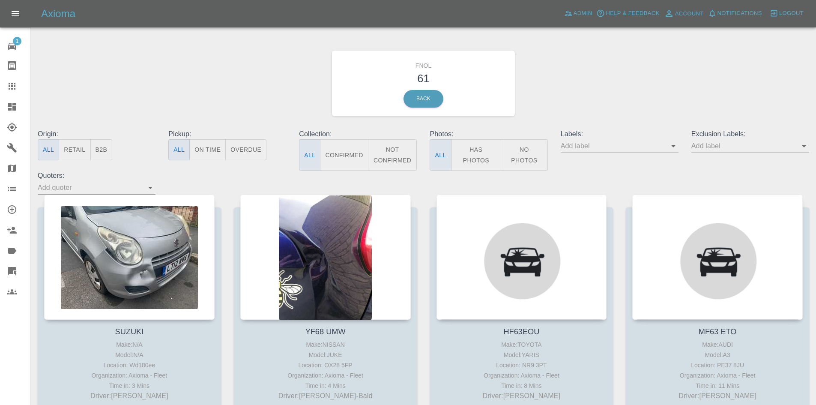
click at [480, 149] on button "Has Photos" at bounding box center [476, 154] width 51 height 31
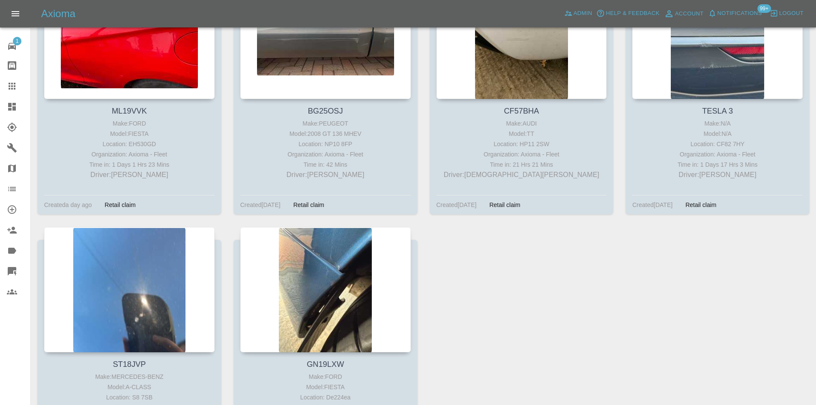
scroll to position [1130, 0]
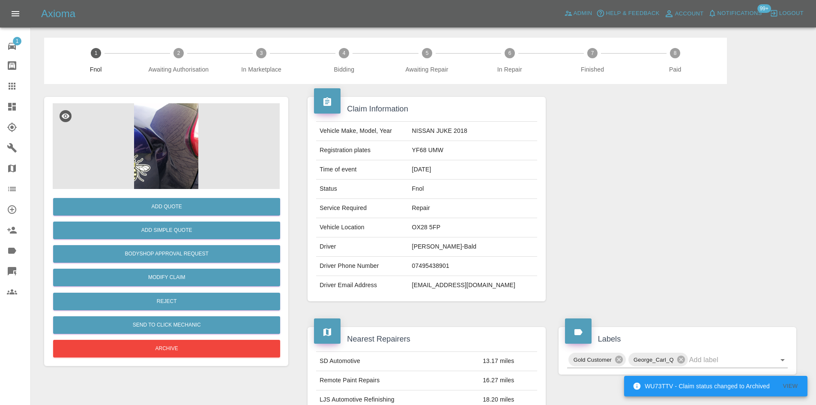
click at [179, 149] on img at bounding box center [166, 146] width 227 height 86
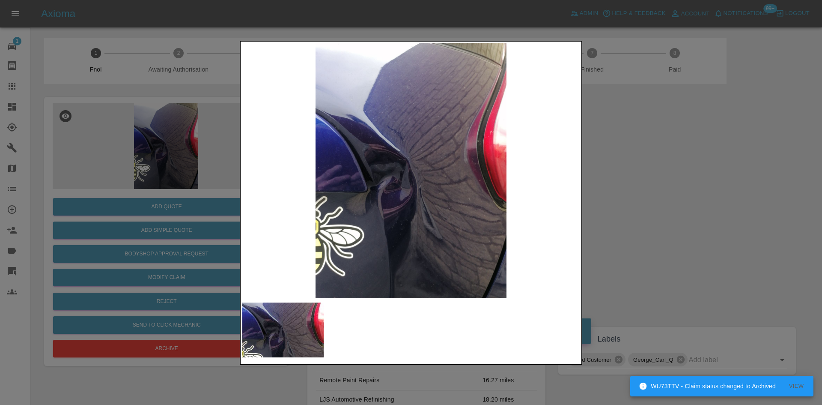
click at [335, 181] on img at bounding box center [411, 170] width 338 height 255
click at [368, 199] on img at bounding box center [411, 170] width 338 height 255
click at [403, 194] on img at bounding box center [411, 170] width 338 height 255
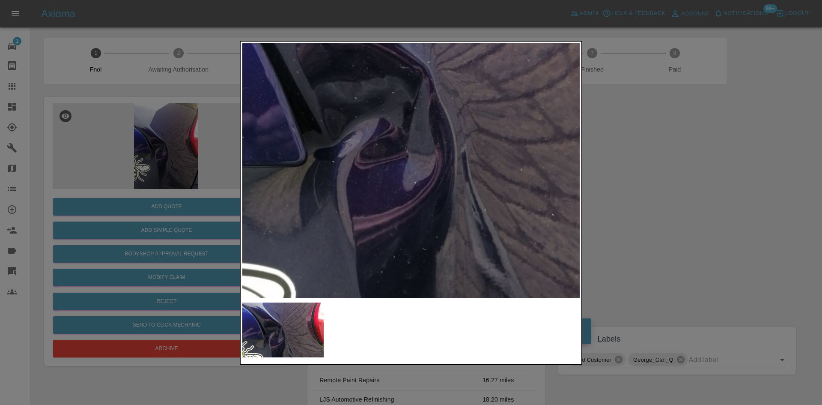
click at [168, 162] on div at bounding box center [411, 202] width 822 height 405
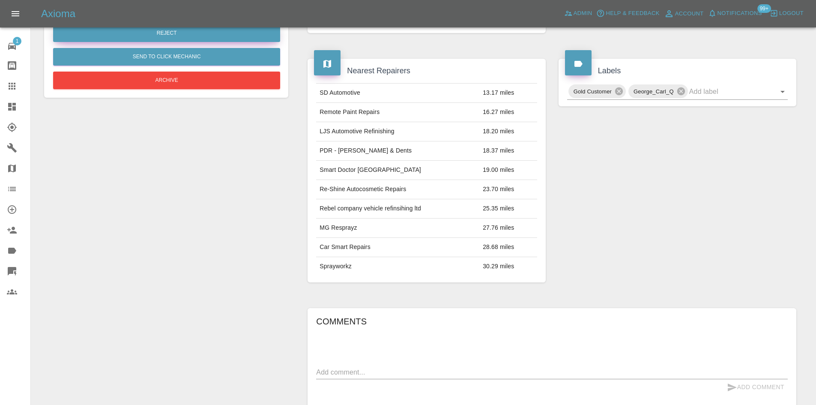
scroll to position [93, 0]
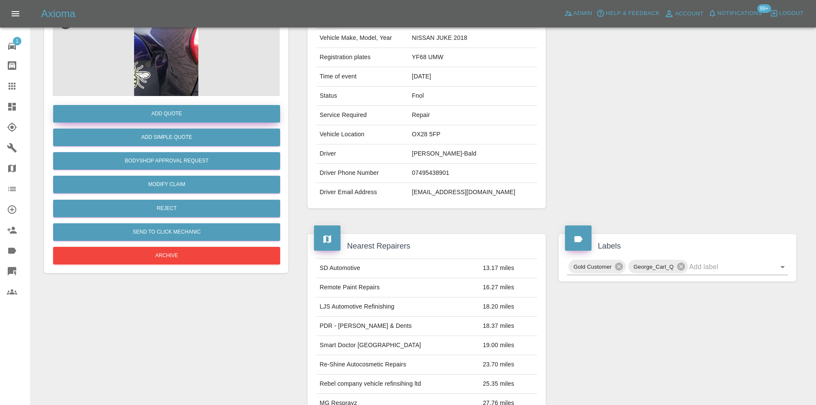
click at [197, 121] on button "Add Quote" at bounding box center [166, 114] width 227 height 18
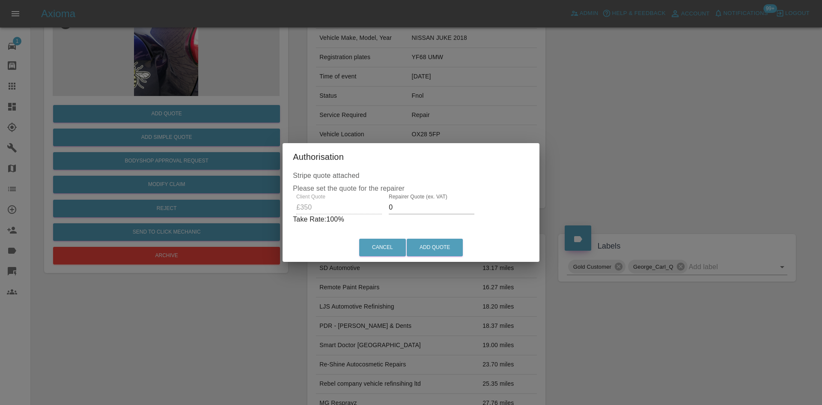
click at [347, 208] on div "Client Quote £350 Repairer Quote (ex. VAT) 0 Take Rate: 100 %" at bounding box center [411, 209] width 236 height 31
type input "200"
click at [431, 248] on button "Add Quote" at bounding box center [435, 248] width 56 height 18
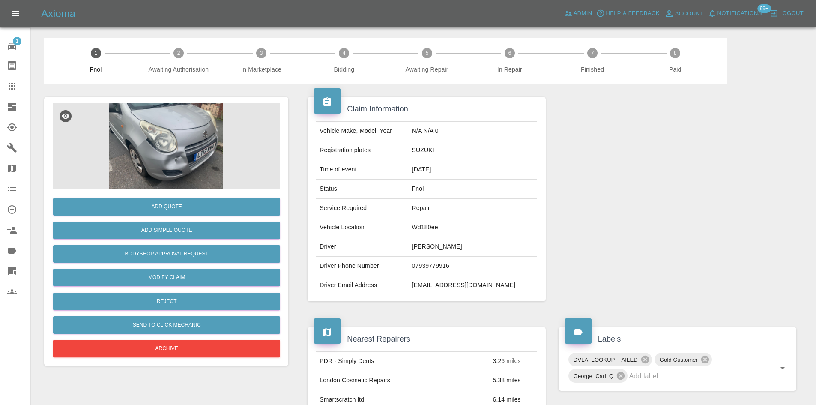
click at [181, 151] on img at bounding box center [166, 146] width 227 height 86
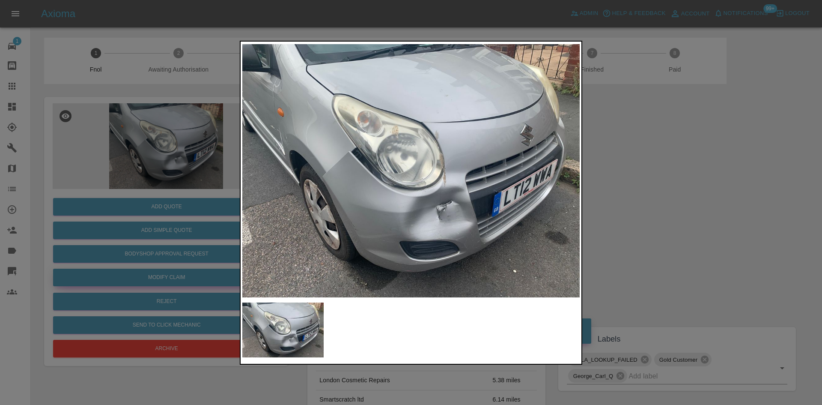
drag, startPoint x: 210, startPoint y: 248, endPoint x: 217, endPoint y: 273, distance: 26.2
click at [210, 252] on div at bounding box center [411, 202] width 822 height 405
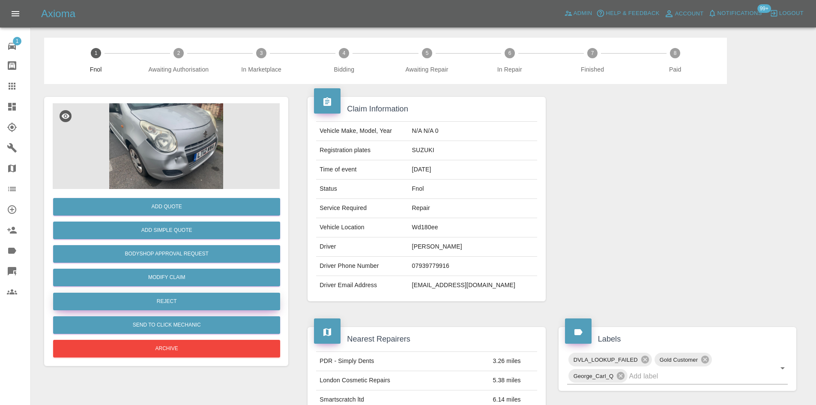
click at [168, 295] on button "Reject" at bounding box center [166, 302] width 227 height 18
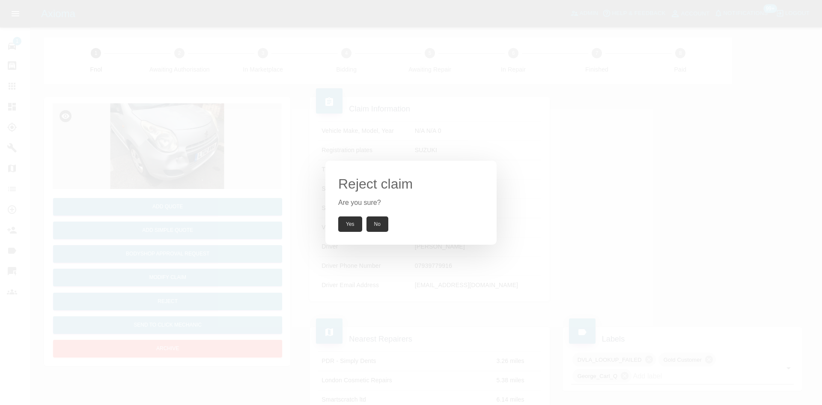
click at [353, 223] on button "Yes" at bounding box center [350, 223] width 24 height 15
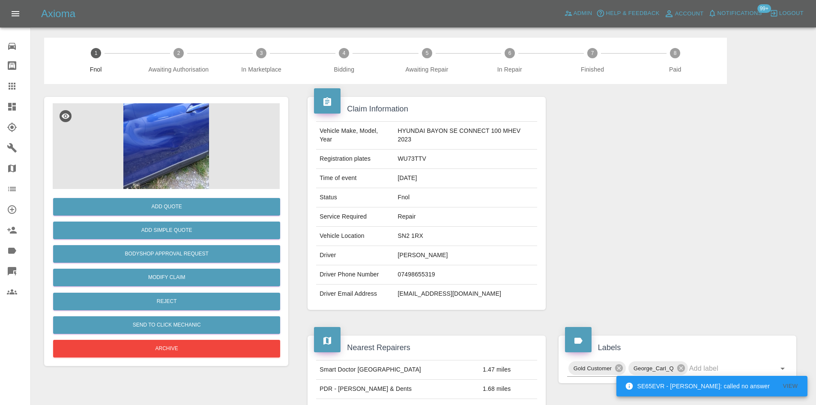
click at [175, 131] on img at bounding box center [166, 146] width 227 height 86
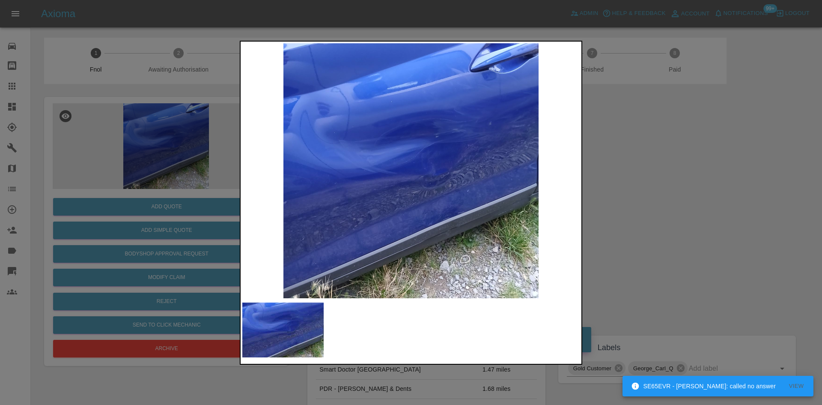
click at [404, 173] on img at bounding box center [411, 170] width 338 height 255
click at [341, 206] on img at bounding box center [411, 170] width 338 height 255
drag, startPoint x: 74, startPoint y: 177, endPoint x: 123, endPoint y: 239, distance: 79.3
click at [77, 188] on div at bounding box center [411, 202] width 822 height 405
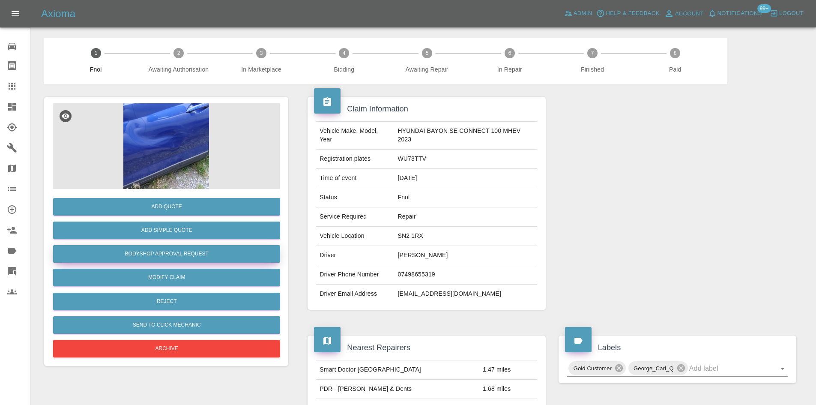
click at [146, 250] on button "Bodyshop Approval Request" at bounding box center [166, 254] width 227 height 18
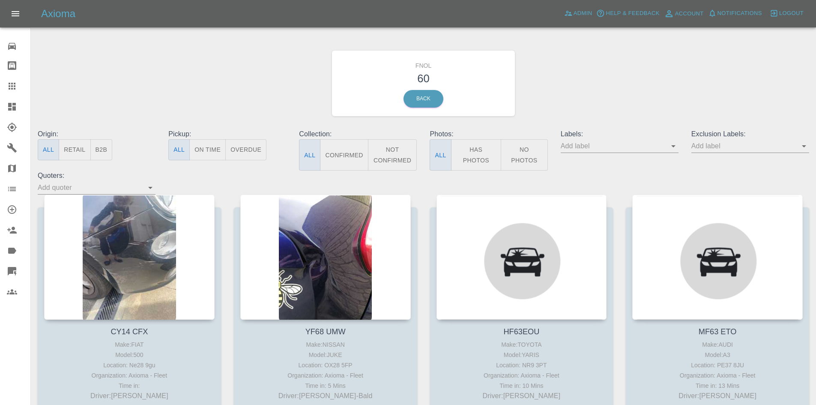
click at [470, 152] on button "Has Photos" at bounding box center [476, 154] width 51 height 31
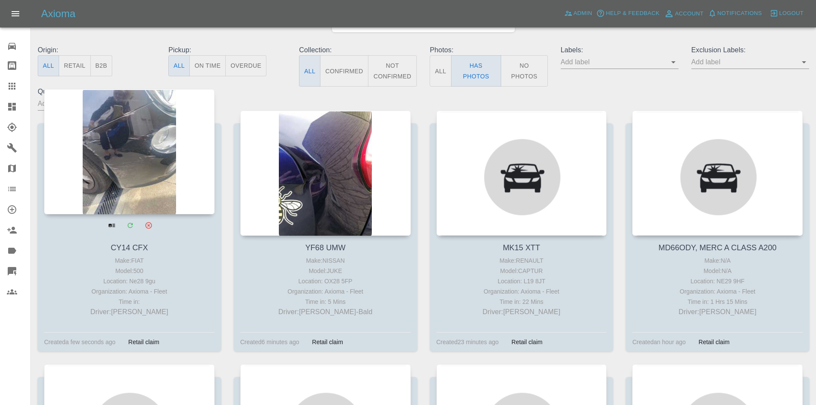
scroll to position [86, 0]
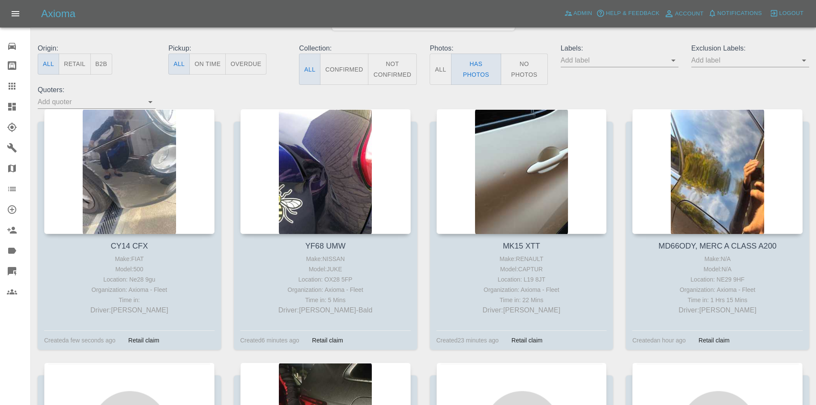
drag, startPoint x: 294, startPoint y: 131, endPoint x: 236, endPoint y: 88, distance: 72.8
click at [236, 88] on div "Origin: All Retail B2B Pickup: All On Time Overdue Collection: All Confirmed No…" at bounding box center [423, 76] width 784 height 66
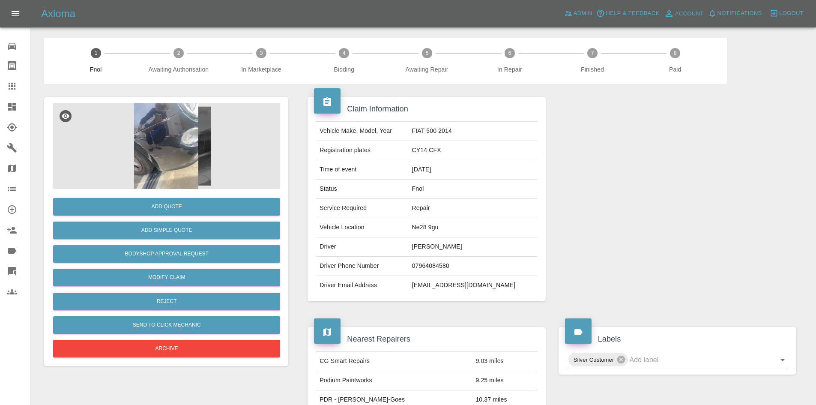
click at [183, 139] on img at bounding box center [166, 146] width 227 height 86
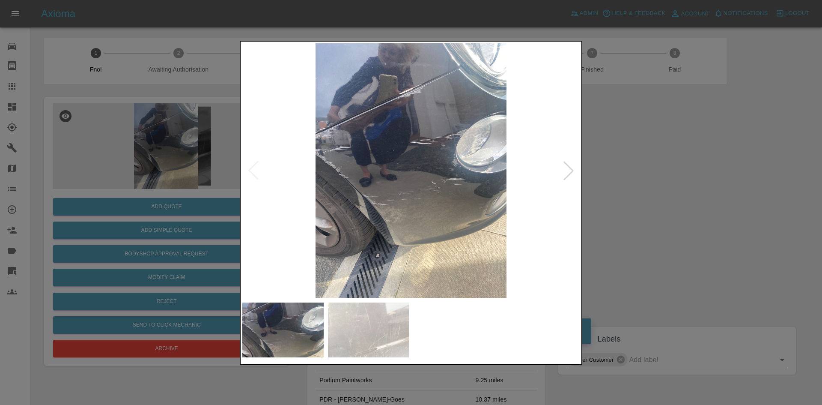
click at [422, 207] on img at bounding box center [411, 170] width 338 height 255
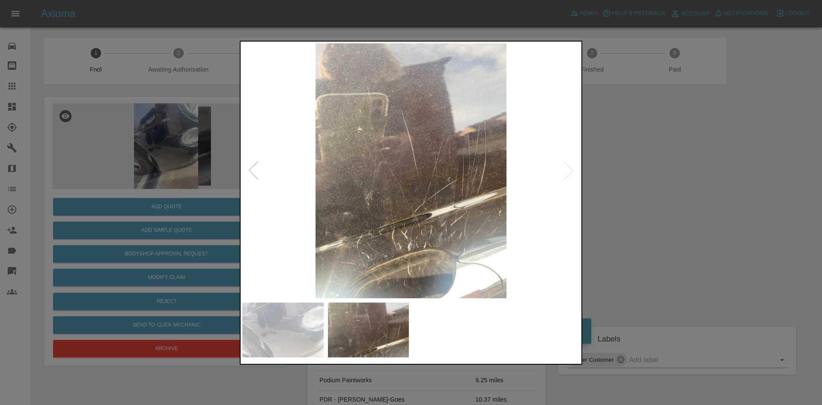
click at [252, 224] on img at bounding box center [411, 170] width 338 height 255
click at [261, 220] on img at bounding box center [411, 170] width 338 height 255
click at [86, 183] on div at bounding box center [411, 202] width 822 height 405
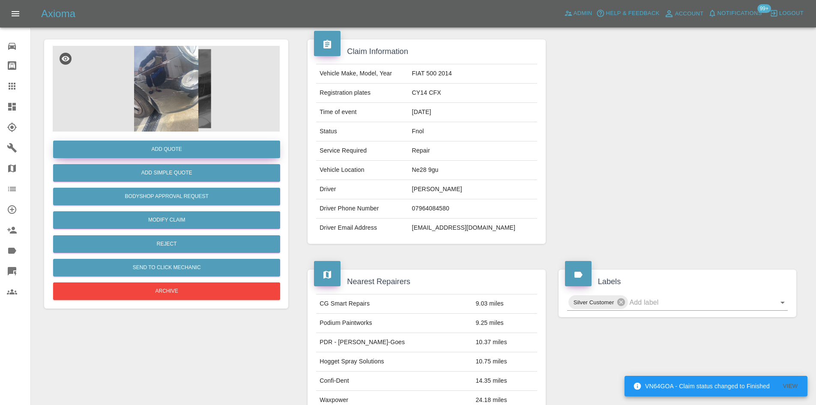
scroll to position [50, 0]
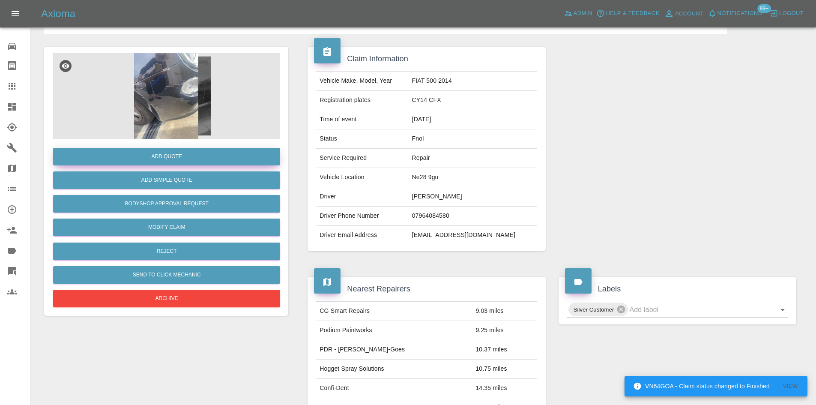
click at [189, 156] on button "Add Quote" at bounding box center [166, 157] width 227 height 18
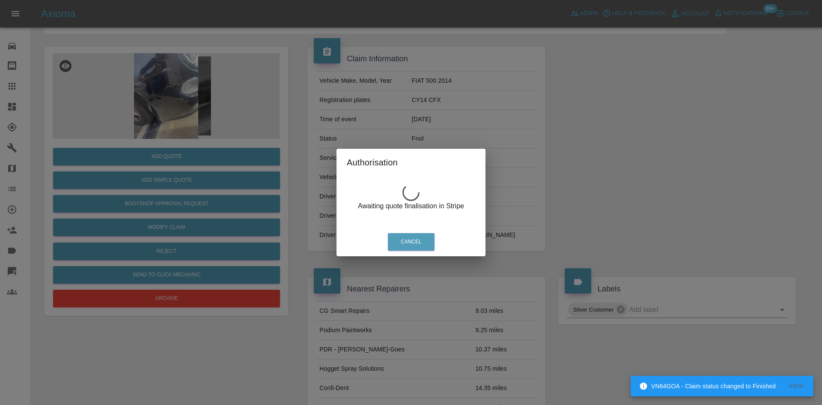
click at [168, 112] on div "Authorisation Awaiting quote finalisation in Stripe Cancel" at bounding box center [411, 202] width 822 height 405
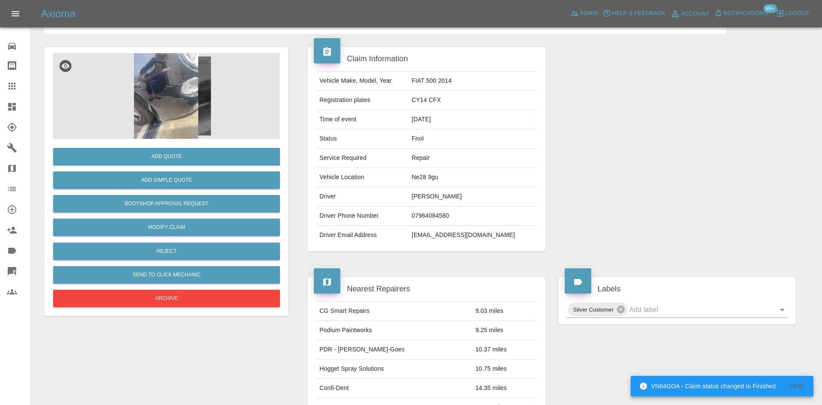
click at [170, 82] on img at bounding box center [166, 96] width 227 height 86
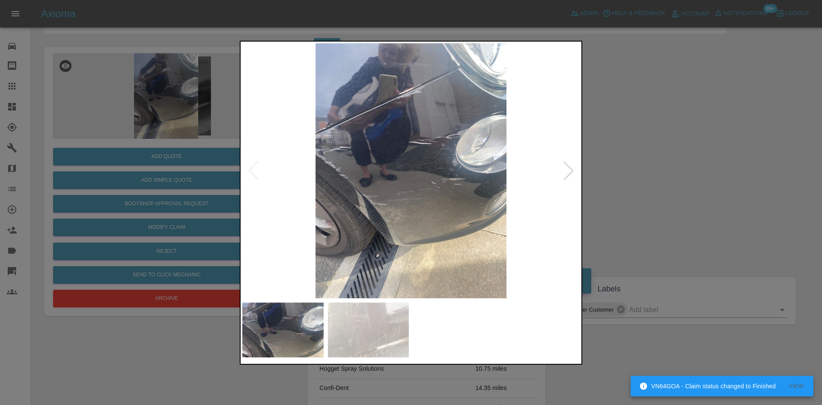
click at [415, 96] on img at bounding box center [411, 170] width 338 height 255
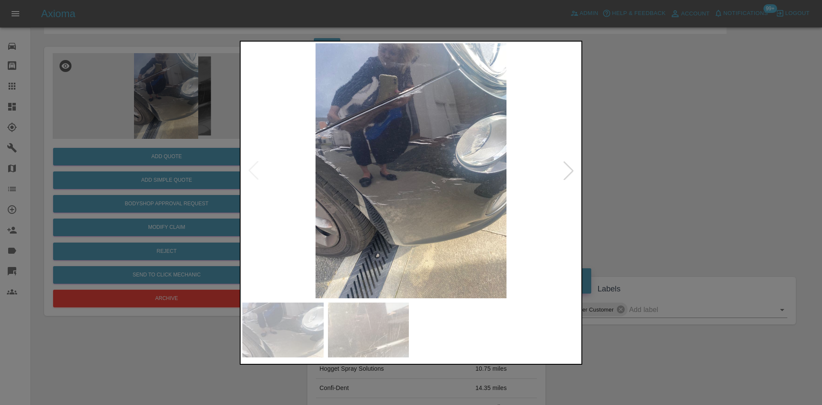
click at [356, 148] on img at bounding box center [411, 170] width 338 height 255
click at [397, 94] on img at bounding box center [411, 170] width 338 height 255
click at [415, 108] on img at bounding box center [411, 170] width 338 height 255
click at [413, 107] on img at bounding box center [411, 170] width 338 height 255
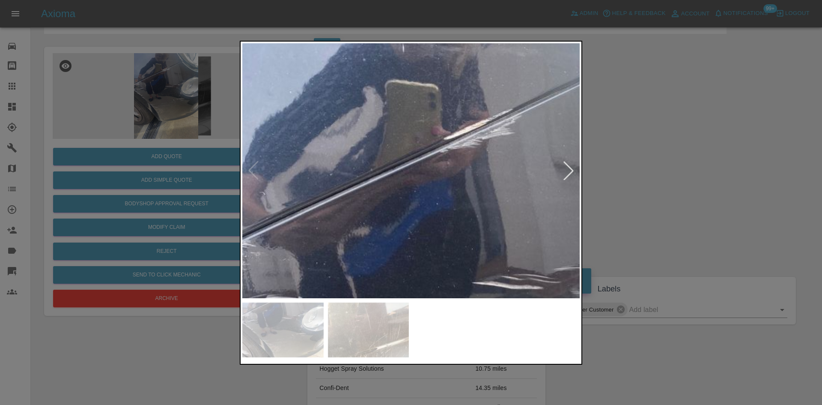
click at [473, 105] on img at bounding box center [480, 368] width 1013 height 765
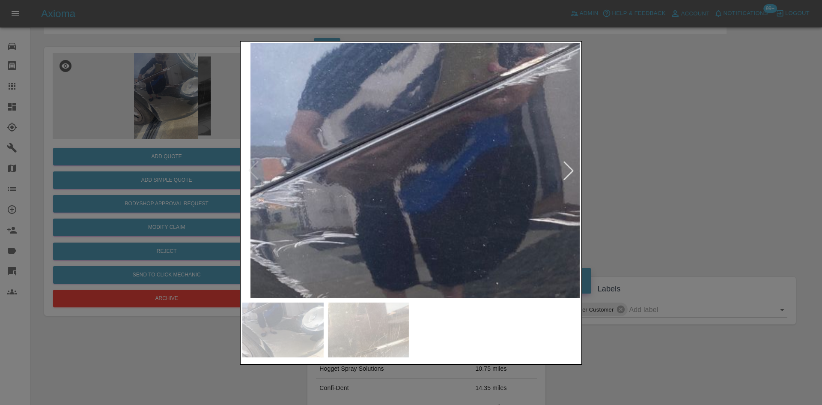
click at [533, 167] on img at bounding box center [537, 305] width 1013 height 765
click at [454, 175] on img at bounding box center [537, 305] width 1013 height 765
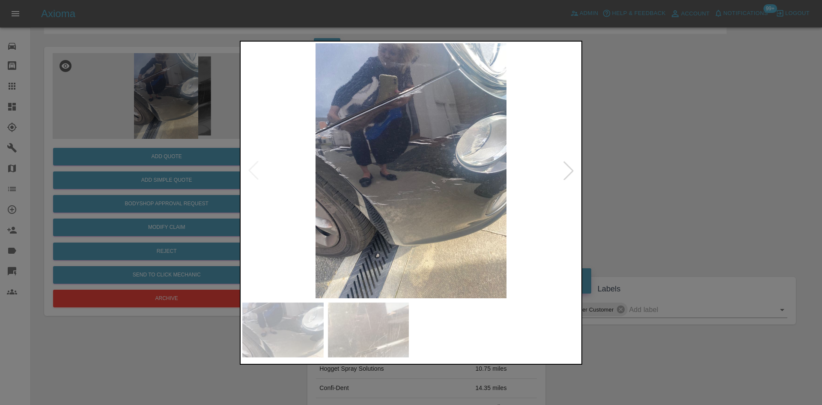
click at [342, 171] on img at bounding box center [411, 170] width 338 height 255
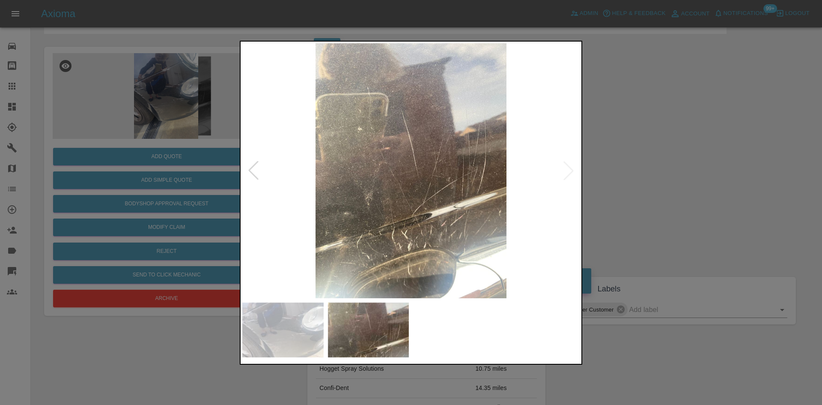
click at [161, 149] on div at bounding box center [411, 202] width 822 height 405
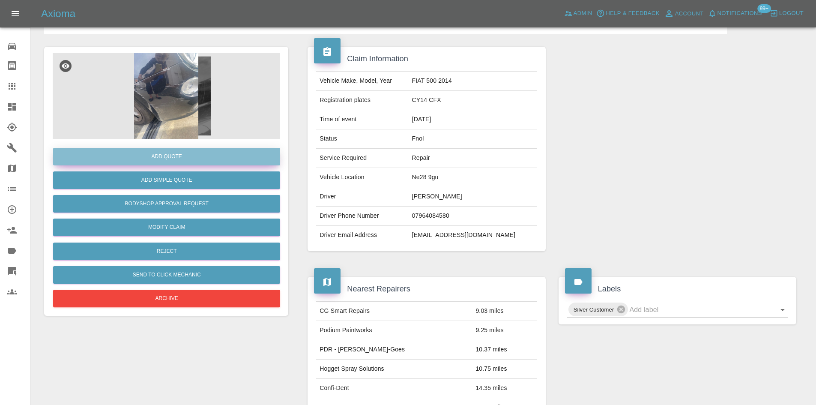
click at [164, 156] on button "Add Quote" at bounding box center [166, 157] width 227 height 18
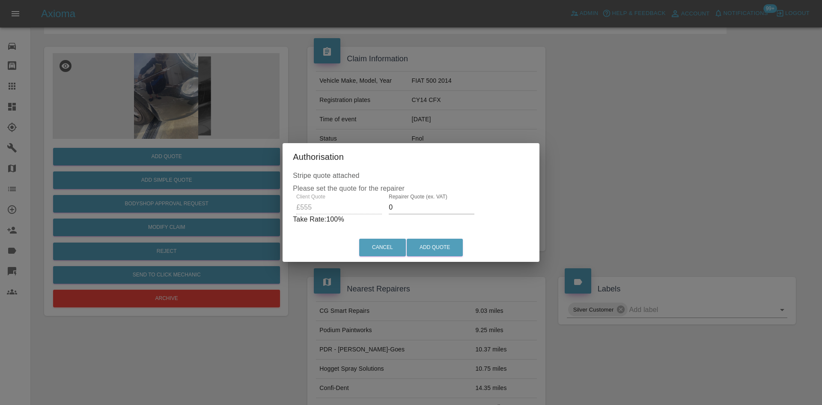
click at [357, 207] on div "Client Quote £555 Repairer Quote (ex. VAT) 0 Take Rate: 100 %" at bounding box center [411, 209] width 236 height 31
type input "300"
click at [422, 246] on button "Add Quote" at bounding box center [435, 248] width 56 height 18
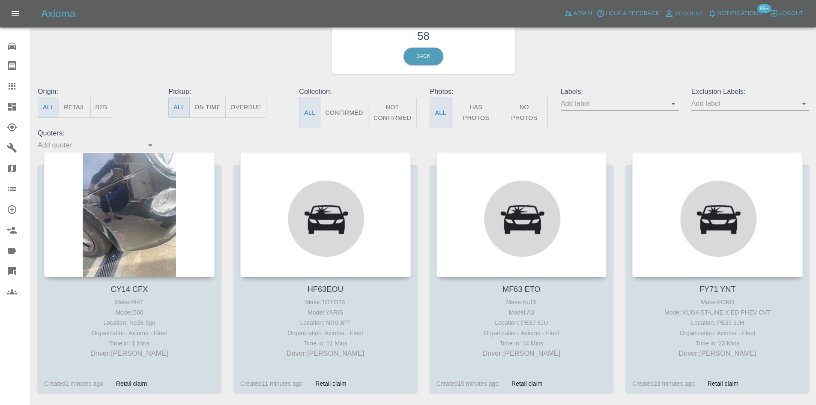
scroll to position [43, 0]
click at [475, 103] on button "Has Photos" at bounding box center [476, 111] width 51 height 31
click at [529, 111] on button "No Photos" at bounding box center [524, 111] width 47 height 31
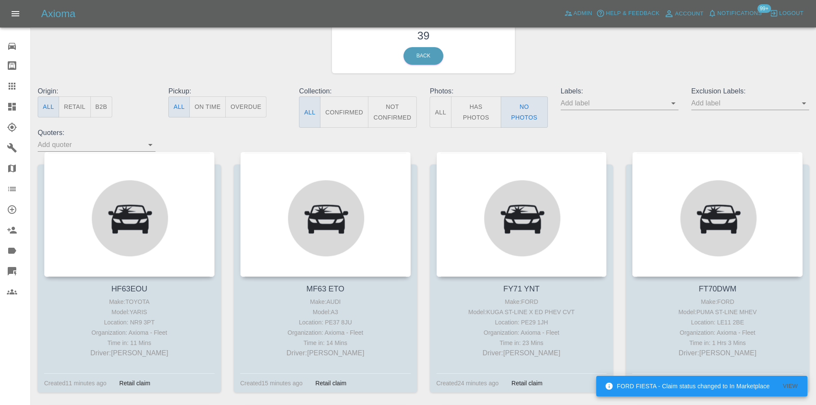
click at [488, 111] on button "Has Photos" at bounding box center [476, 111] width 51 height 31
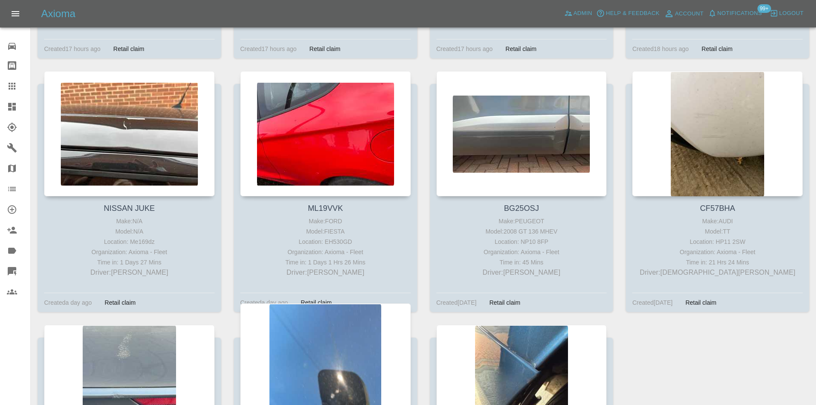
scroll to position [834, 0]
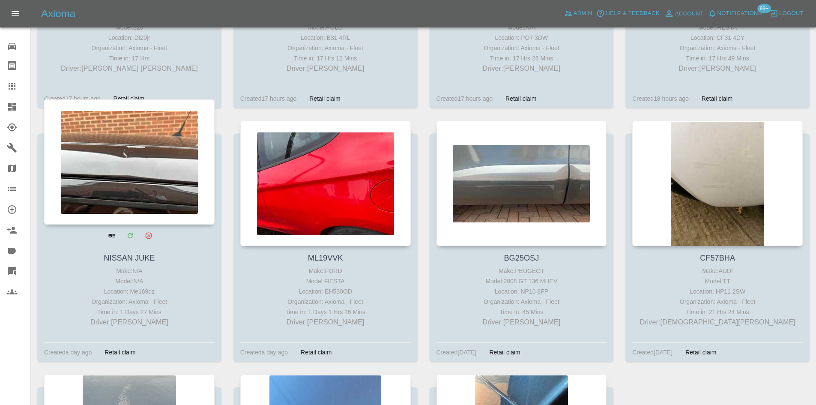
drag, startPoint x: 76, startPoint y: 161, endPoint x: 81, endPoint y: 160, distance: 4.8
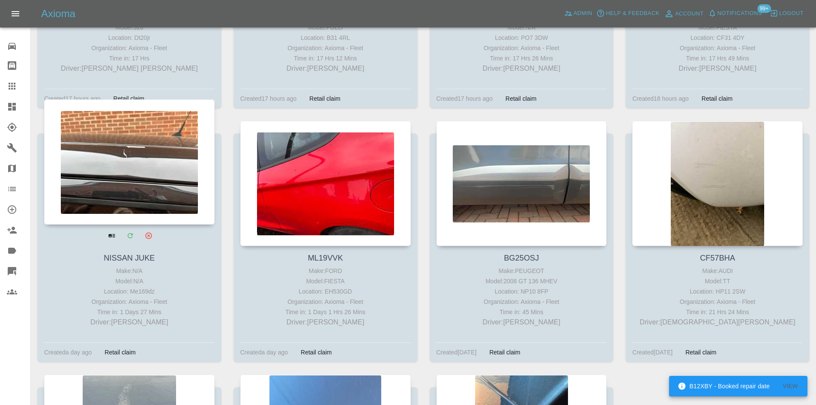
drag, startPoint x: 12, startPoint y: 110, endPoint x: 47, endPoint y: 136, distance: 44.0
click at [12, 110] on icon at bounding box center [12, 107] width 8 height 8
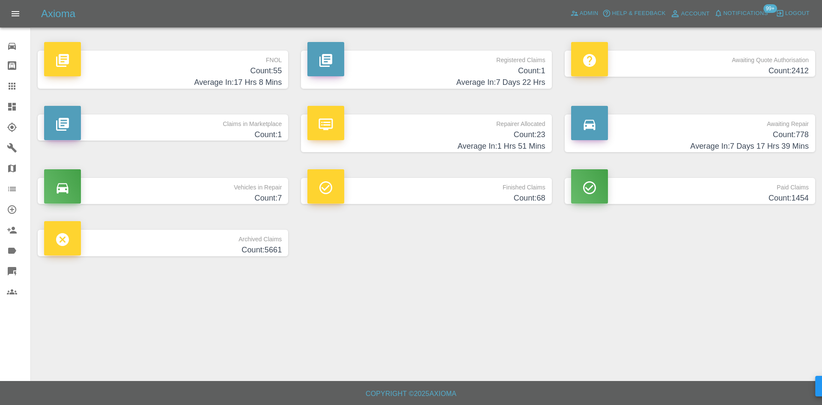
click at [251, 71] on h4 "Count: 55" at bounding box center [163, 71] width 238 height 12
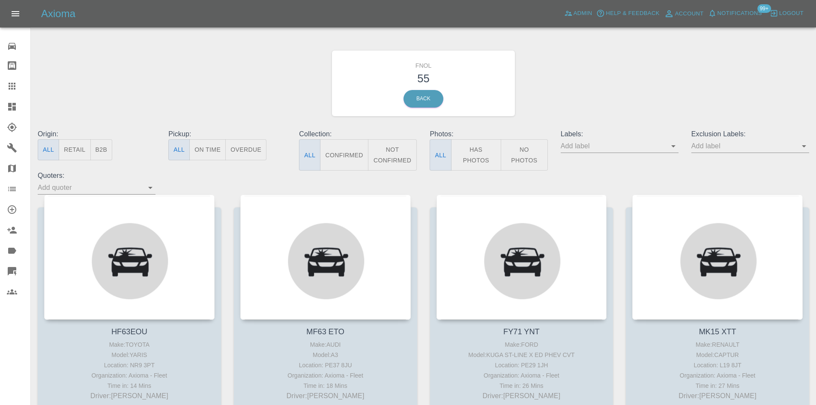
click at [484, 145] on button "Has Photos" at bounding box center [476, 154] width 51 height 31
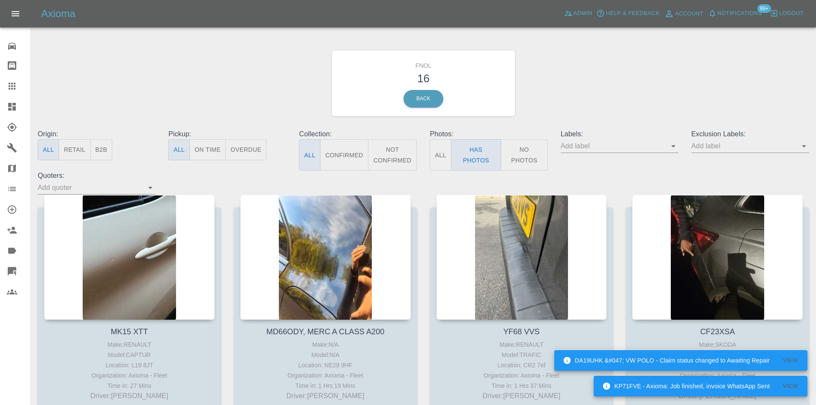
drag, startPoint x: 13, startPoint y: 109, endPoint x: 303, endPoint y: 85, distance: 291.4
click at [13, 109] on icon at bounding box center [12, 107] width 8 height 8
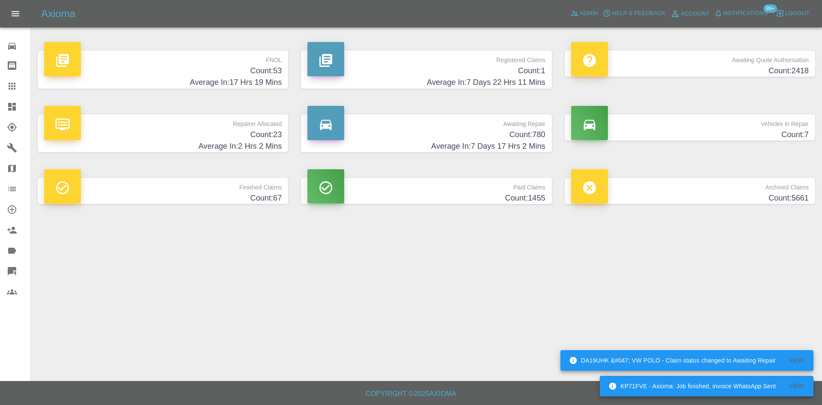
click at [227, 76] on h4 "Count: 53" at bounding box center [163, 71] width 238 height 12
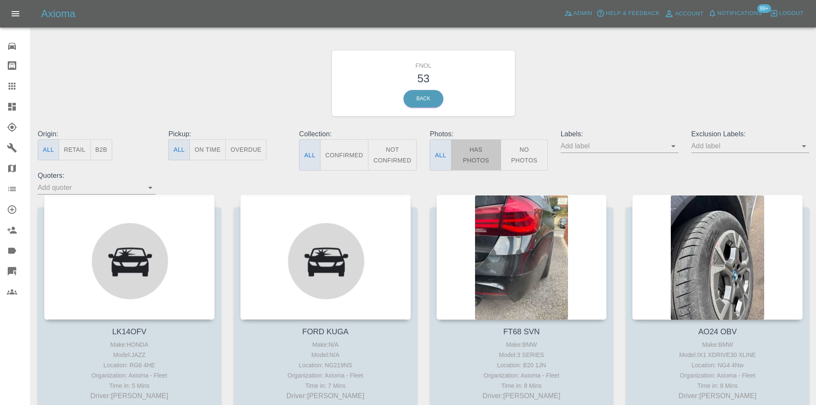
click at [464, 153] on button "Has Photos" at bounding box center [476, 154] width 51 height 31
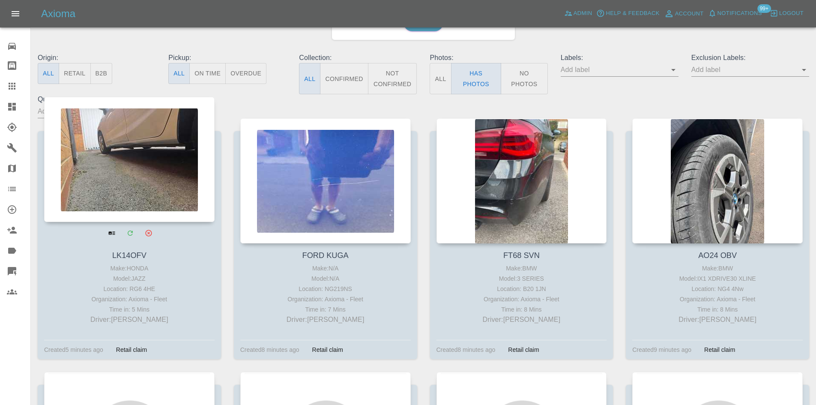
scroll to position [86, 0]
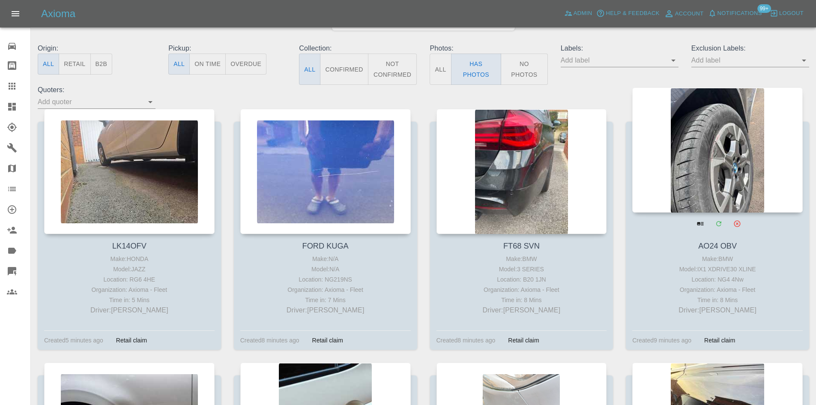
drag, startPoint x: 690, startPoint y: 152, endPoint x: 731, endPoint y: 154, distance: 40.7
click at [734, 150] on div at bounding box center [717, 149] width 170 height 125
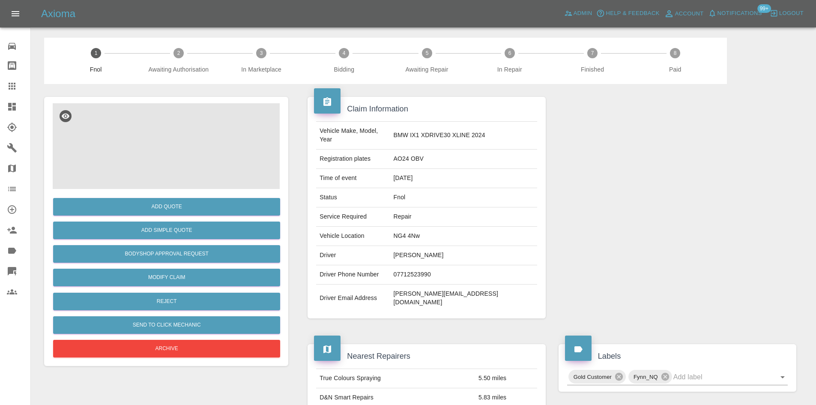
click at [150, 130] on img at bounding box center [166, 146] width 227 height 86
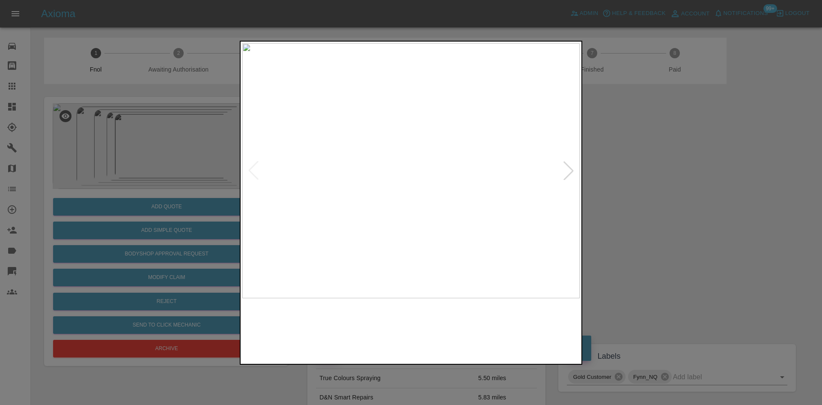
click at [373, 182] on img at bounding box center [411, 170] width 338 height 255
click at [410, 208] on img at bounding box center [411, 170] width 338 height 255
click at [375, 209] on img at bounding box center [411, 170] width 338 height 255
click at [149, 206] on div at bounding box center [411, 202] width 822 height 405
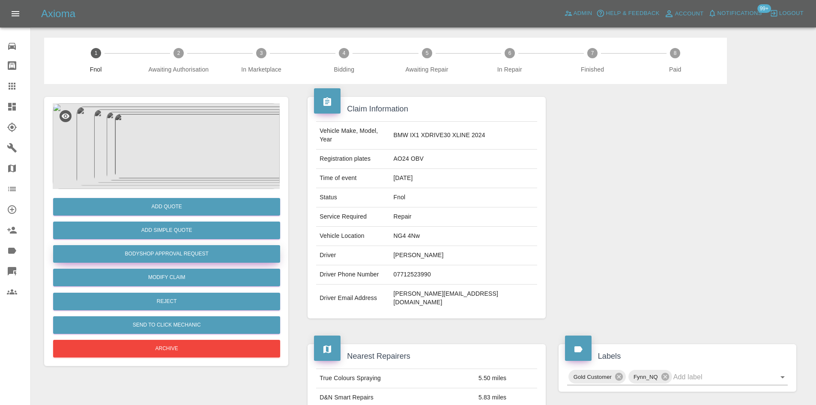
click at [185, 253] on button "Bodyshop Approval Request" at bounding box center [166, 254] width 227 height 18
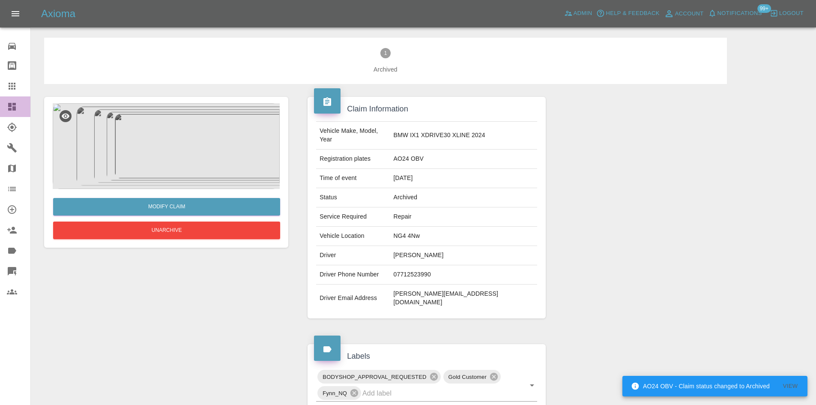
click at [9, 105] on icon at bounding box center [12, 107] width 8 height 8
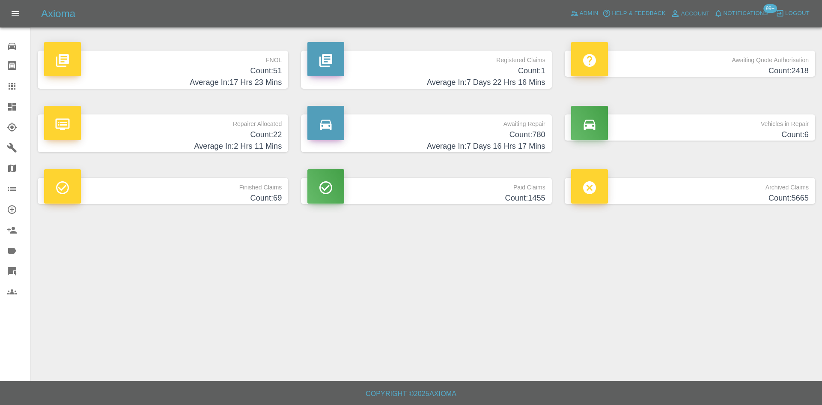
drag, startPoint x: 227, startPoint y: 66, endPoint x: 254, endPoint y: 2, distance: 69.9
click at [227, 66] on h4 "Count: 51" at bounding box center [163, 71] width 238 height 12
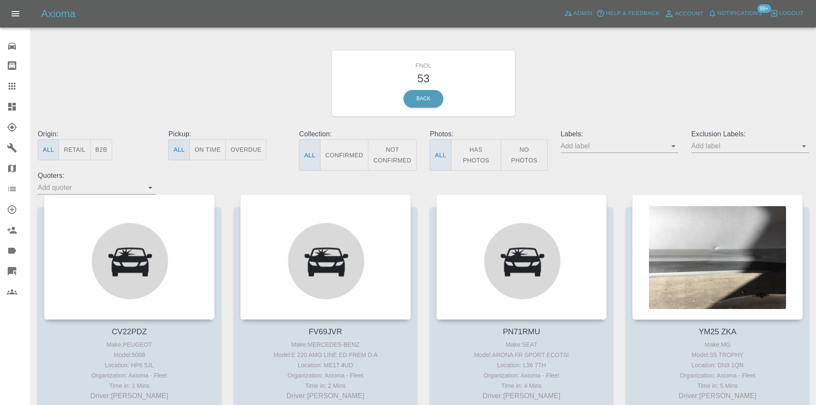
click at [469, 163] on button "Has Photos" at bounding box center [476, 154] width 51 height 31
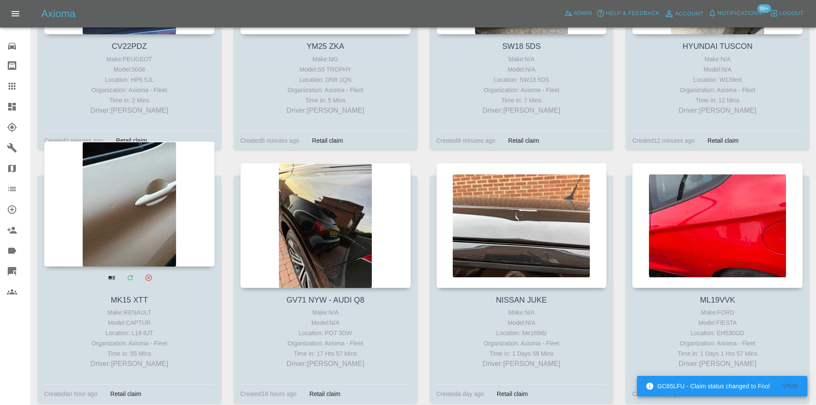
scroll to position [300, 0]
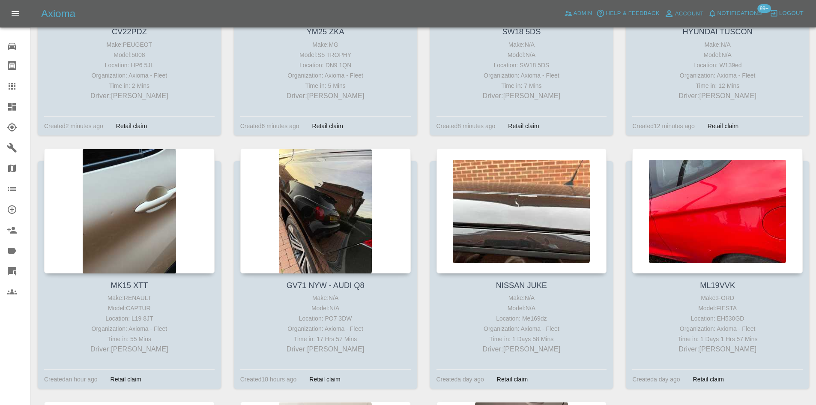
drag, startPoint x: 15, startPoint y: 108, endPoint x: 3, endPoint y: 108, distance: 11.6
click at [15, 108] on icon at bounding box center [12, 107] width 8 height 8
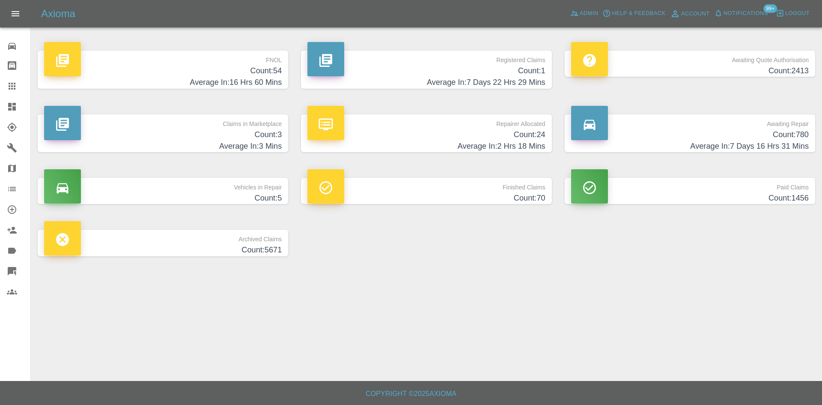
click at [250, 65] on h4 "Count: 54" at bounding box center [163, 71] width 238 height 12
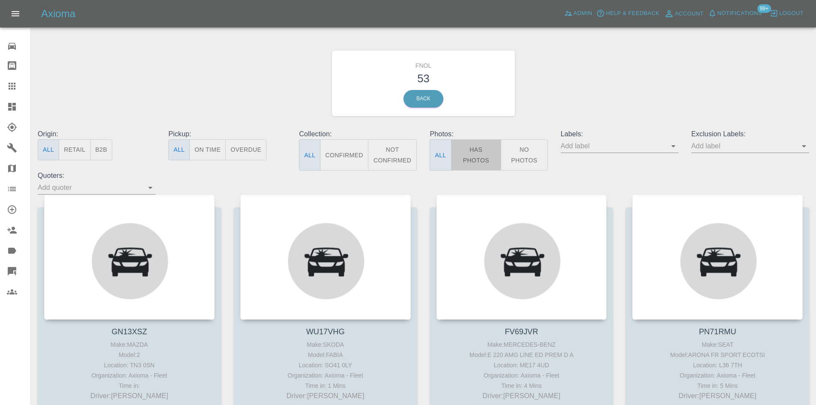
click at [466, 157] on button "Has Photos" at bounding box center [476, 154] width 51 height 31
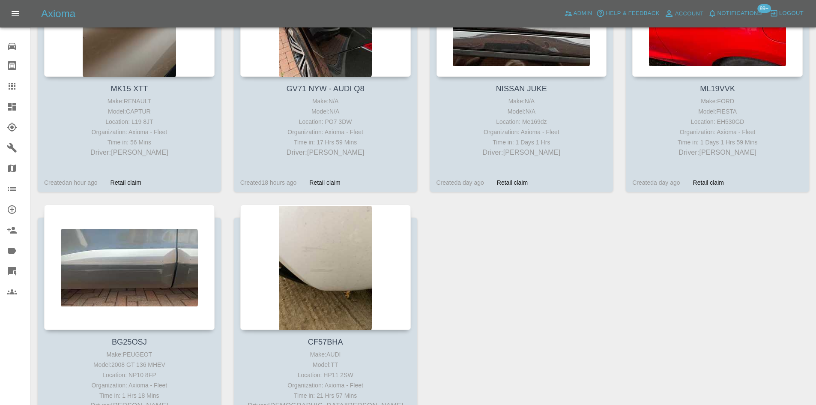
scroll to position [584, 0]
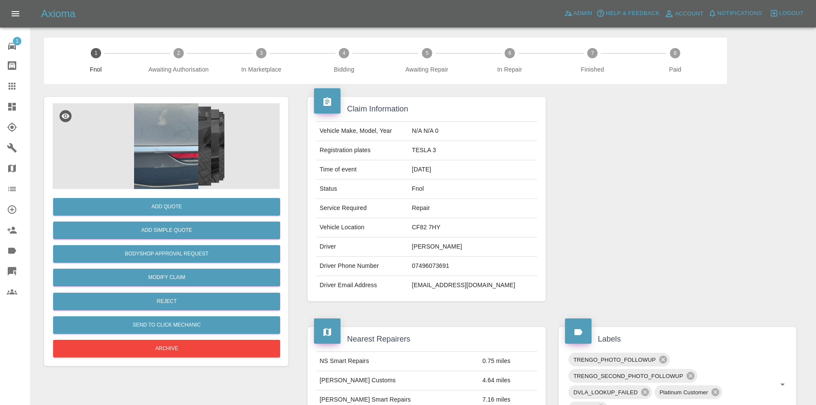
click at [152, 143] on img at bounding box center [166, 146] width 227 height 86
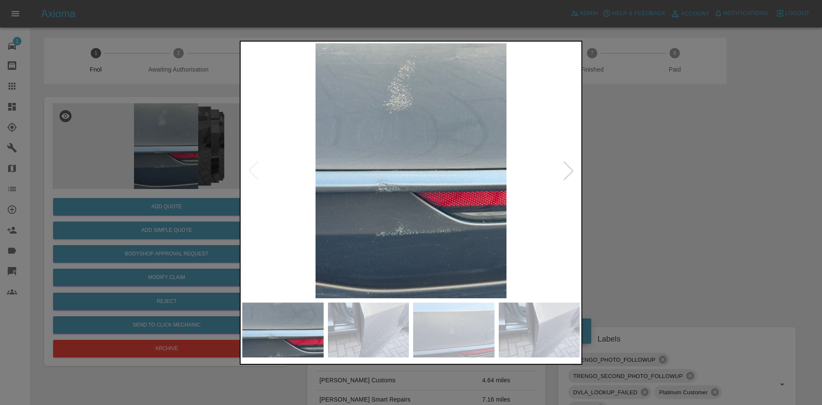
click at [362, 195] on img at bounding box center [411, 170] width 338 height 255
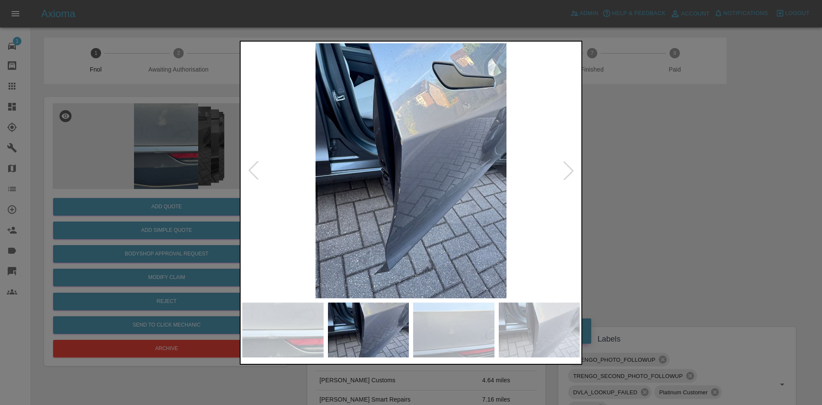
click at [363, 197] on img at bounding box center [411, 170] width 338 height 255
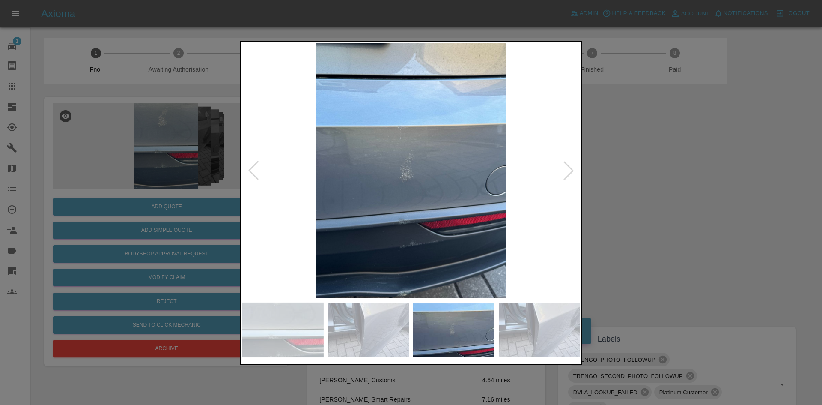
click at [394, 204] on img at bounding box center [411, 170] width 338 height 255
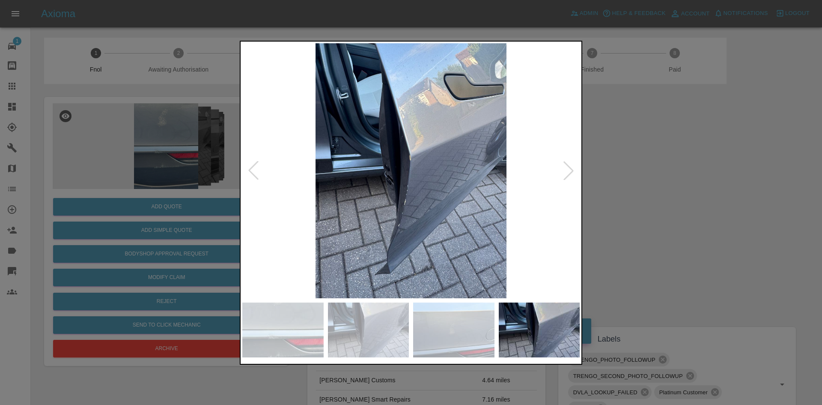
click at [395, 210] on img at bounding box center [411, 170] width 338 height 255
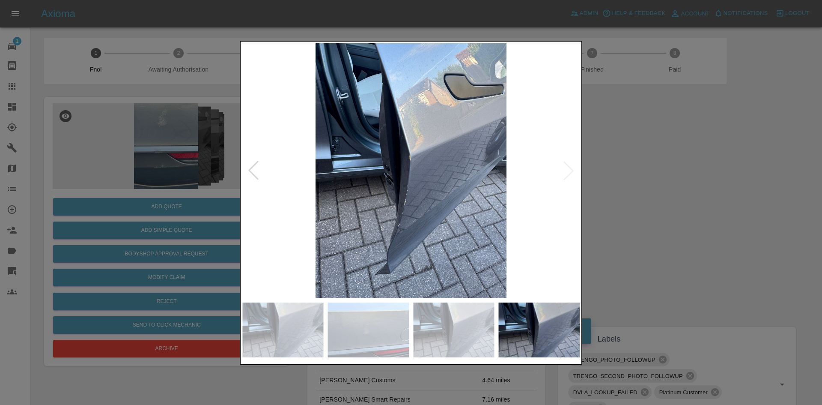
click at [379, 213] on img at bounding box center [411, 170] width 338 height 255
click at [388, 209] on img at bounding box center [411, 170] width 338 height 255
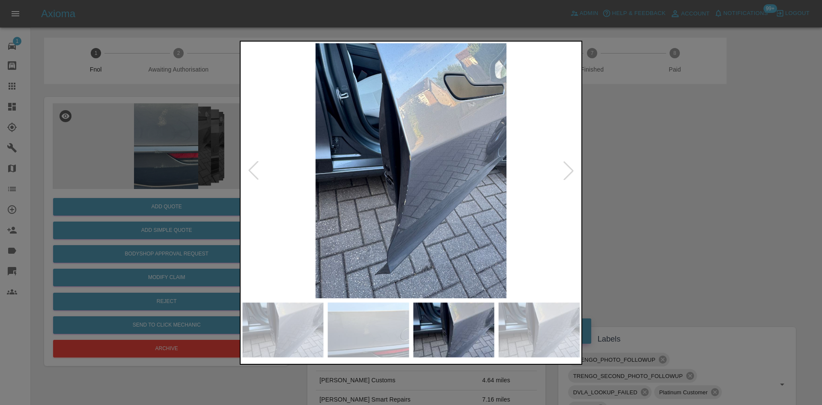
click at [398, 204] on img at bounding box center [411, 170] width 338 height 255
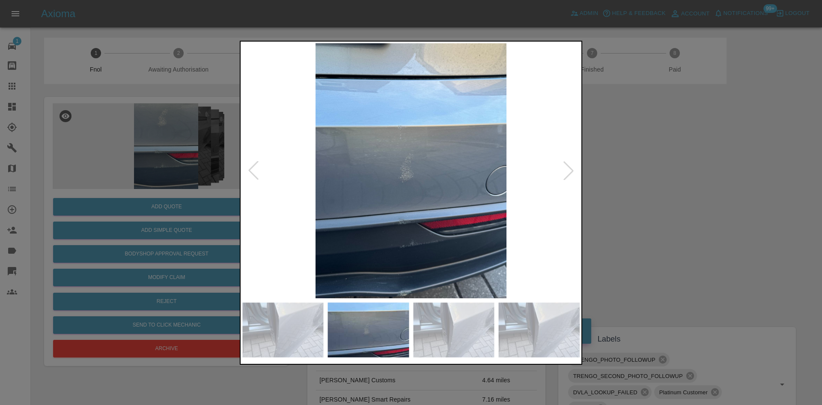
click at [388, 194] on img at bounding box center [411, 170] width 338 height 255
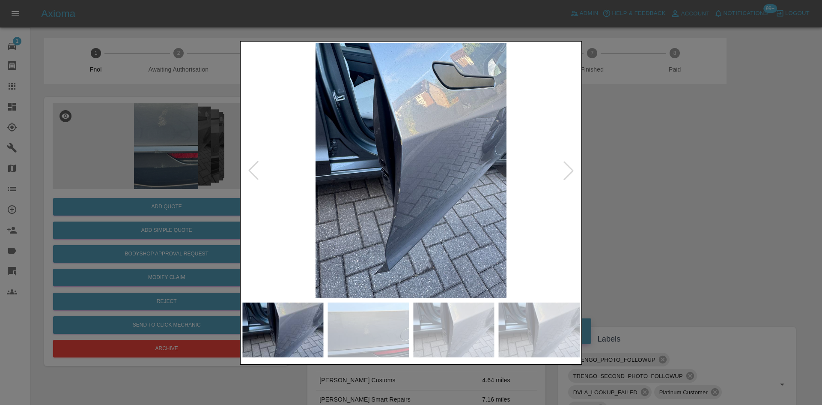
click at [421, 208] on img at bounding box center [411, 170] width 338 height 255
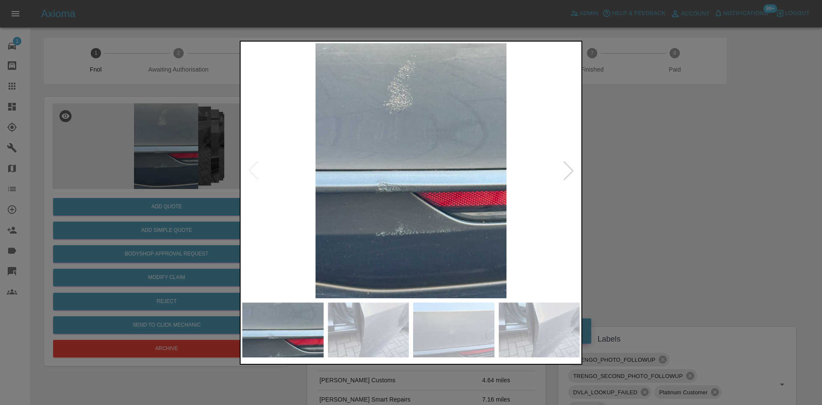
click at [175, 173] on div at bounding box center [411, 202] width 822 height 405
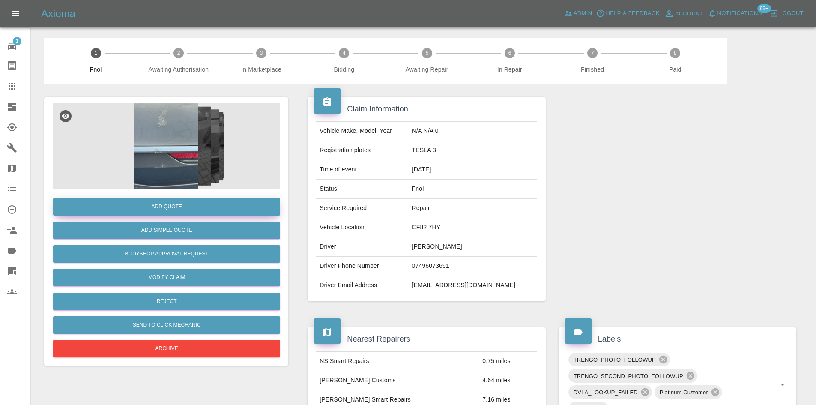
click at [189, 202] on button "Add Quote" at bounding box center [166, 207] width 227 height 18
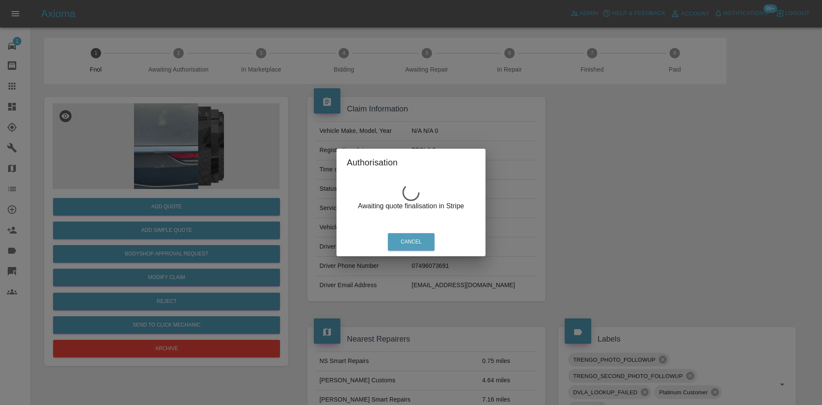
click at [179, 134] on div "Authorisation Awaiting quote finalisation in Stripe Cancel" at bounding box center [411, 202] width 822 height 405
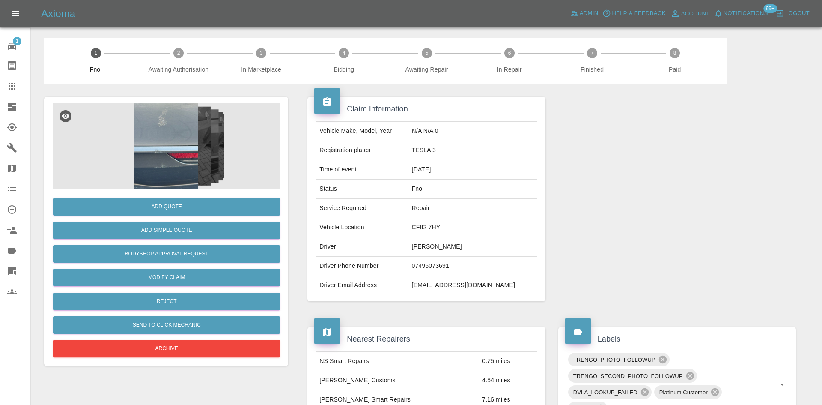
click at [179, 130] on img at bounding box center [166, 146] width 227 height 86
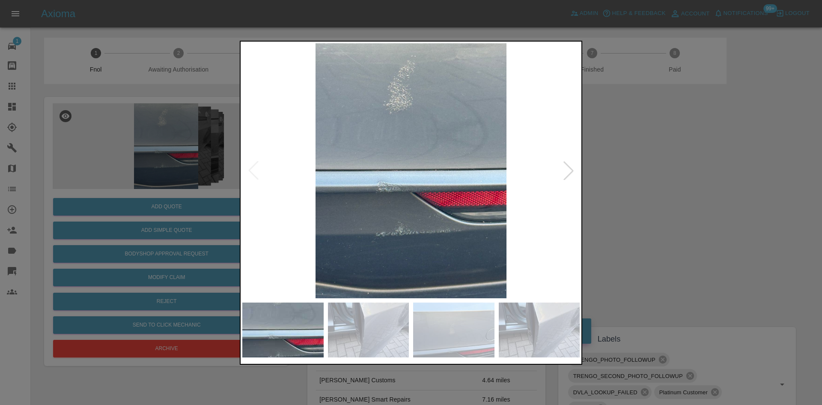
click at [321, 142] on img at bounding box center [411, 170] width 338 height 255
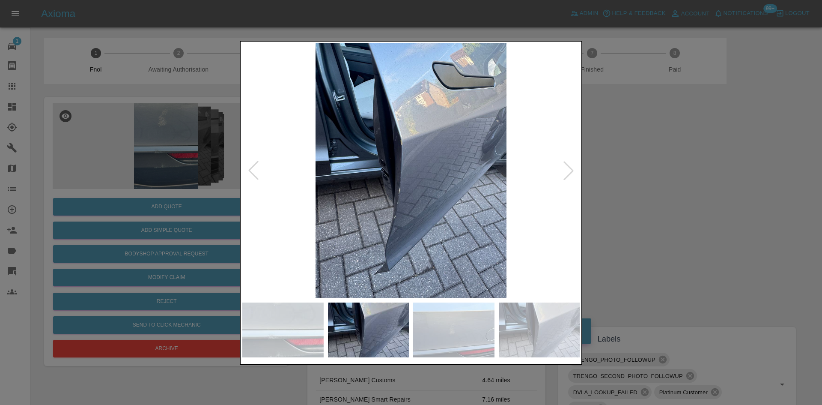
click at [392, 161] on img at bounding box center [411, 170] width 338 height 255
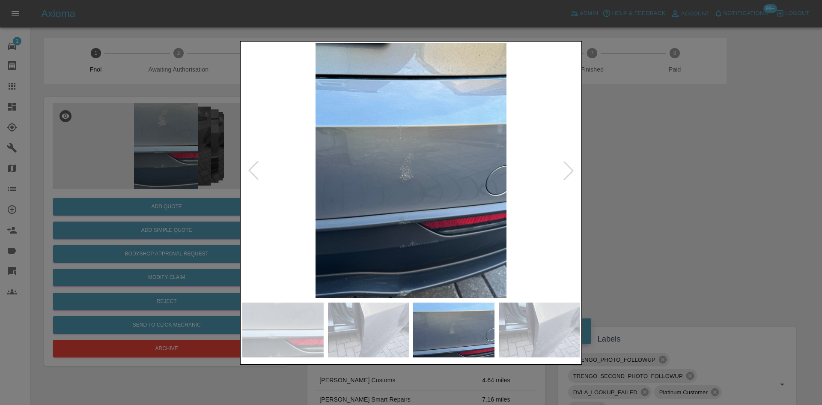
click at [343, 160] on img at bounding box center [411, 170] width 338 height 255
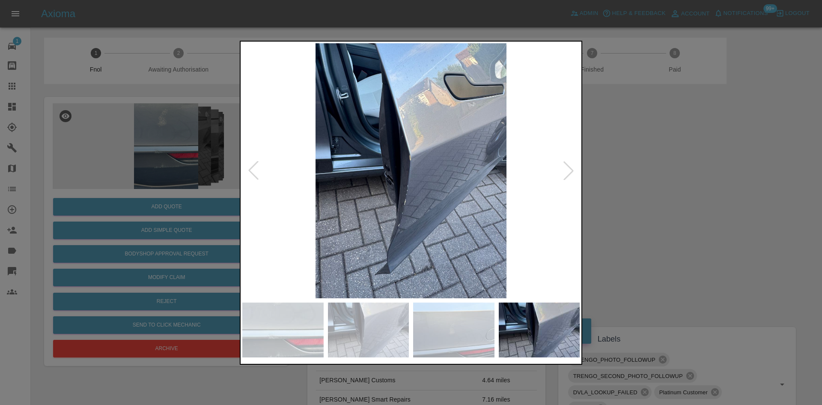
click at [133, 140] on div at bounding box center [411, 202] width 822 height 405
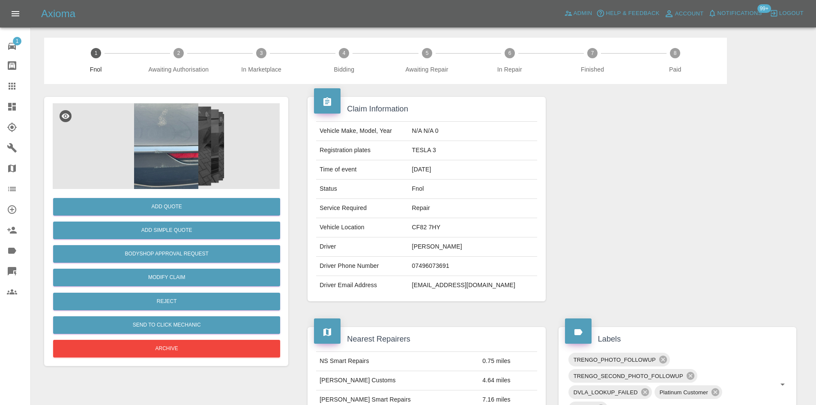
click at [170, 140] on img at bounding box center [166, 146] width 227 height 86
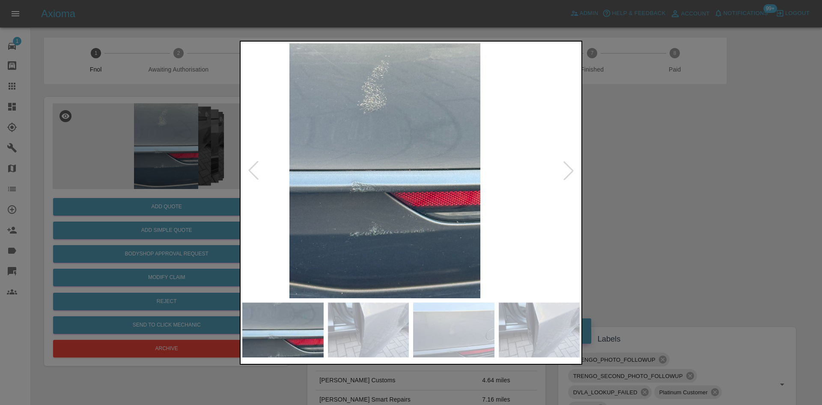
click at [400, 165] on img at bounding box center [385, 170] width 338 height 255
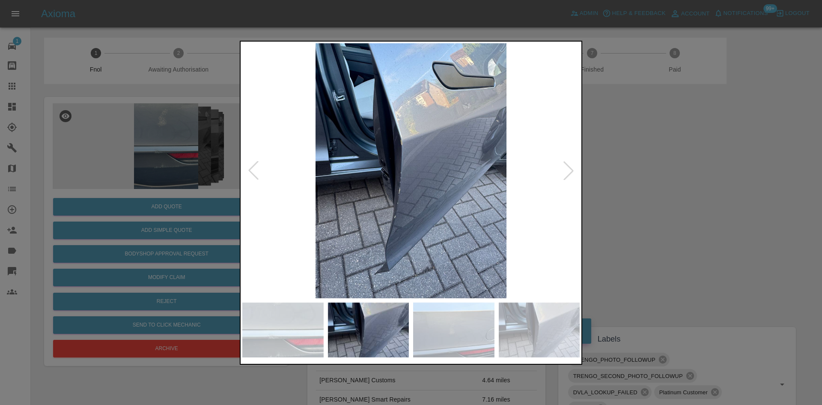
click at [390, 169] on img at bounding box center [411, 170] width 338 height 255
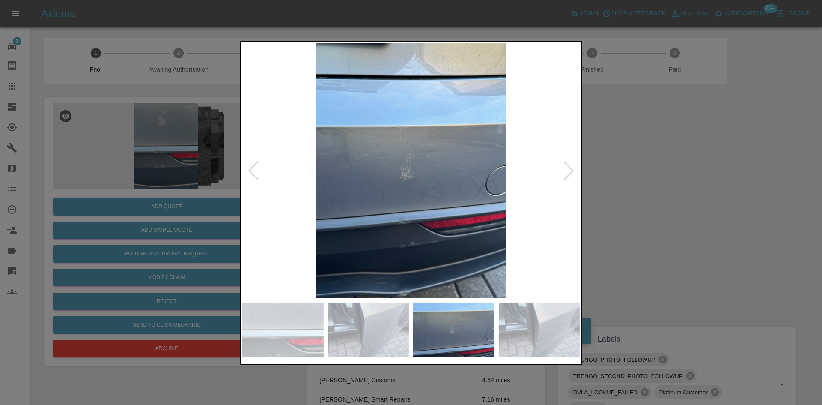
click at [337, 173] on img at bounding box center [411, 170] width 338 height 255
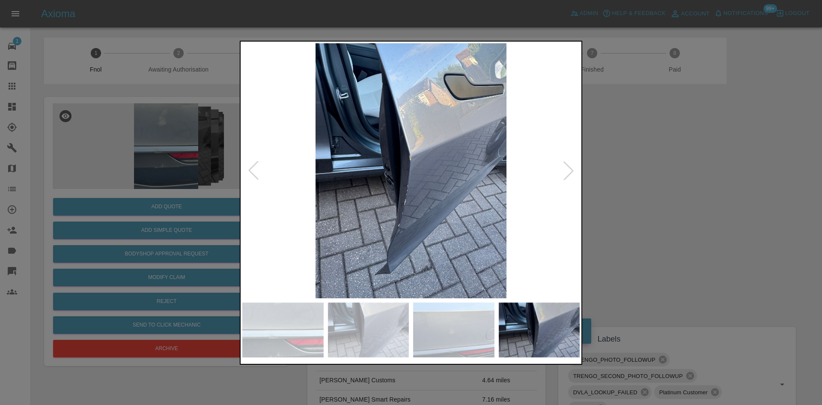
click at [338, 185] on img at bounding box center [411, 170] width 338 height 255
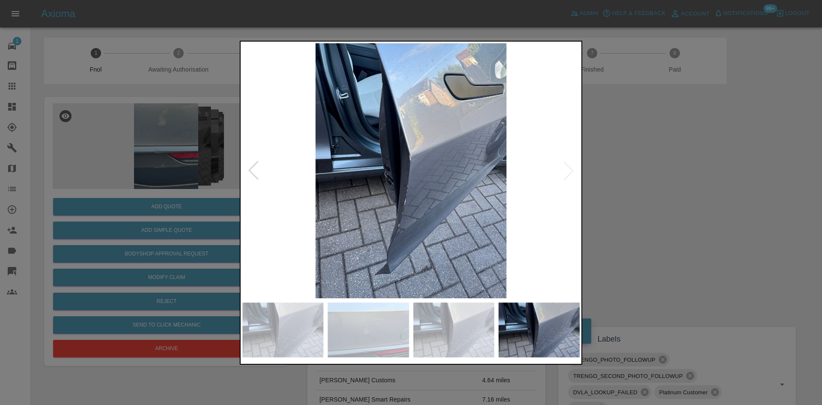
click at [375, 192] on img at bounding box center [411, 170] width 338 height 255
click at [388, 190] on img at bounding box center [411, 170] width 338 height 255
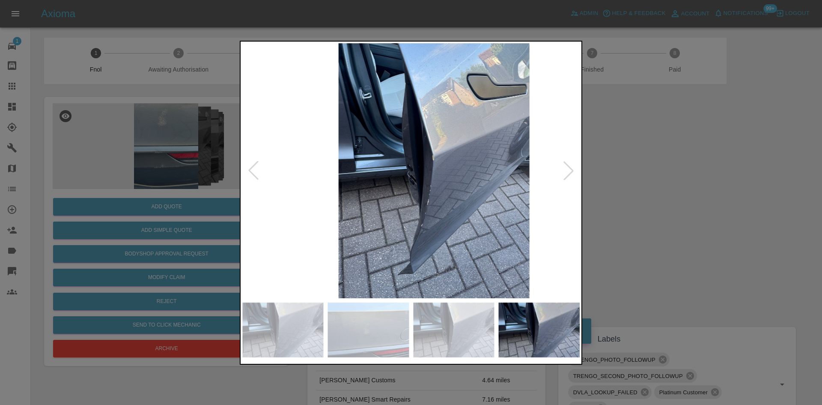
click at [415, 191] on img at bounding box center [435, 170] width 338 height 255
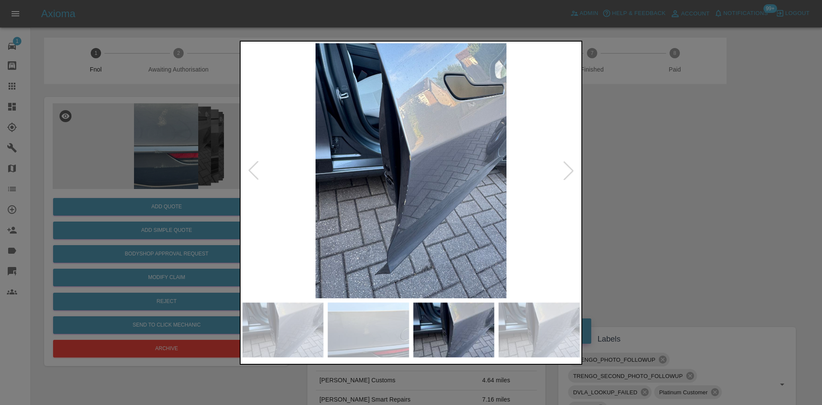
click at [427, 192] on img at bounding box center [411, 170] width 338 height 255
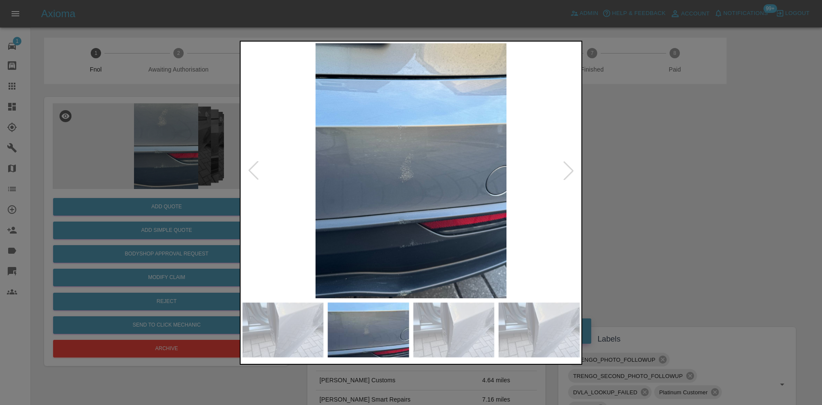
click at [488, 189] on img at bounding box center [411, 170] width 338 height 255
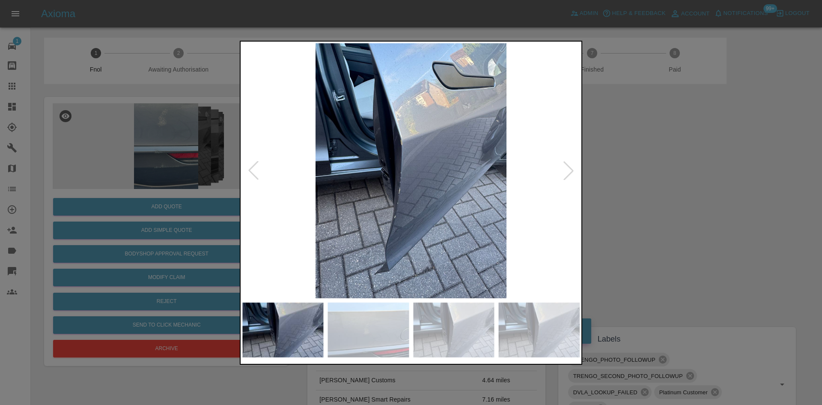
click at [440, 170] on img at bounding box center [411, 170] width 338 height 255
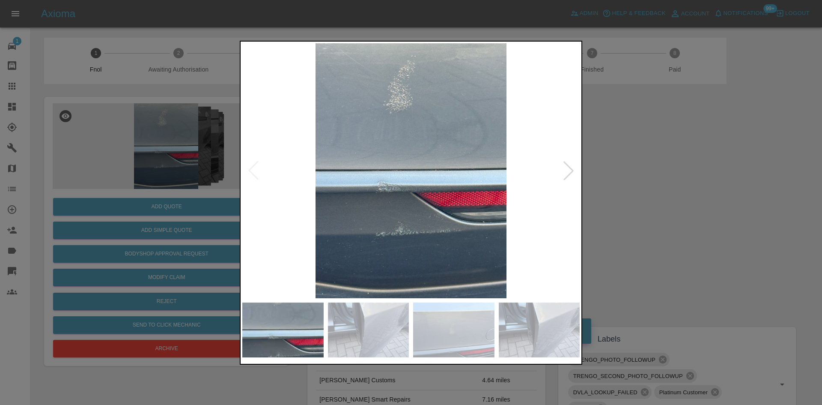
click at [470, 169] on img at bounding box center [411, 170] width 338 height 255
click at [394, 226] on img at bounding box center [411, 170] width 338 height 255
click at [384, 164] on img at bounding box center [411, 170] width 338 height 255
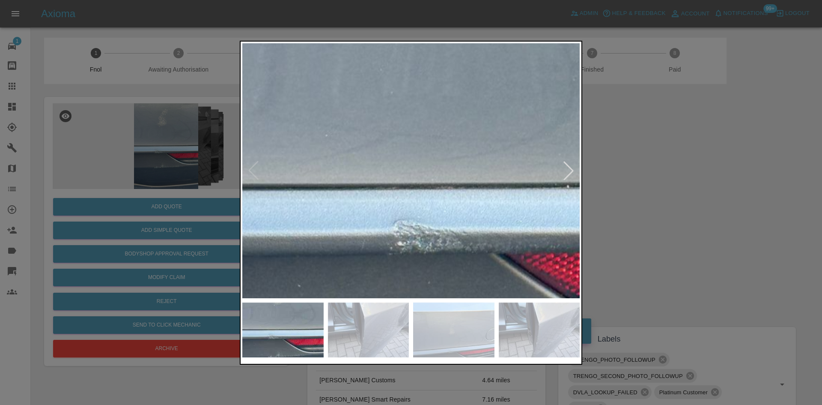
click at [384, 164] on img at bounding box center [493, 188] width 1013 height 765
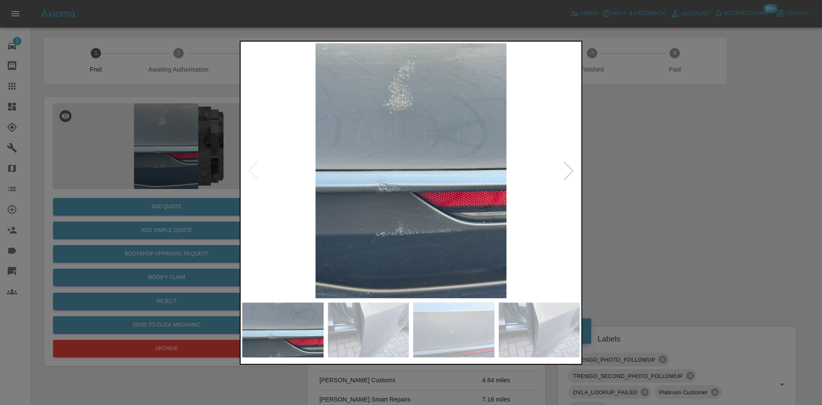
click at [412, 181] on img at bounding box center [411, 170] width 338 height 255
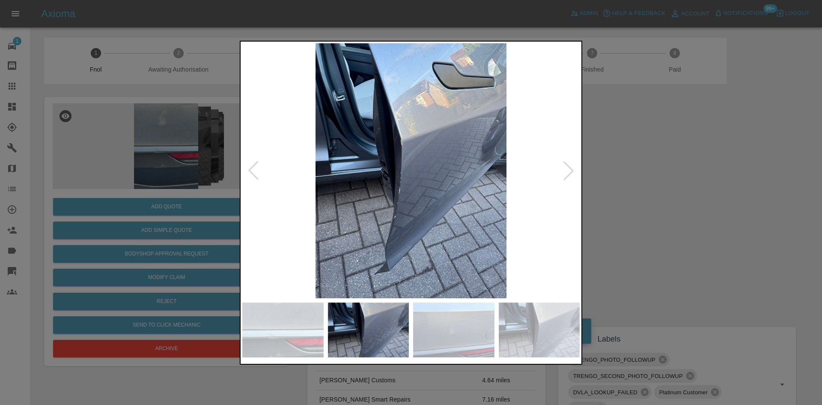
click at [329, 172] on img at bounding box center [411, 170] width 338 height 255
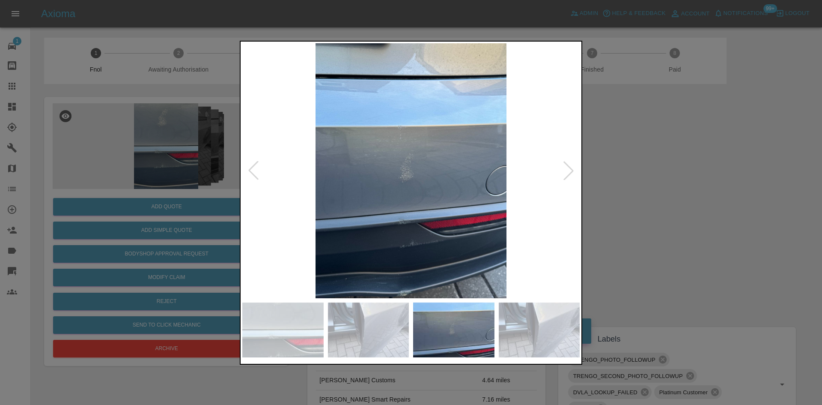
click at [374, 197] on img at bounding box center [411, 170] width 338 height 255
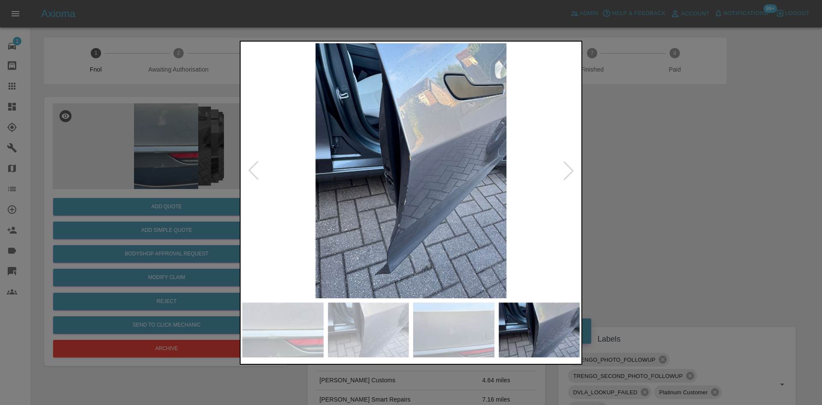
click at [355, 217] on img at bounding box center [411, 170] width 338 height 255
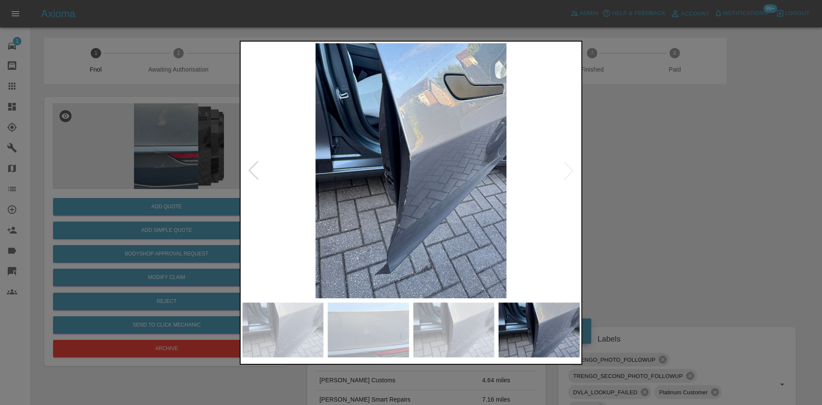
click at [463, 169] on img at bounding box center [411, 170] width 338 height 255
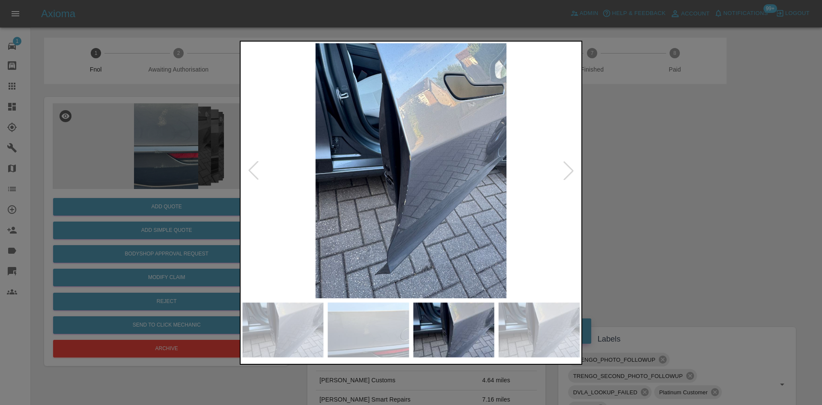
click at [514, 212] on img at bounding box center [411, 170] width 338 height 255
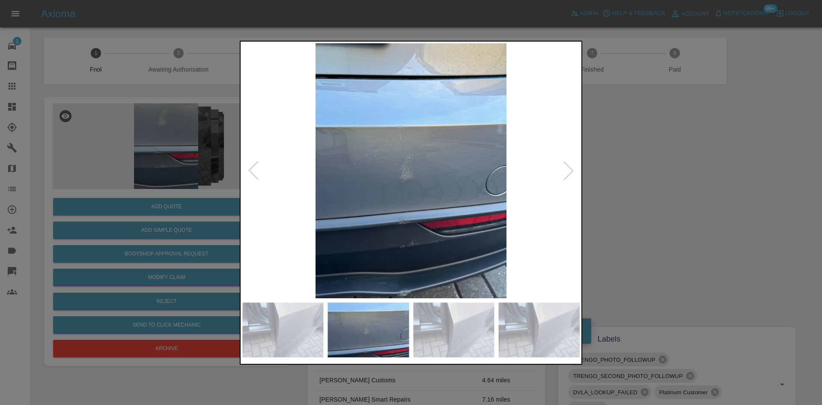
click at [410, 218] on img at bounding box center [411, 170] width 338 height 255
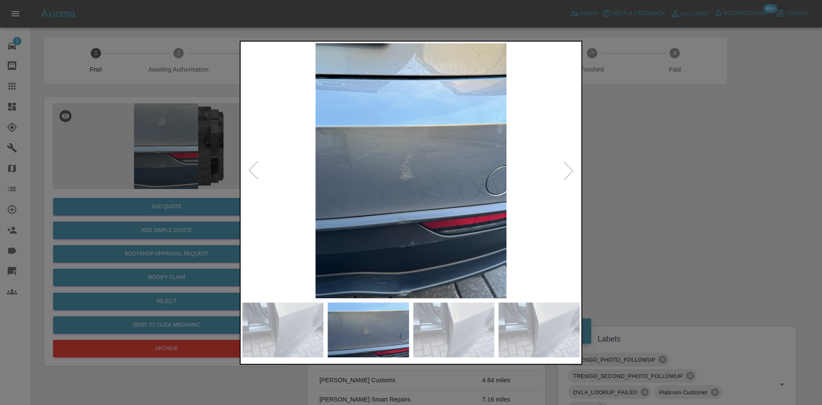
click at [283, 137] on img at bounding box center [411, 170] width 338 height 255
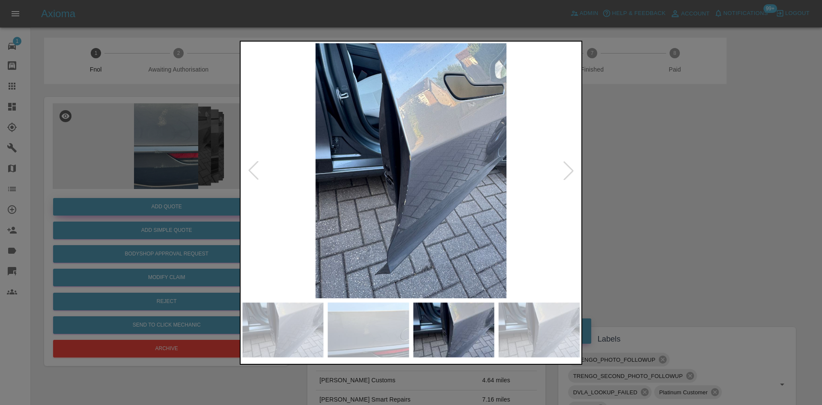
drag, startPoint x: 184, startPoint y: 156, endPoint x: 174, endPoint y: 207, distance: 51.5
click at [184, 163] on div at bounding box center [411, 202] width 822 height 405
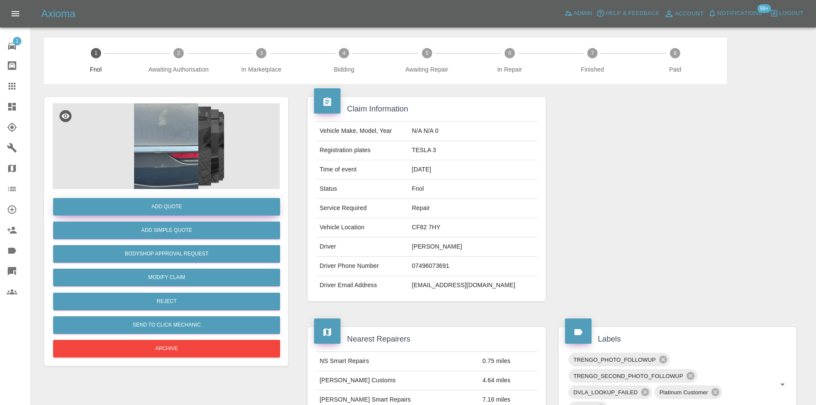
click at [174, 206] on button "Add Quote" at bounding box center [166, 207] width 227 height 18
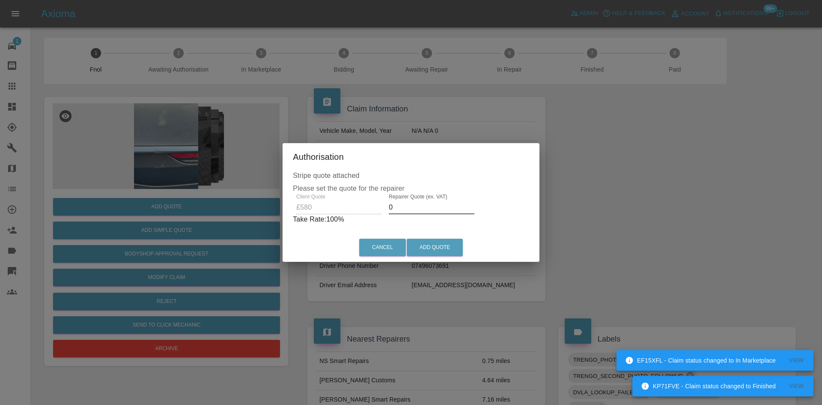
drag, startPoint x: 394, startPoint y: 213, endPoint x: 343, endPoint y: 222, distance: 51.8
click at [348, 222] on div "Client Quote £580 Repairer Quote (ex. VAT) 0 Take Rate: 100 %" at bounding box center [411, 209] width 236 height 31
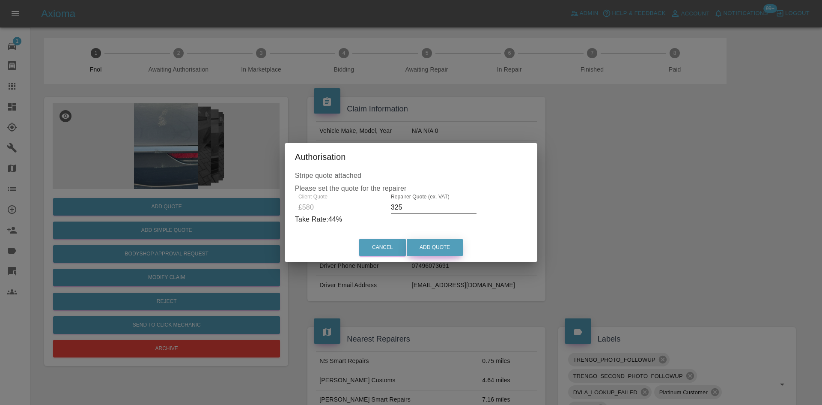
type input "325"
click at [427, 242] on button "Add Quote" at bounding box center [435, 248] width 56 height 18
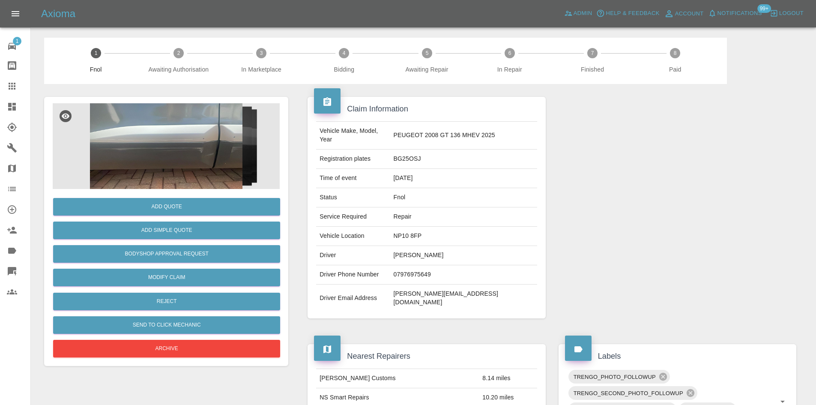
click at [188, 123] on img at bounding box center [166, 146] width 227 height 86
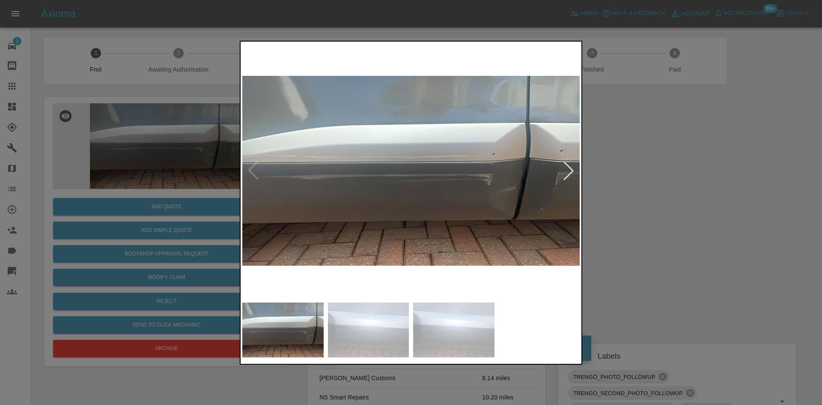
click at [399, 189] on img at bounding box center [411, 170] width 338 height 255
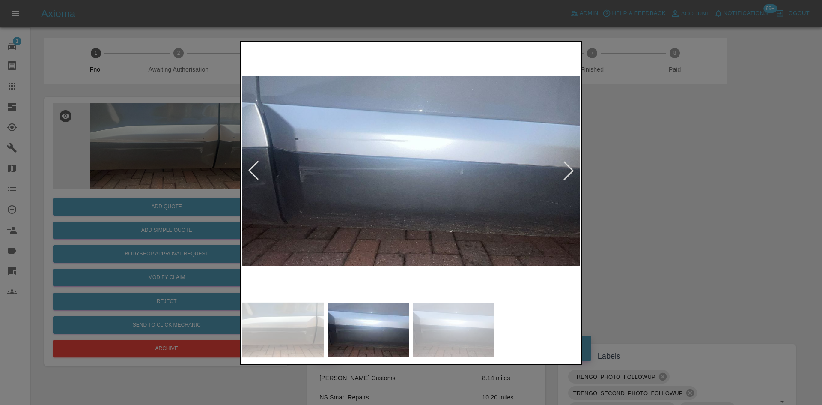
click at [374, 197] on img at bounding box center [411, 170] width 338 height 255
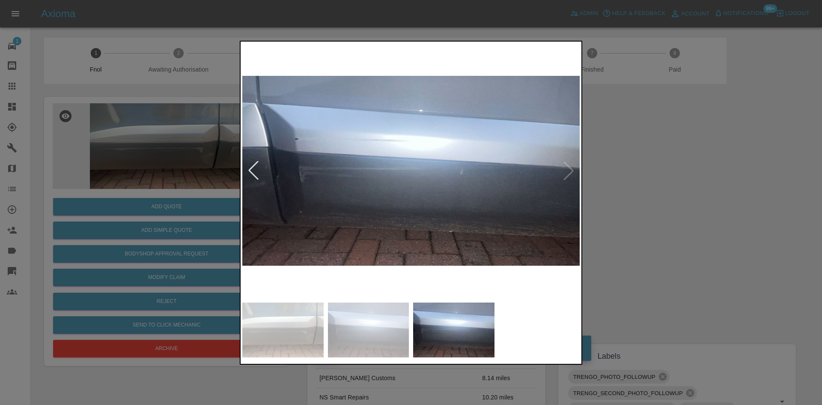
click at [347, 213] on img at bounding box center [411, 170] width 338 height 255
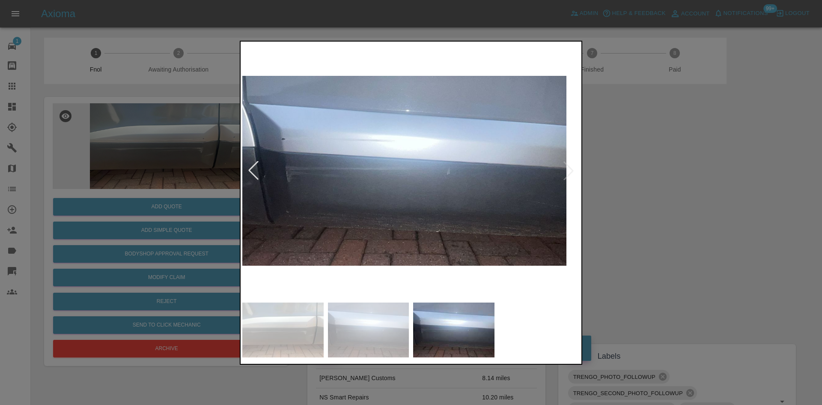
click at [266, 210] on img at bounding box center [398, 170] width 338 height 255
click at [115, 174] on div at bounding box center [411, 202] width 822 height 405
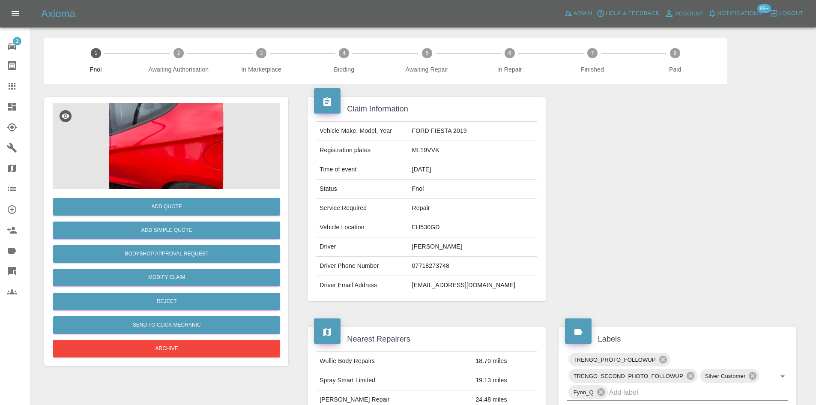
click at [176, 117] on img at bounding box center [166, 146] width 227 height 86
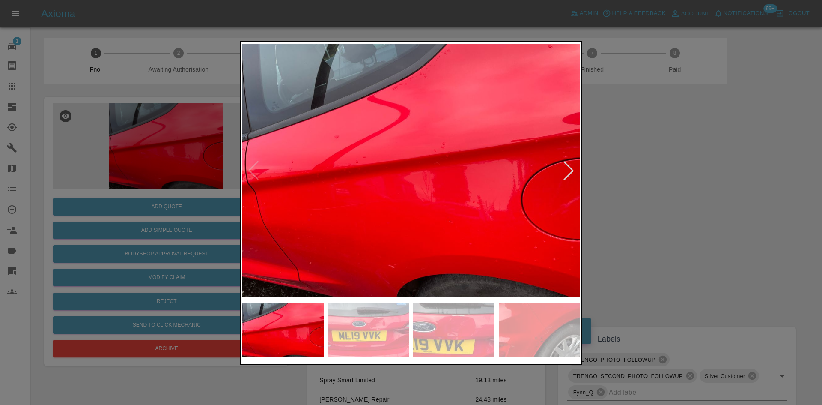
click at [389, 248] on img at bounding box center [411, 170] width 338 height 255
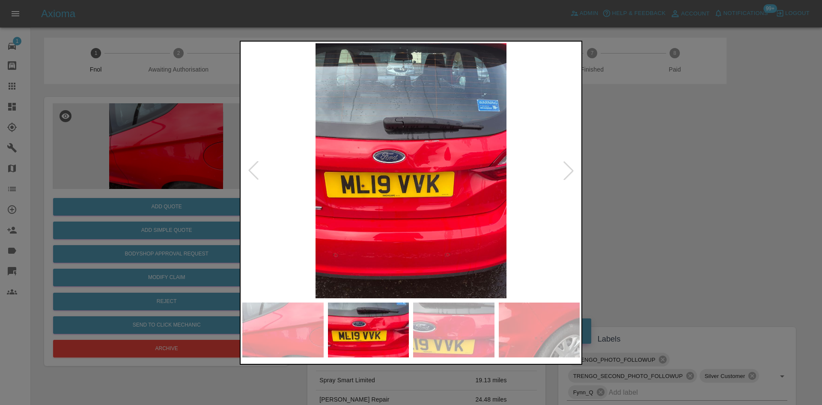
click at [344, 236] on img at bounding box center [411, 170] width 338 height 255
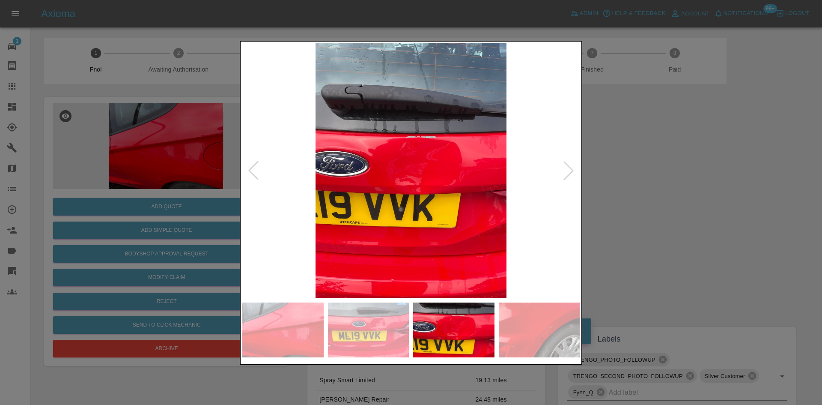
click at [307, 236] on img at bounding box center [411, 170] width 338 height 255
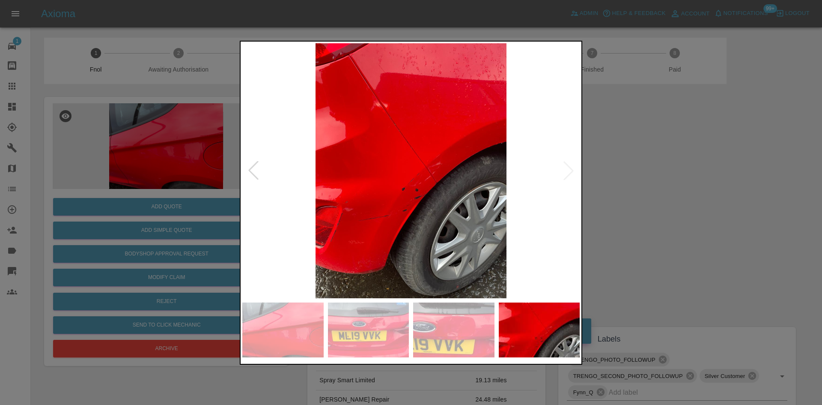
click at [333, 238] on img at bounding box center [411, 170] width 338 height 255
drag, startPoint x: 85, startPoint y: 120, endPoint x: 185, endPoint y: 143, distance: 102.1
click at [116, 123] on div at bounding box center [411, 202] width 822 height 405
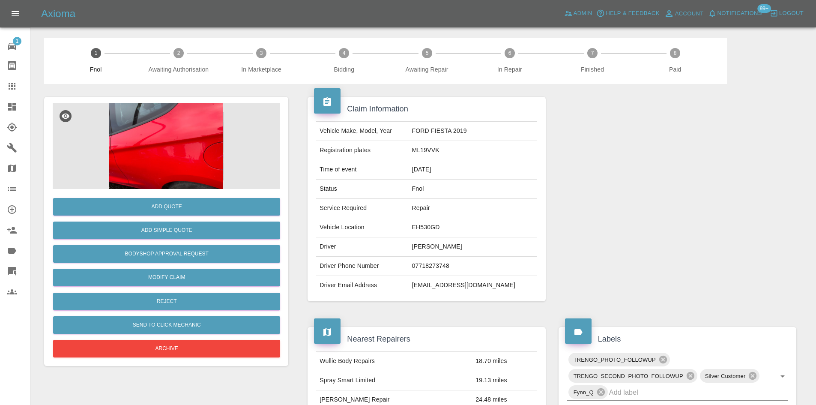
click at [168, 155] on img at bounding box center [166, 146] width 227 height 86
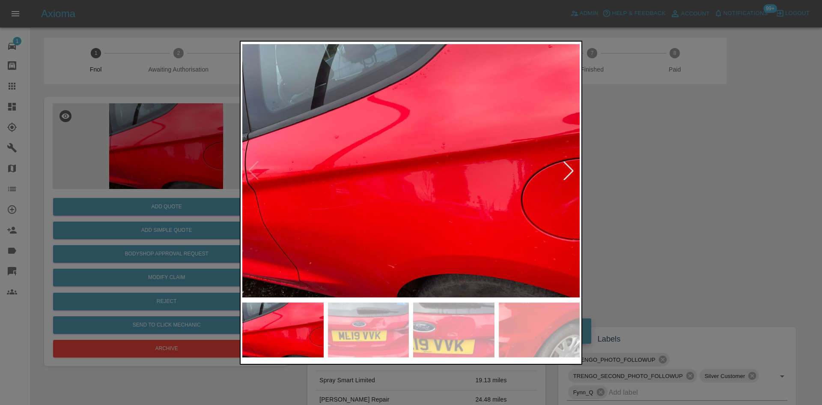
click at [400, 224] on img at bounding box center [411, 170] width 338 height 255
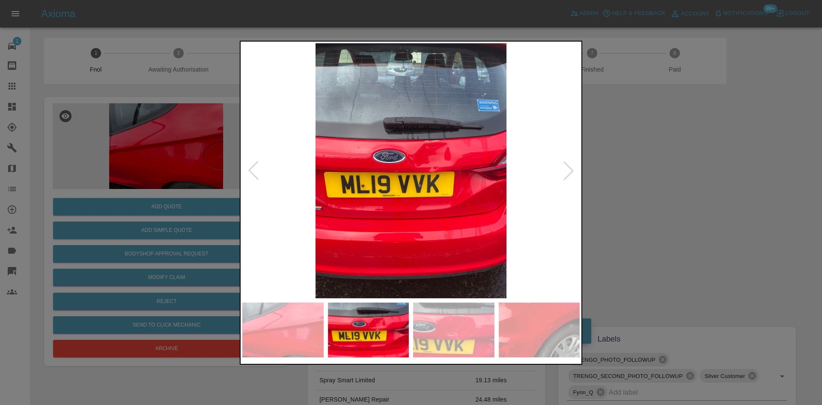
click at [369, 220] on img at bounding box center [411, 170] width 338 height 255
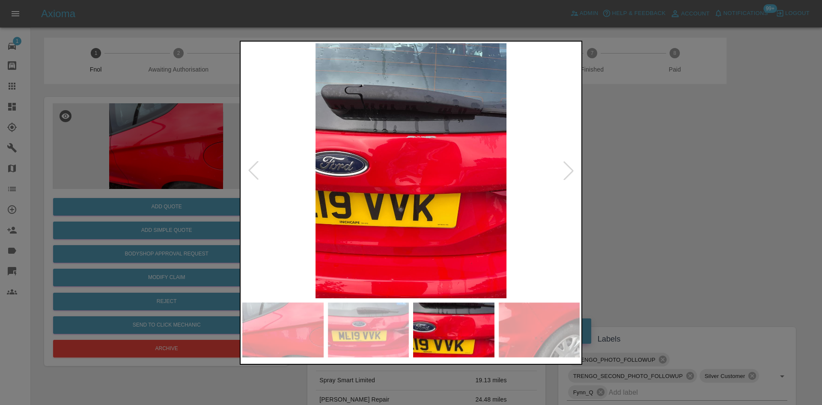
click at [355, 215] on img at bounding box center [411, 170] width 338 height 255
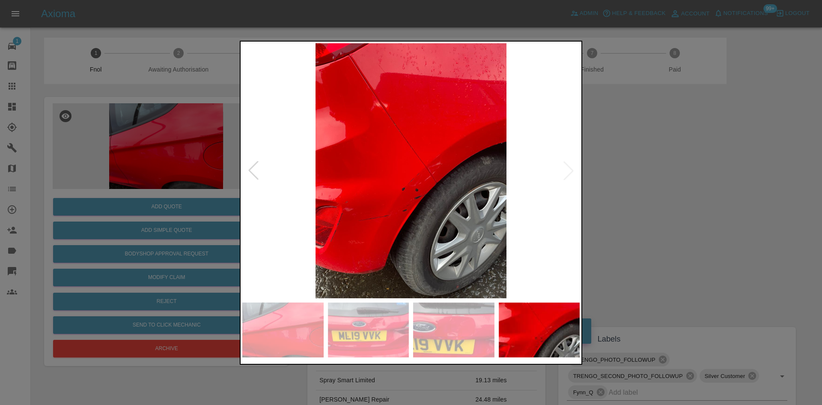
click at [357, 197] on img at bounding box center [411, 170] width 338 height 255
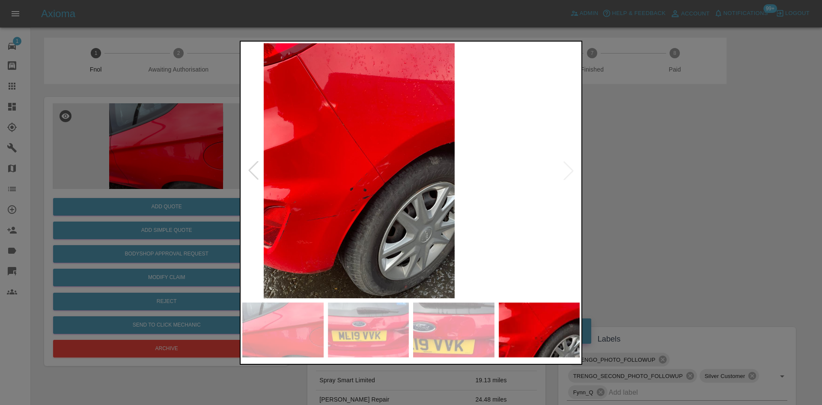
click at [260, 178] on div at bounding box center [411, 170] width 338 height 255
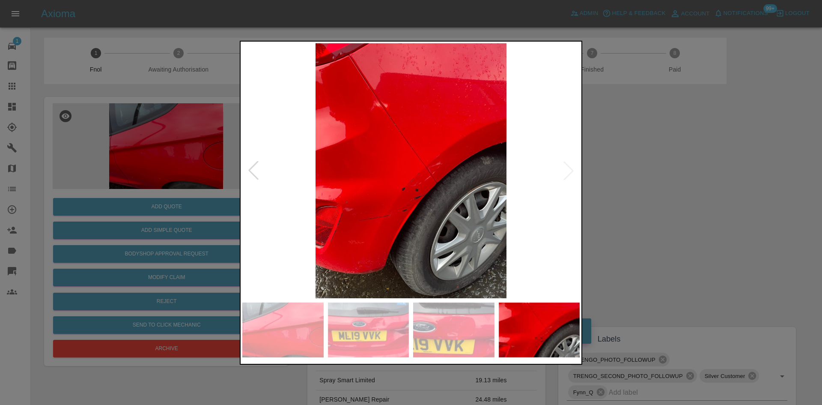
drag, startPoint x: 123, startPoint y: 116, endPoint x: 212, endPoint y: 143, distance: 92.8
click at [147, 132] on div at bounding box center [411, 202] width 822 height 405
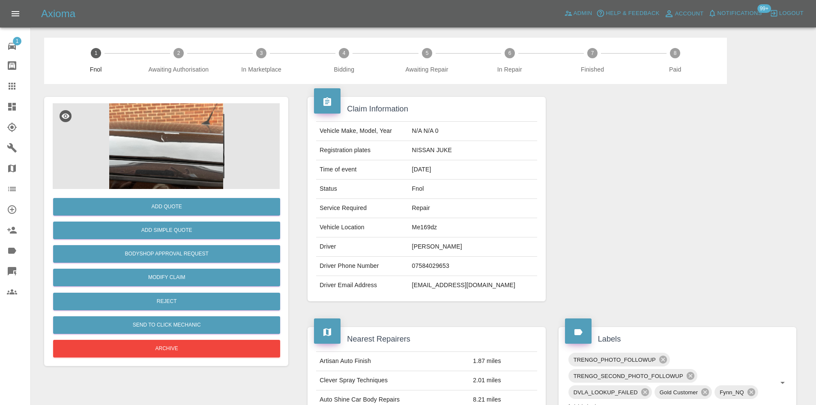
click at [169, 138] on img at bounding box center [166, 146] width 227 height 86
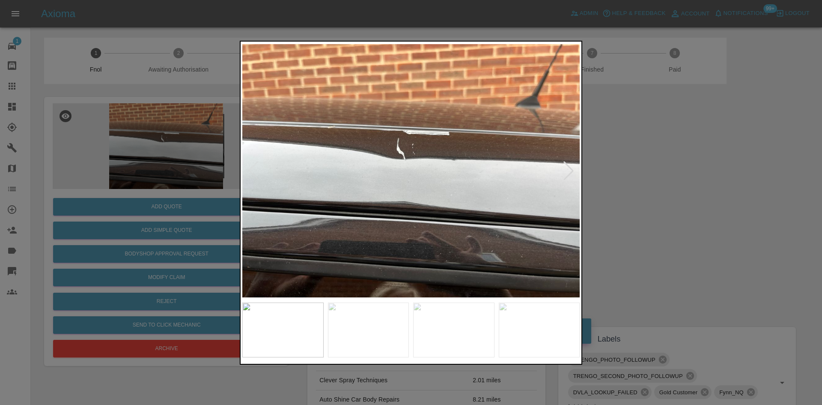
click at [380, 193] on img at bounding box center [411, 170] width 338 height 255
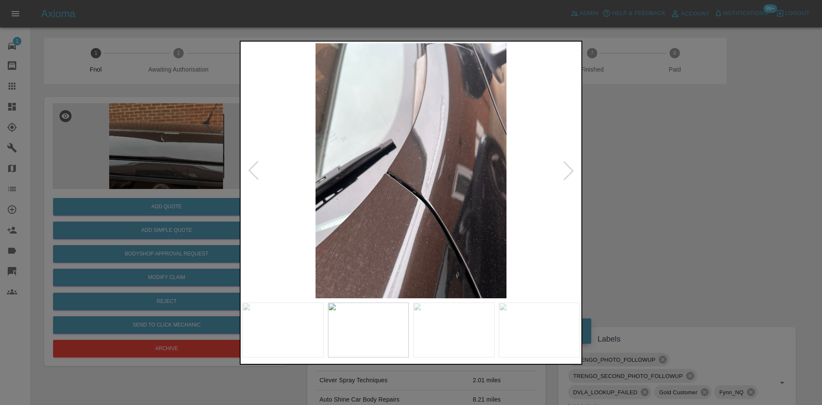
click at [354, 203] on img at bounding box center [411, 170] width 338 height 255
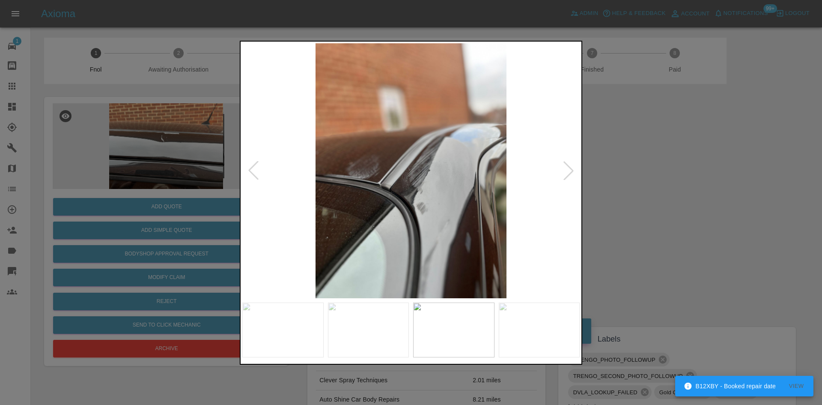
click at [357, 202] on img at bounding box center [411, 170] width 338 height 255
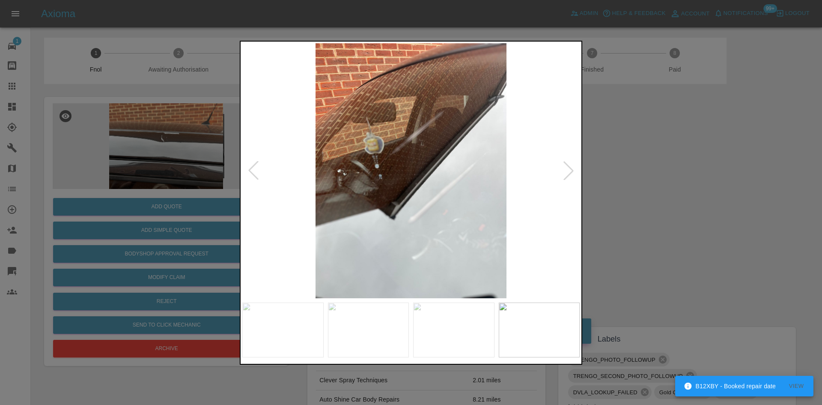
click at [380, 206] on img at bounding box center [411, 170] width 338 height 255
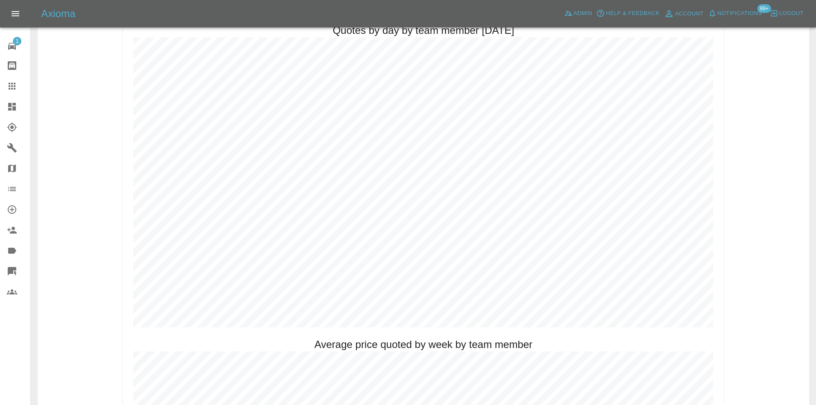
scroll to position [428, 0]
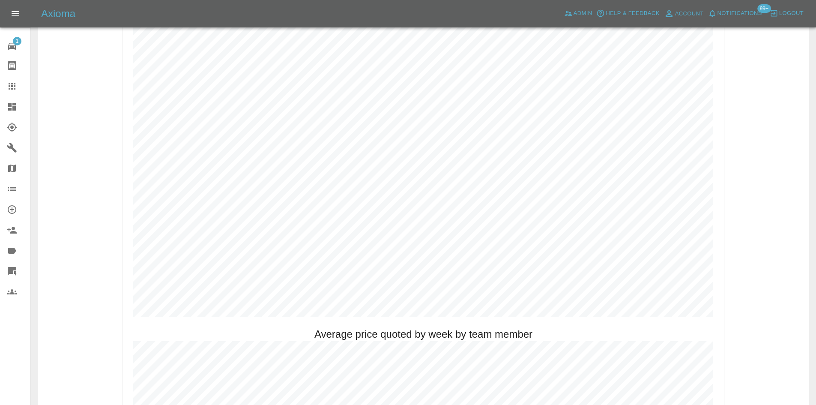
drag, startPoint x: 15, startPoint y: 89, endPoint x: 93, endPoint y: 167, distance: 109.9
click at [15, 89] on icon at bounding box center [12, 86] width 7 height 7
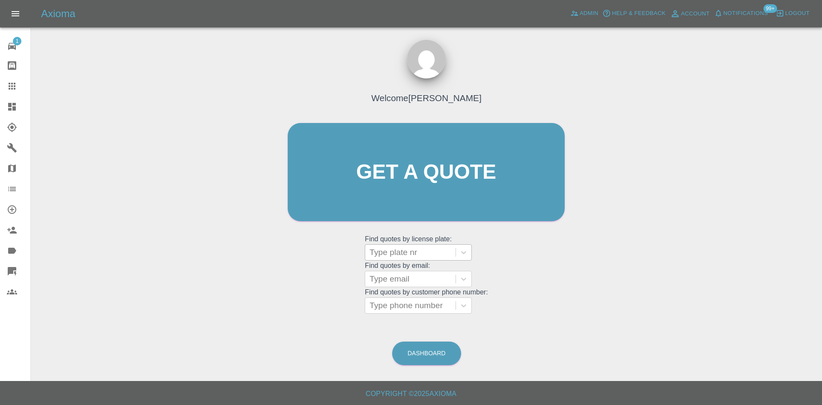
click at [402, 256] on div at bounding box center [411, 252] width 82 height 12
paste input "KW23FWM"
type input "KW23FWM"
click at [406, 274] on div "KW23FWM, Bidding" at bounding box center [418, 274] width 107 height 17
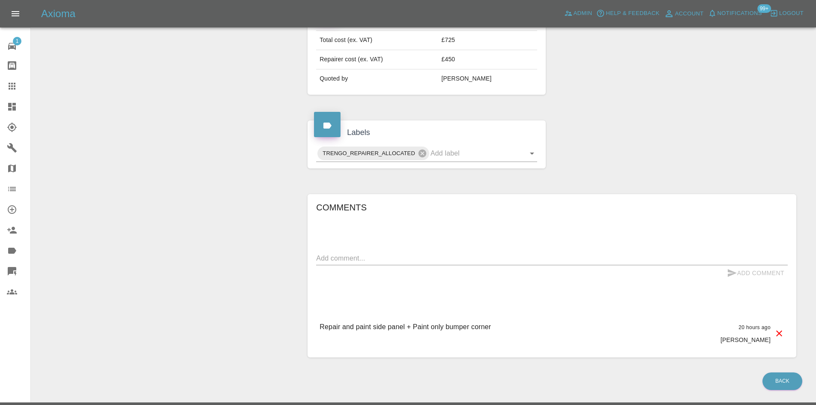
scroll to position [341, 0]
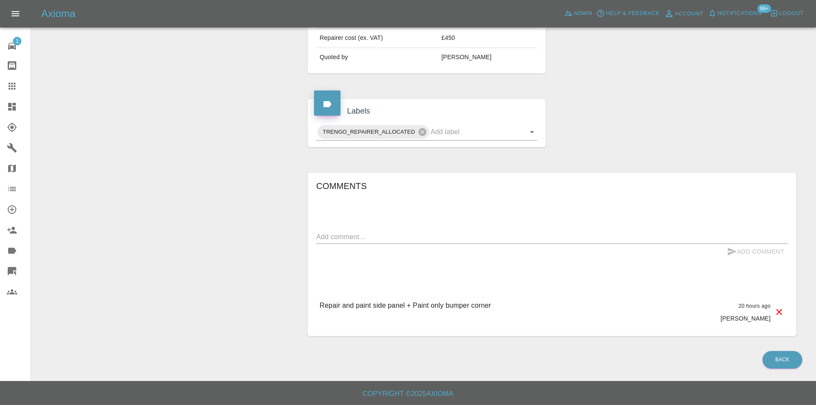
click at [360, 233] on textarea at bounding box center [552, 237] width 472 height 10
paste textarea "Number went straight to VM"
type textarea "Number went straight to VM"
click at [752, 251] on button "Add Comment" at bounding box center [755, 252] width 64 height 16
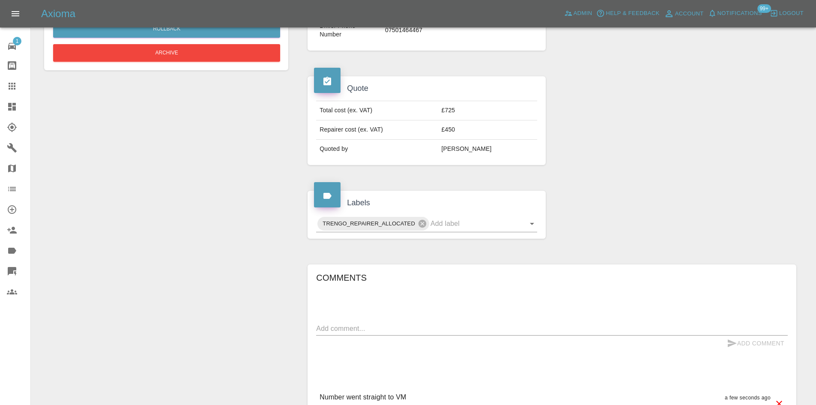
scroll to position [377, 0]
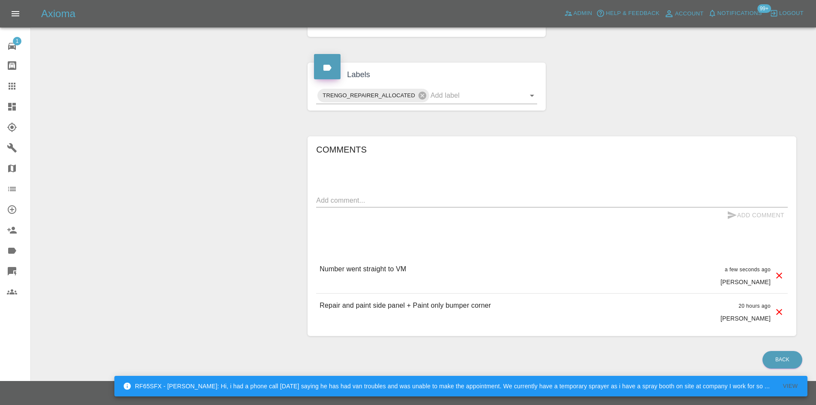
click at [12, 108] on icon at bounding box center [12, 107] width 8 height 8
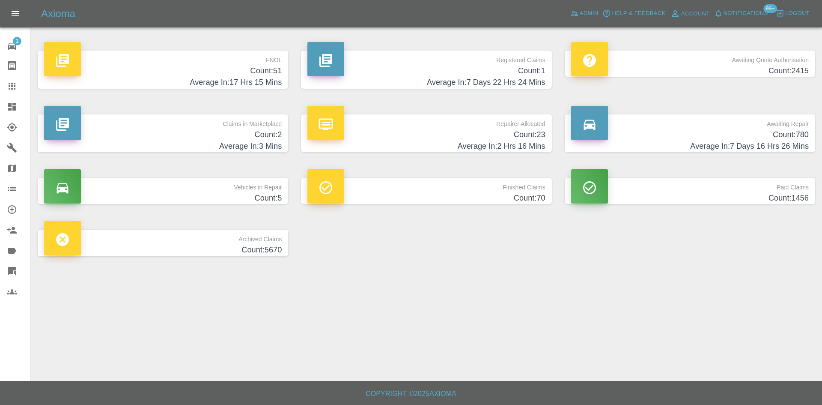
click at [247, 71] on h4 "Count: 51" at bounding box center [163, 71] width 238 height 12
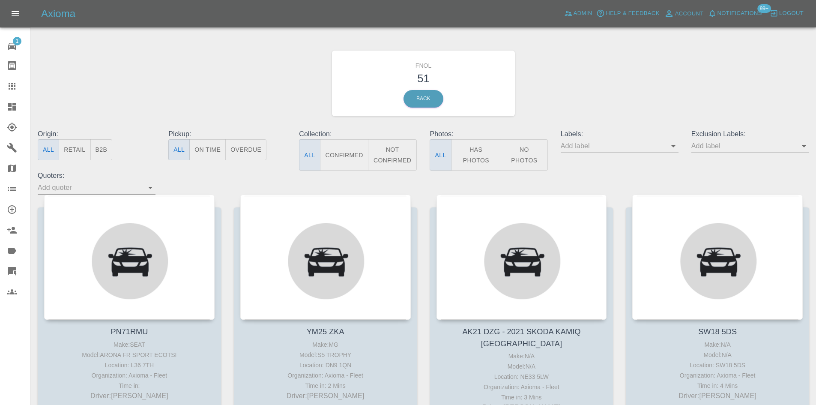
click at [482, 155] on button "Has Photos" at bounding box center [476, 154] width 51 height 31
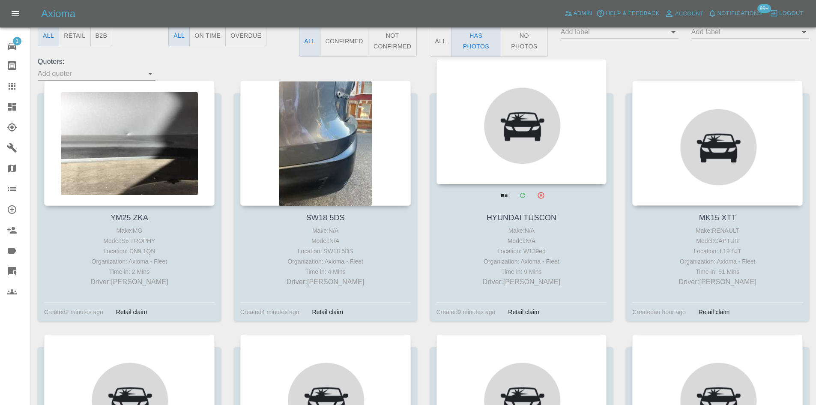
scroll to position [128, 0]
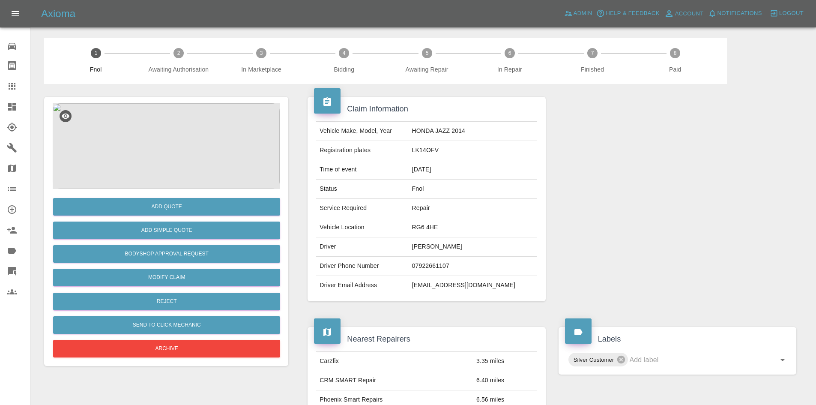
click at [196, 139] on img at bounding box center [166, 146] width 227 height 86
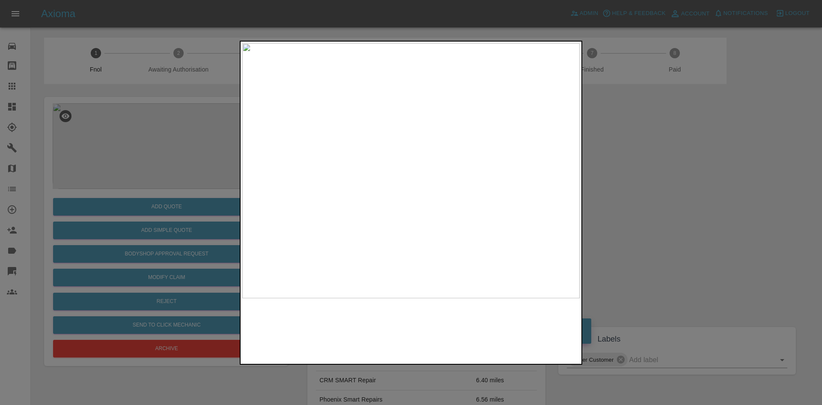
click at [433, 143] on img at bounding box center [411, 170] width 338 height 255
click at [421, 152] on img at bounding box center [347, 254] width 1013 height 765
click at [407, 147] on img at bounding box center [467, 242] width 1013 height 765
click at [347, 161] on img at bounding box center [395, 232] width 1013 height 765
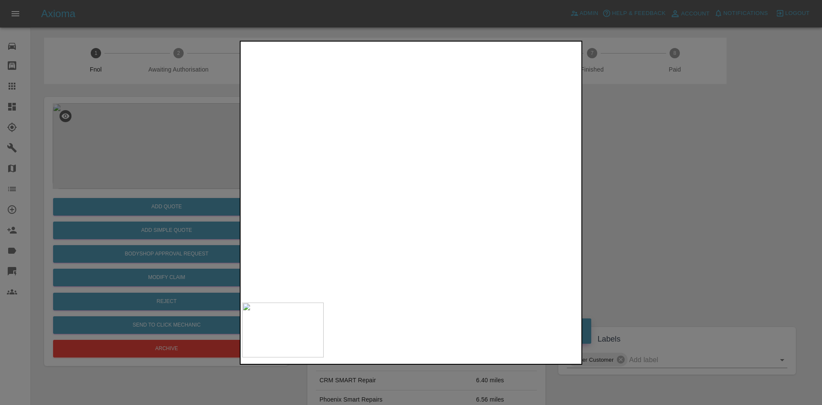
click at [288, 176] on img at bounding box center [382, 232] width 1013 height 765
click at [280, 227] on img at bounding box center [261, 236] width 1013 height 765
click at [455, 219] on img at bounding box center [266, 274] width 1013 height 765
click at [391, 229] on img at bounding box center [386, 248] width 1013 height 765
click at [386, 230] on img at bounding box center [437, 247] width 1013 height 765
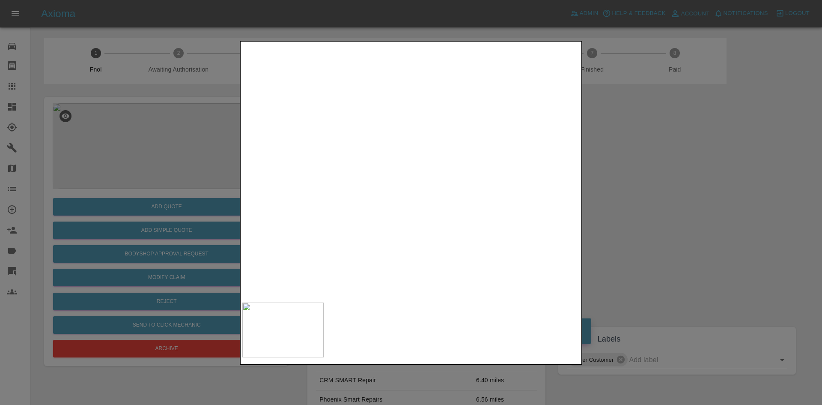
click at [386, 230] on img at bounding box center [437, 247] width 1013 height 765
click at [143, 202] on div at bounding box center [411, 202] width 822 height 405
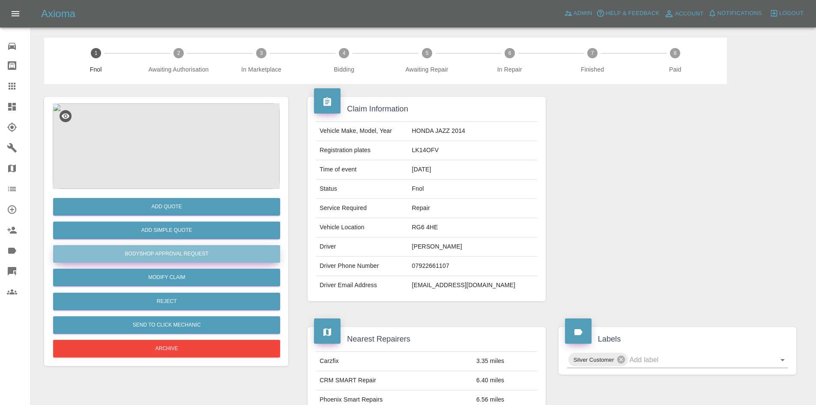
click at [152, 253] on button "Bodyshop Approval Request" at bounding box center [166, 254] width 227 height 18
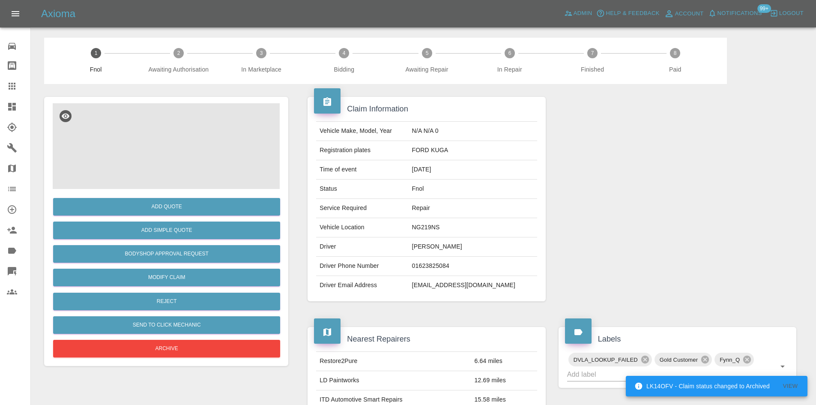
click at [175, 145] on img at bounding box center [166, 146] width 227 height 86
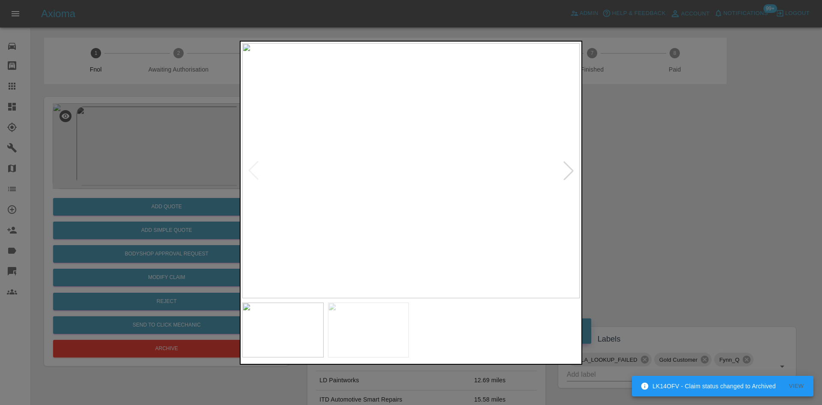
click at [343, 183] on img at bounding box center [411, 170] width 338 height 255
click at [370, 196] on img at bounding box center [411, 170] width 338 height 255
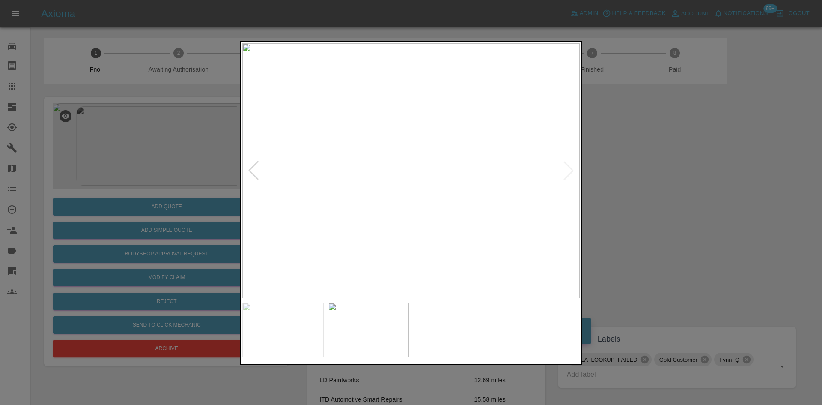
click at [360, 199] on img at bounding box center [411, 170] width 338 height 255
click at [362, 198] on img at bounding box center [411, 170] width 338 height 255
click at [523, 217] on img at bounding box center [411, 170] width 338 height 255
click at [359, 215] on img at bounding box center [345, 170] width 338 height 255
click at [253, 195] on img at bounding box center [411, 170] width 338 height 255
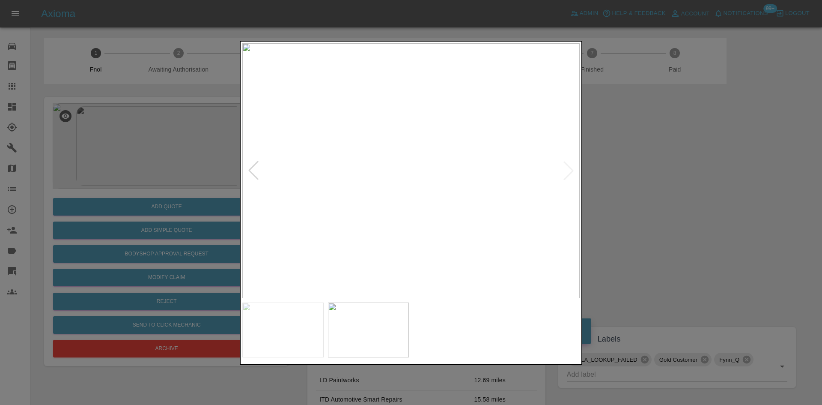
click at [366, 195] on img at bounding box center [411, 170] width 338 height 255
click at [386, 224] on img at bounding box center [411, 170] width 338 height 255
click at [382, 224] on img at bounding box center [411, 170] width 338 height 255
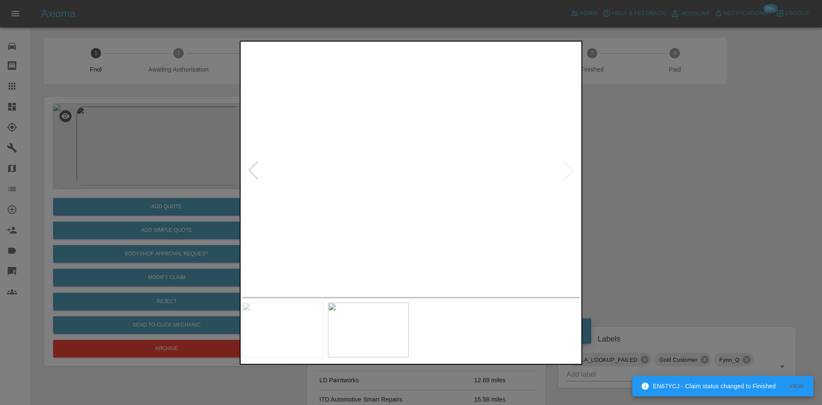
drag, startPoint x: 92, startPoint y: 99, endPoint x: 148, endPoint y: 4, distance: 110.4
click at [92, 99] on div at bounding box center [411, 202] width 822 height 405
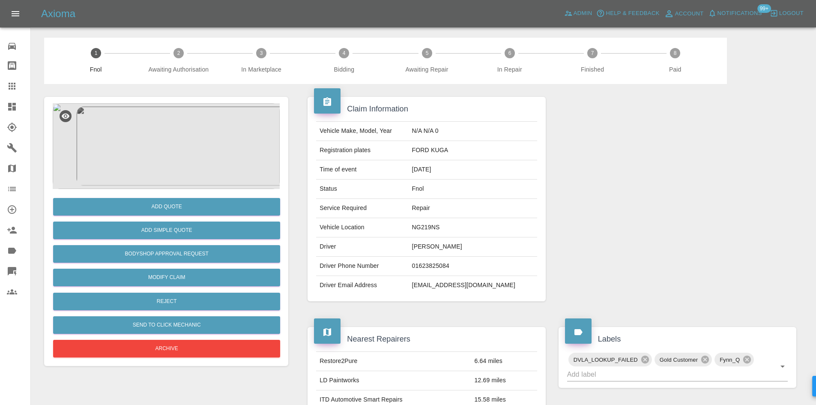
click at [185, 131] on img at bounding box center [166, 146] width 227 height 86
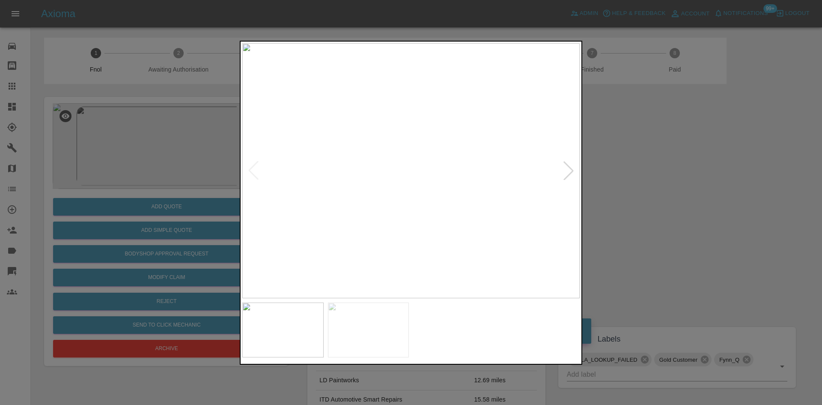
click at [389, 197] on img at bounding box center [411, 170] width 338 height 255
click at [360, 195] on img at bounding box center [411, 170] width 338 height 255
click at [374, 160] on img at bounding box center [411, 170] width 338 height 255
click at [377, 94] on img at bounding box center [542, 71] width 1013 height 765
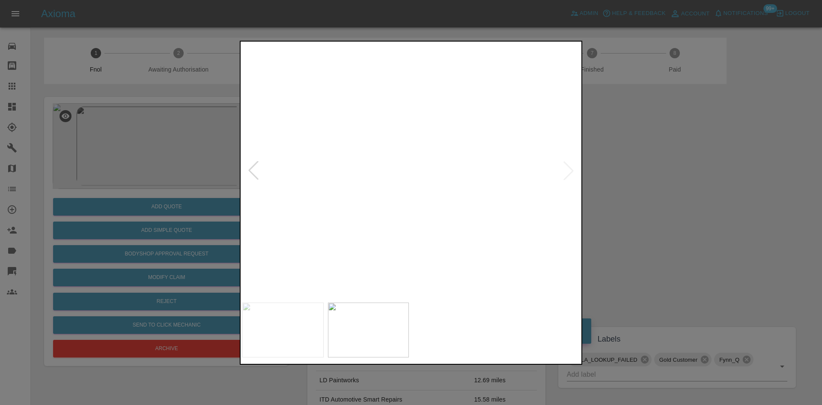
click at [357, 127] on img at bounding box center [542, 71] width 1013 height 765
click at [368, 163] on img at bounding box center [523, 18] width 1013 height 765
click at [403, 126] on img at bounding box center [411, 170] width 338 height 255
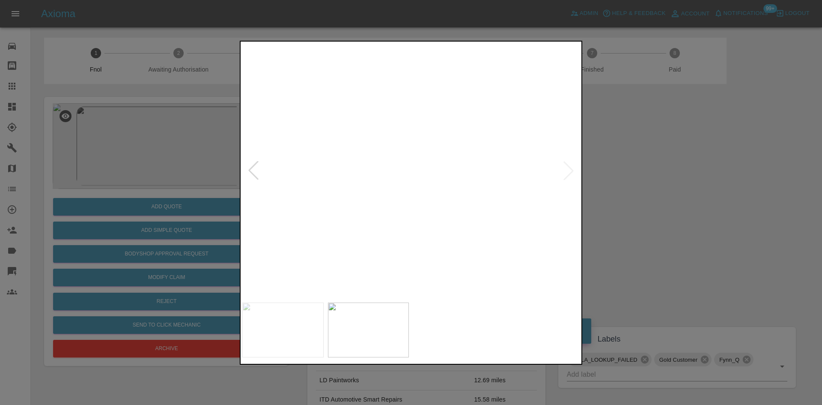
click at [364, 182] on img at bounding box center [437, 305] width 1013 height 765
click at [454, 206] on img at bounding box center [411, 170] width 338 height 255
click at [396, 236] on img at bounding box center [411, 170] width 338 height 255
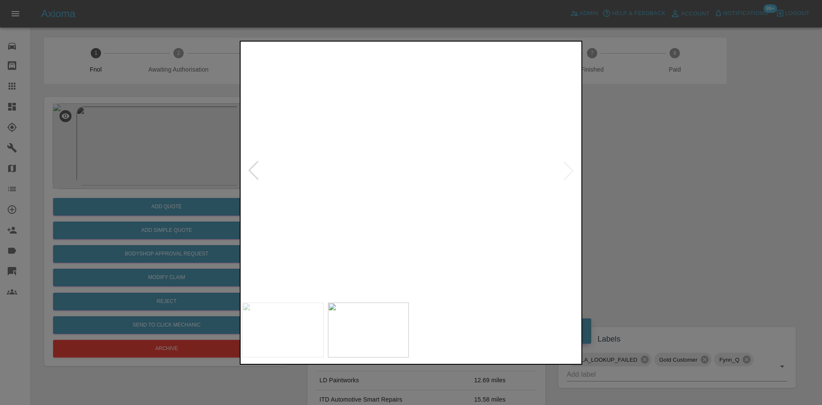
click at [360, 171] on img at bounding box center [411, 170] width 338 height 255
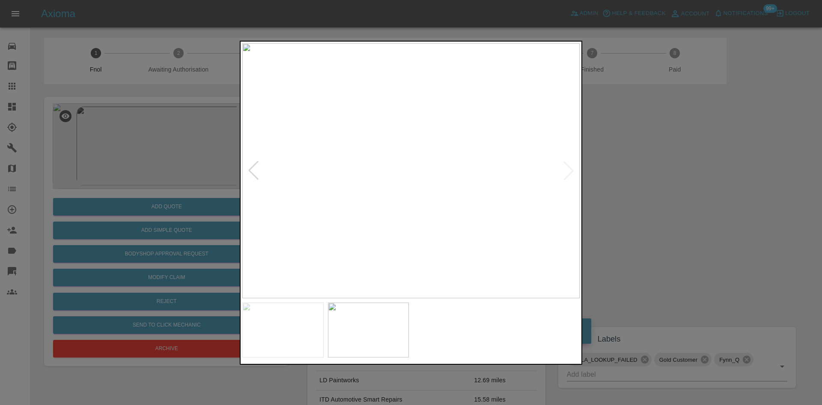
click at [360, 171] on img at bounding box center [411, 170] width 338 height 255
click at [342, 176] on img at bounding box center [565, 167] width 1013 height 765
click at [354, 183] on img at bounding box center [521, 169] width 1013 height 765
click at [368, 190] on img at bounding box center [411, 170] width 338 height 255
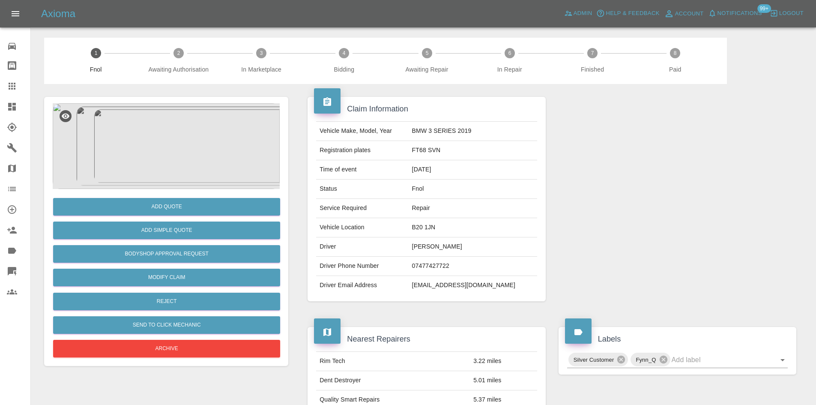
click at [189, 146] on img at bounding box center [166, 146] width 227 height 86
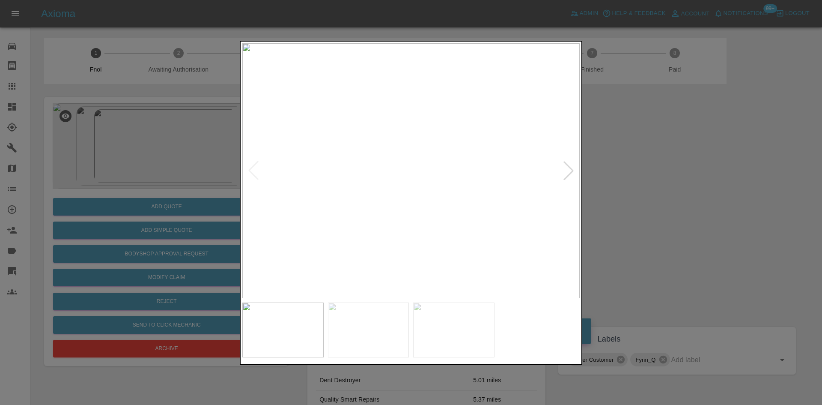
click at [409, 189] on img at bounding box center [411, 170] width 338 height 255
click at [371, 140] on img at bounding box center [387, 28] width 1013 height 765
click at [374, 188] on img at bounding box center [387, 20] width 1013 height 765
click at [386, 183] on img at bounding box center [379, 48] width 1013 height 765
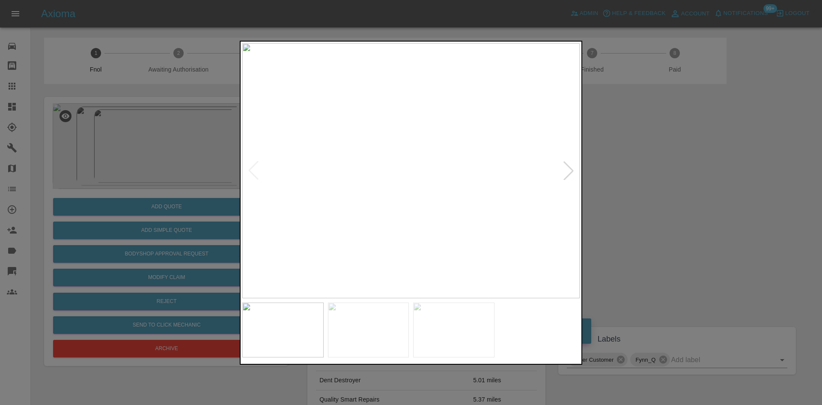
click at [386, 183] on img at bounding box center [411, 170] width 338 height 255
click at [421, 191] on img at bounding box center [485, 133] width 1013 height 765
click at [332, 191] on img at bounding box center [411, 170] width 338 height 255
click at [376, 185] on img at bounding box center [411, 170] width 338 height 255
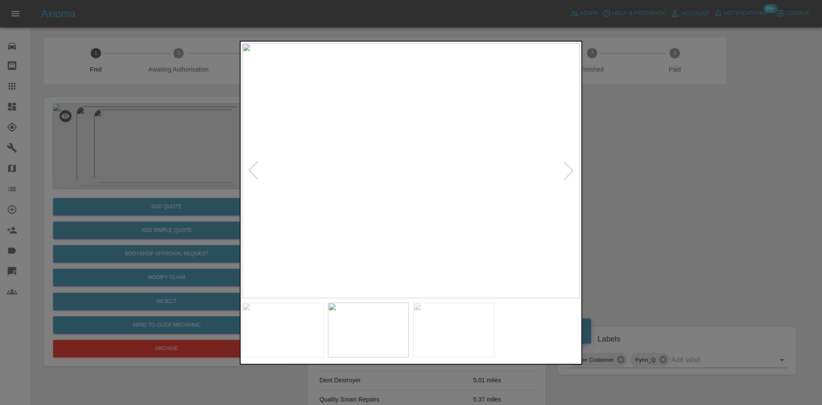
click at [376, 185] on img at bounding box center [411, 170] width 338 height 255
click at [376, 185] on img at bounding box center [518, 128] width 1013 height 765
click at [373, 203] on img at bounding box center [403, 170] width 338 height 255
click at [451, 188] on img at bounding box center [411, 170] width 338 height 255
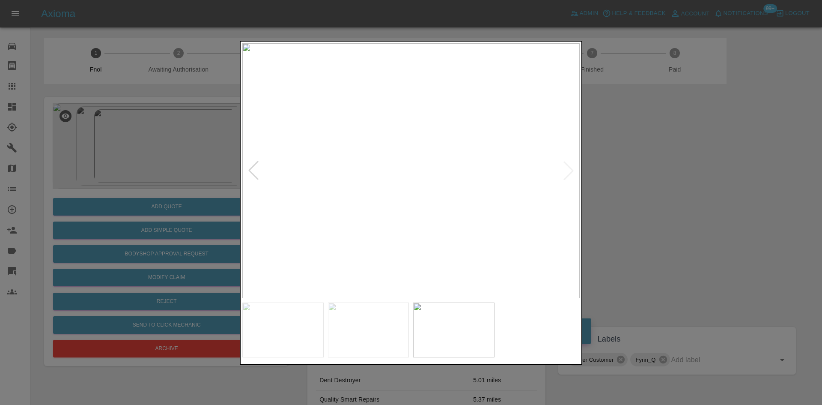
click at [451, 188] on img at bounding box center [411, 170] width 338 height 255
click at [448, 169] on img at bounding box center [290, 117] width 1013 height 765
click at [448, 169] on img at bounding box center [291, 117] width 1013 height 765
click at [508, 224] on img at bounding box center [411, 170] width 338 height 255
click at [447, 198] on img at bounding box center [411, 170] width 338 height 255
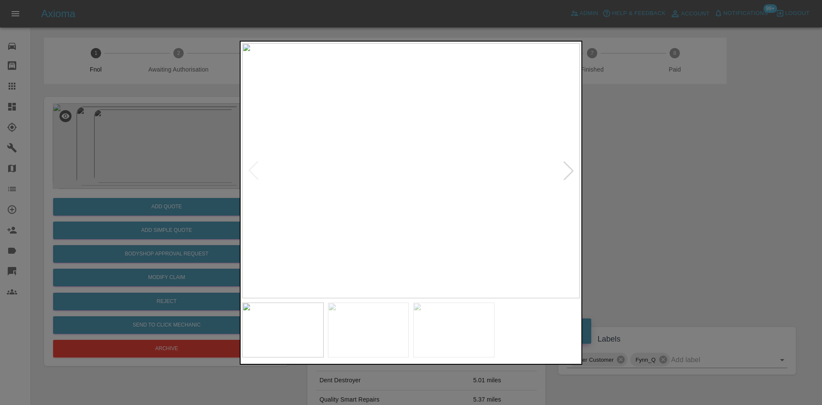
click at [382, 199] on img at bounding box center [411, 170] width 338 height 255
click at [475, 193] on img at bounding box center [411, 170] width 338 height 255
click at [416, 194] on img at bounding box center [221, 102] width 1013 height 765
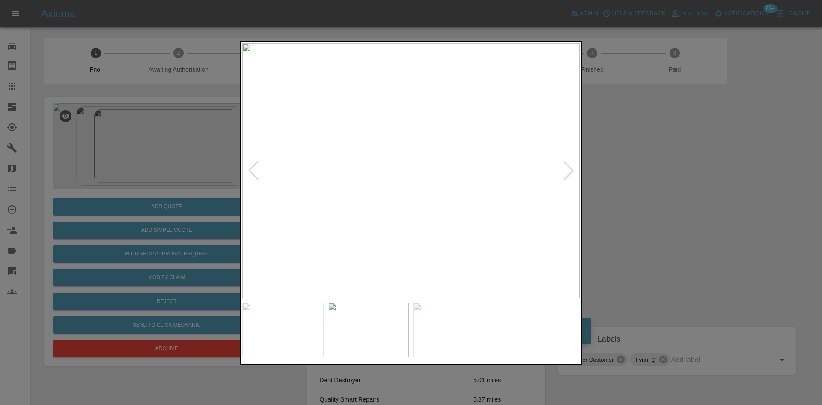
click at [344, 202] on img at bounding box center [411, 170] width 338 height 255
click at [375, 183] on img at bounding box center [411, 170] width 338 height 255
click at [424, 203] on img at bounding box center [411, 170] width 338 height 255
click at [424, 219] on img at bounding box center [374, 74] width 1013 height 765
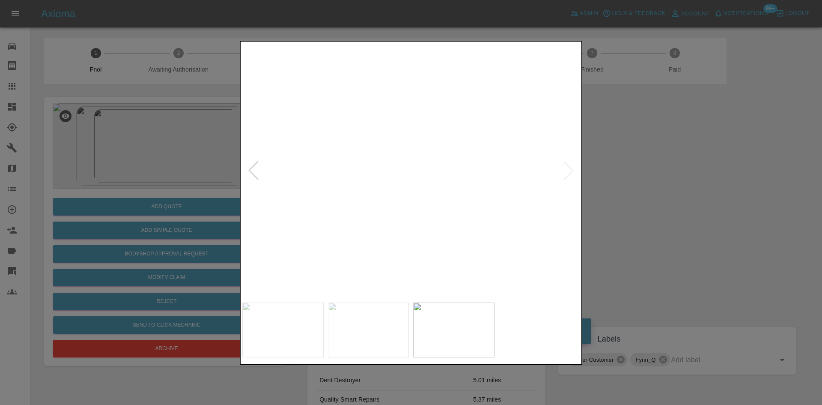
click at [408, 207] on img at bounding box center [407, 122] width 1013 height 765
click at [451, 207] on img at bounding box center [411, 170] width 338 height 255
click at [489, 206] on img at bounding box center [411, 170] width 338 height 255
click at [451, 216] on img at bounding box center [411, 170] width 338 height 255
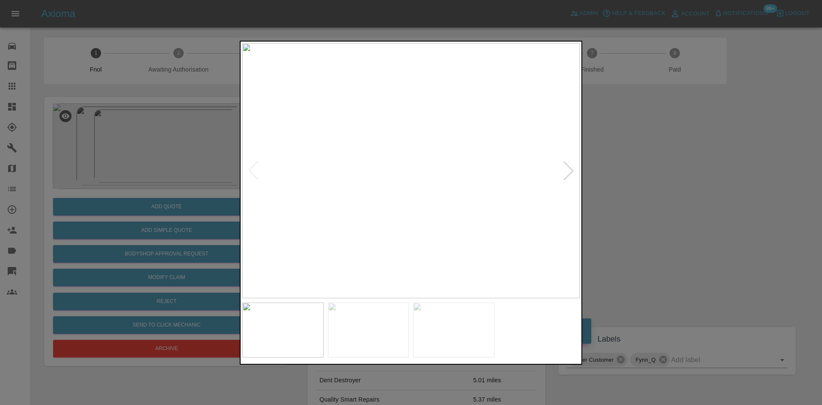
click at [443, 223] on img at bounding box center [411, 170] width 338 height 255
click at [430, 220] on img at bounding box center [411, 170] width 338 height 255
click at [427, 219] on img at bounding box center [354, 21] width 1013 height 765
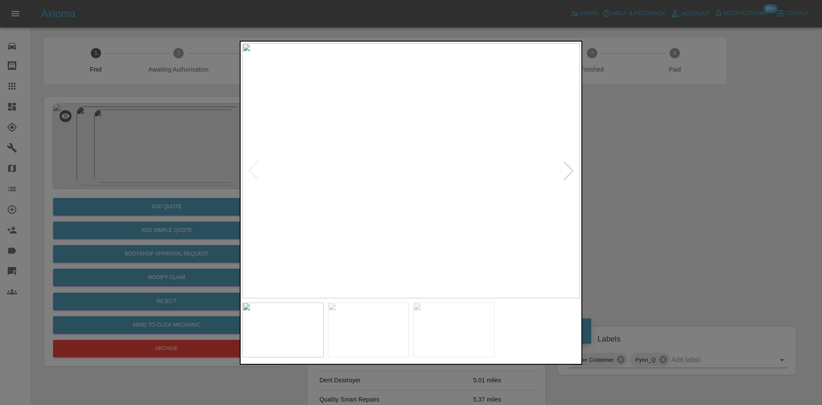
click at [505, 227] on img at bounding box center [411, 170] width 338 height 255
click at [411, 227] on img at bounding box center [411, 170] width 338 height 255
click at [371, 224] on img at bounding box center [393, 170] width 338 height 255
click at [297, 222] on img at bounding box center [411, 170] width 338 height 255
click at [313, 226] on img at bounding box center [411, 170] width 338 height 255
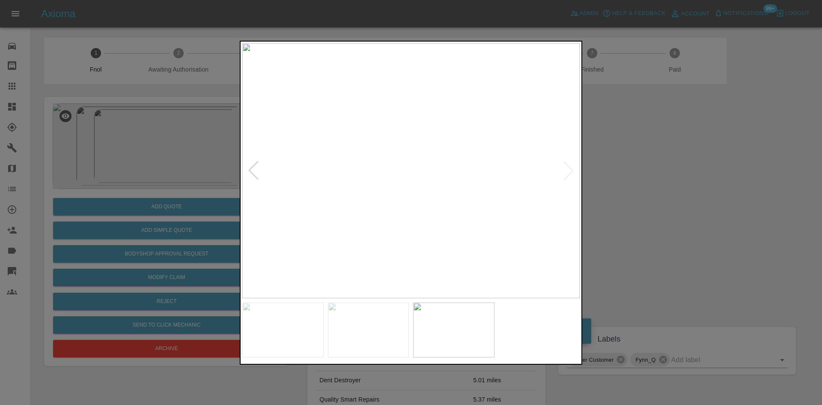
click at [161, 230] on div at bounding box center [411, 202] width 822 height 405
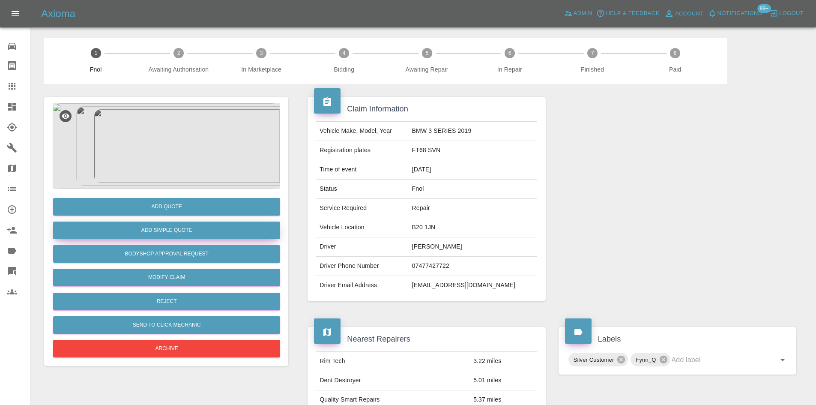
click at [170, 230] on button "Add Simple Quote" at bounding box center [166, 230] width 227 height 18
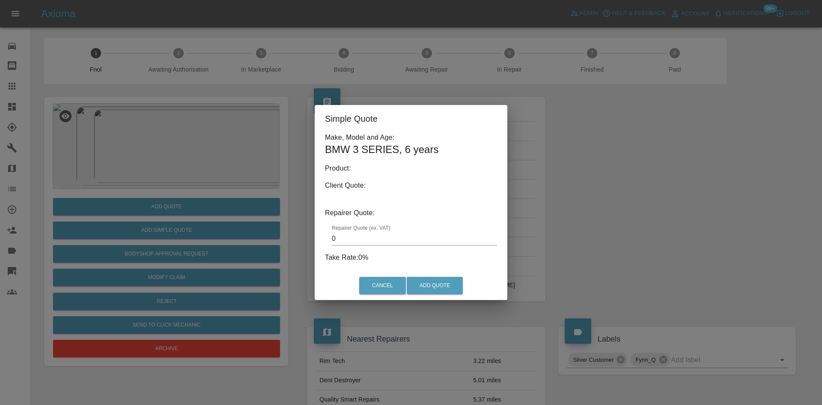
type input "140"
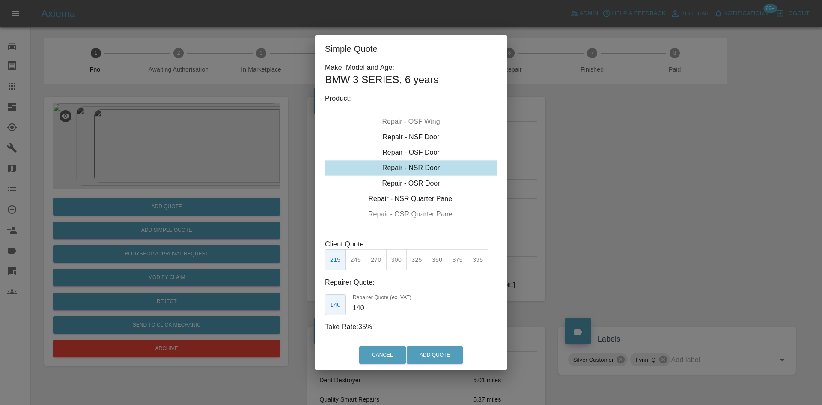
drag, startPoint x: 134, startPoint y: 164, endPoint x: 159, endPoint y: 160, distance: 26.0
click at [135, 163] on div "Simple Quote Make, Model and Age: BMW 3 SERIES , 6 years Product: Repair - Fron…" at bounding box center [411, 202] width 822 height 405
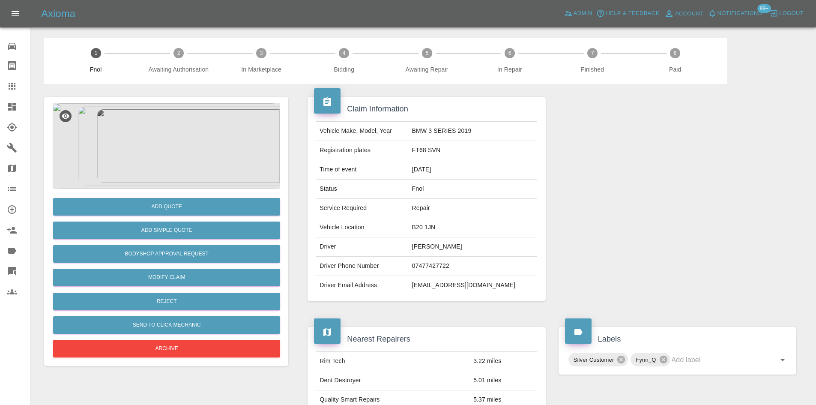
click at [160, 160] on img at bounding box center [166, 146] width 227 height 86
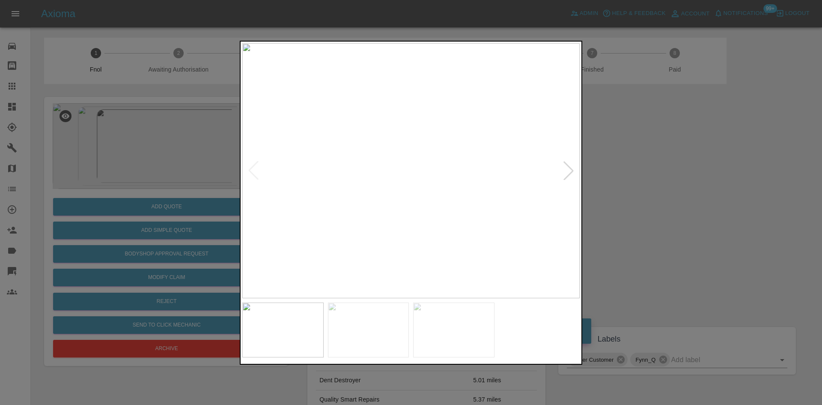
click at [305, 203] on img at bounding box center [411, 170] width 338 height 255
click at [320, 212] on img at bounding box center [411, 170] width 338 height 255
click at [320, 217] on img at bounding box center [411, 170] width 338 height 255
click at [405, 220] on img at bounding box center [411, 170] width 338 height 255
click at [403, 218] on img at bounding box center [411, 170] width 338 height 255
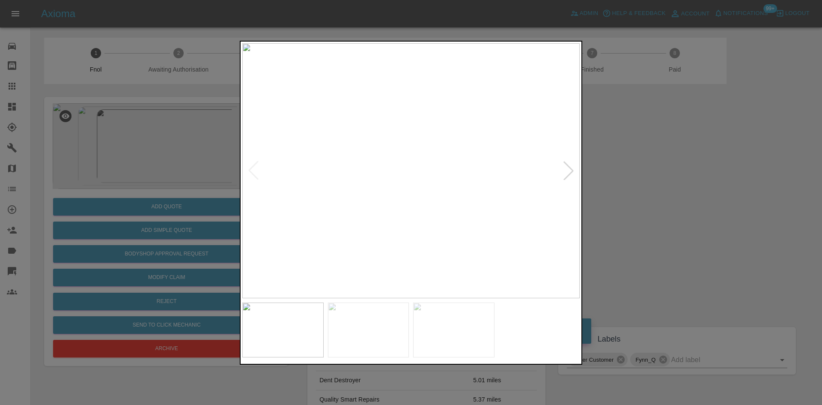
click at [396, 221] on img at bounding box center [411, 170] width 338 height 255
click at [371, 222] on img at bounding box center [411, 170] width 338 height 255
click at [394, 231] on img at bounding box center [411, 170] width 338 height 255
click at [404, 237] on img at bounding box center [411, 170] width 338 height 255
click at [289, 221] on img at bounding box center [411, 170] width 338 height 255
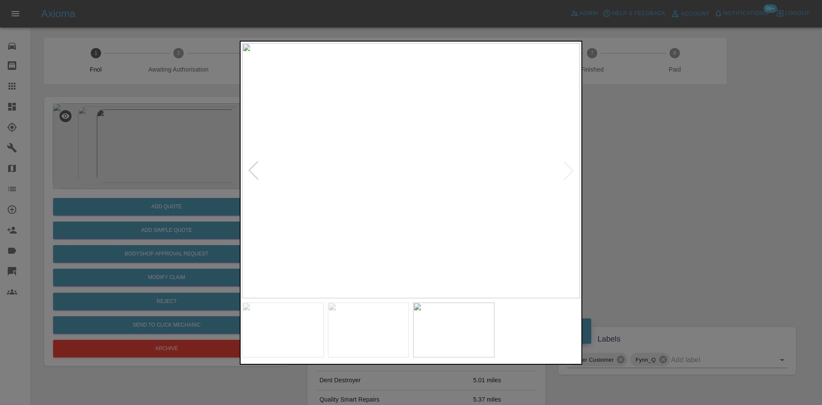
click at [189, 230] on div at bounding box center [411, 202] width 822 height 405
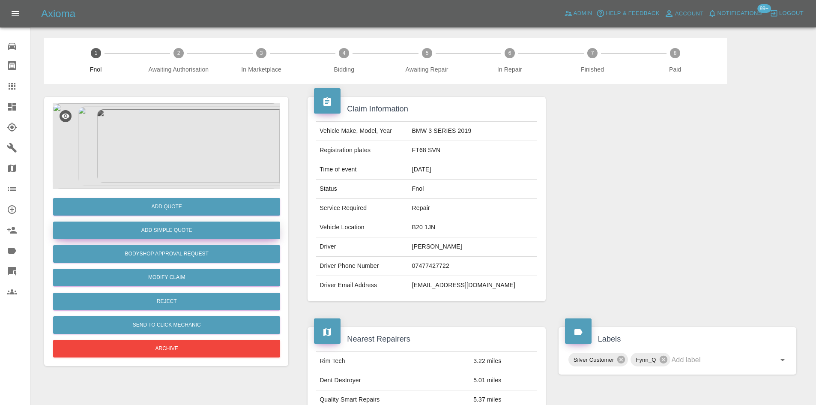
click at [189, 230] on button "Add Simple Quote" at bounding box center [166, 230] width 227 height 18
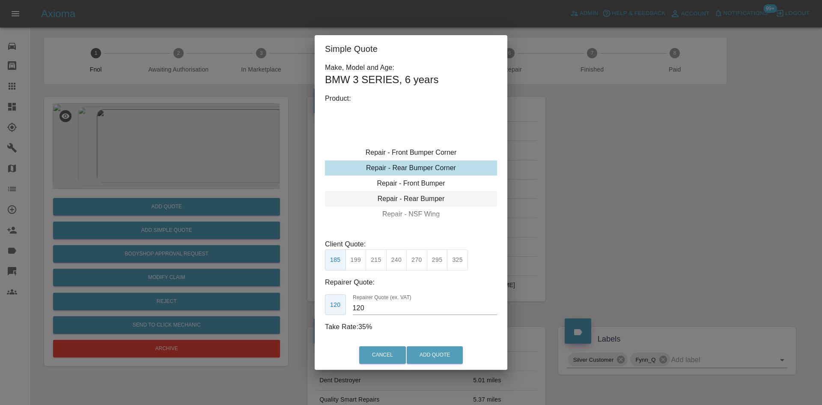
click at [415, 197] on div "Repair - Rear Bumper" at bounding box center [411, 198] width 172 height 15
click at [382, 258] on button "350" at bounding box center [376, 259] width 21 height 21
drag, startPoint x: 374, startPoint y: 308, endPoint x: 278, endPoint y: 309, distance: 95.9
click at [294, 314] on div "Simple Quote Make, Model and Age: BMW 3 SERIES , 6 years Product: Repair - Fron…" at bounding box center [411, 202] width 822 height 405
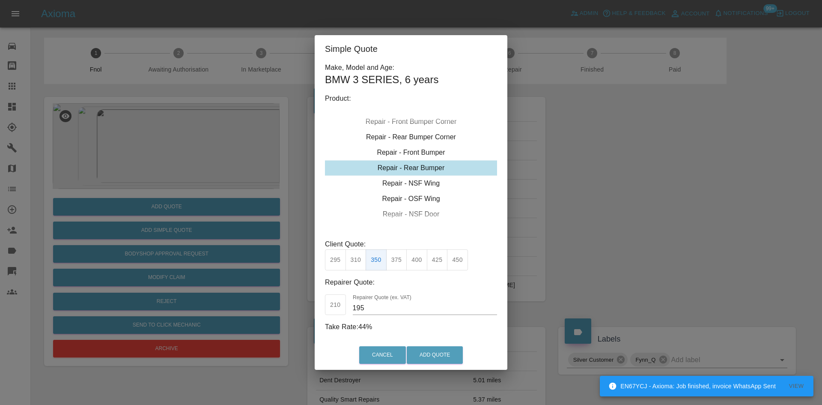
drag, startPoint x: 365, startPoint y: 307, endPoint x: 335, endPoint y: 317, distance: 31.2
click at [342, 316] on div "Make, Model and Age: BMW 3 SERIES , 6 years Product: Repair - Front Bumper Corn…" at bounding box center [411, 197] width 172 height 269
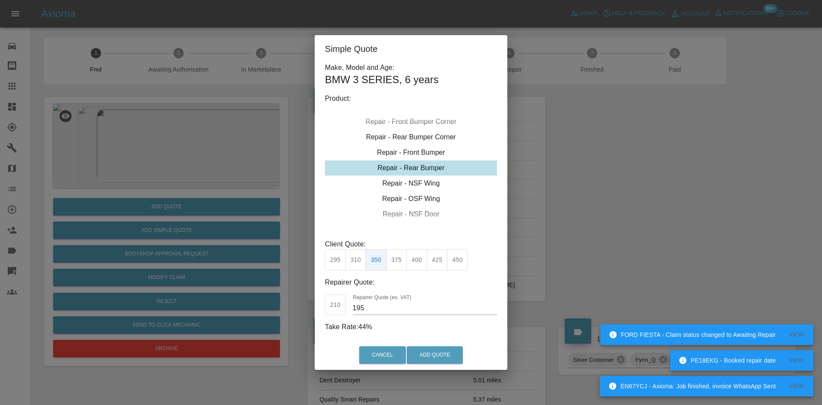
click at [385, 303] on input "195" at bounding box center [425, 308] width 144 height 14
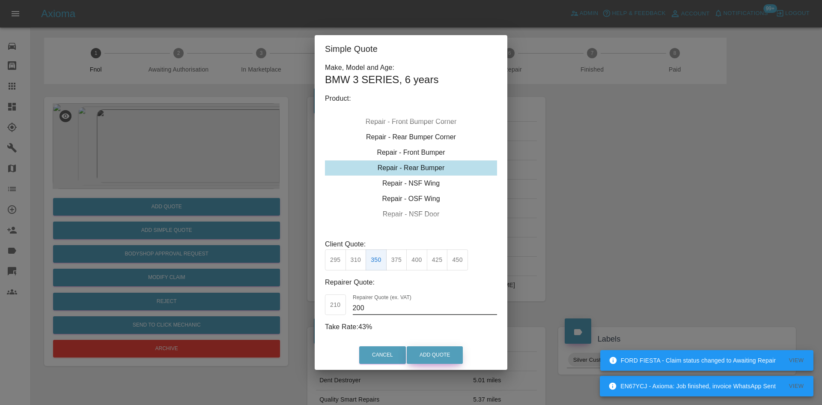
type input "200"
click at [434, 354] on button "Add Quote" at bounding box center [435, 355] width 56 height 18
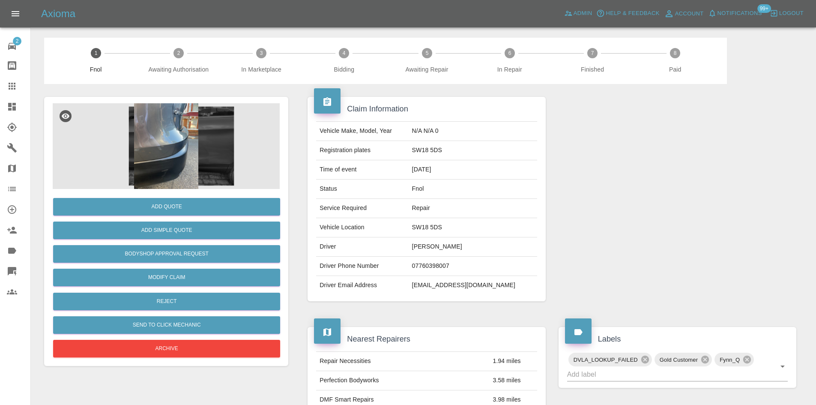
click at [169, 124] on img at bounding box center [166, 146] width 227 height 86
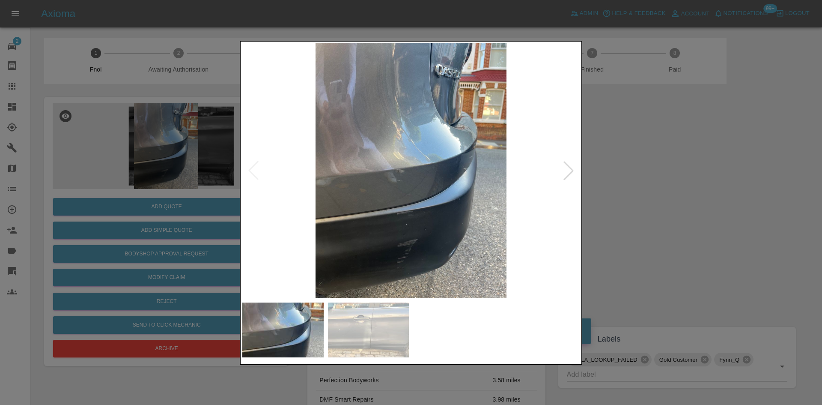
click at [258, 200] on img at bounding box center [411, 170] width 338 height 255
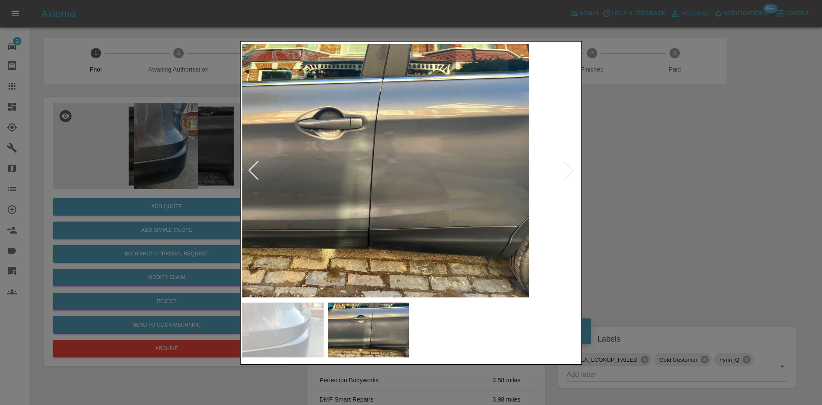
click at [256, 187] on img at bounding box center [361, 170] width 338 height 255
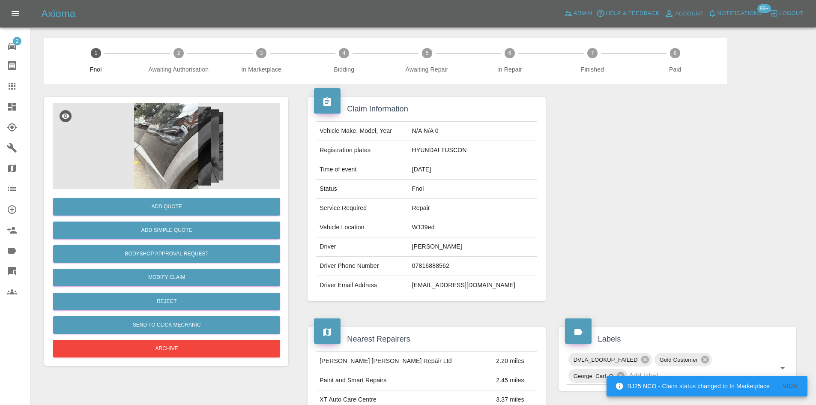
click at [192, 146] on img at bounding box center [166, 146] width 227 height 86
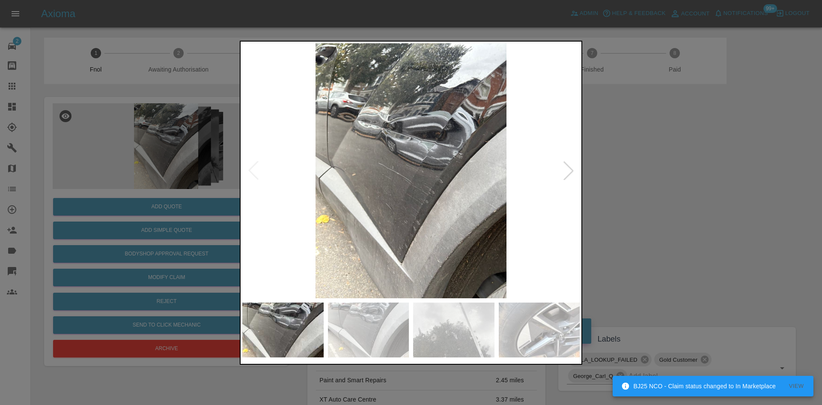
click at [378, 201] on img at bounding box center [411, 170] width 338 height 255
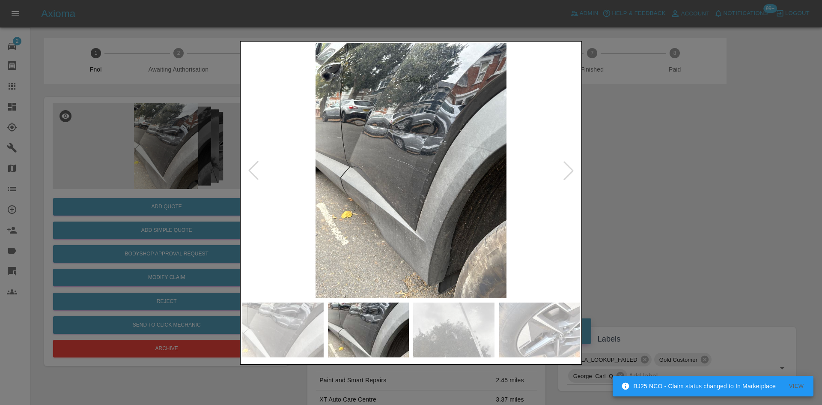
click at [324, 190] on img at bounding box center [411, 170] width 338 height 255
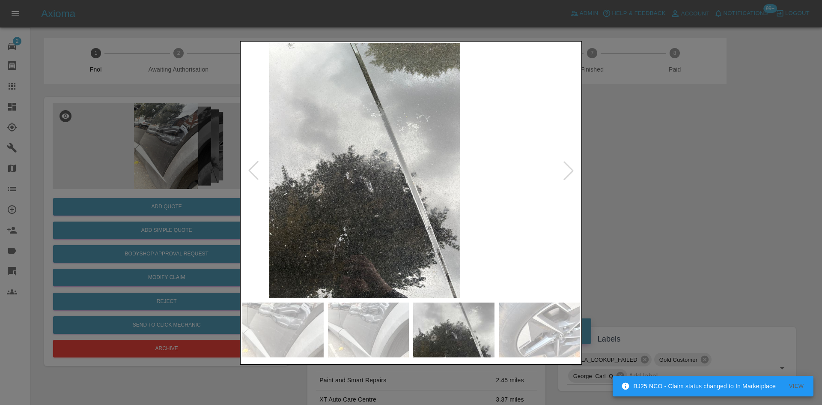
click at [321, 173] on img at bounding box center [365, 170] width 338 height 255
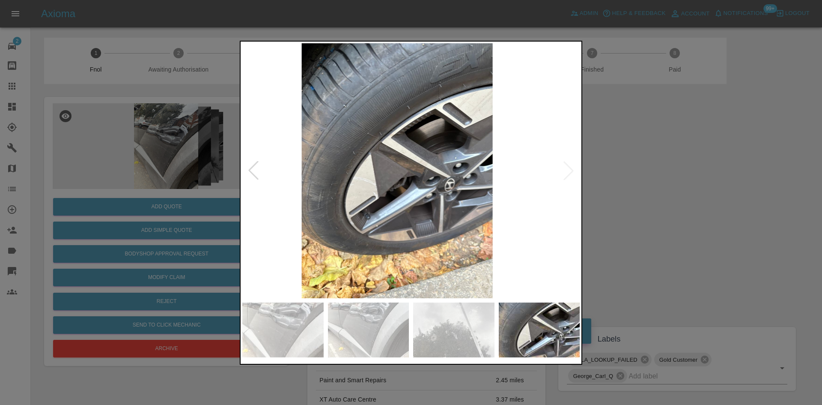
click at [311, 163] on img at bounding box center [398, 170] width 338 height 255
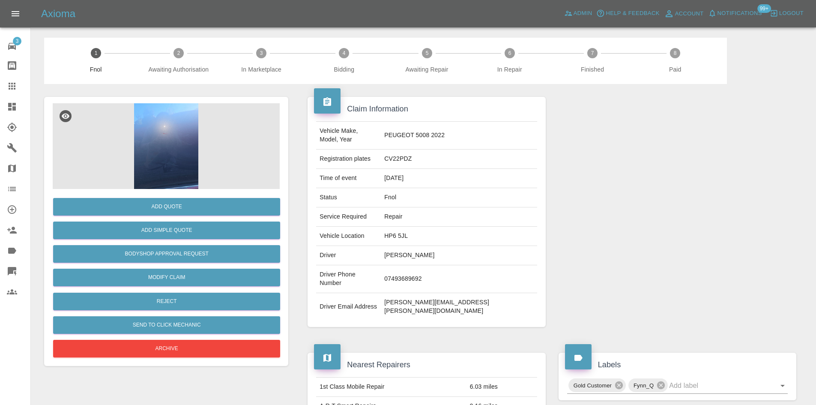
click at [167, 164] on img at bounding box center [166, 146] width 227 height 86
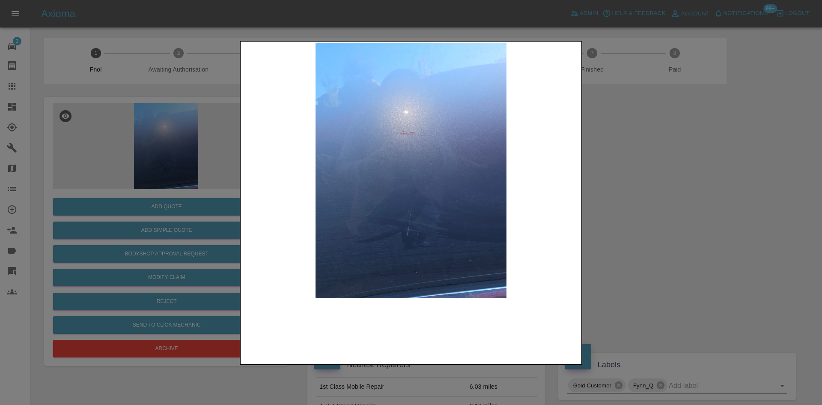
click at [285, 210] on img at bounding box center [411, 170] width 338 height 255
click at [374, 253] on img at bounding box center [411, 170] width 338 height 255
click at [306, 230] on img at bounding box center [411, 170] width 338 height 255
click at [179, 175] on div at bounding box center [411, 202] width 822 height 405
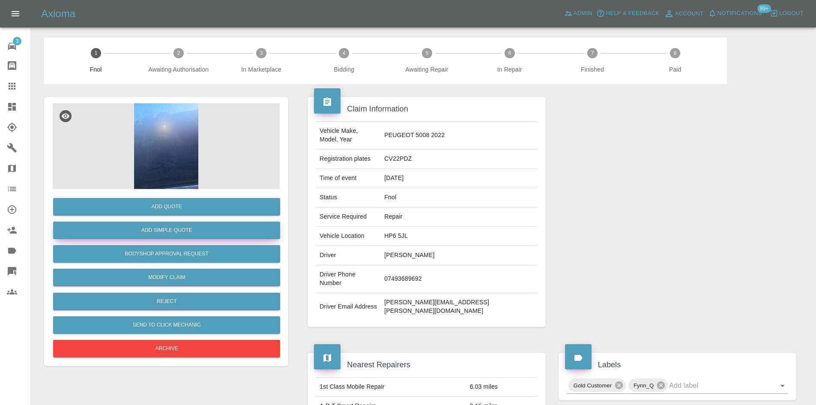
click at [163, 232] on button "Add Simple Quote" at bounding box center [166, 230] width 227 height 18
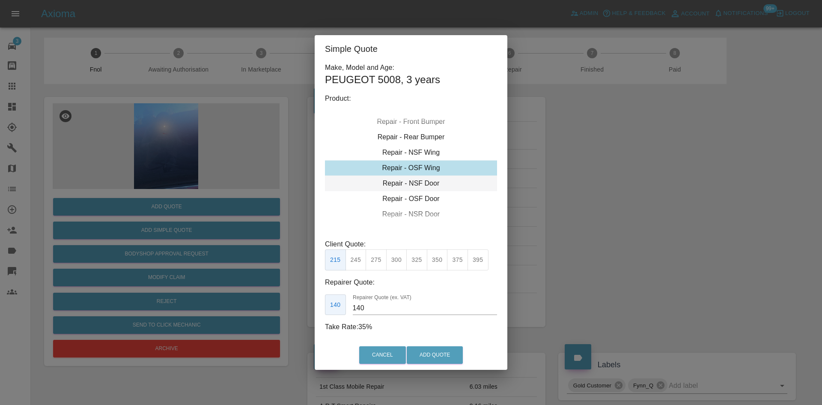
click at [409, 182] on div "Repair - NSF Door" at bounding box center [411, 183] width 172 height 15
click at [376, 262] on button "275" at bounding box center [376, 259] width 21 height 21
drag, startPoint x: 371, startPoint y: 309, endPoint x: 164, endPoint y: 283, distance: 208.1
click at [185, 292] on div "Simple Quote Make, Model and Age: PEUGEOT 5008 , 3 years Product: Repair - Fron…" at bounding box center [411, 202] width 822 height 405
drag, startPoint x: 377, startPoint y: 306, endPoint x: 299, endPoint y: 308, distance: 78.0
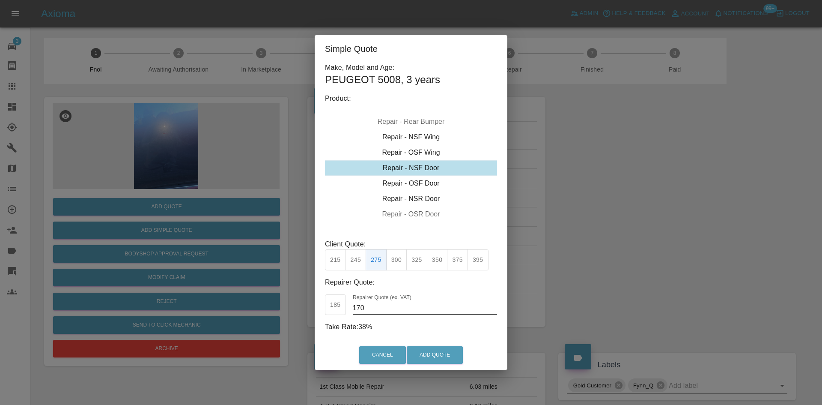
click at [300, 308] on div "Simple Quote Make, Model and Age: PEUGEOT 5008 , 3 years Product: Repair - Fron…" at bounding box center [411, 202] width 822 height 405
click at [355, 258] on button "245" at bounding box center [356, 259] width 21 height 21
drag, startPoint x: 370, startPoint y: 314, endPoint x: 321, endPoint y: 300, distance: 50.6
click at [324, 302] on div "Make, Model and Age: PEUGEOT 5008 , 3 years Product: Repair - Front Bumper Corn…" at bounding box center [411, 202] width 193 height 278
type input "155"
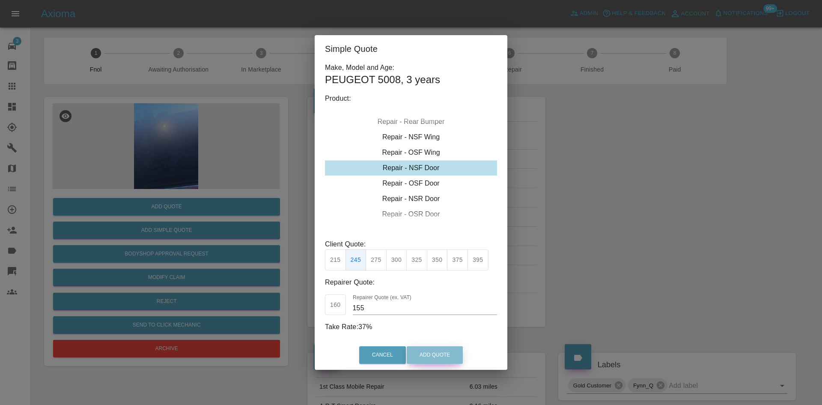
click at [415, 356] on button "Add Quote" at bounding box center [435, 355] width 56 height 18
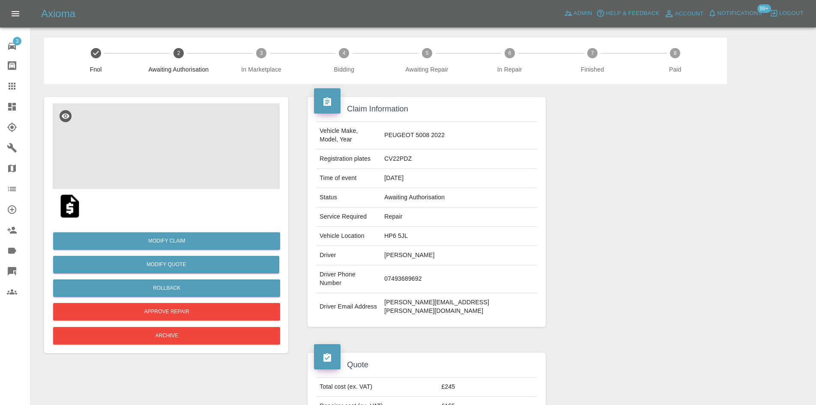
click at [164, 132] on img at bounding box center [166, 146] width 227 height 86
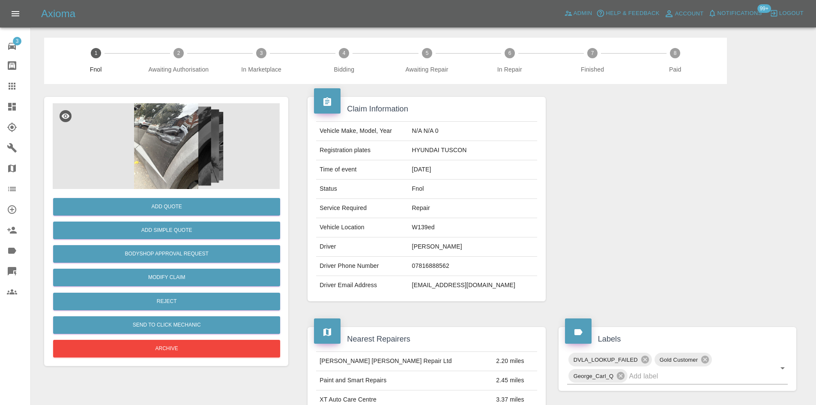
click at [167, 109] on img at bounding box center [166, 146] width 227 height 86
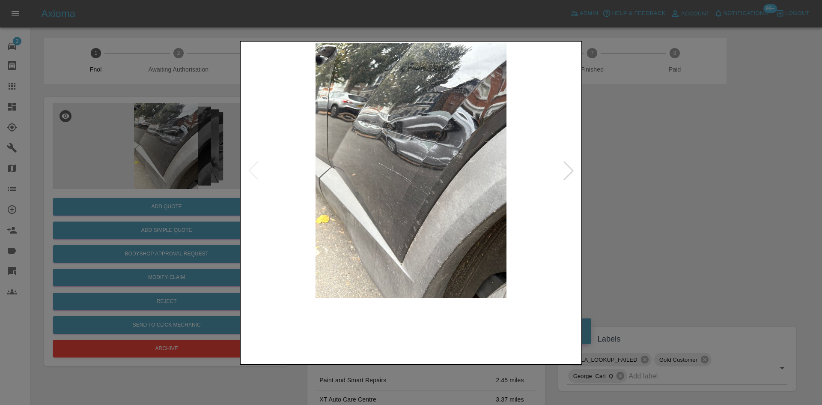
click at [386, 201] on img at bounding box center [411, 170] width 338 height 255
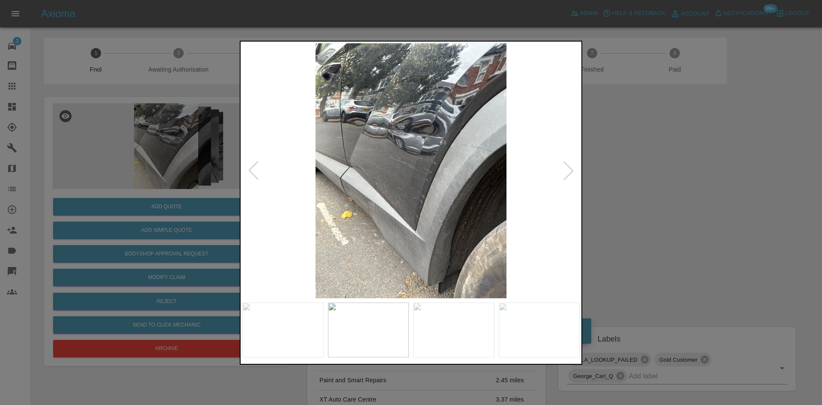
click at [316, 191] on img at bounding box center [411, 170] width 338 height 255
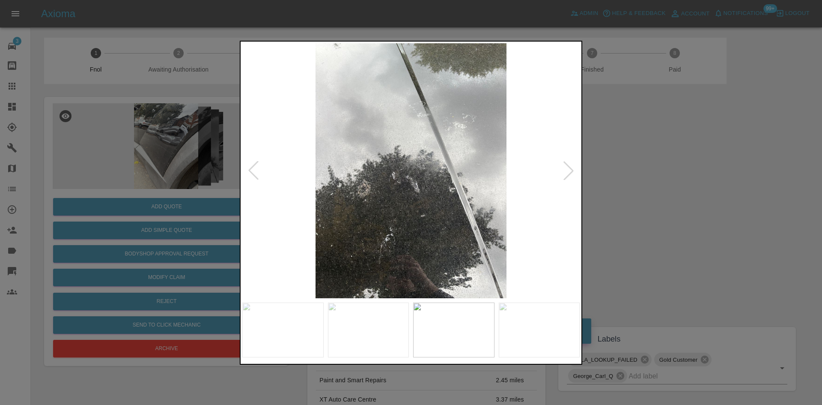
click at [349, 199] on img at bounding box center [411, 170] width 338 height 255
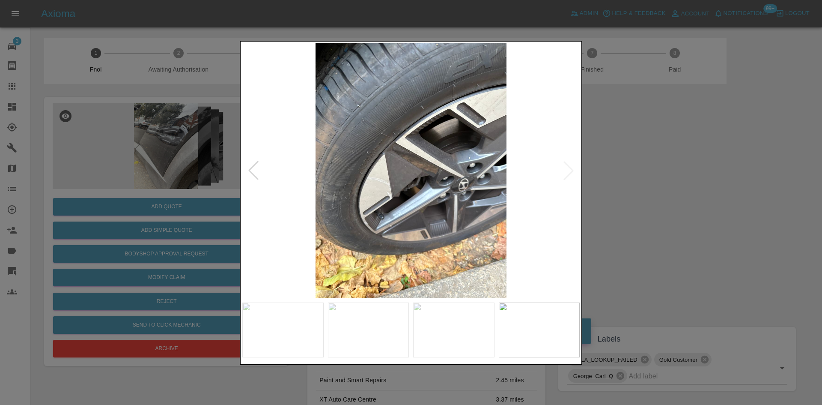
click at [323, 176] on img at bounding box center [411, 170] width 338 height 255
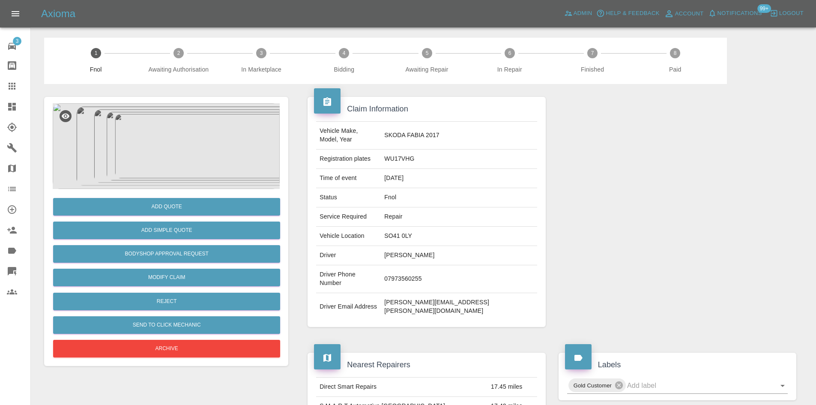
click at [176, 123] on img at bounding box center [166, 146] width 227 height 86
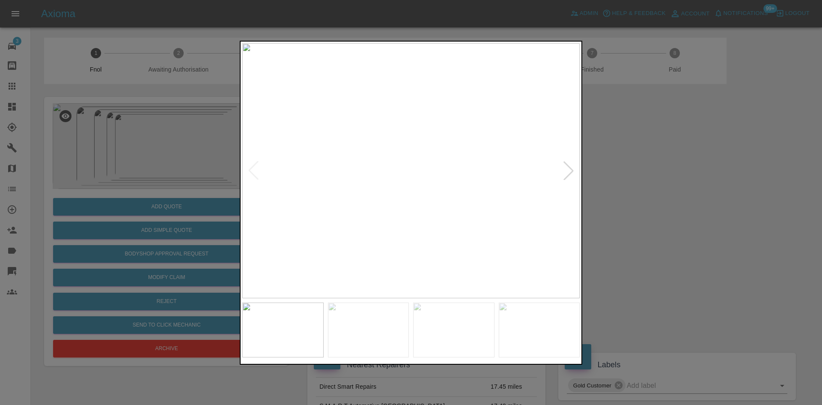
click at [445, 125] on img at bounding box center [411, 170] width 338 height 255
click at [439, 123] on img at bounding box center [411, 170] width 338 height 255
click at [439, 123] on img at bounding box center [329, 313] width 1013 height 765
click at [357, 164] on img at bounding box center [411, 170] width 338 height 255
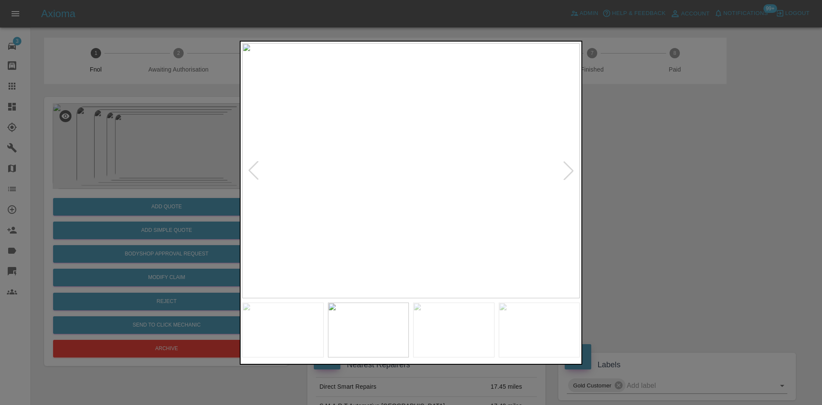
click at [341, 163] on img at bounding box center [411, 170] width 338 height 255
click at [313, 163] on img at bounding box center [411, 170] width 338 height 255
click at [127, 158] on div at bounding box center [411, 202] width 822 height 405
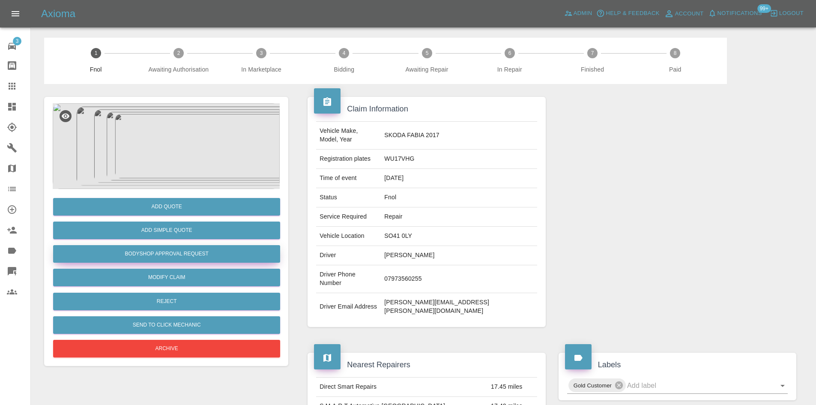
drag, startPoint x: 182, startPoint y: 254, endPoint x: 430, endPoint y: 213, distance: 251.0
click at [182, 254] on button "Bodyshop Approval Request" at bounding box center [166, 254] width 227 height 18
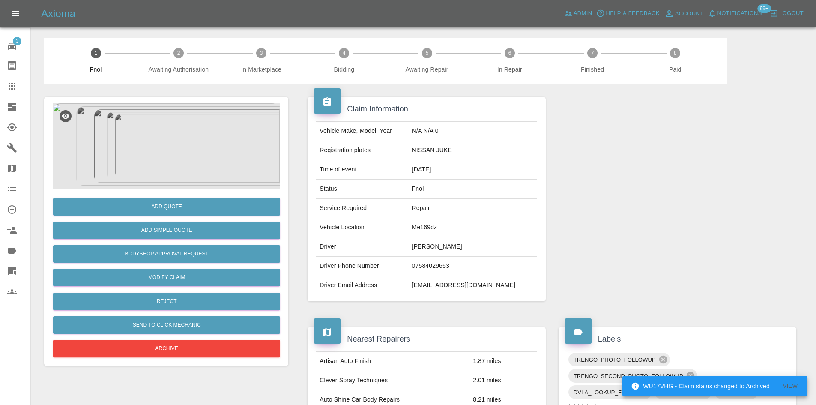
click at [185, 162] on img at bounding box center [166, 146] width 227 height 86
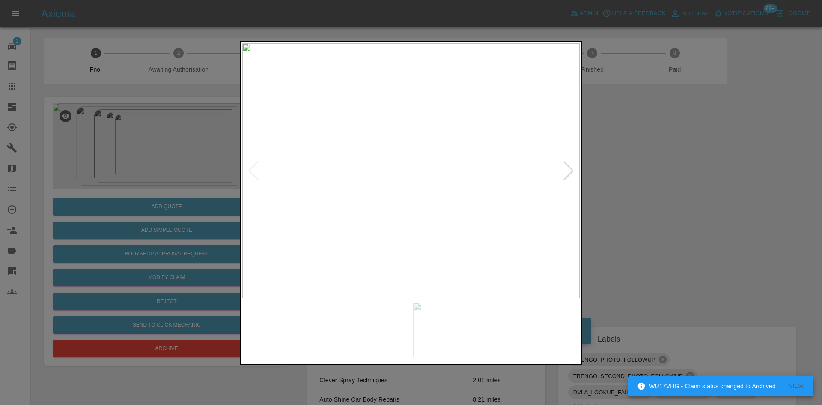
click at [317, 183] on img at bounding box center [411, 170] width 338 height 255
click at [313, 183] on img at bounding box center [363, 170] width 338 height 255
click at [301, 152] on img at bounding box center [411, 170] width 338 height 255
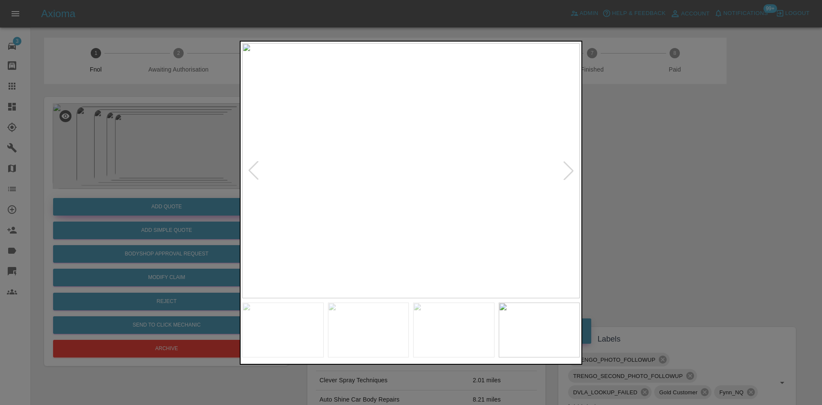
click at [160, 215] on div at bounding box center [411, 202] width 822 height 405
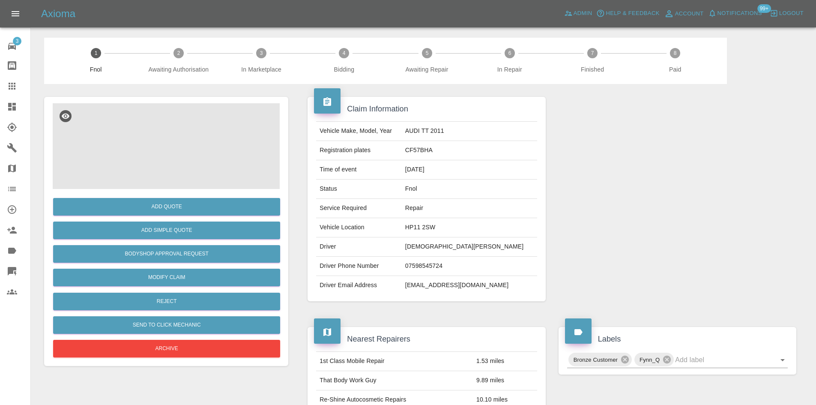
click at [155, 135] on img at bounding box center [166, 146] width 227 height 86
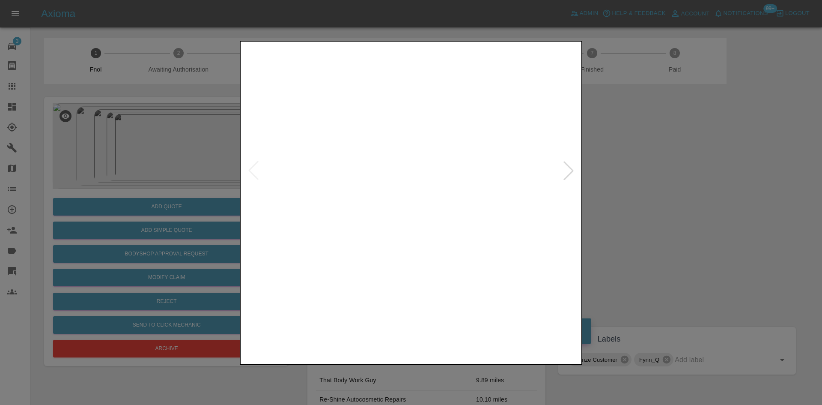
click at [415, 219] on img at bounding box center [411, 170] width 338 height 255
click at [375, 227] on img at bounding box center [411, 170] width 338 height 255
click at [391, 232] on img at bounding box center [390, 170] width 338 height 255
click at [342, 215] on img at bounding box center [411, 170] width 338 height 255
click at [338, 203] on img at bounding box center [411, 170] width 338 height 255
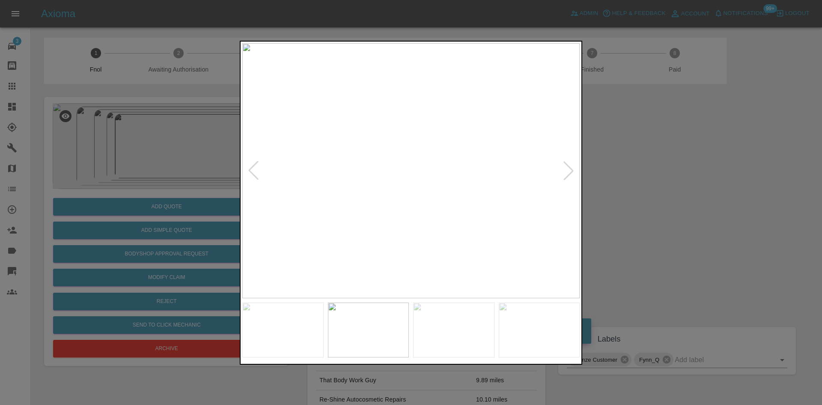
click at [377, 203] on img at bounding box center [411, 170] width 338 height 255
click at [320, 197] on img at bounding box center [411, 170] width 338 height 255
click at [304, 192] on img at bounding box center [411, 170] width 338 height 255
click at [343, 187] on img at bounding box center [411, 170] width 338 height 255
click at [367, 188] on img at bounding box center [411, 170] width 338 height 255
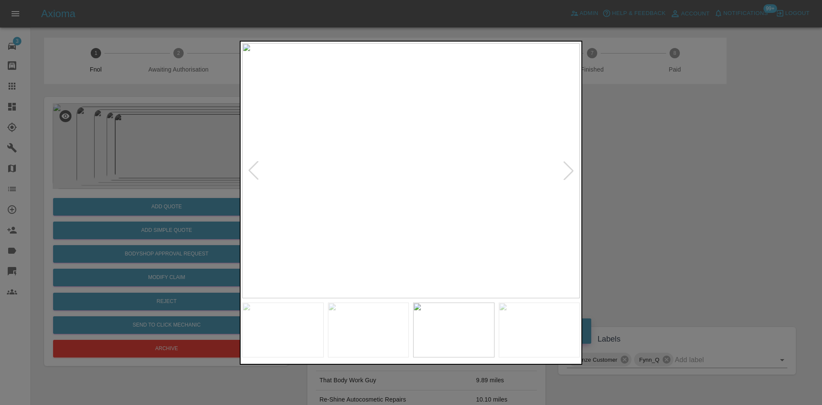
click at [329, 183] on img at bounding box center [411, 170] width 338 height 255
click at [317, 183] on img at bounding box center [411, 170] width 338 height 255
click at [303, 133] on img at bounding box center [411, 170] width 338 height 255
